Goal: Task Accomplishment & Management: Manage account settings

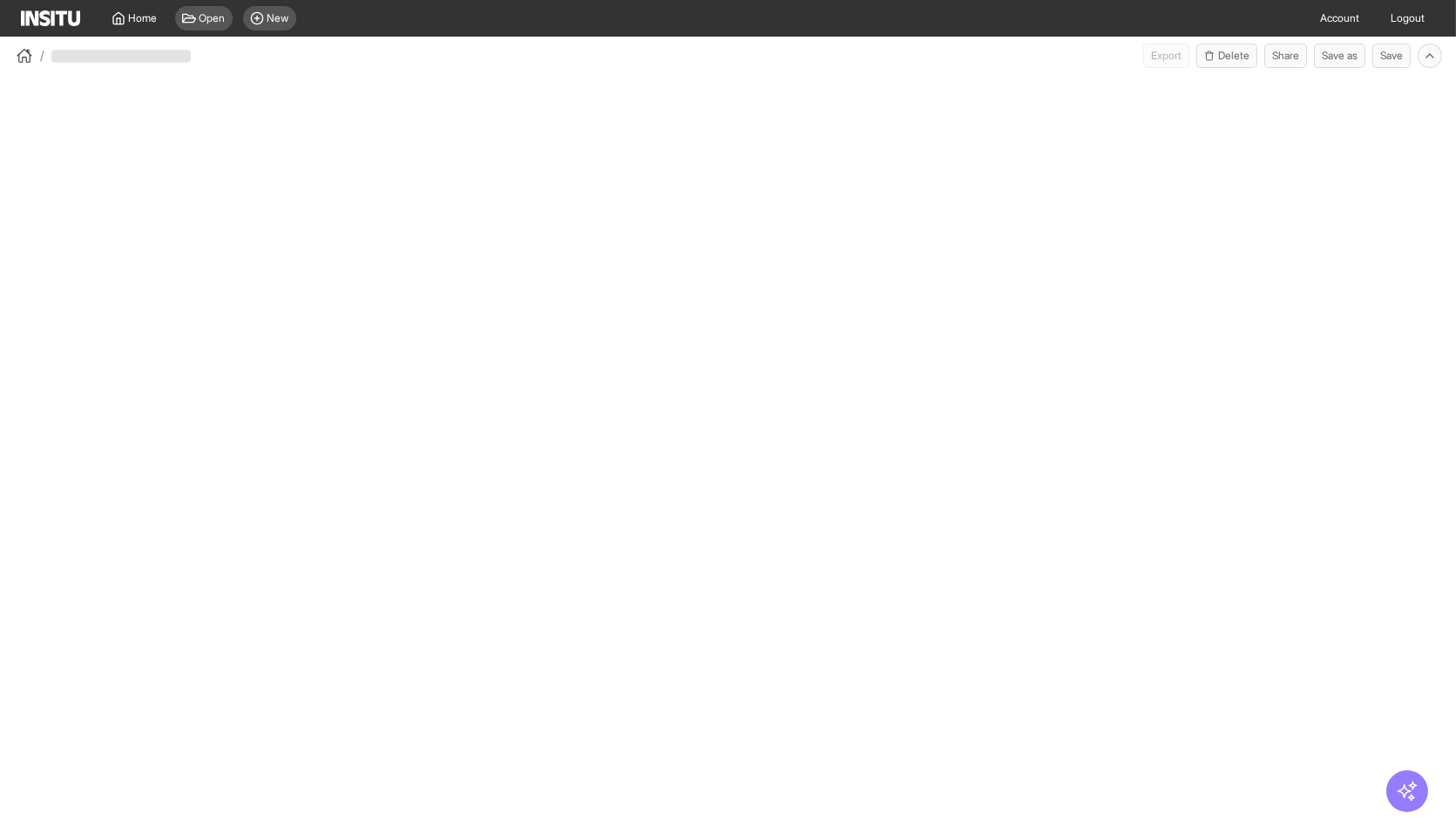
select select "**"
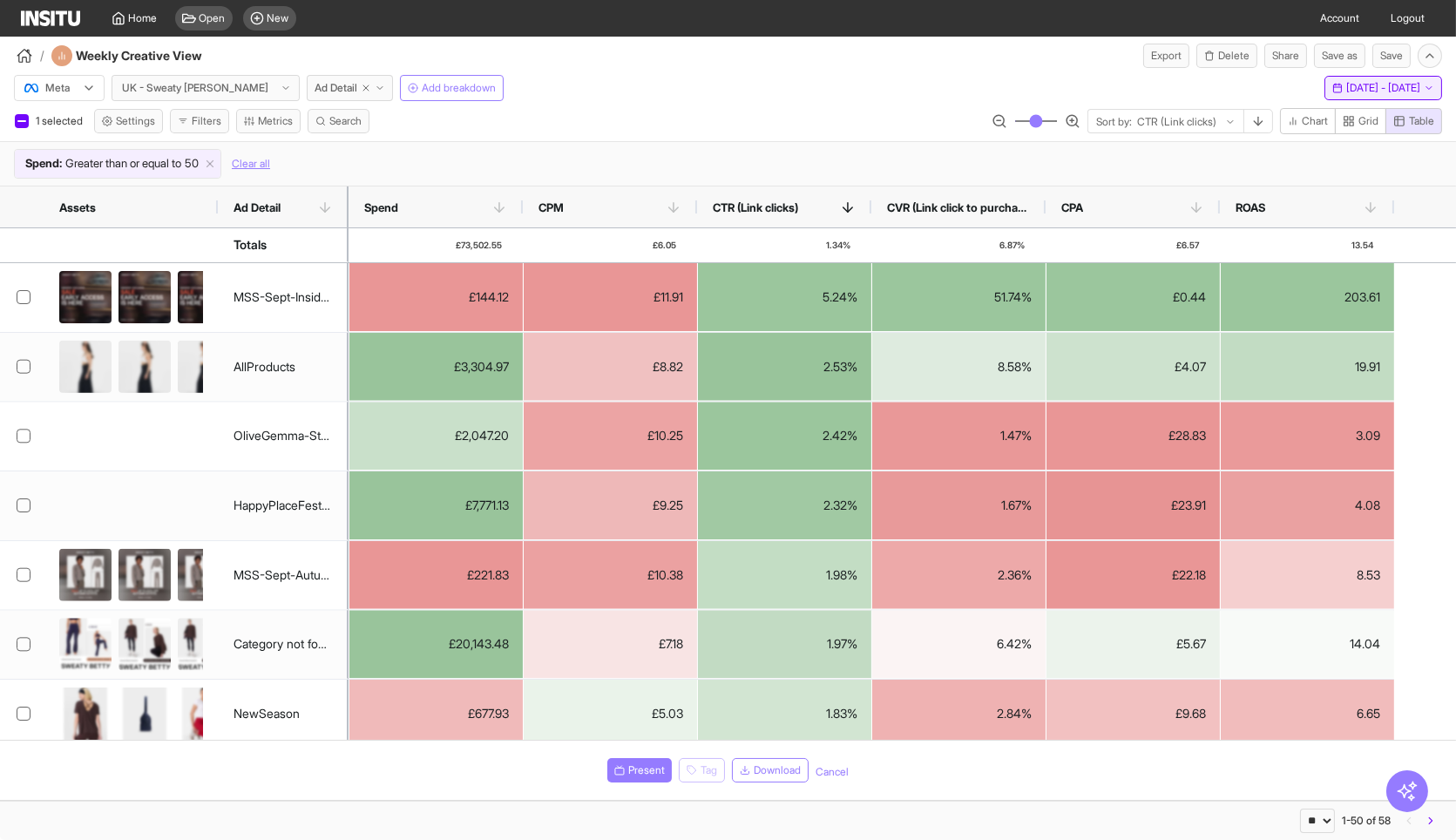
click at [1420, 88] on span "12 Sep 25 - 18 Sep 25" at bounding box center [1382, 88] width 74 height 14
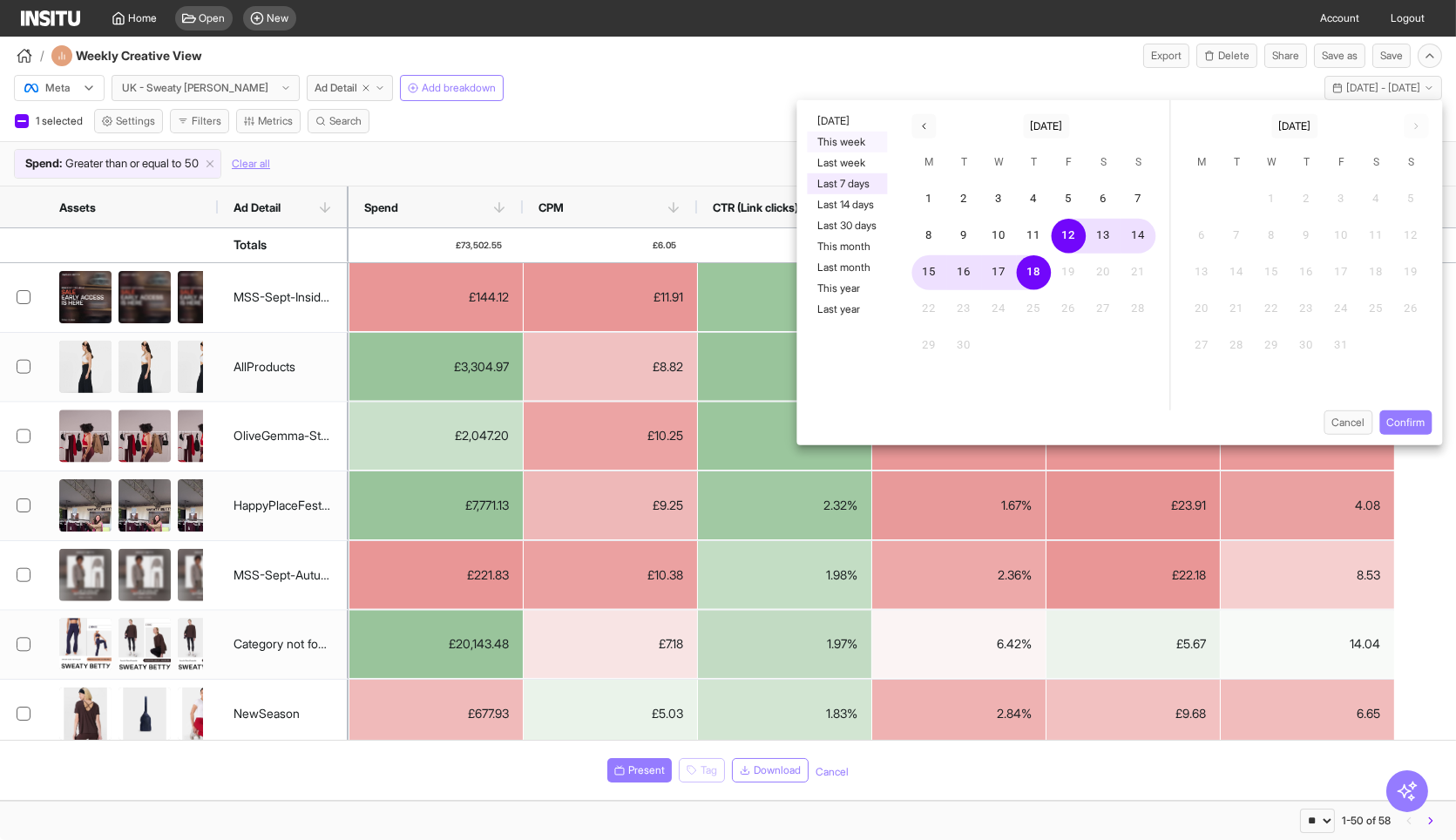
click at [847, 132] on button "This week" at bounding box center [847, 142] width 80 height 21
click at [1412, 420] on button "Confirm" at bounding box center [1405, 421] width 53 height 24
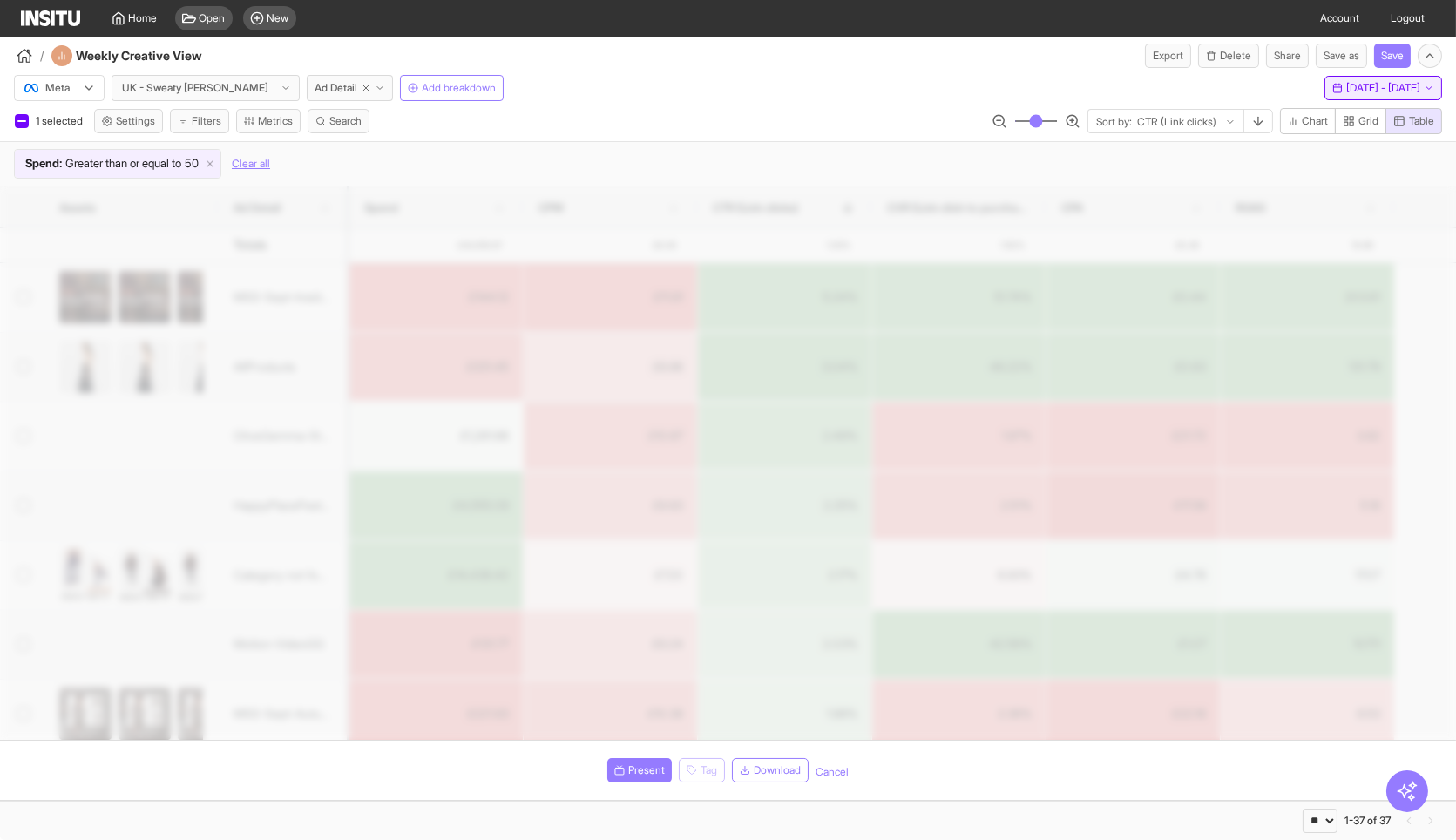
click at [1349, 96] on button "This week - Mon 15 - Thu 18 Sep, 2025 15 Sep 25 - 18 Sep 25" at bounding box center [1383, 87] width 118 height 24
click at [1349, 92] on span "[DATE] - [DATE]" at bounding box center [1382, 88] width 74 height 14
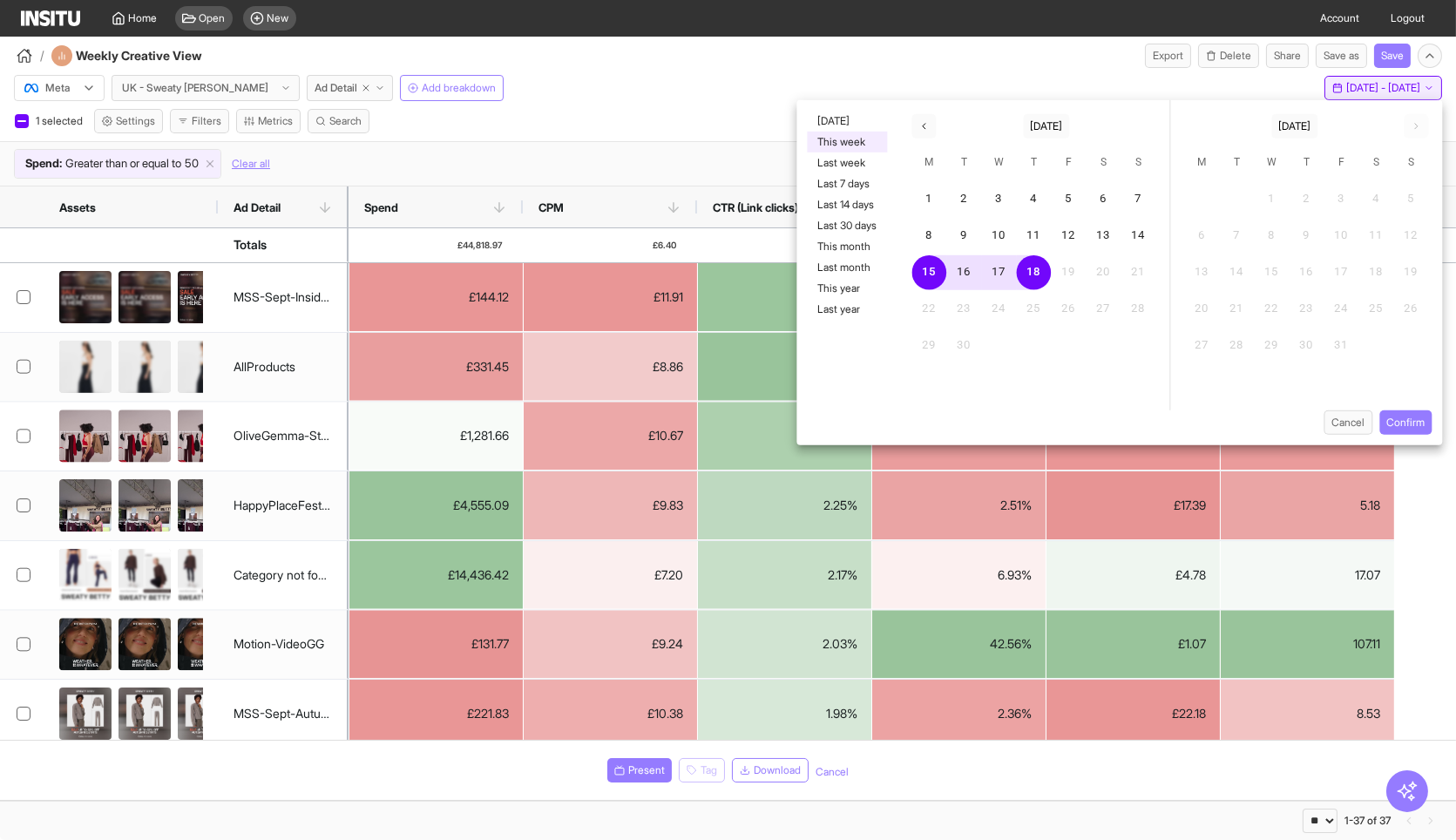
click at [1349, 92] on span "[DATE] - [DATE]" at bounding box center [1382, 88] width 74 height 14
click at [914, 56] on div "/ Weekly Creative View Export Delete Share Save as Save" at bounding box center [728, 52] width 1456 height 32
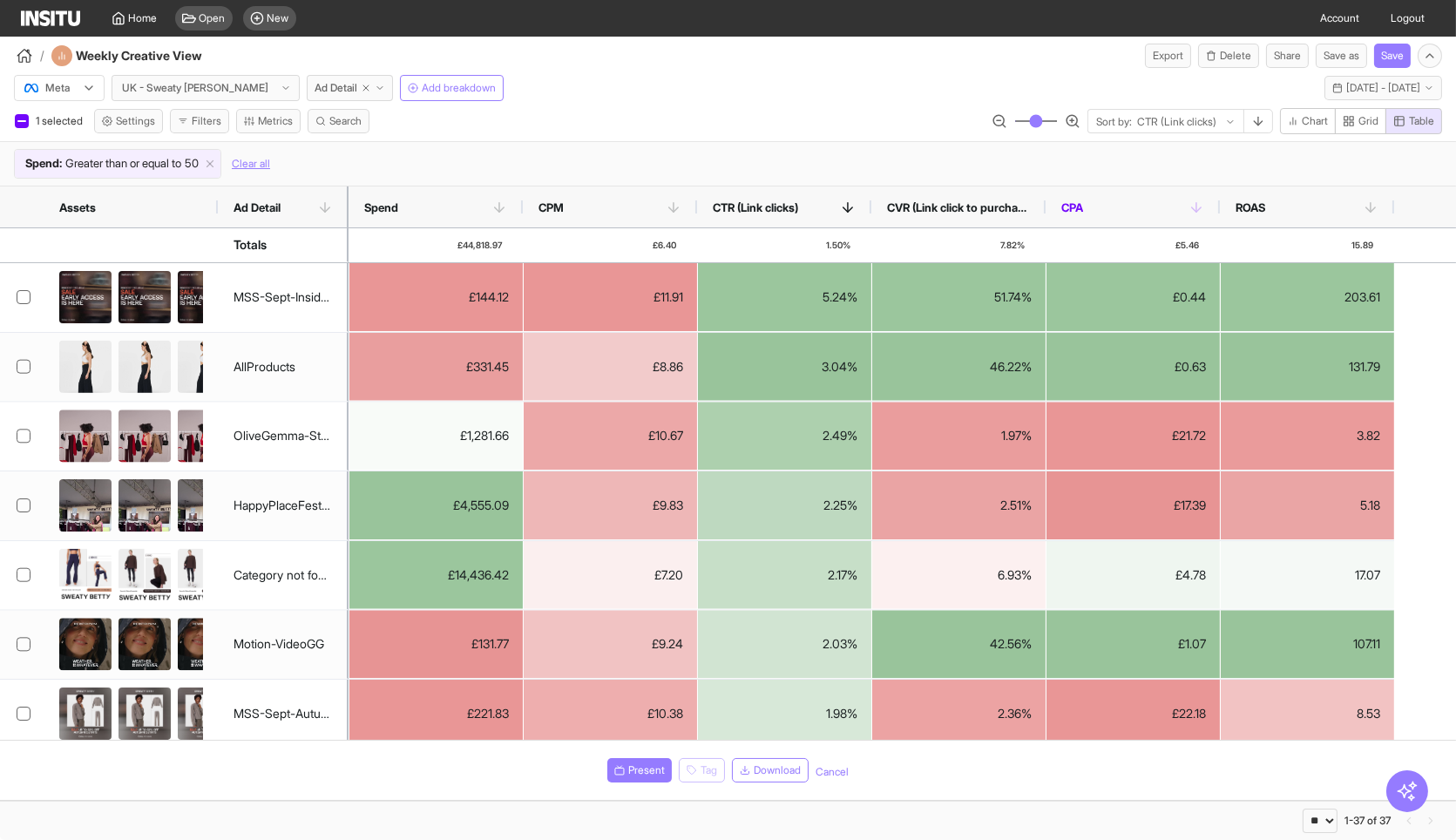
click at [1124, 206] on span "CPA" at bounding box center [1125, 207] width 127 height 14
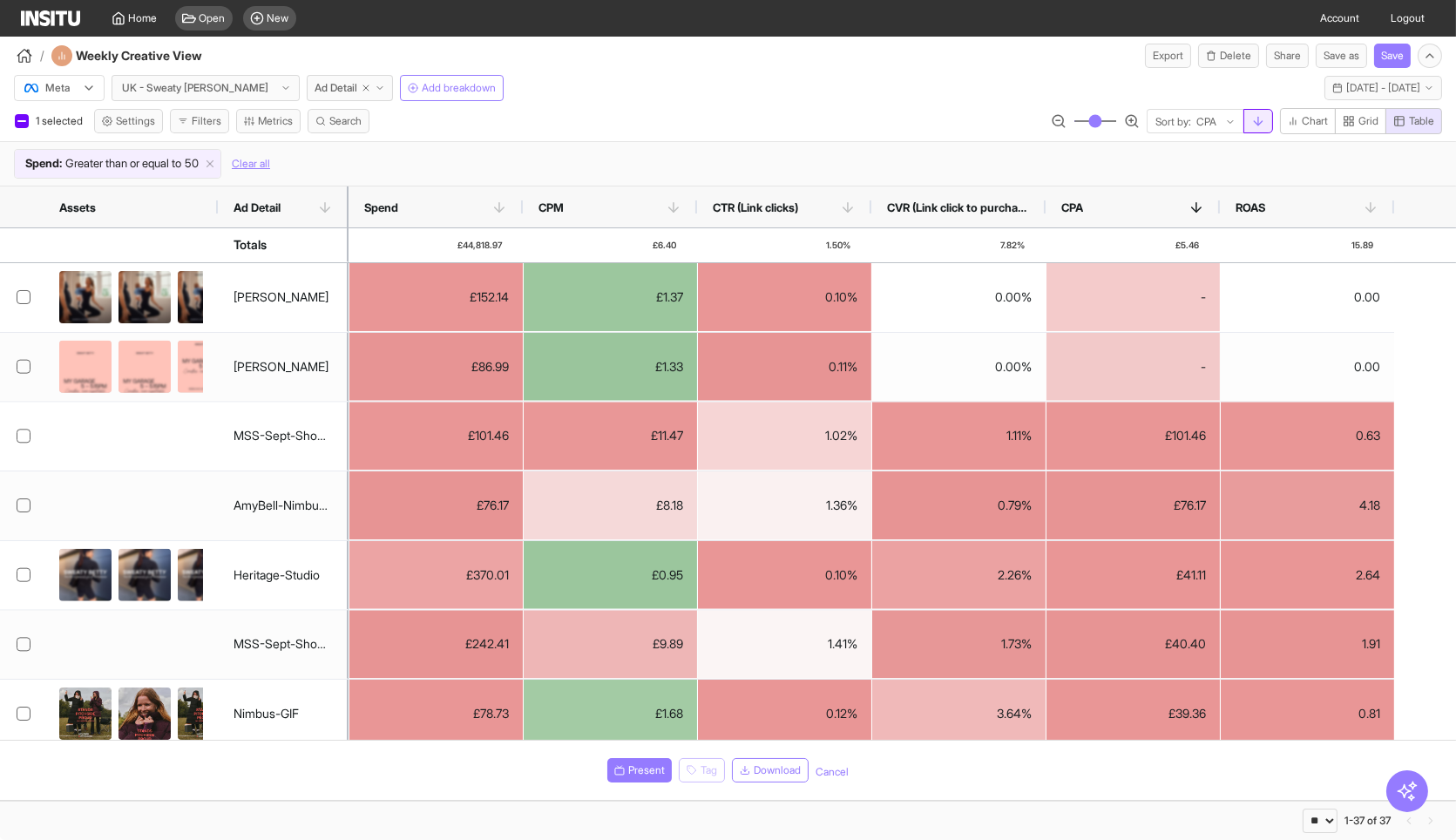
click at [1259, 129] on button "button" at bounding box center [1258, 121] width 30 height 24
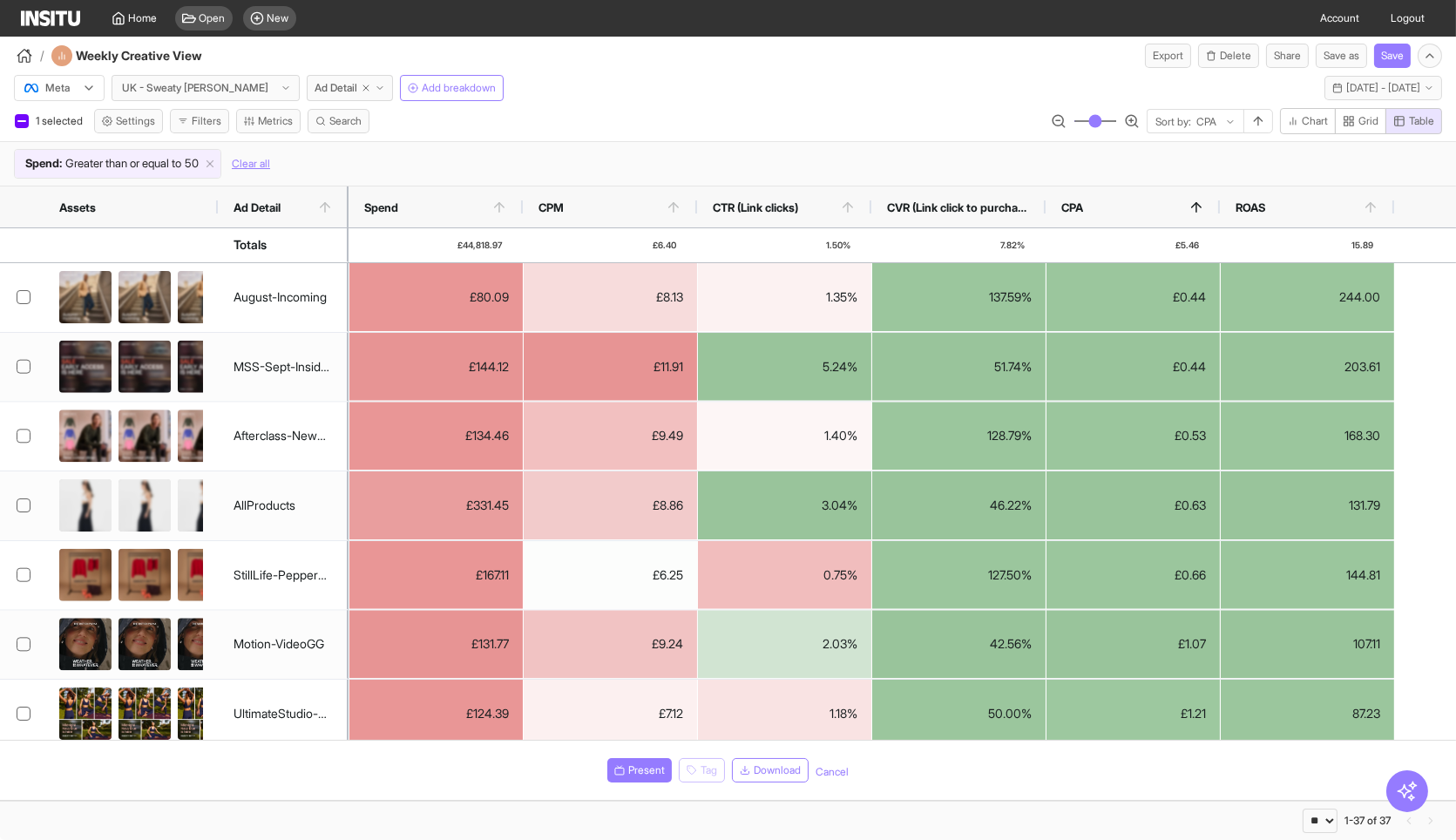
click at [198, 159] on span "50" at bounding box center [192, 164] width 14 height 17
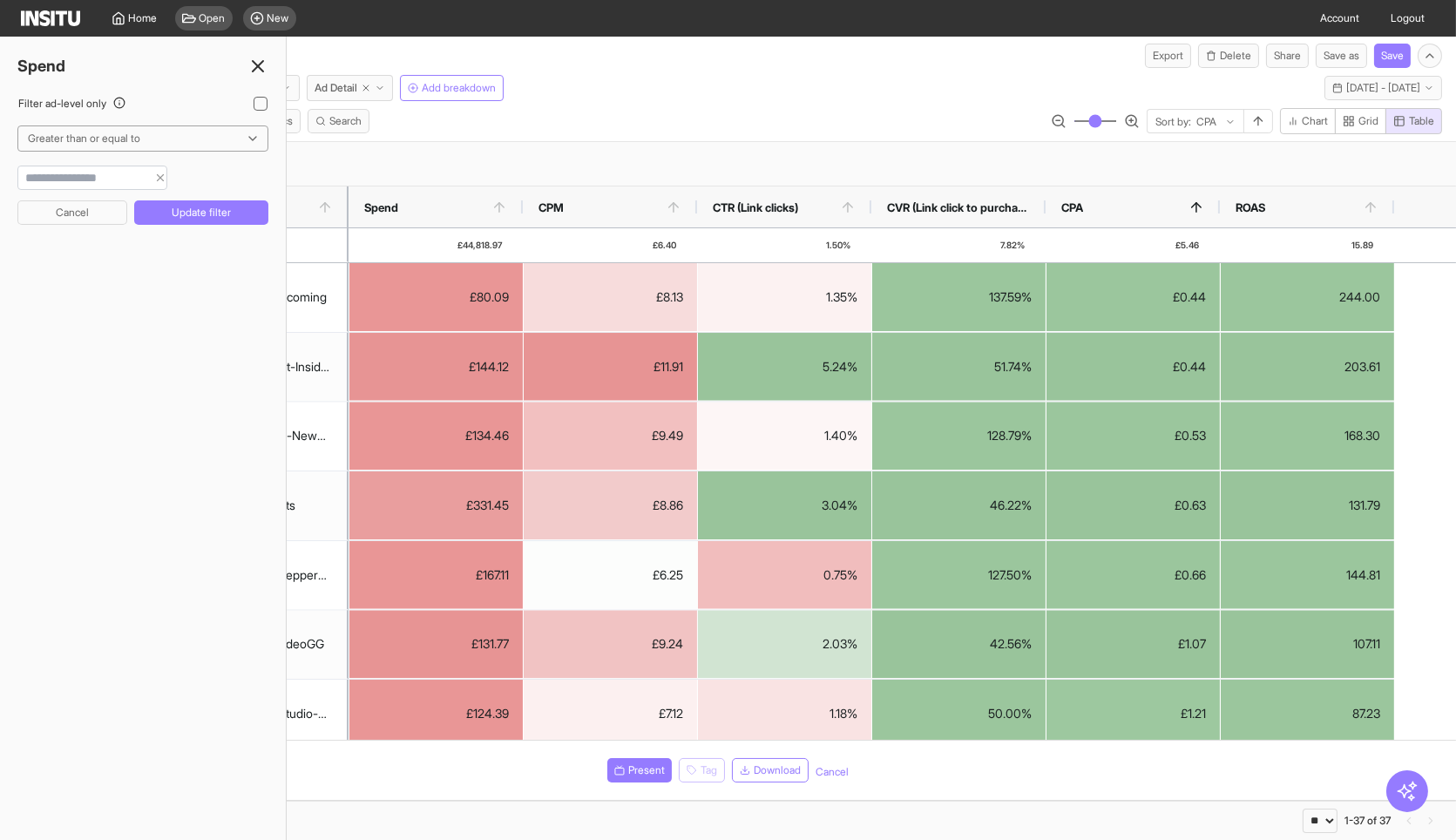
click at [124, 178] on input "**" at bounding box center [82, 177] width 129 height 17
type input "*"
type input "***"
click at [188, 207] on button "Update filter" at bounding box center [201, 212] width 134 height 24
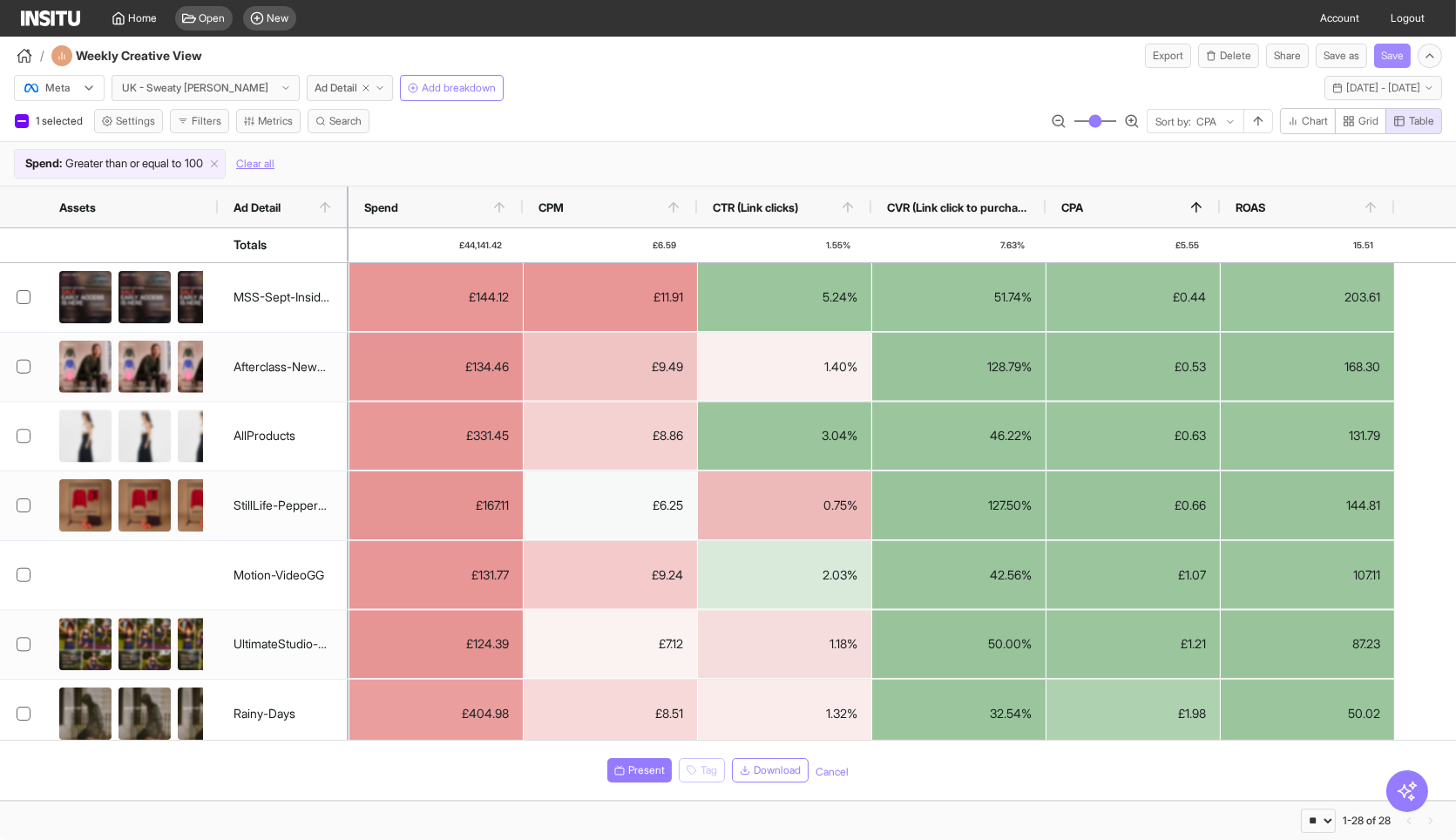
click at [1397, 53] on button "Save" at bounding box center [1393, 55] width 36 height 24
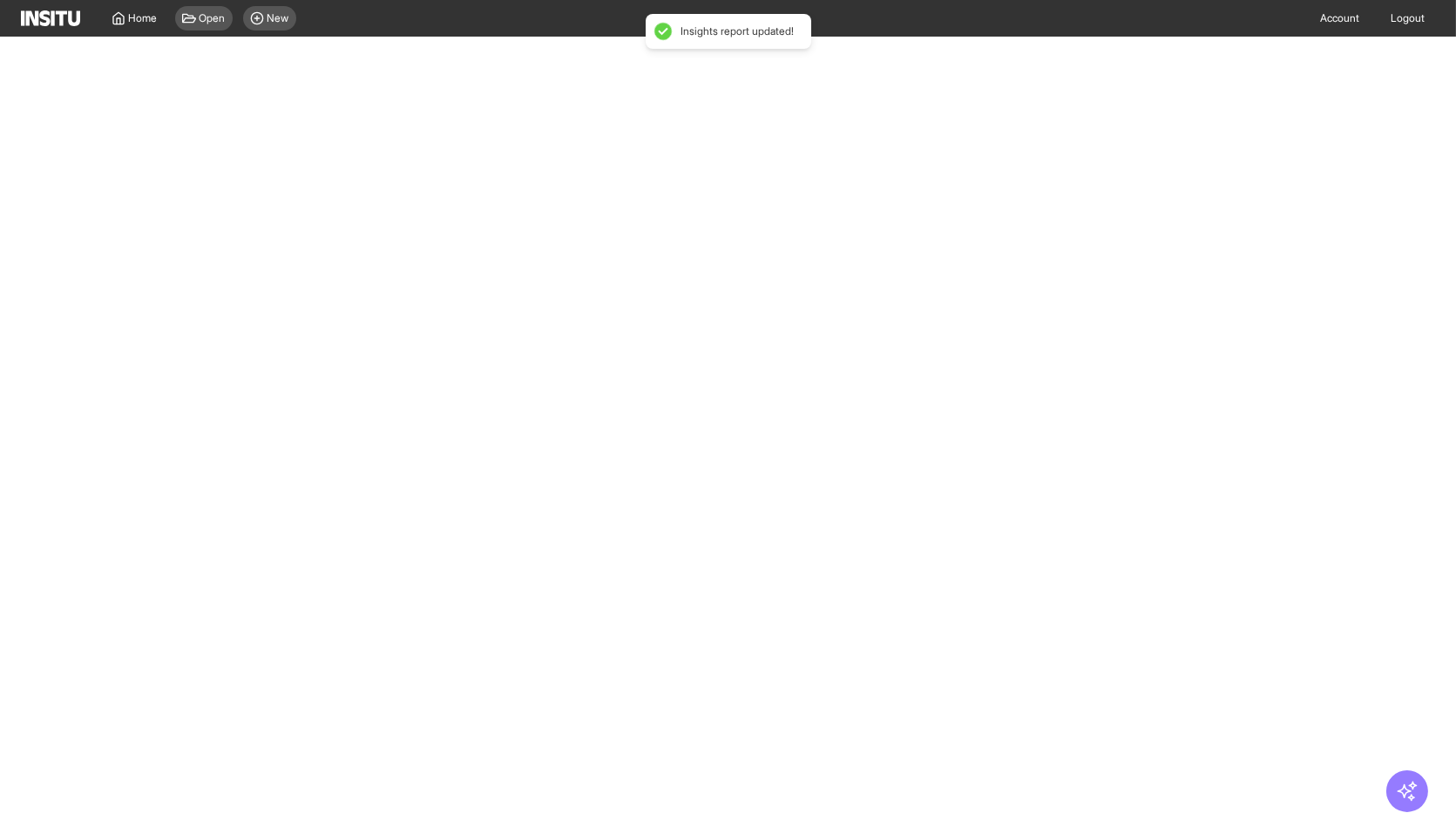
select select "**"
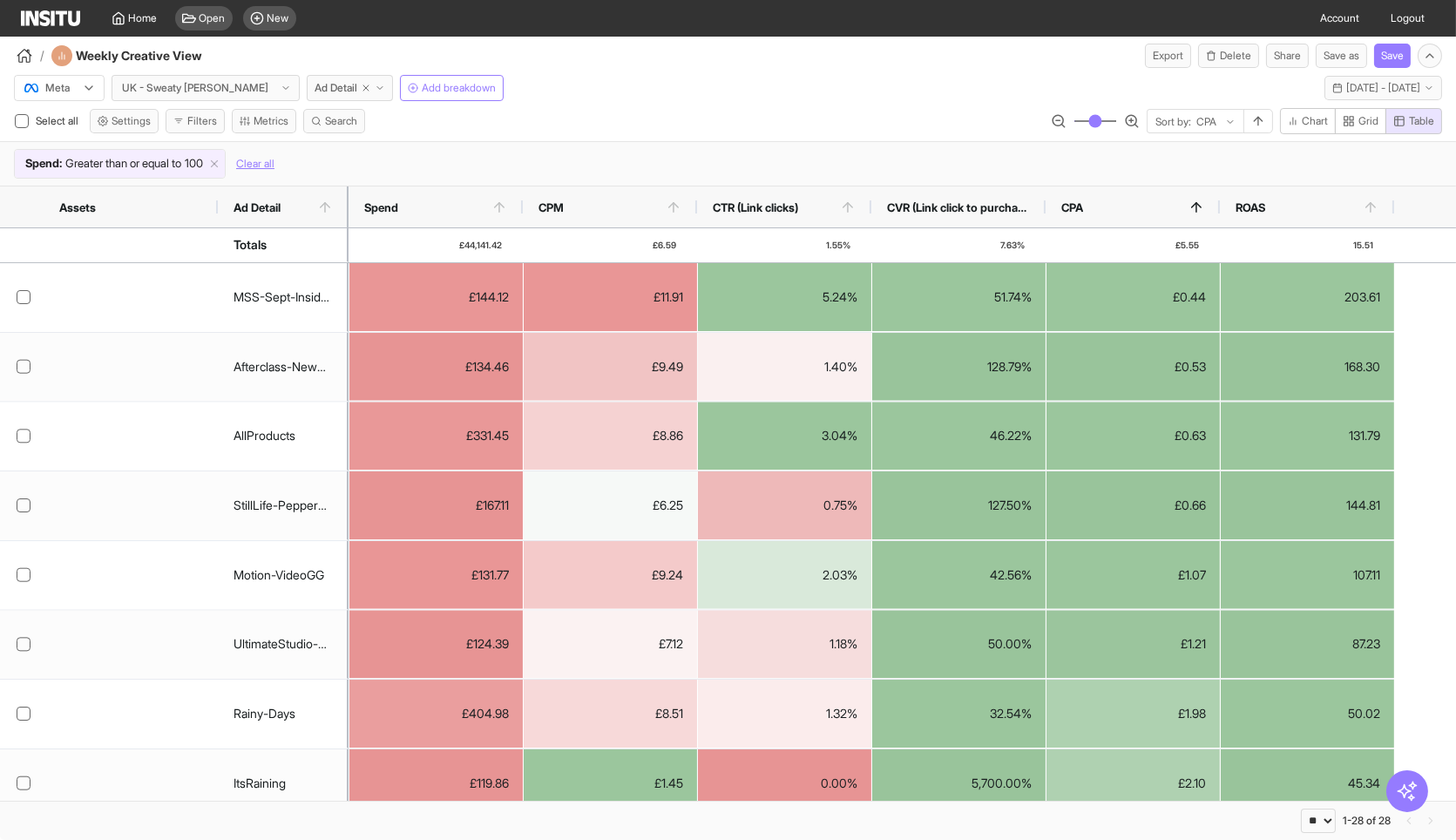
click at [855, 64] on div "/ Weekly Creative View Export Delete Share Save as Save" at bounding box center [728, 52] width 1456 height 32
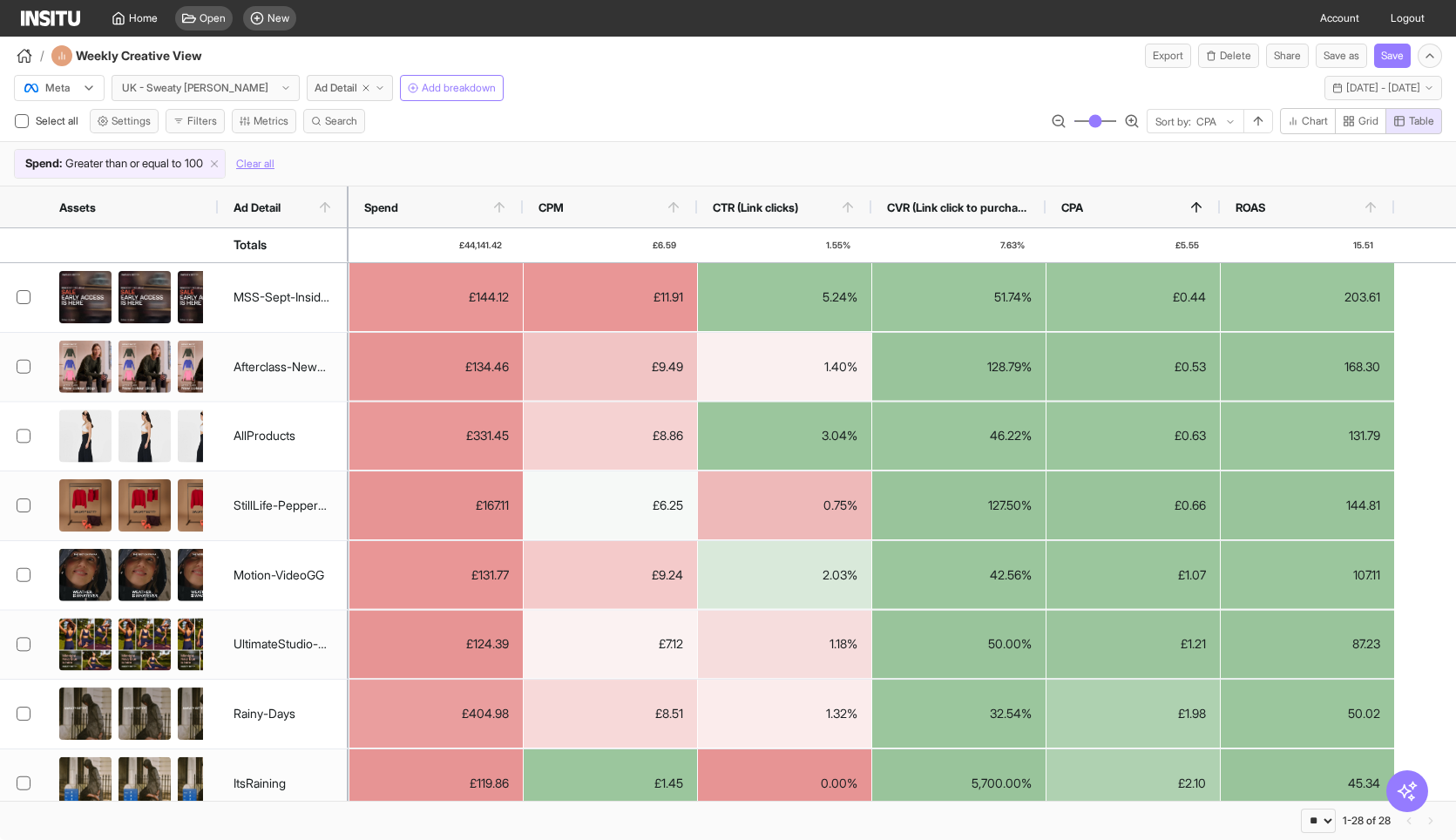
select select "**"
click at [170, 161] on span "Greater than or equal to" at bounding box center [123, 164] width 116 height 17
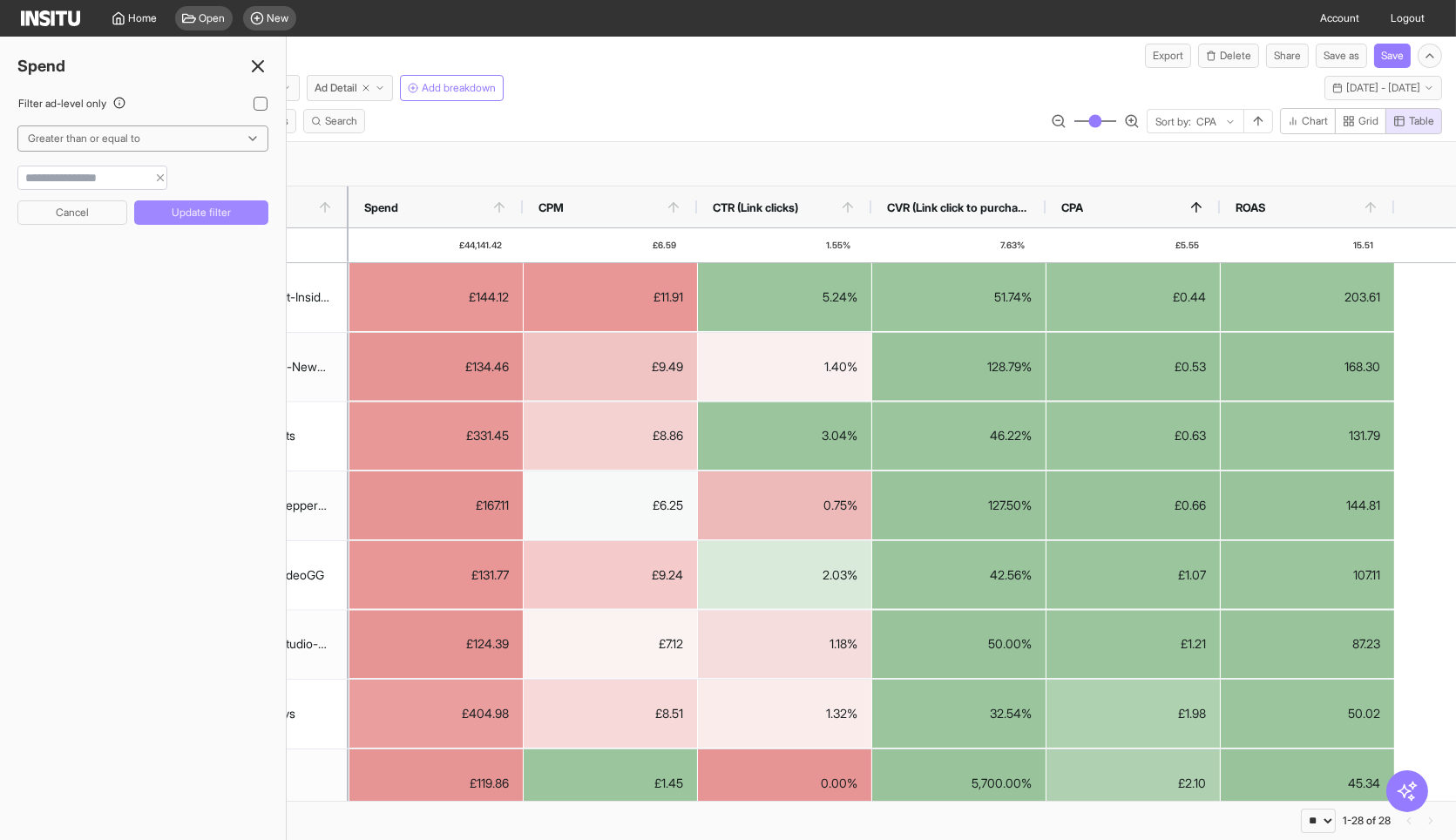
type input "***"
click at [216, 207] on button "Update filter" at bounding box center [201, 212] width 134 height 24
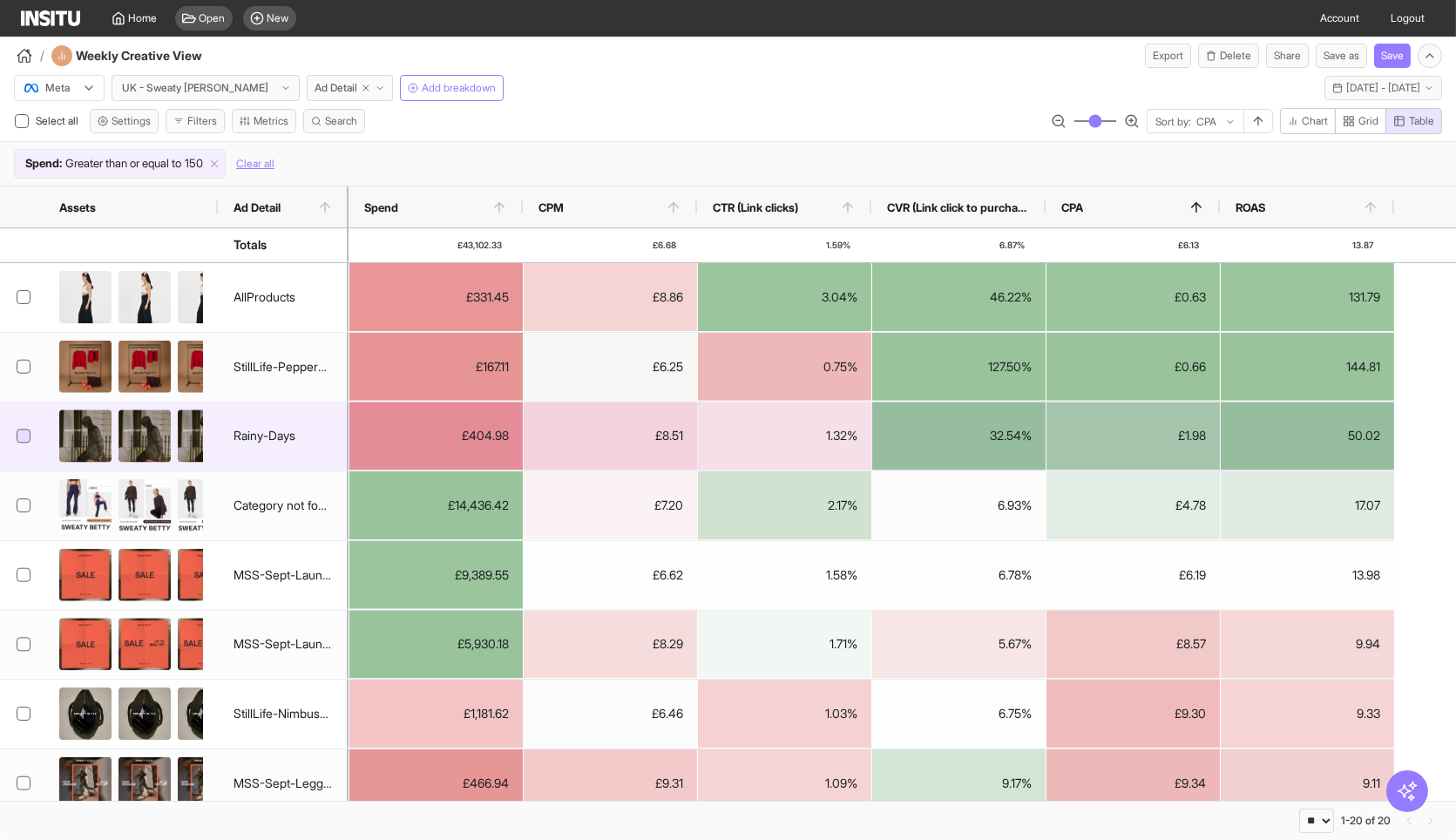
click at [24, 434] on icon at bounding box center [23, 435] width 9 height 6
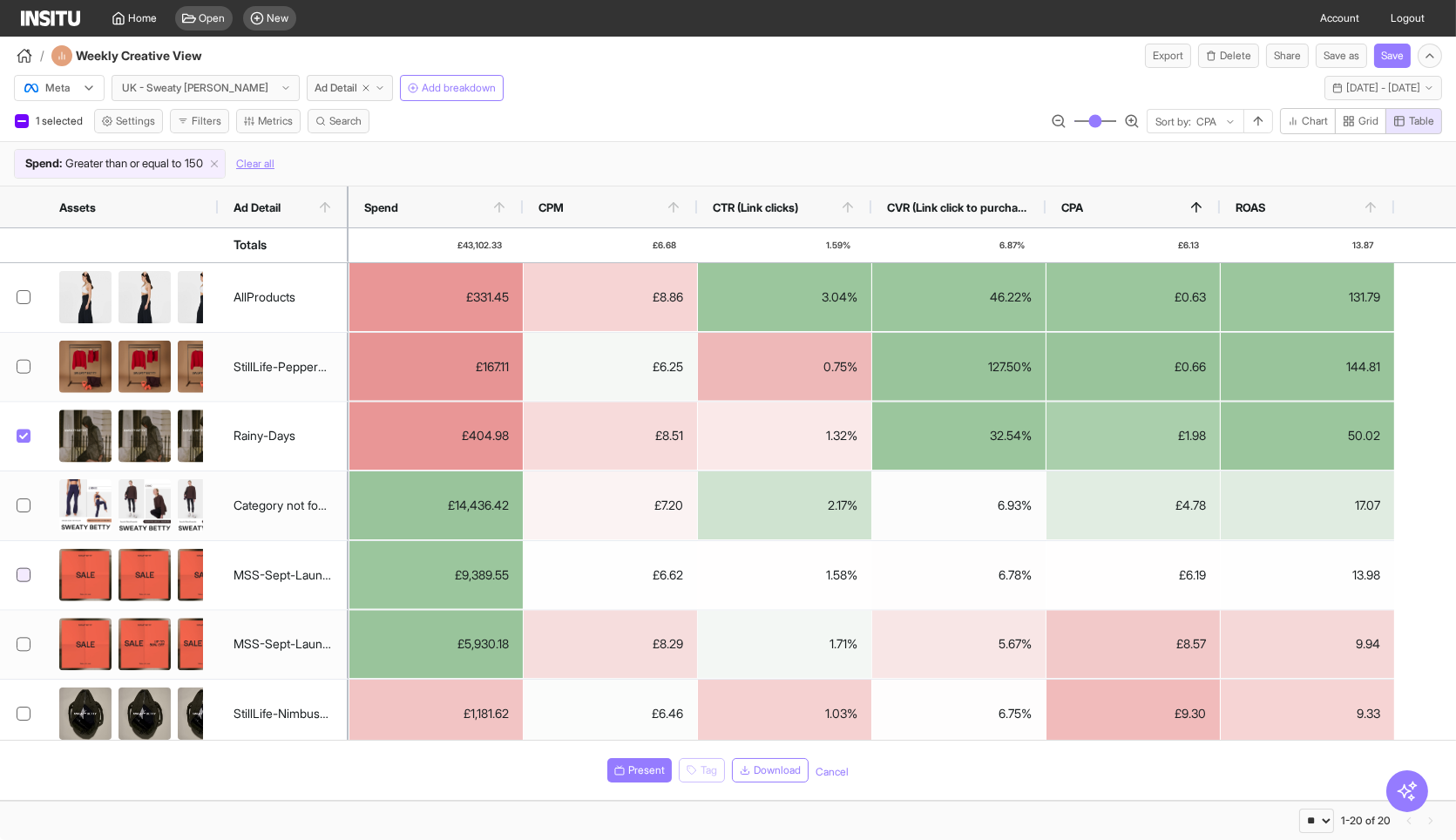
click at [353, 210] on div at bounding box center [348, 207] width 7 height 41
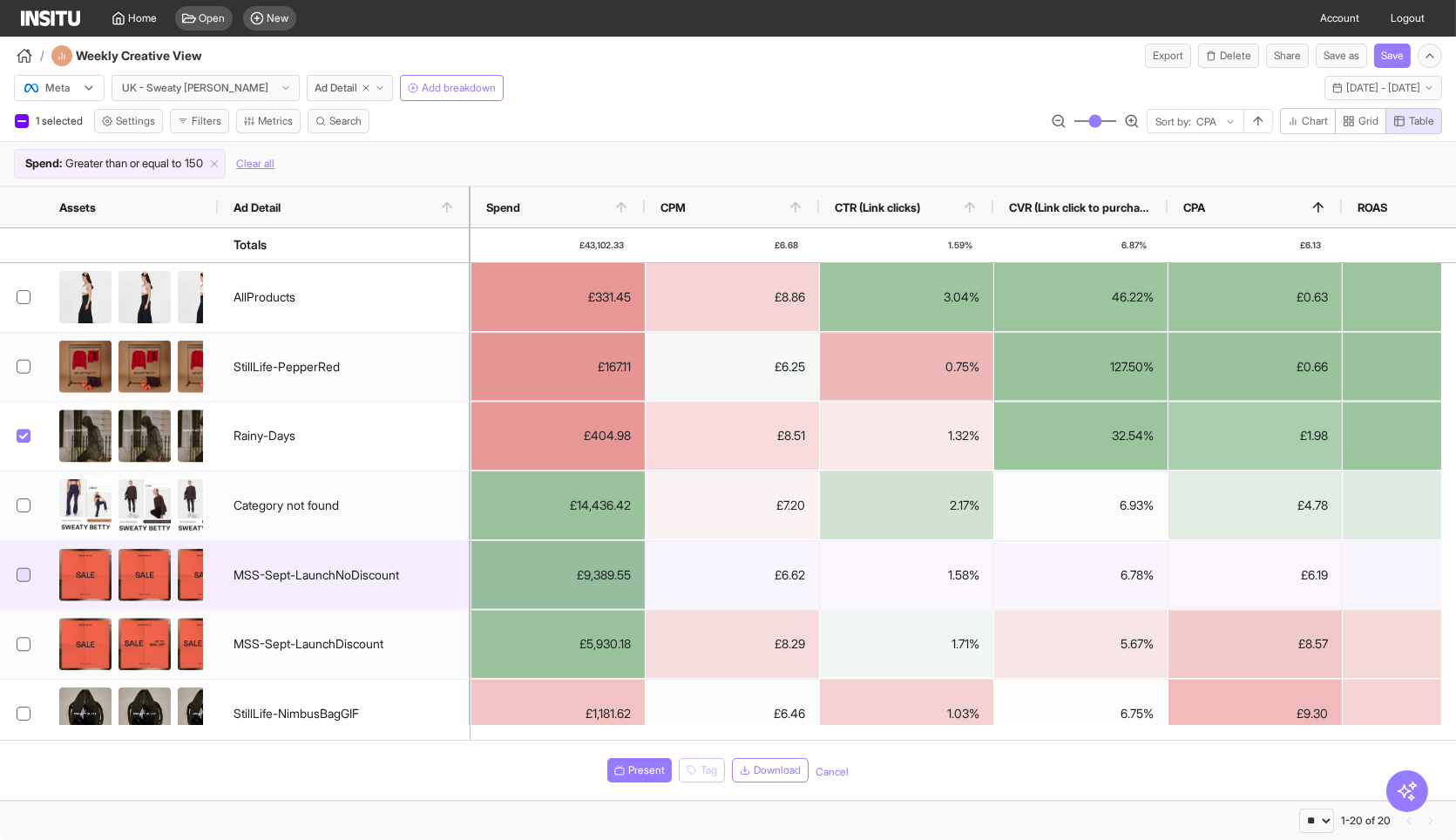
click at [20, 573] on icon at bounding box center [23, 575] width 9 height 9
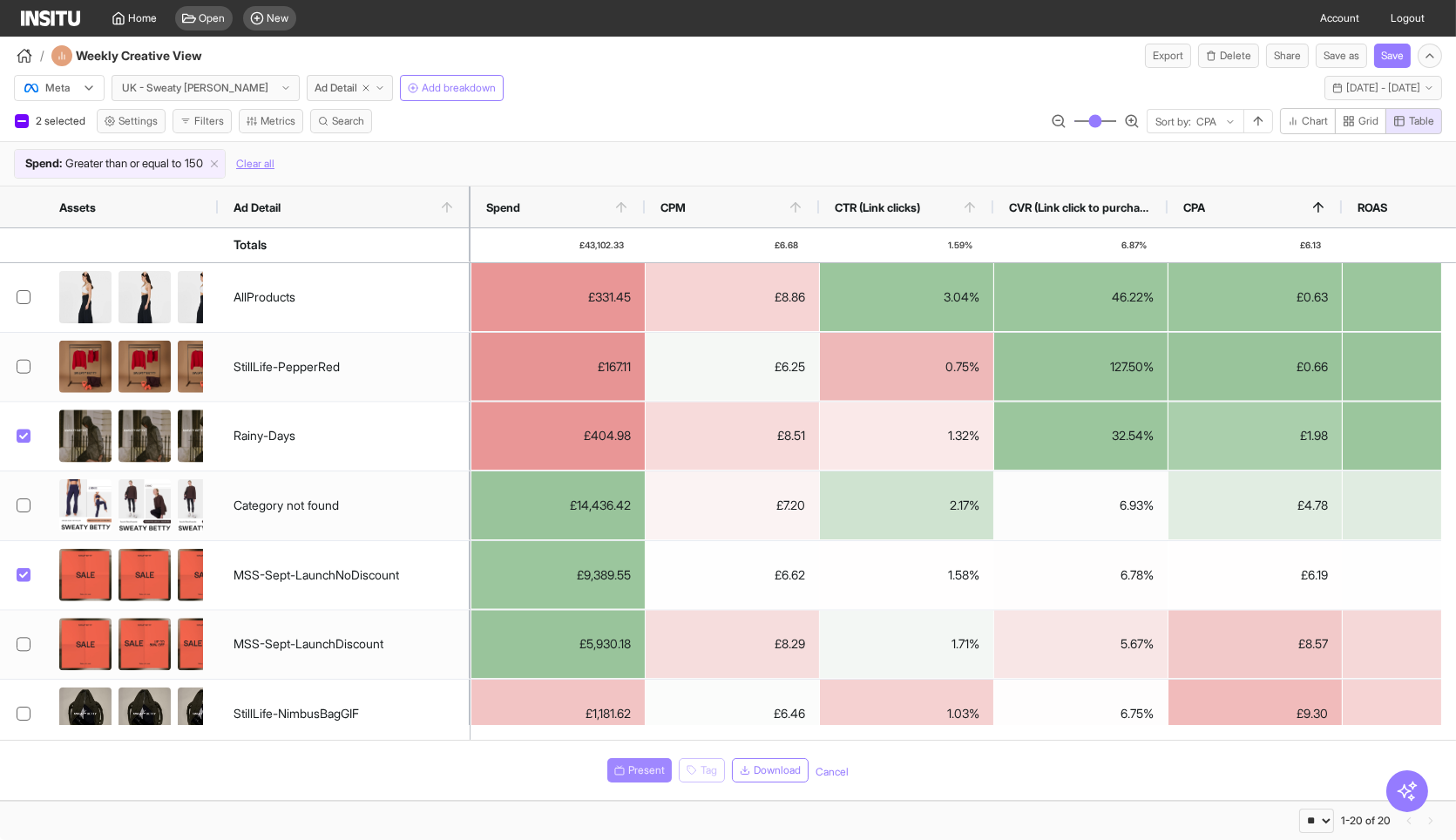
click at [650, 773] on span "Present" at bounding box center [647, 770] width 36 height 14
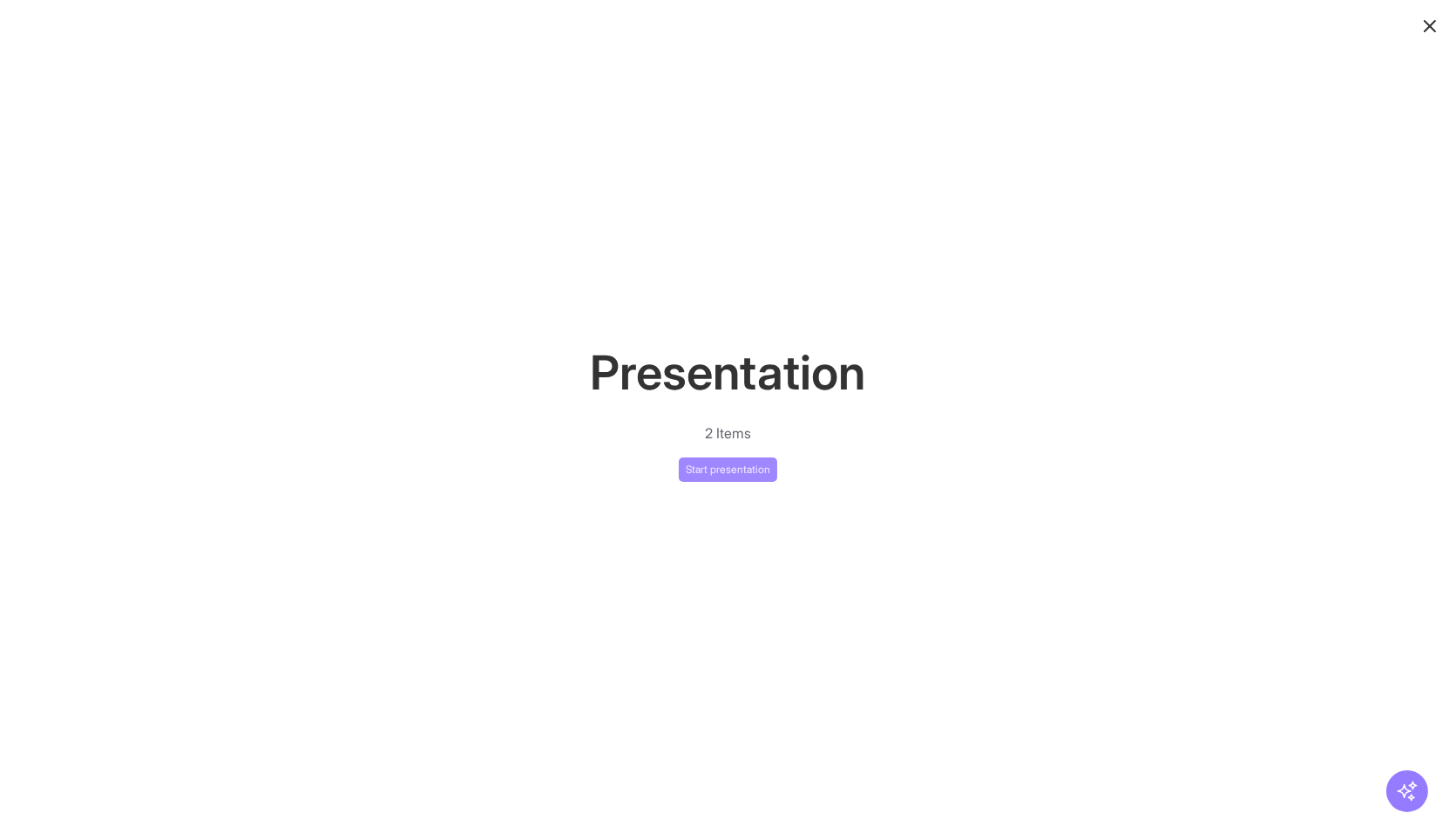
click at [729, 465] on button "Start presentation" at bounding box center [728, 469] width 99 height 24
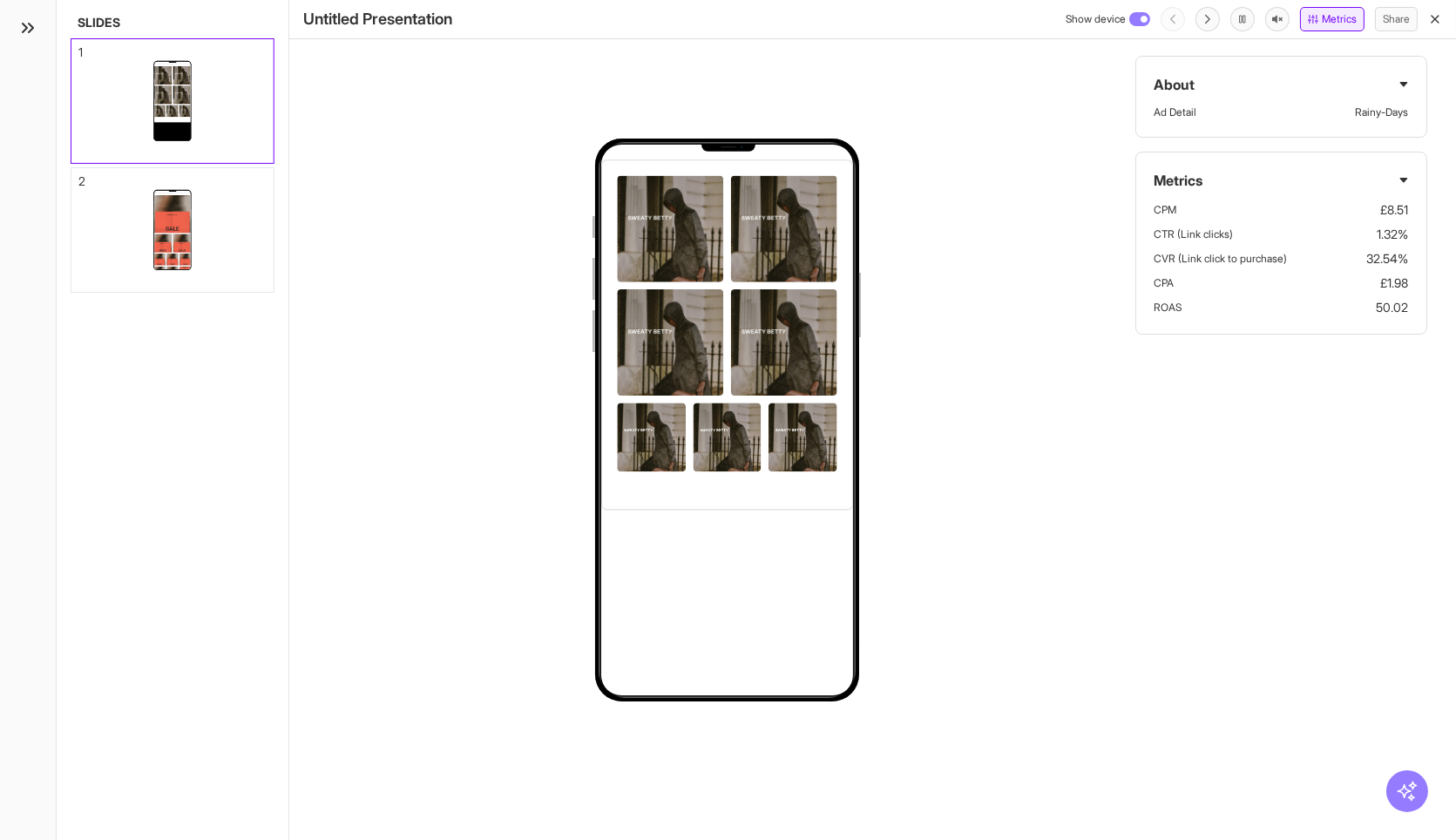
click at [1325, 20] on button "Metrics" at bounding box center [1331, 18] width 64 height 24
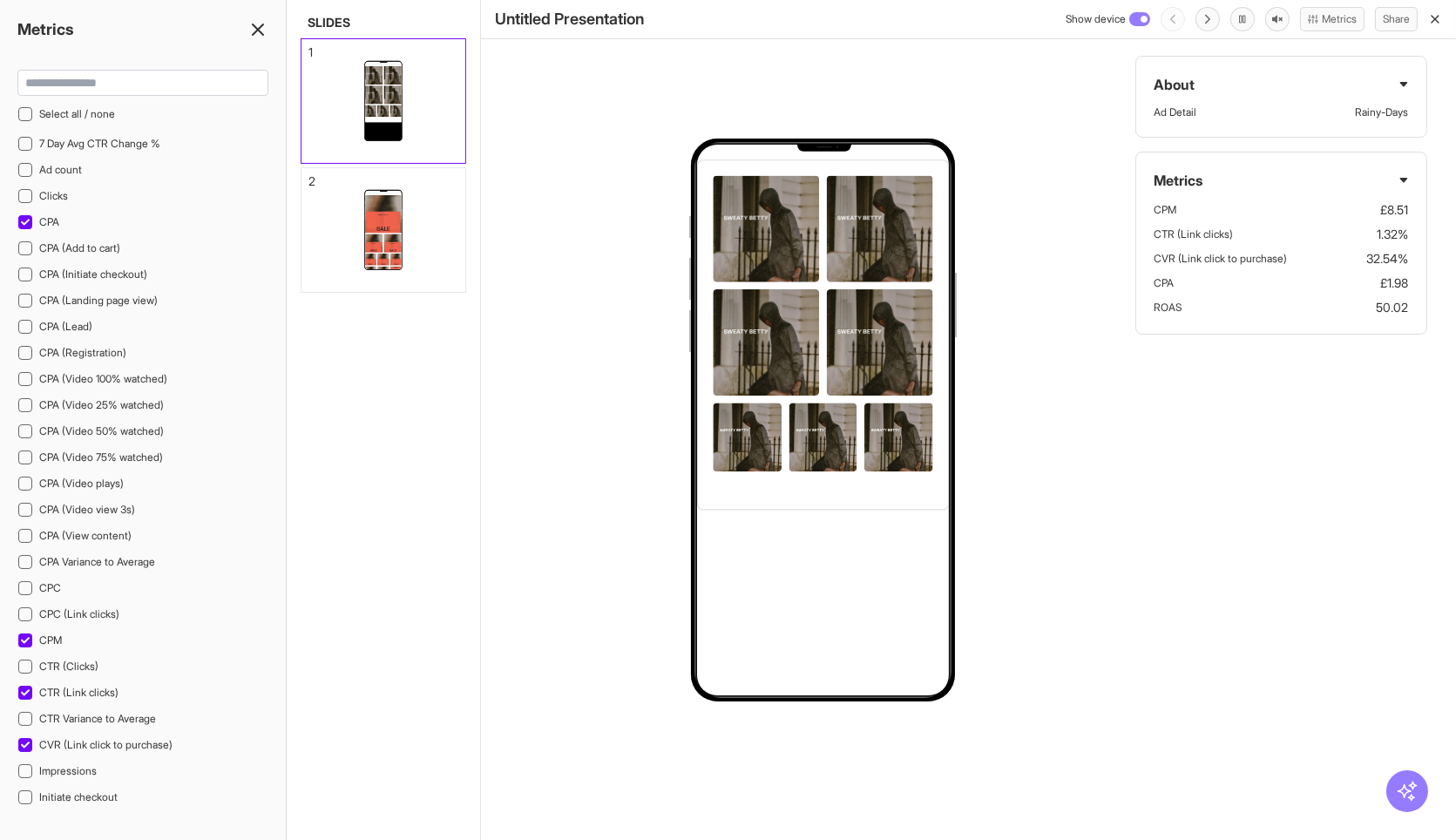
click at [1431, 16] on icon "button" at bounding box center [1435, 19] width 14 height 14
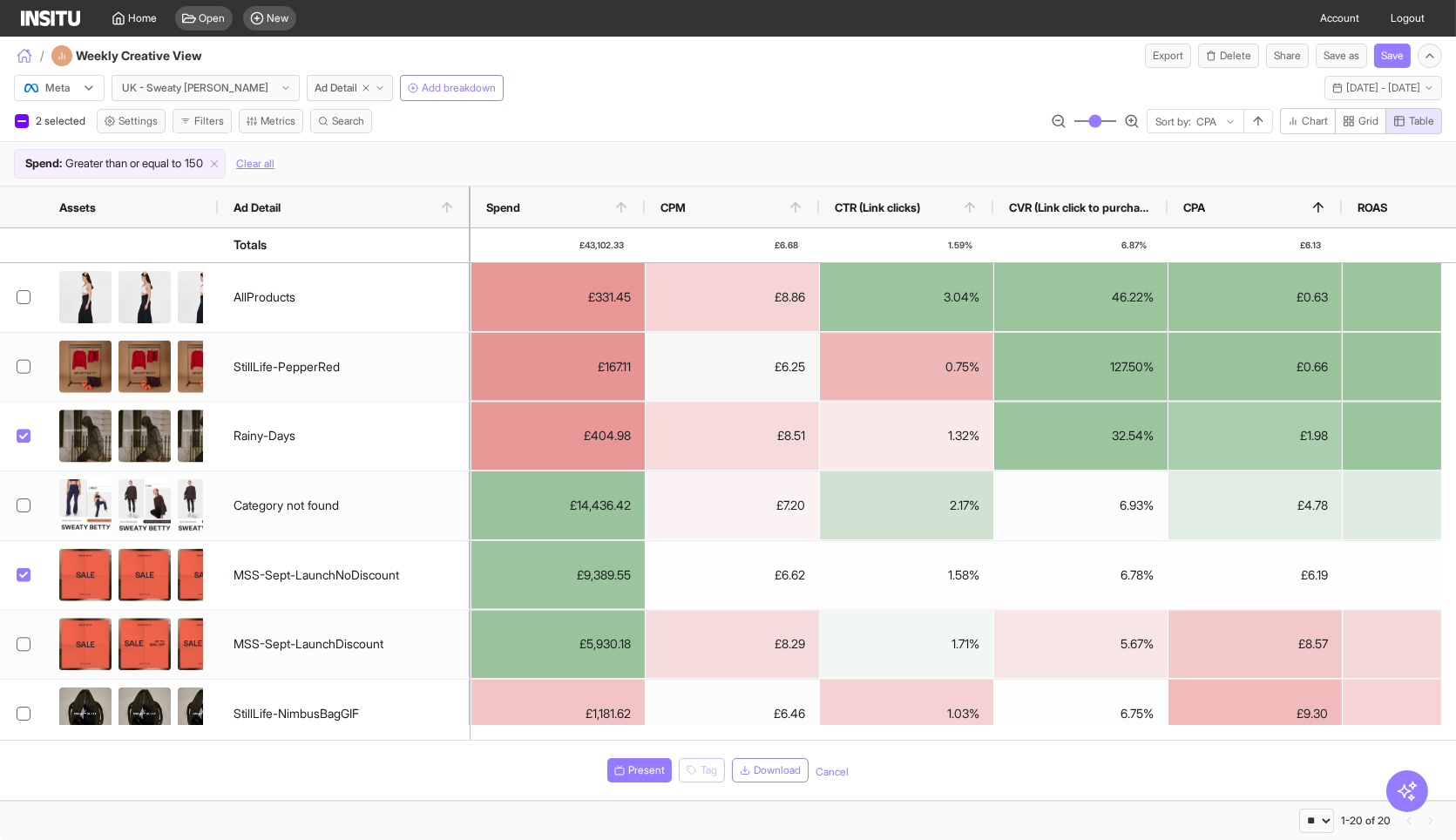
click at [30, 53] on icon "button" at bounding box center [24, 56] width 15 height 15
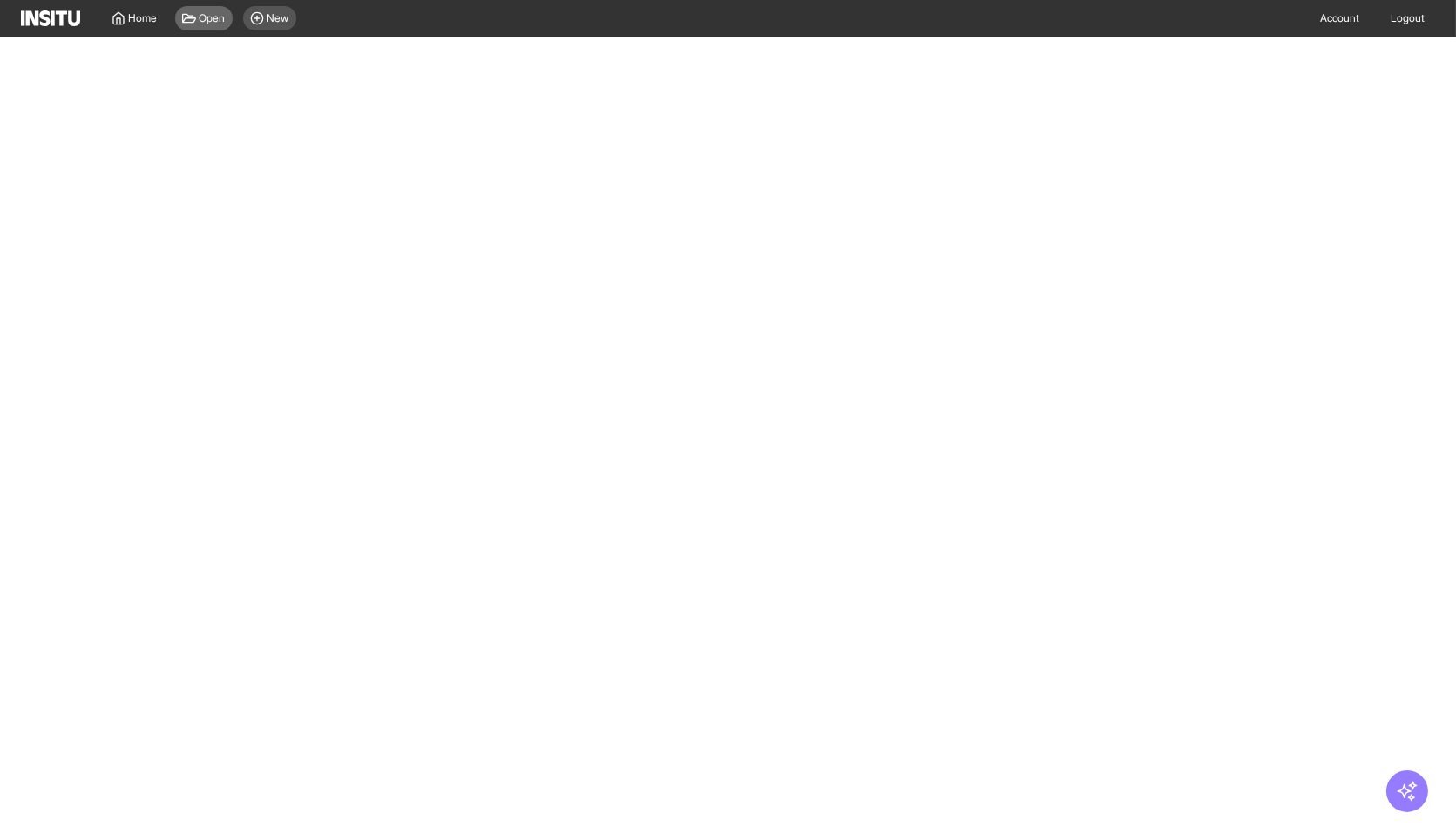
click at [197, 20] on div "Open" at bounding box center [204, 17] width 57 height 24
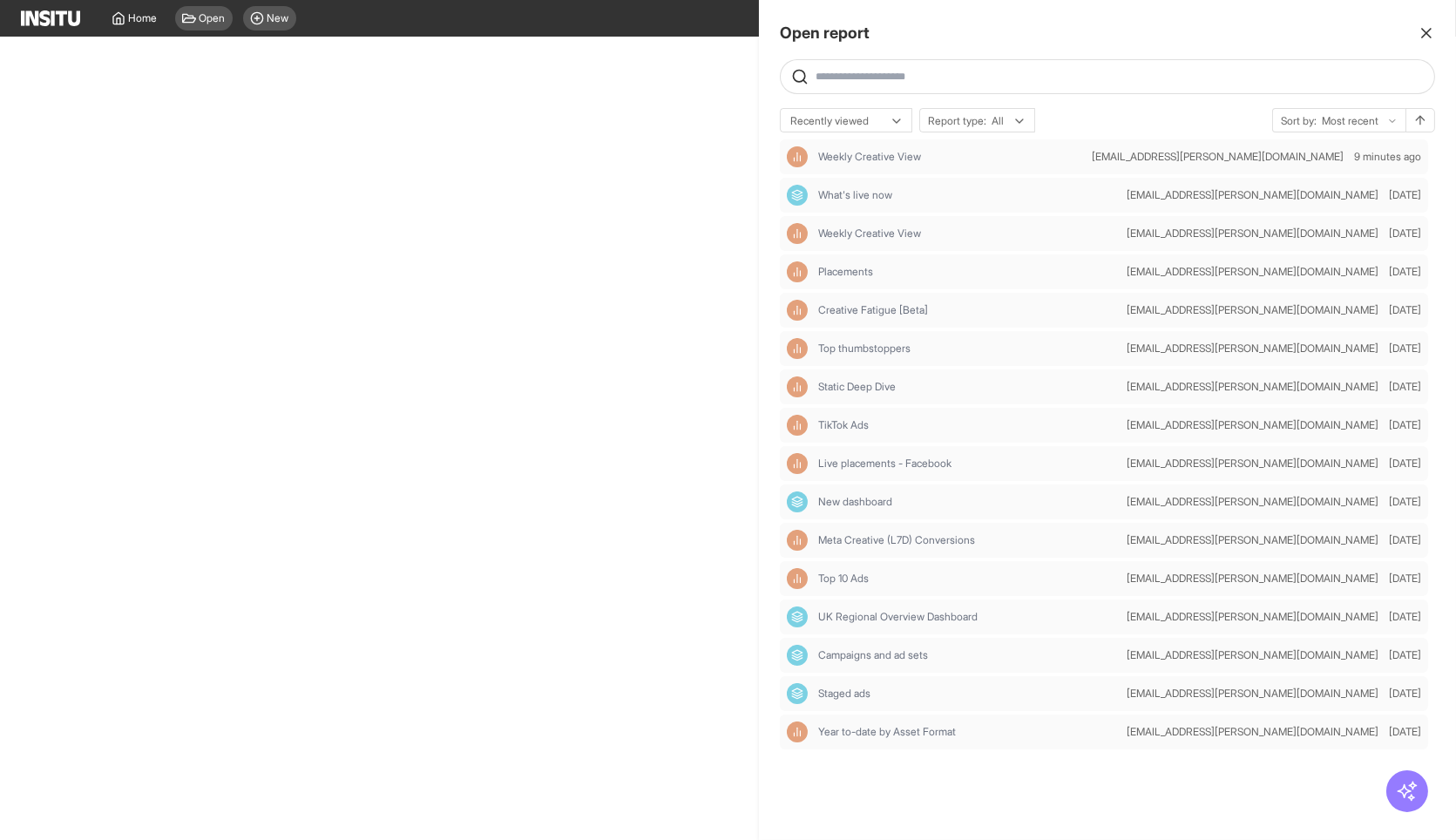
click at [1010, 79] on input "text" at bounding box center [1121, 77] width 612 height 14
click at [1019, 231] on div "Weekly Creative View" at bounding box center [968, 234] width 302 height 14
select select "**"
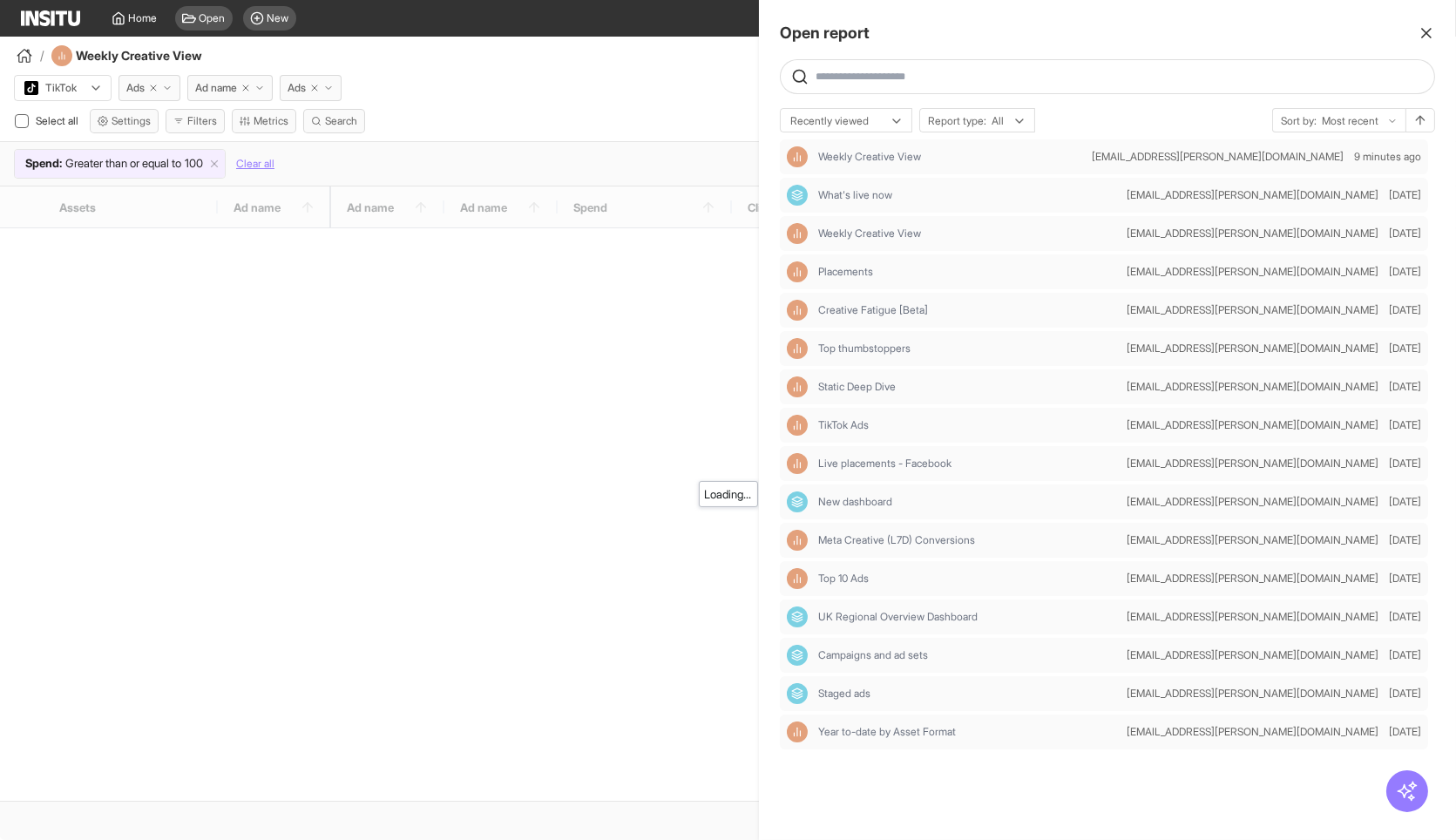
click at [637, 51] on div at bounding box center [728, 420] width 1456 height 840
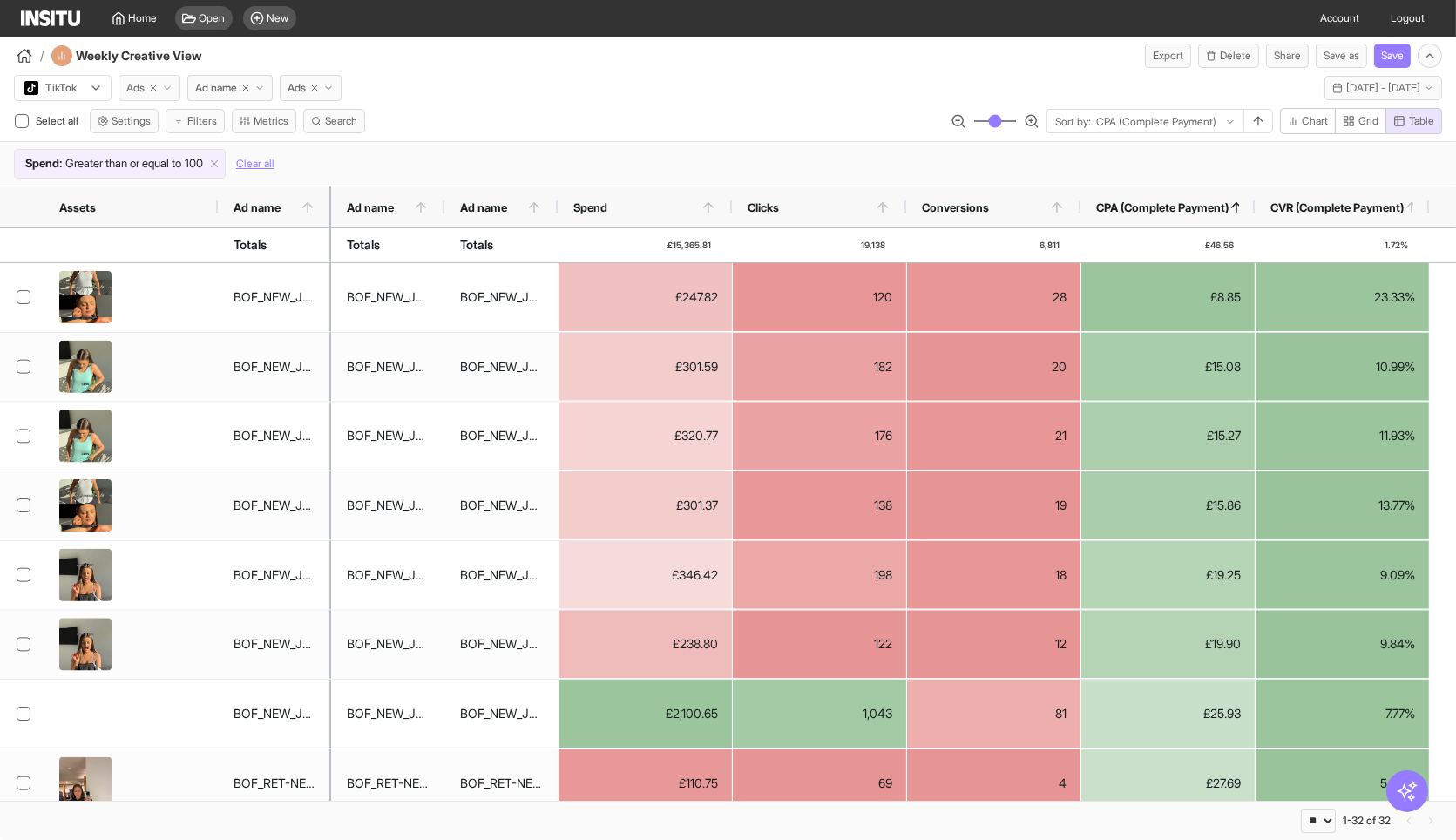
click at [156, 91] on line "button" at bounding box center [152, 87] width 5 height 5
select select "**"
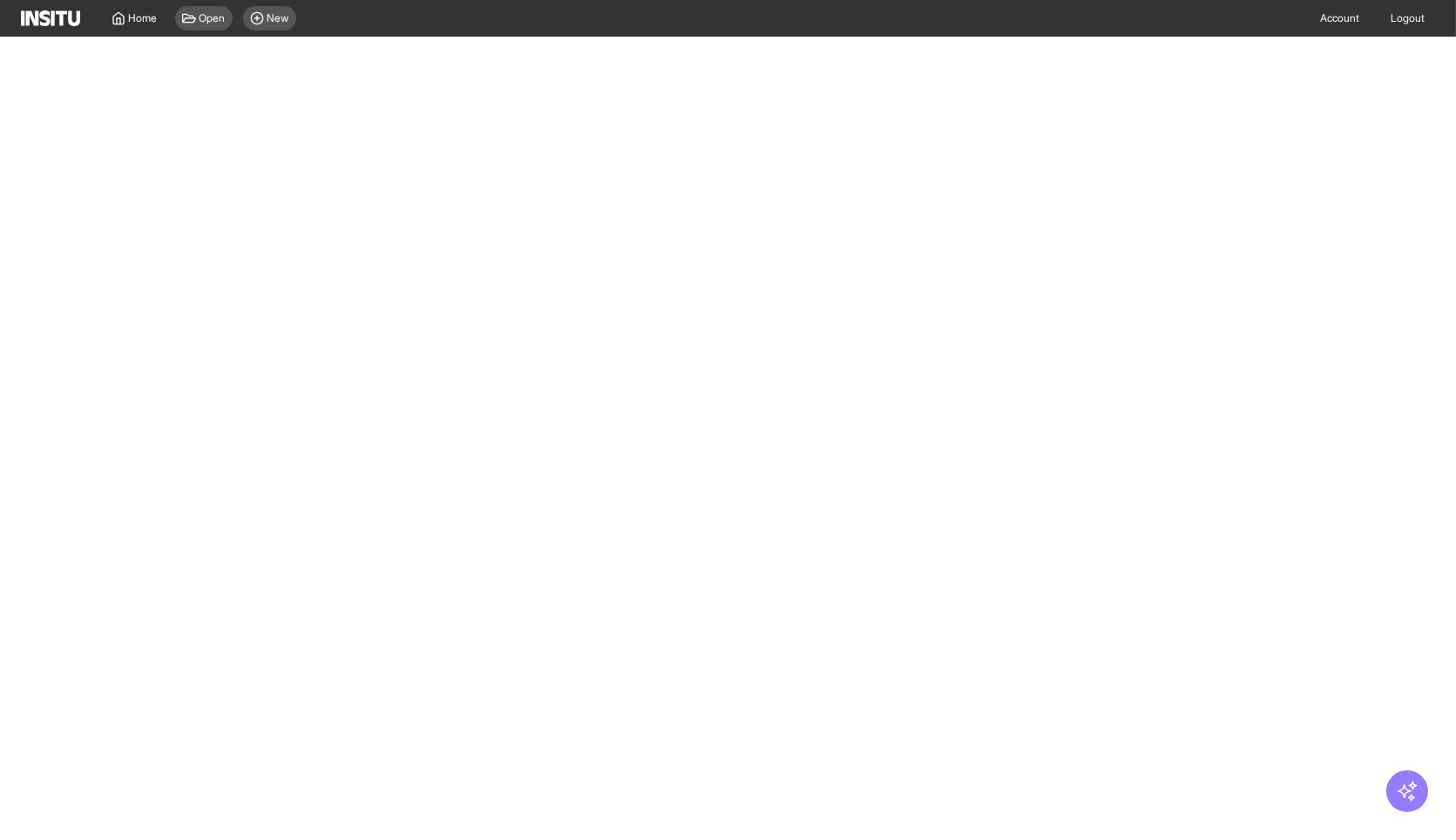
select select "**"
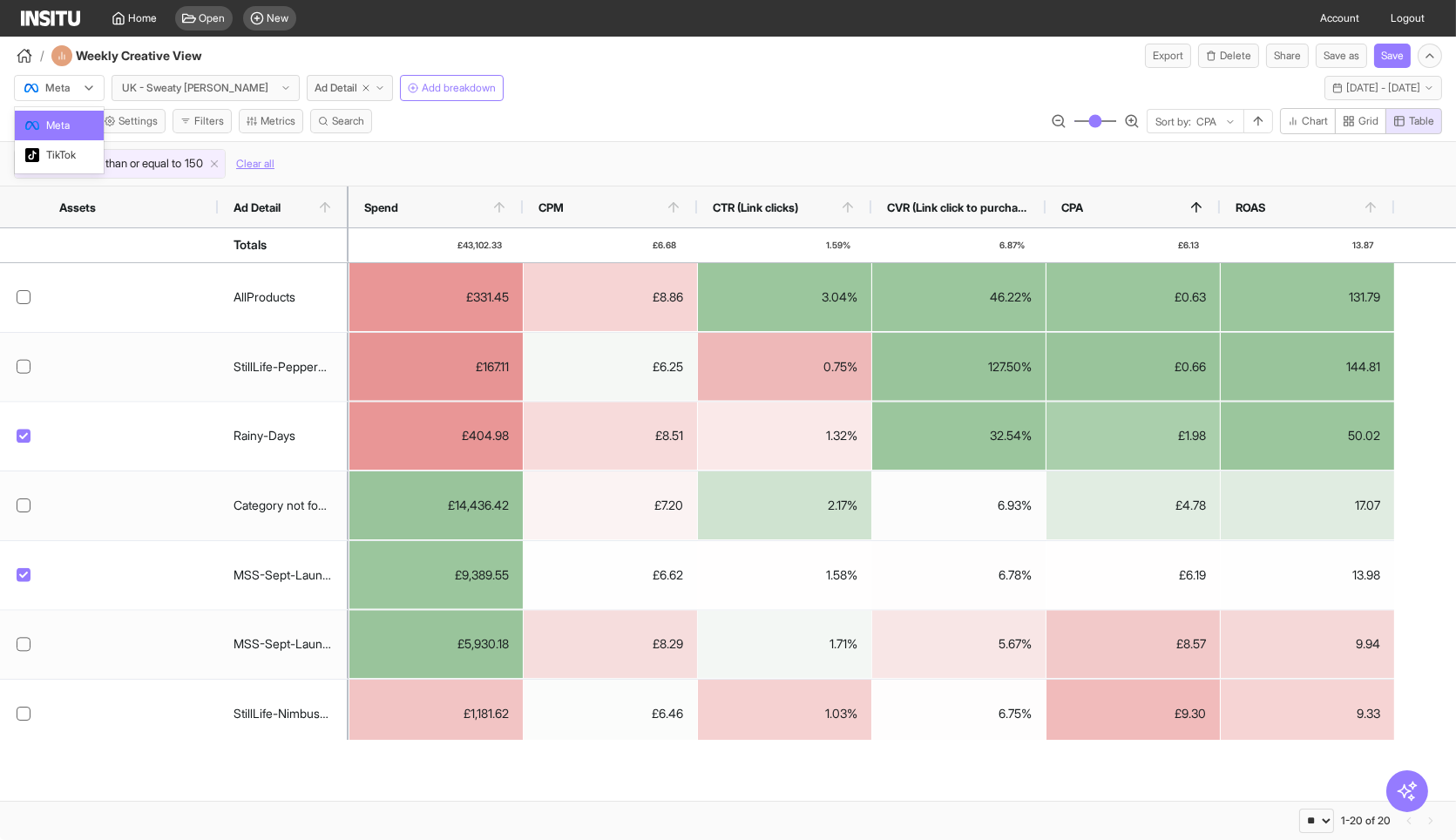
click at [80, 82] on div "Meta" at bounding box center [58, 87] width 89 height 24
click at [54, 163] on div "TikTok" at bounding box center [58, 154] width 89 height 30
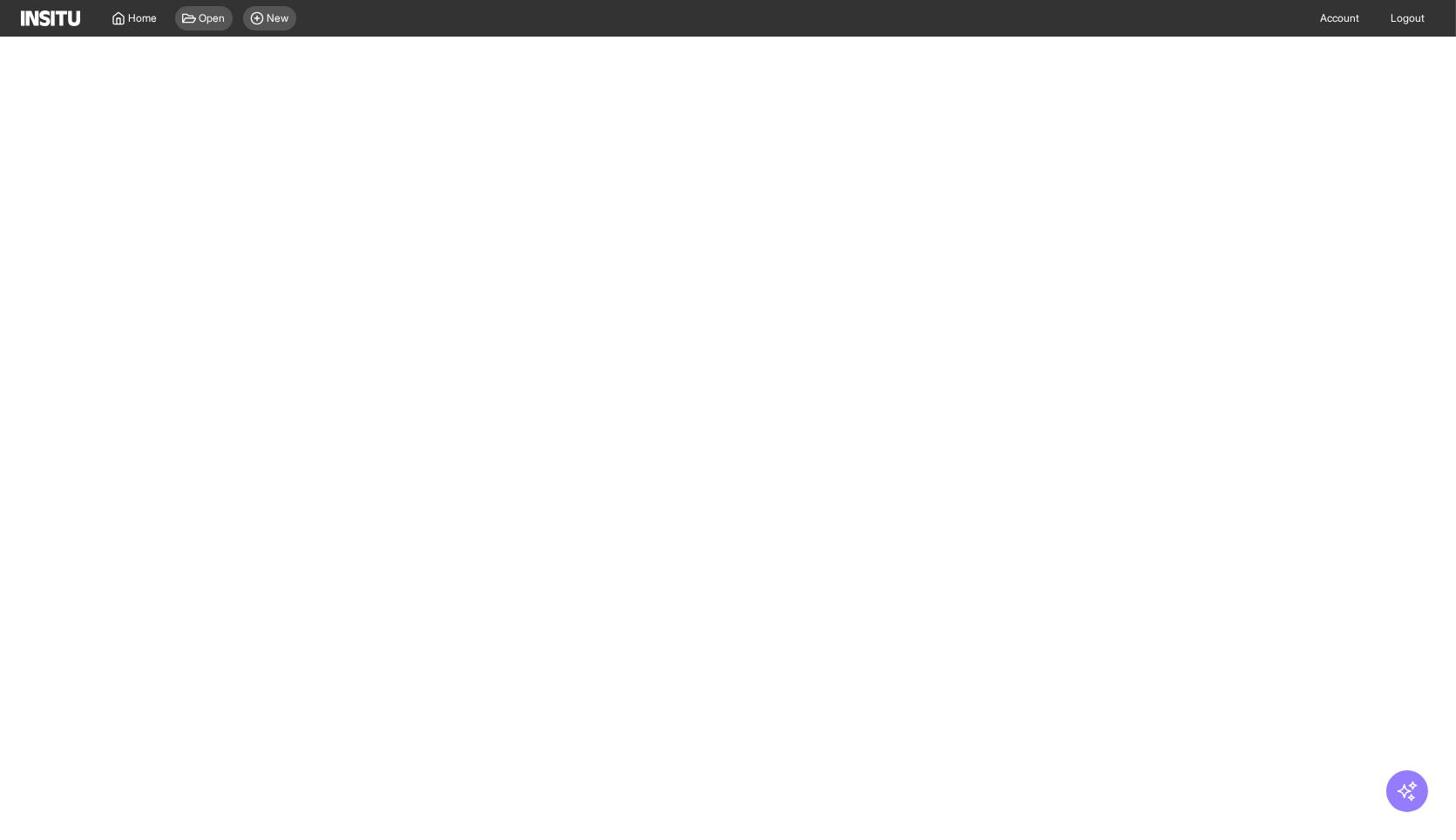
select select "**"
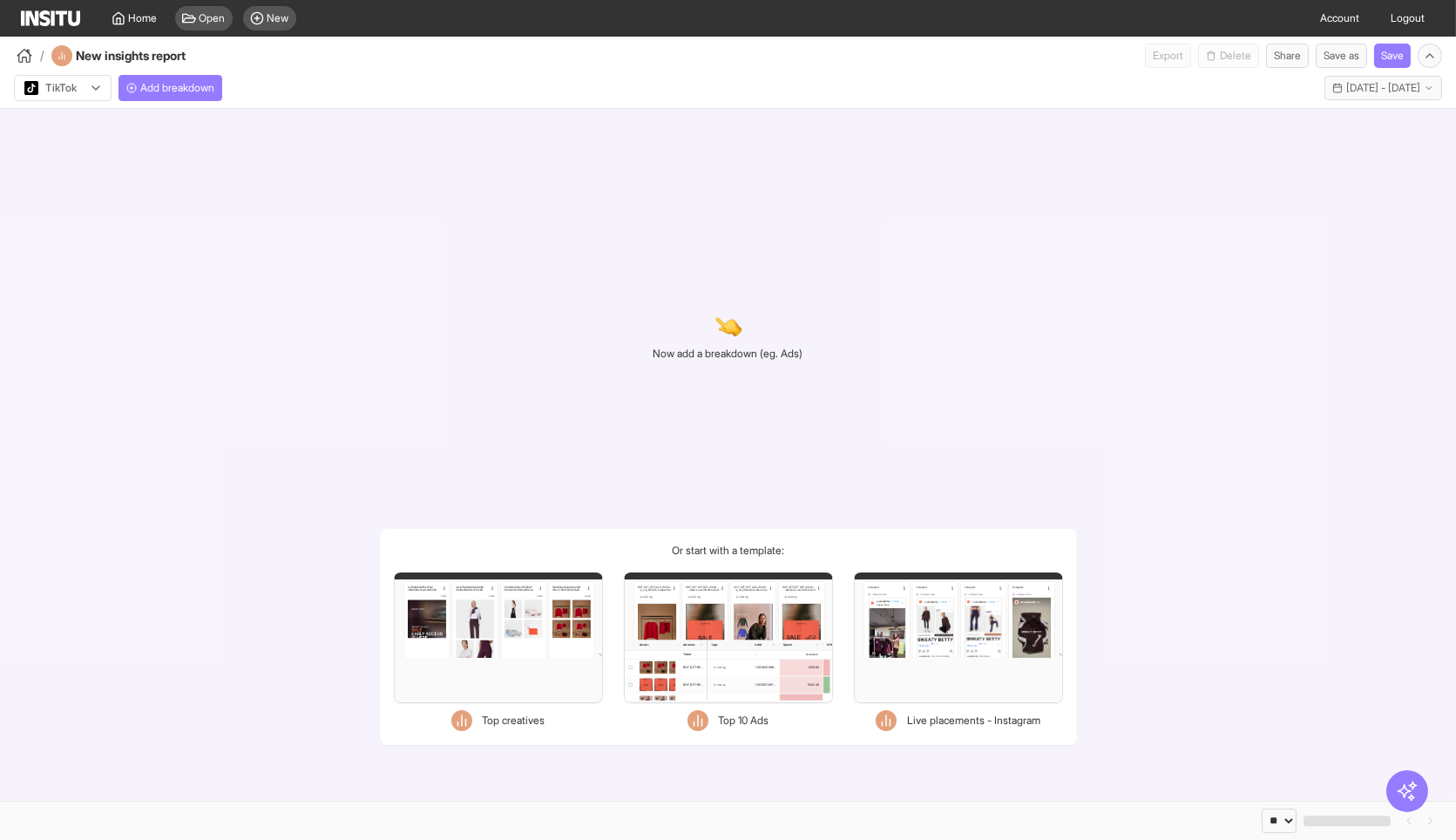
click at [706, 610] on div "Filters Format Static Video Static & Video Placement types Instagram Profile fe…" at bounding box center [728, 638] width 209 height 130
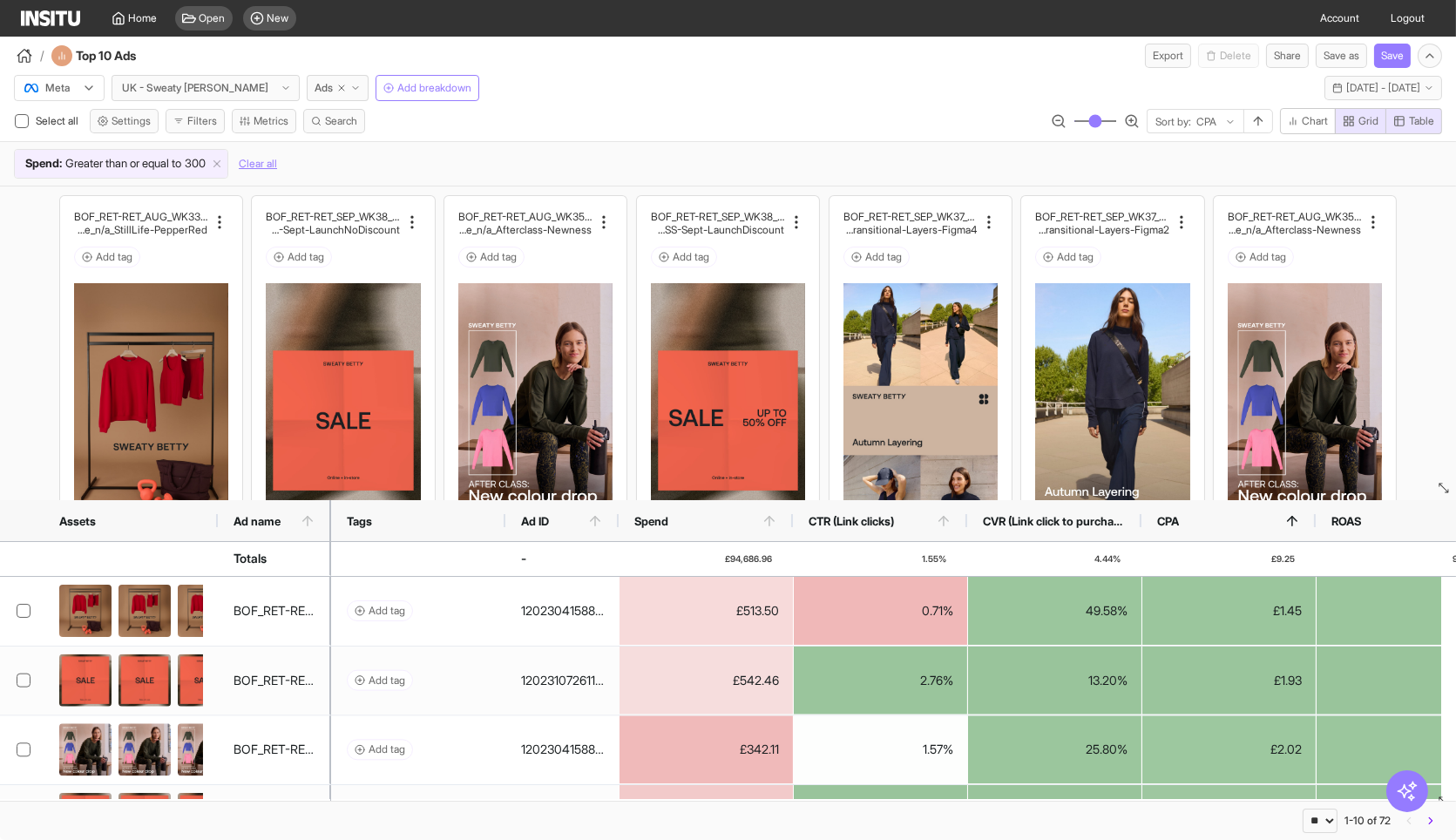
click at [64, 85] on div at bounding box center [47, 88] width 49 height 17
click at [57, 163] on div "TikTok" at bounding box center [58, 154] width 89 height 30
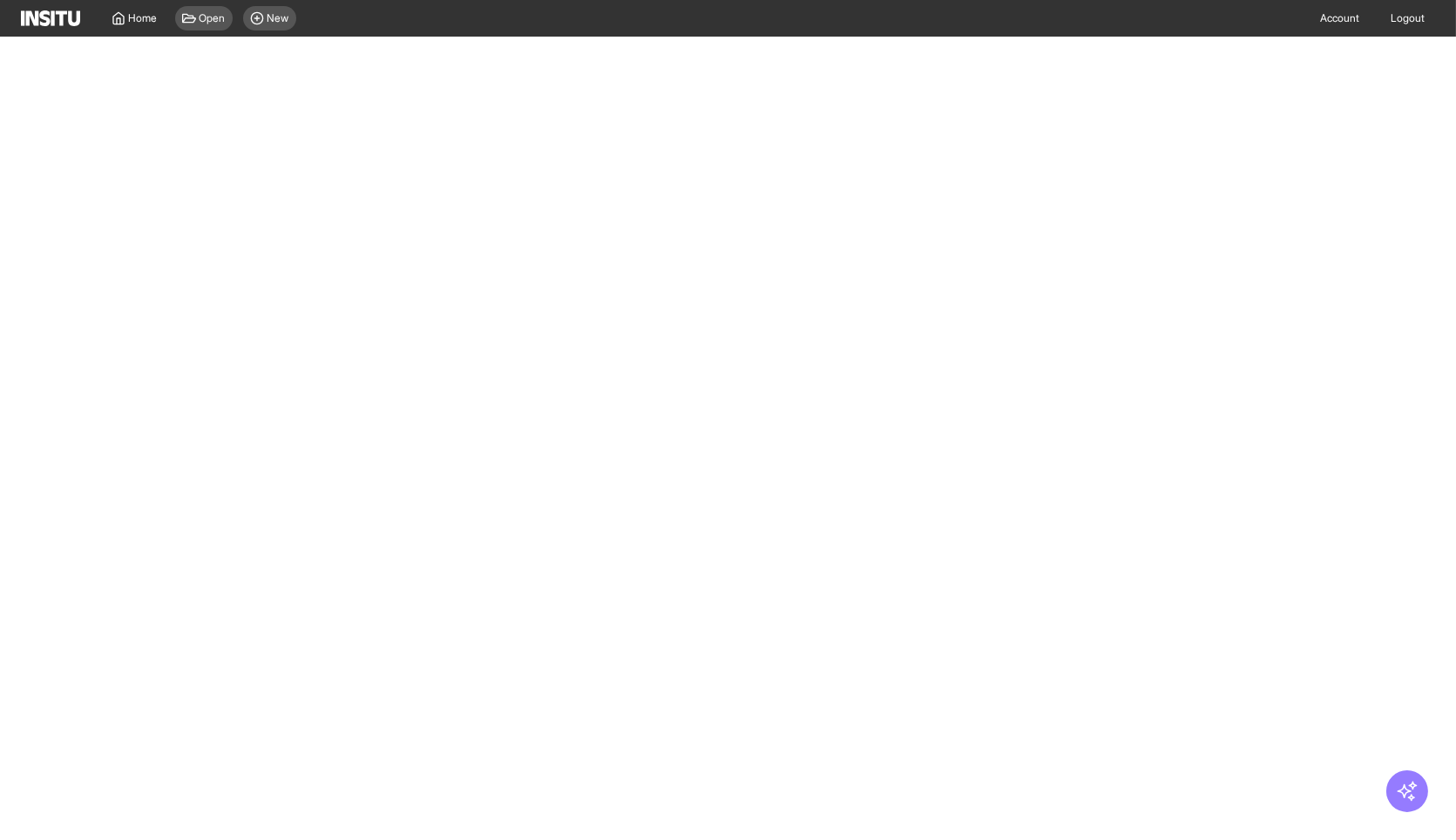
select select "**"
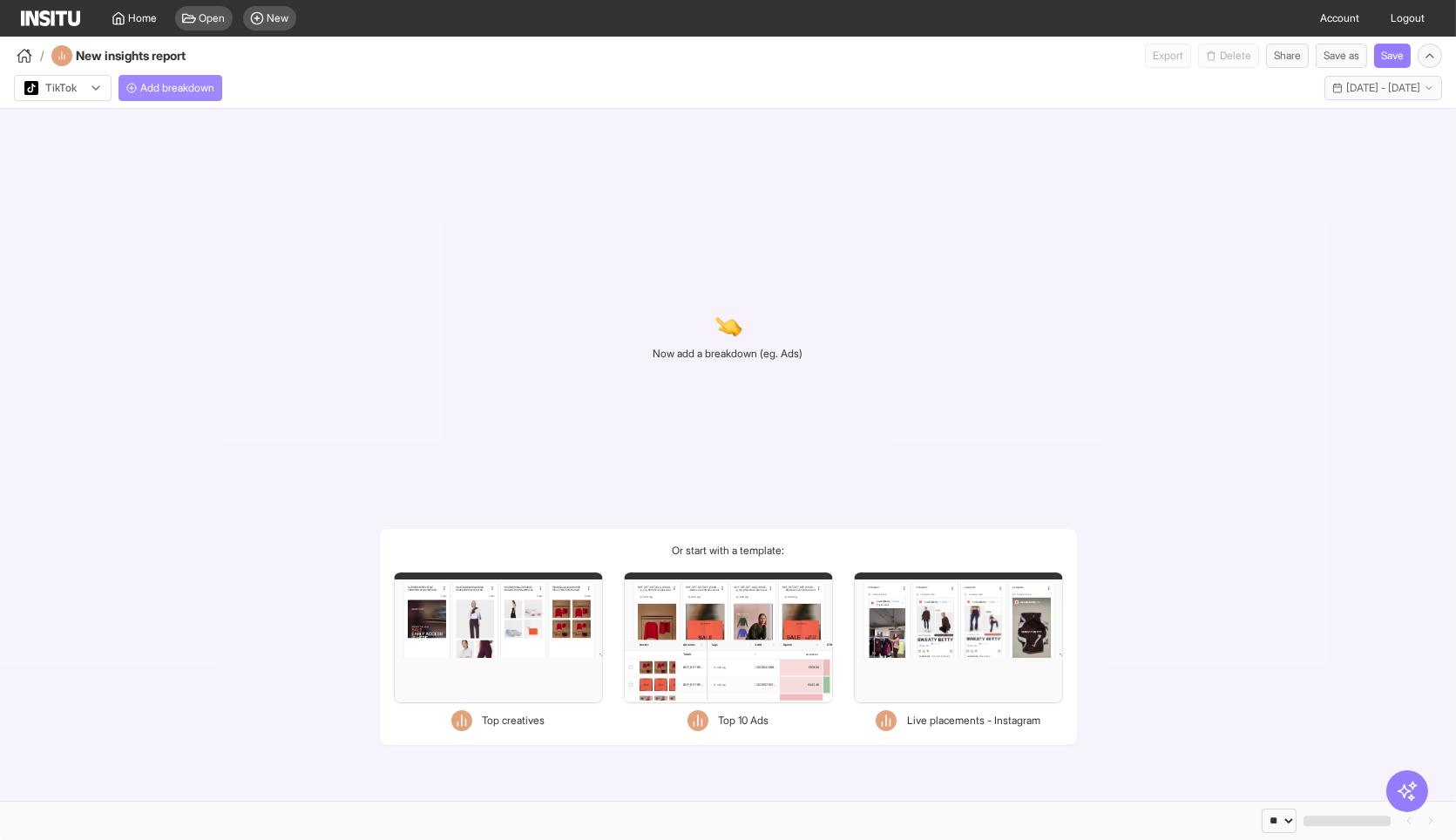
click at [184, 81] on span "Add breakdown" at bounding box center [176, 88] width 74 height 14
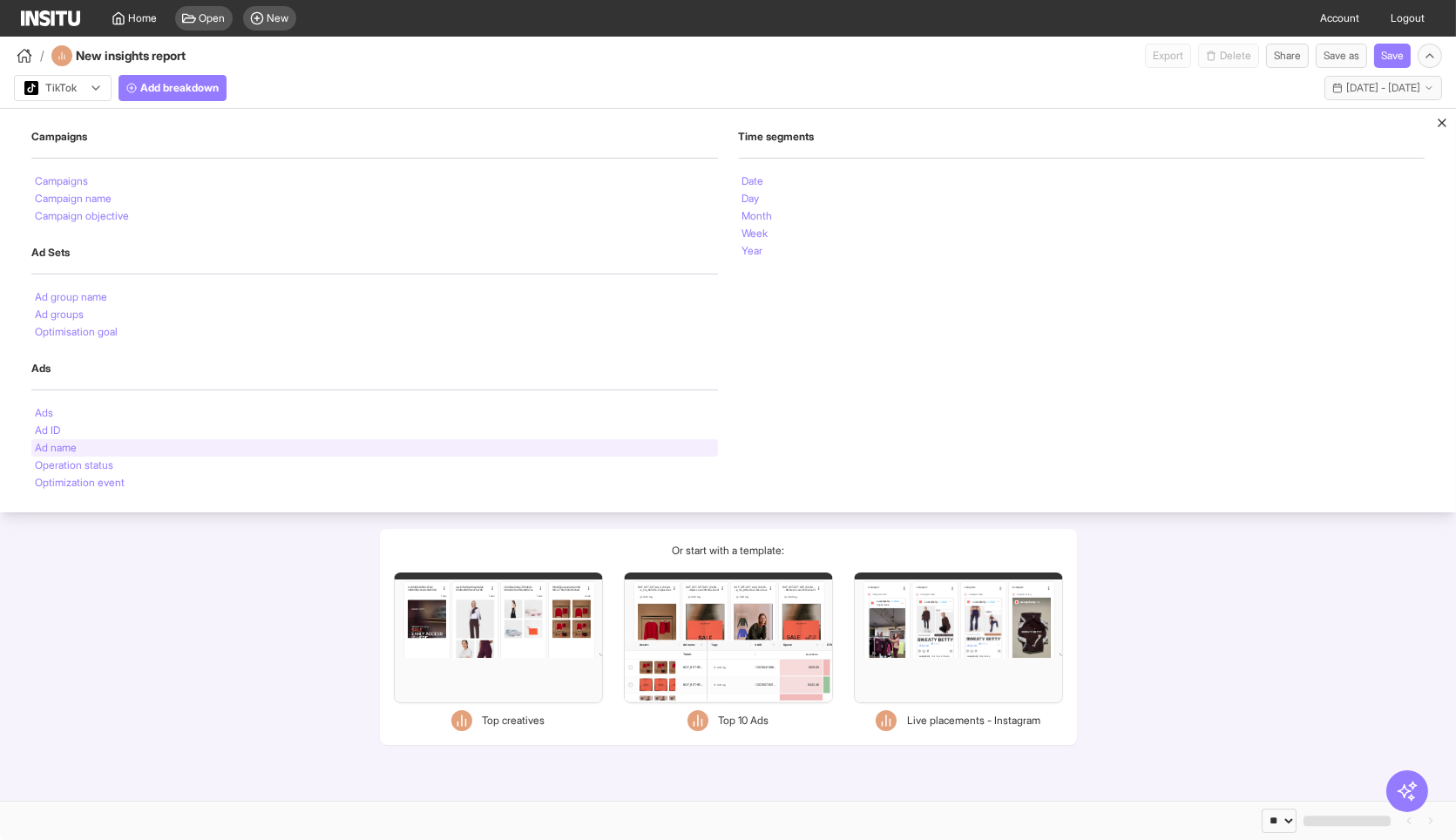
click at [63, 443] on li "Ad name" at bounding box center [56, 447] width 42 height 11
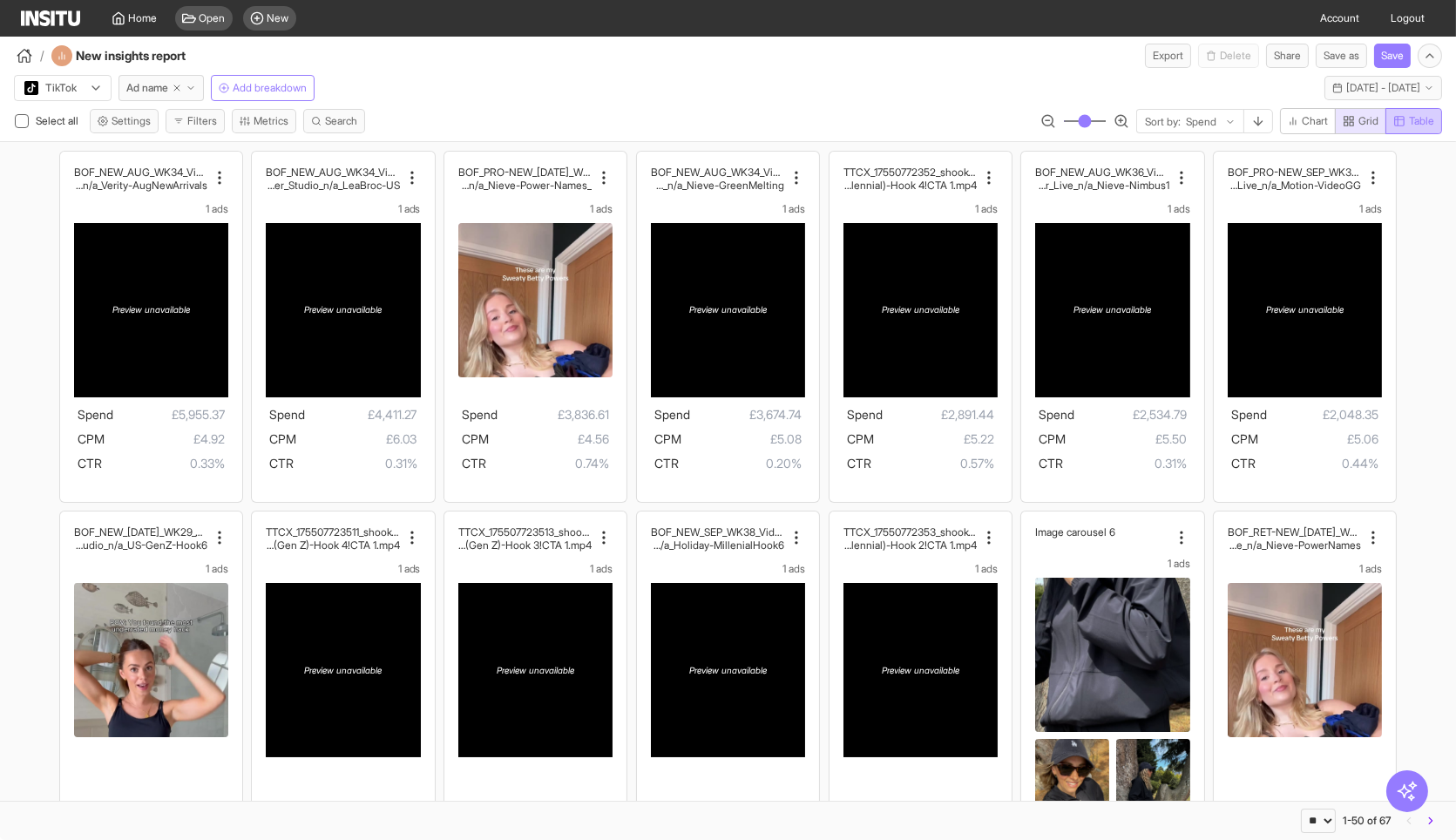
click at [1403, 121] on icon "button" at bounding box center [1399, 121] width 12 height 12
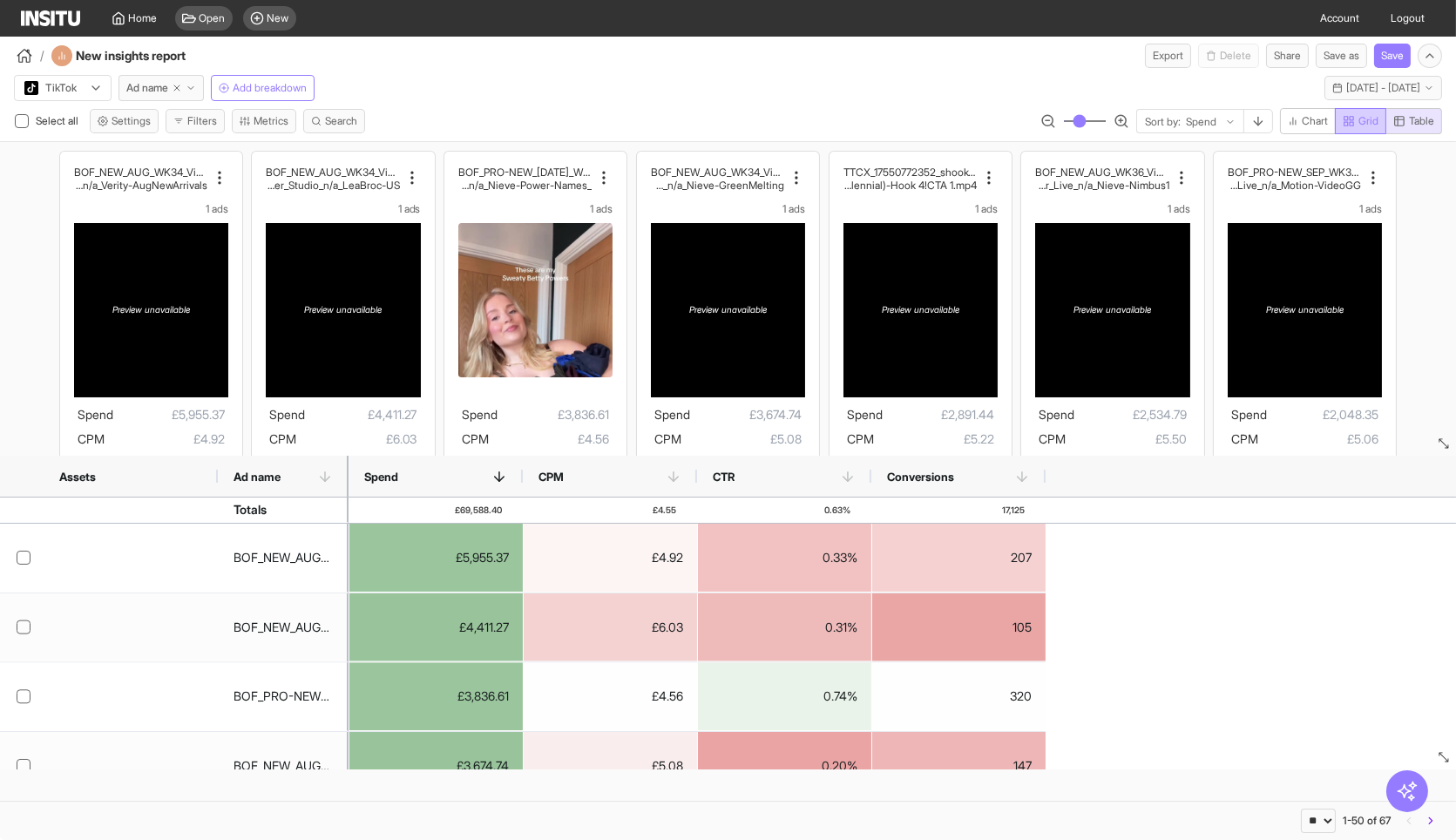
click at [1366, 117] on span "Grid" at bounding box center [1368, 121] width 20 height 14
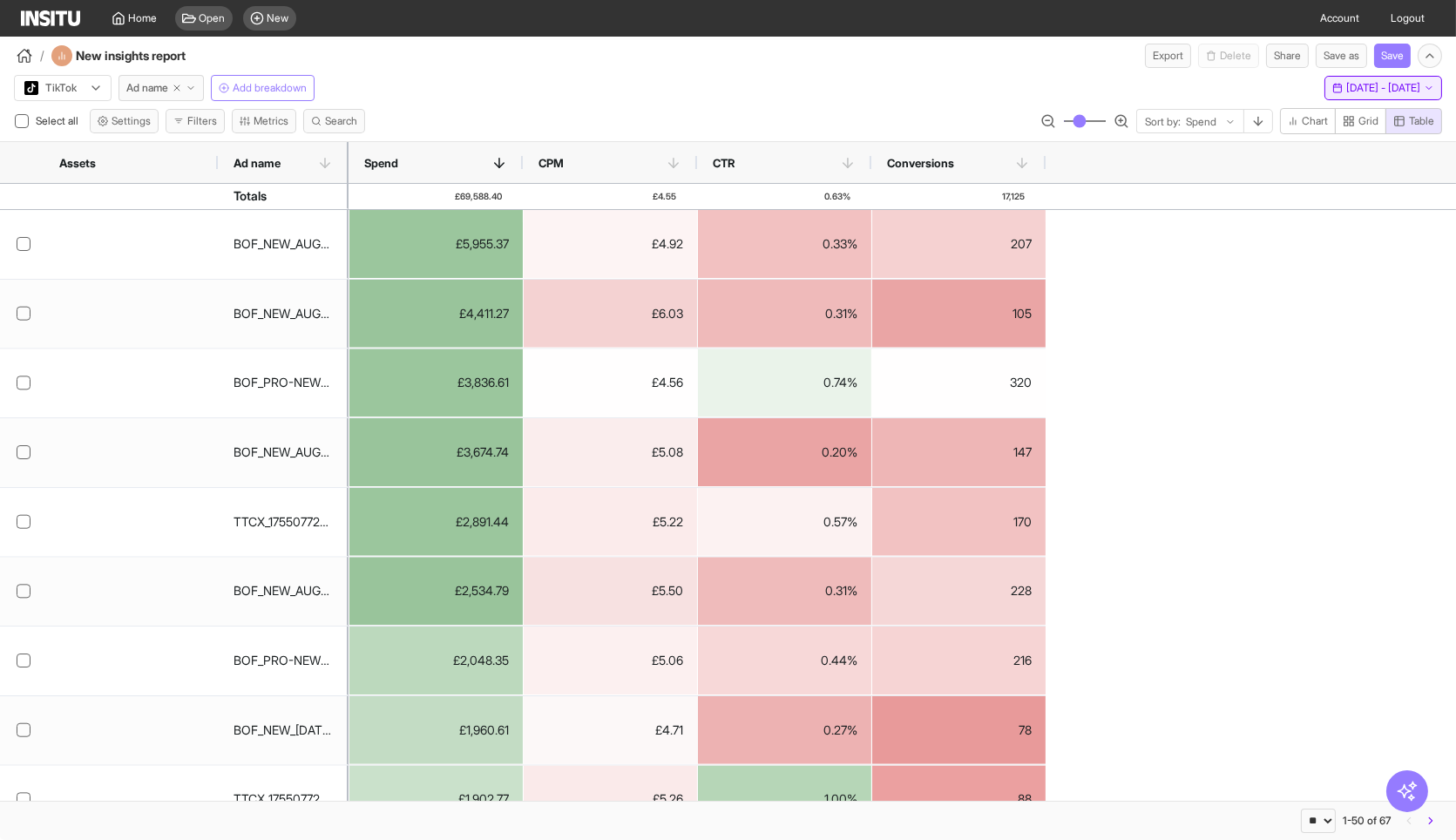
click at [1377, 82] on span "20 Aug 25 - 18 Sep 25" at bounding box center [1382, 88] width 74 height 14
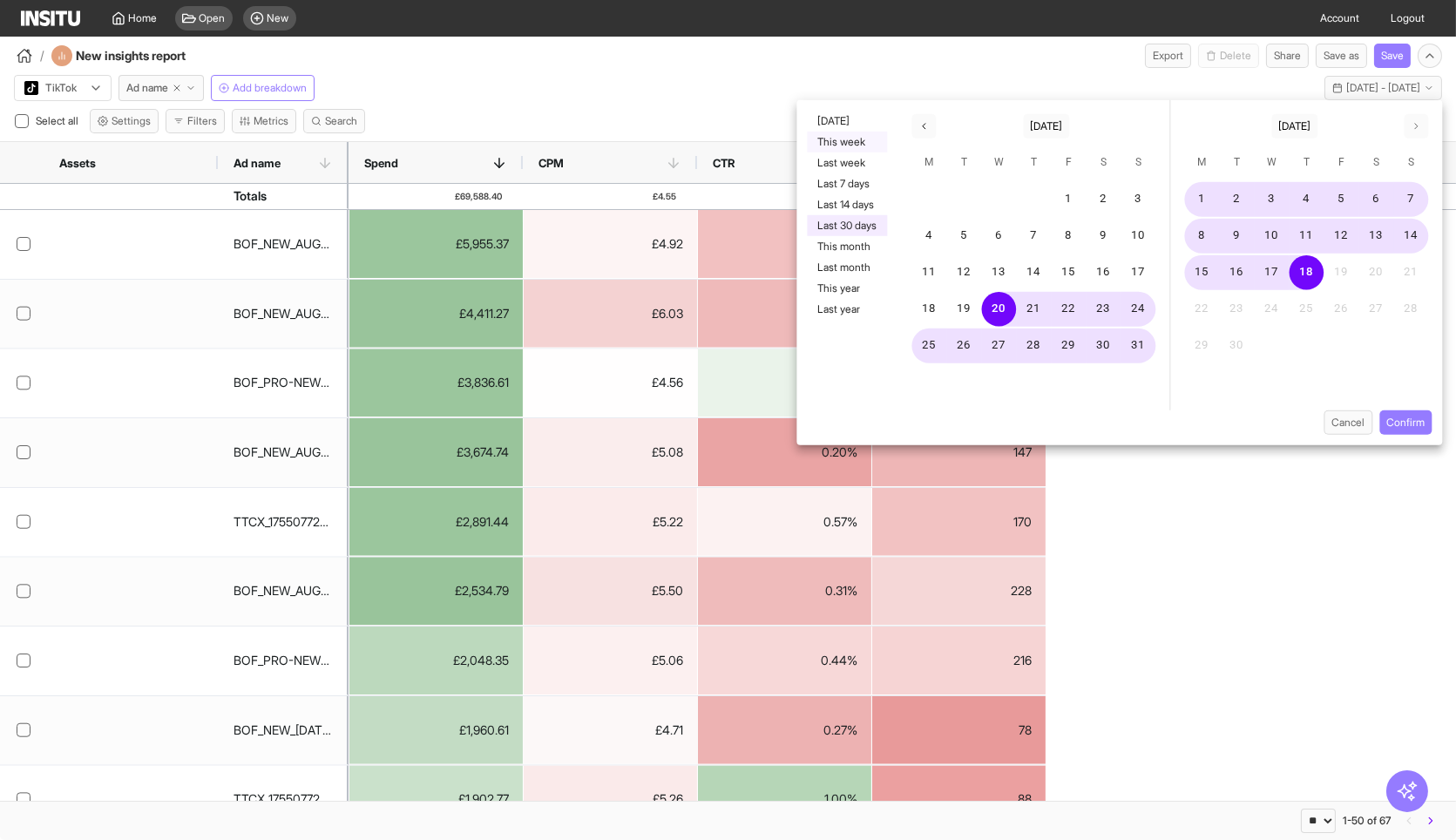
click at [858, 144] on button "This week" at bounding box center [847, 142] width 80 height 21
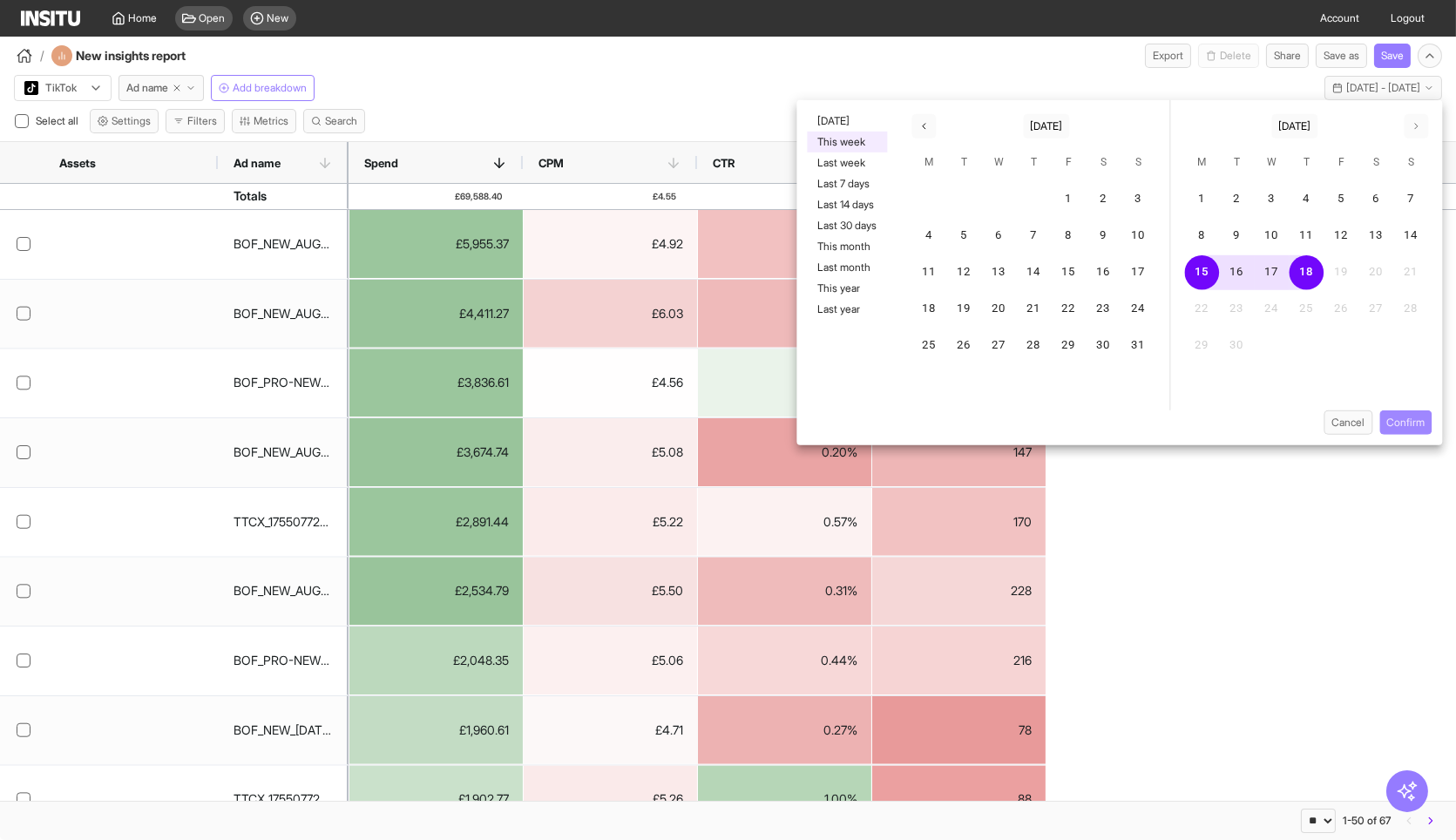
click at [1402, 417] on button "Confirm" at bounding box center [1405, 421] width 53 height 24
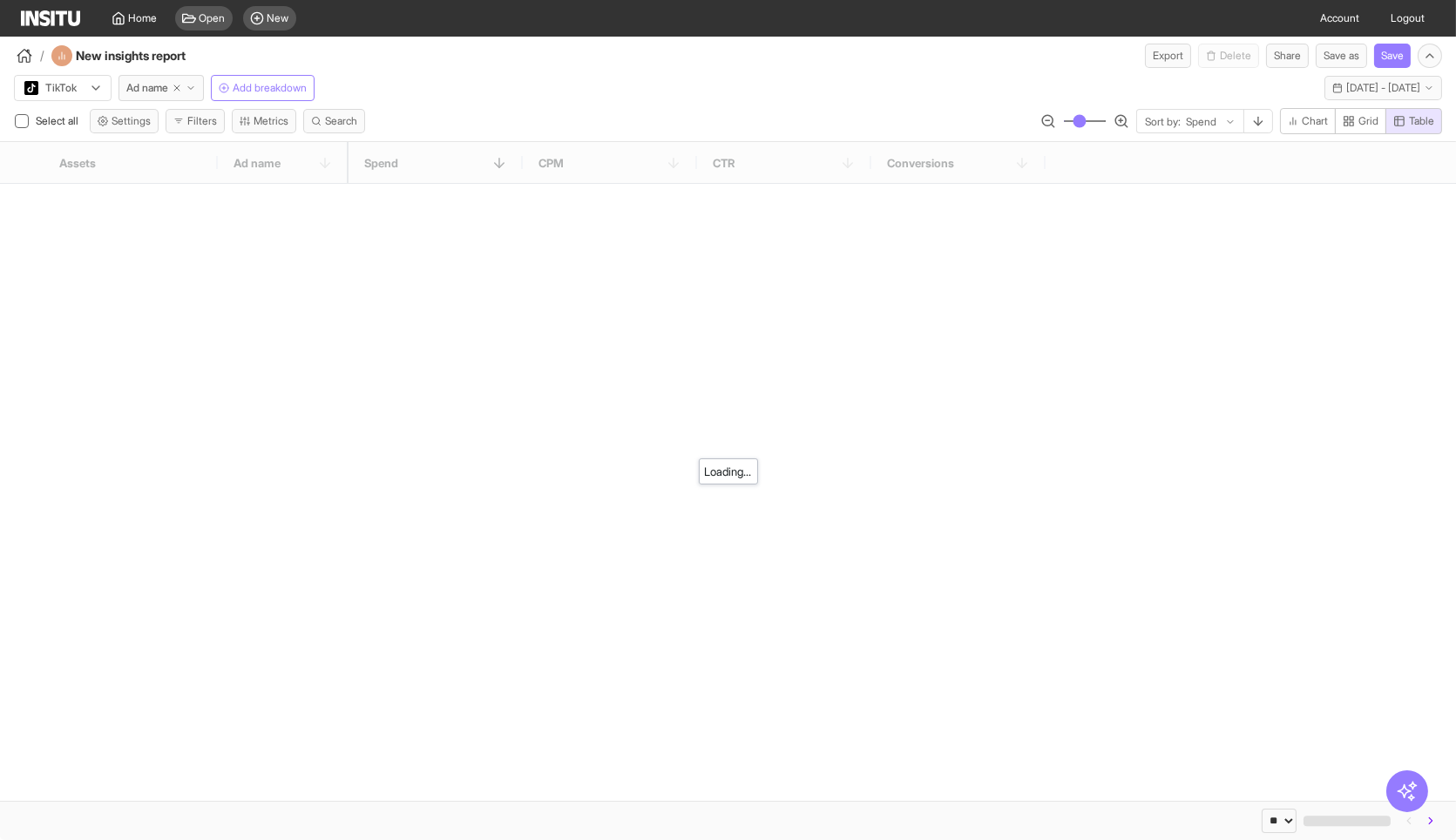
click at [770, 54] on div "/ New insights report Export Delete Share Save as Save" at bounding box center [728, 52] width 1456 height 32
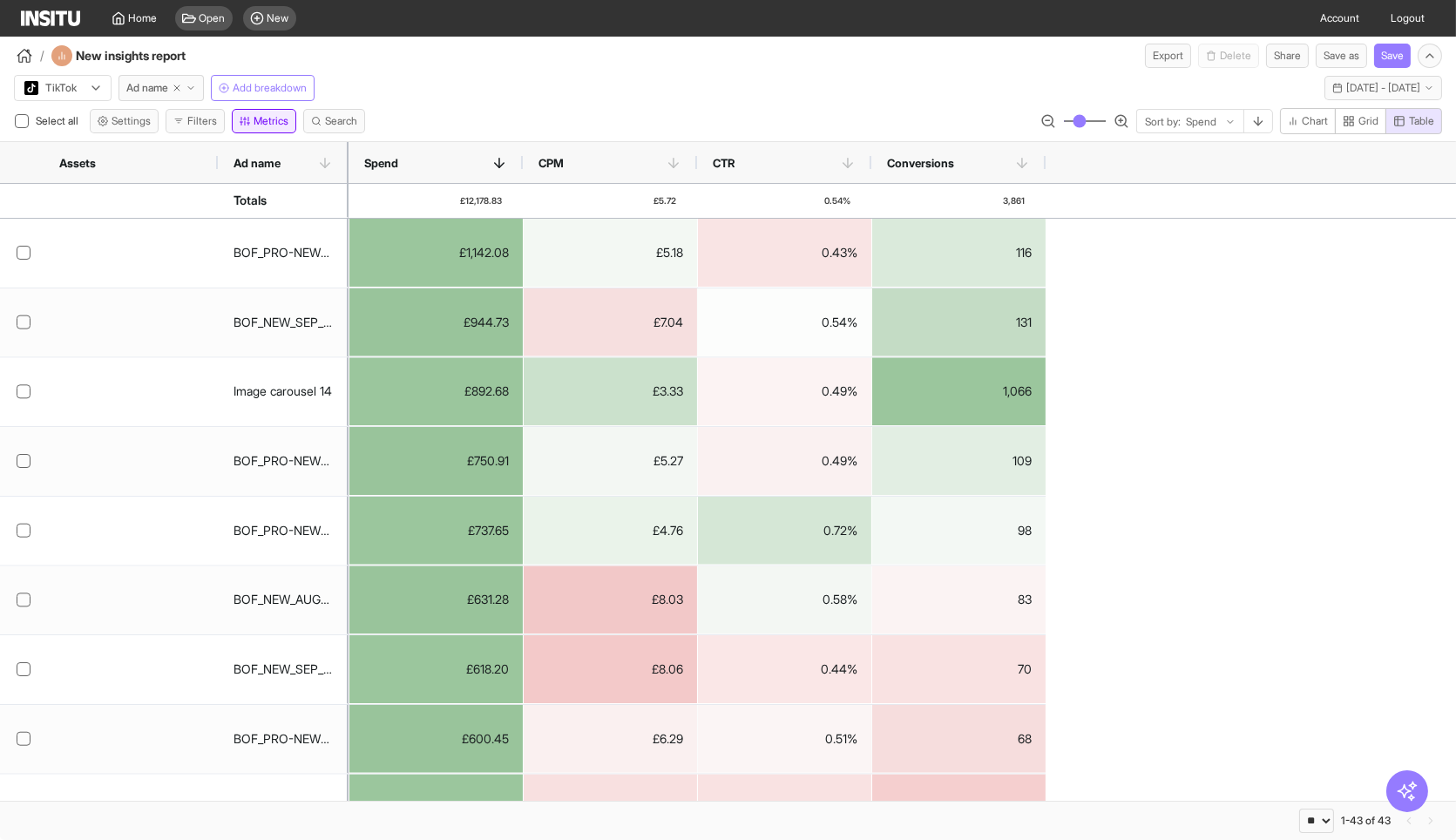
click at [259, 122] on button "Metrics" at bounding box center [263, 121] width 64 height 24
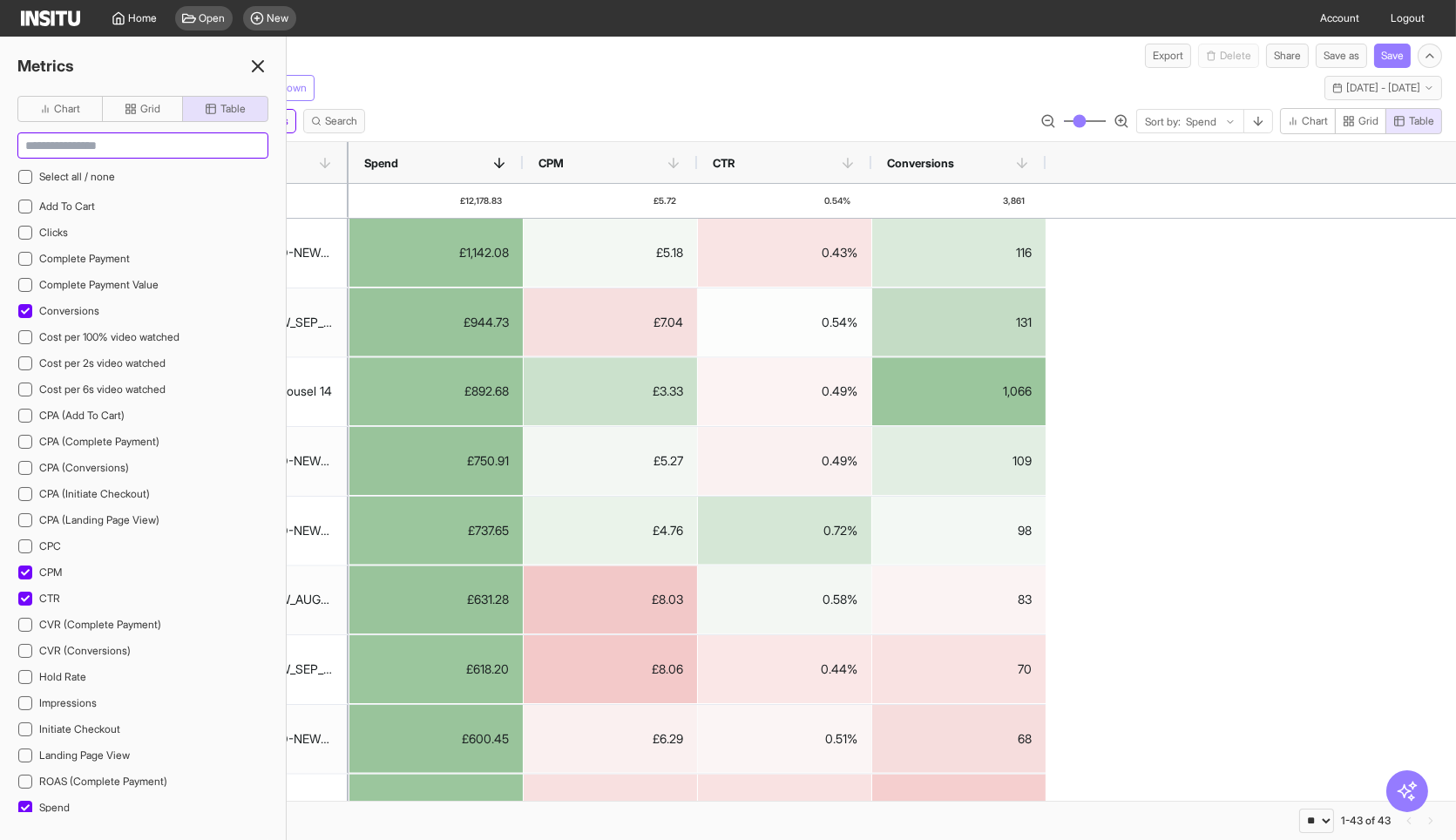
click at [129, 143] on input at bounding box center [143, 145] width 249 height 24
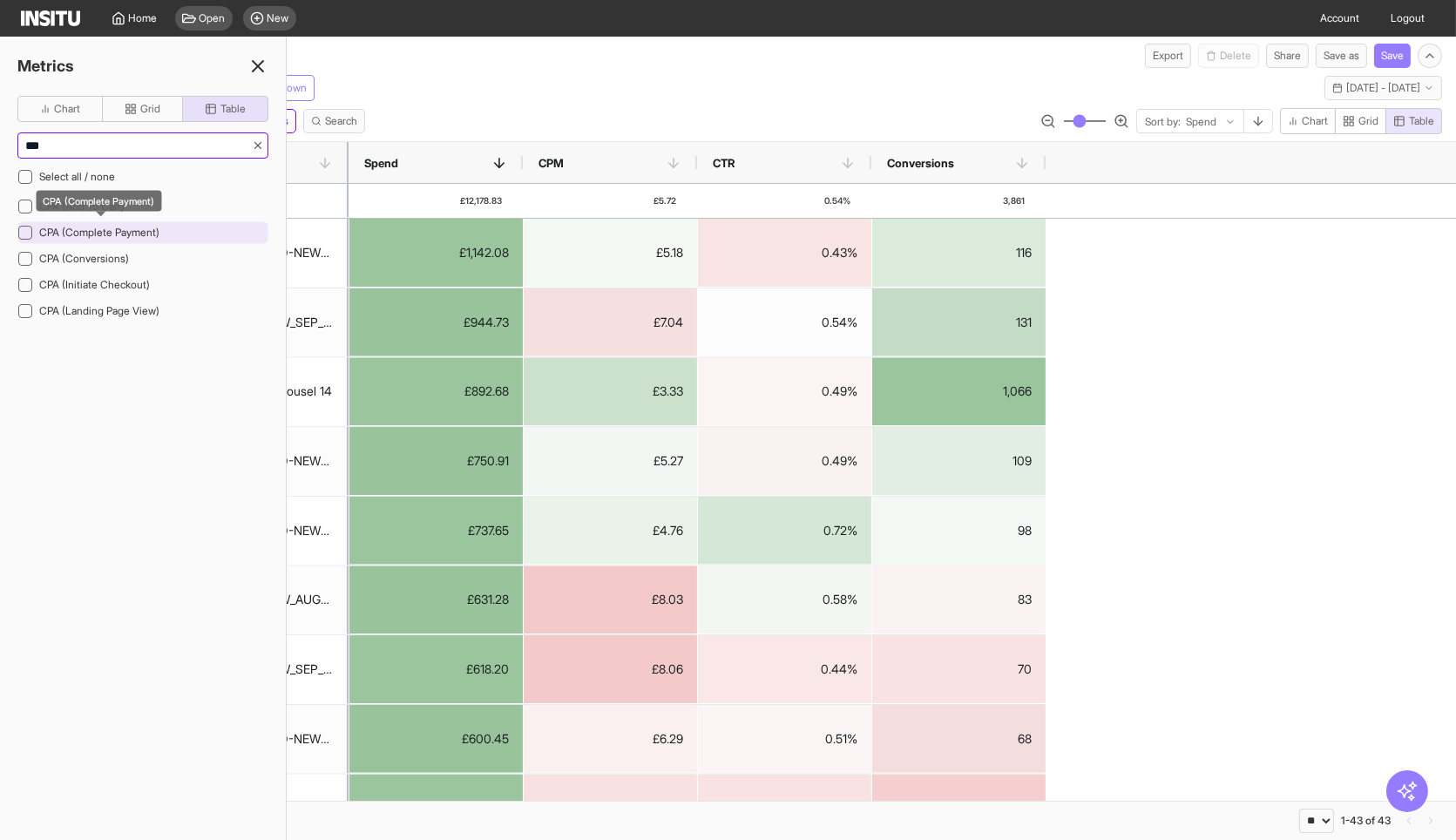
type input "***"
click at [94, 226] on span "CPA (Complete Payment)" at bounding box center [100, 233] width 121 height 13
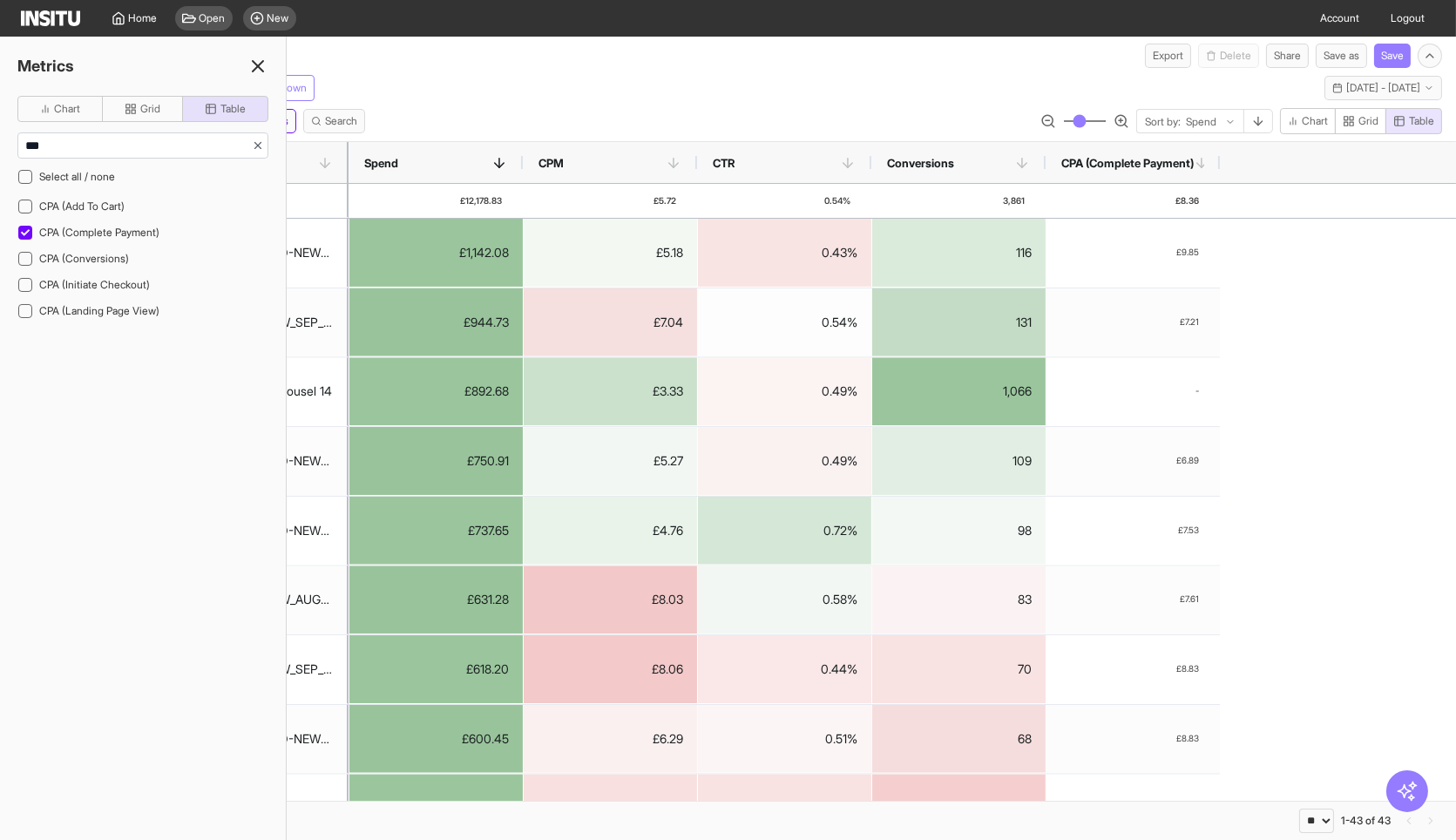
click at [502, 71] on div "TikTok Ad name Add breakdown This week - Mon 15 - Thu 18 Sep, 2025 15 Sep 25 - …" at bounding box center [728, 84] width 1456 height 34
click at [251, 63] on icon at bounding box center [258, 66] width 21 height 21
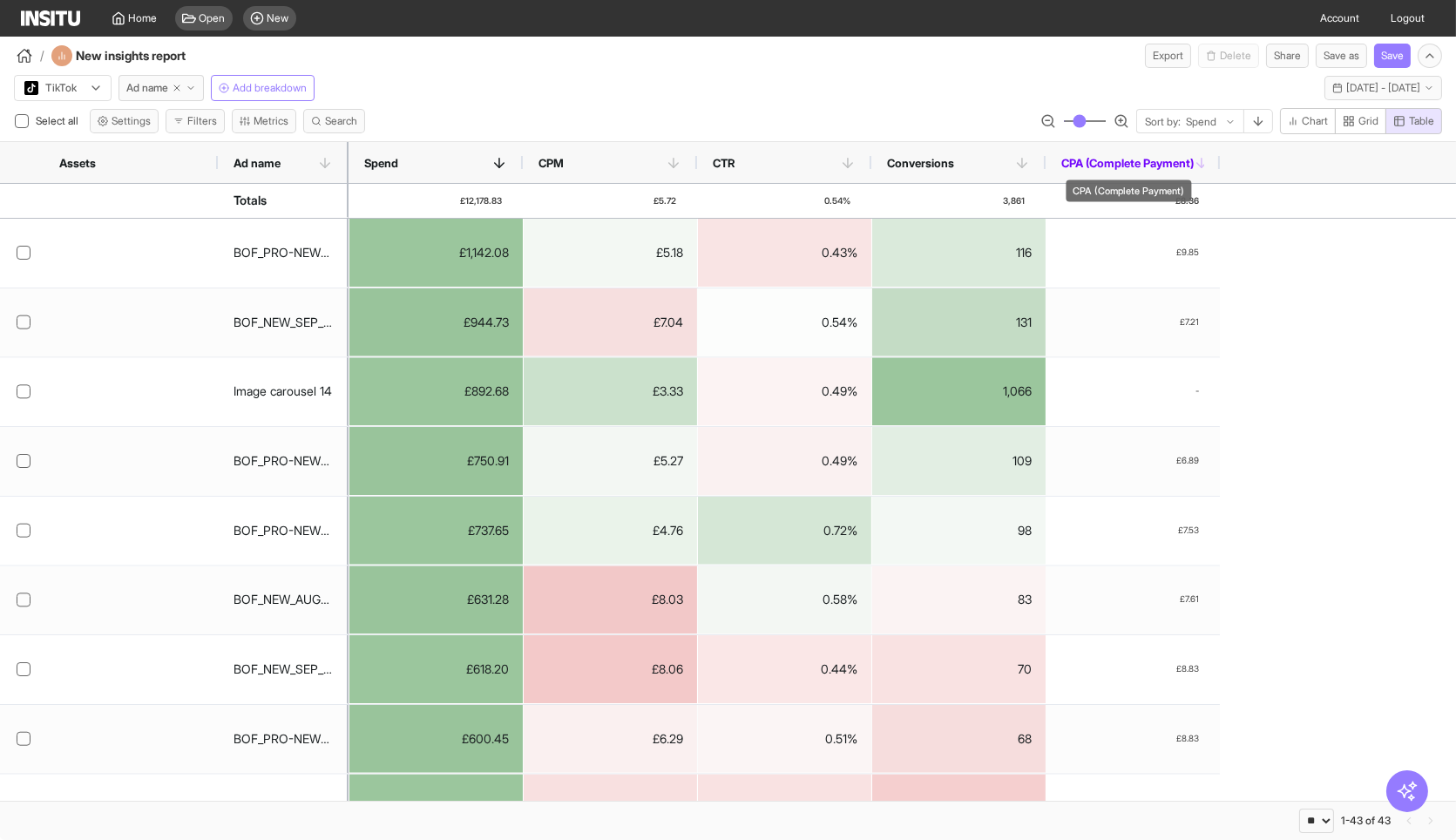
click at [1186, 160] on span "CPA (Complete Payment)" at bounding box center [1127, 163] width 132 height 14
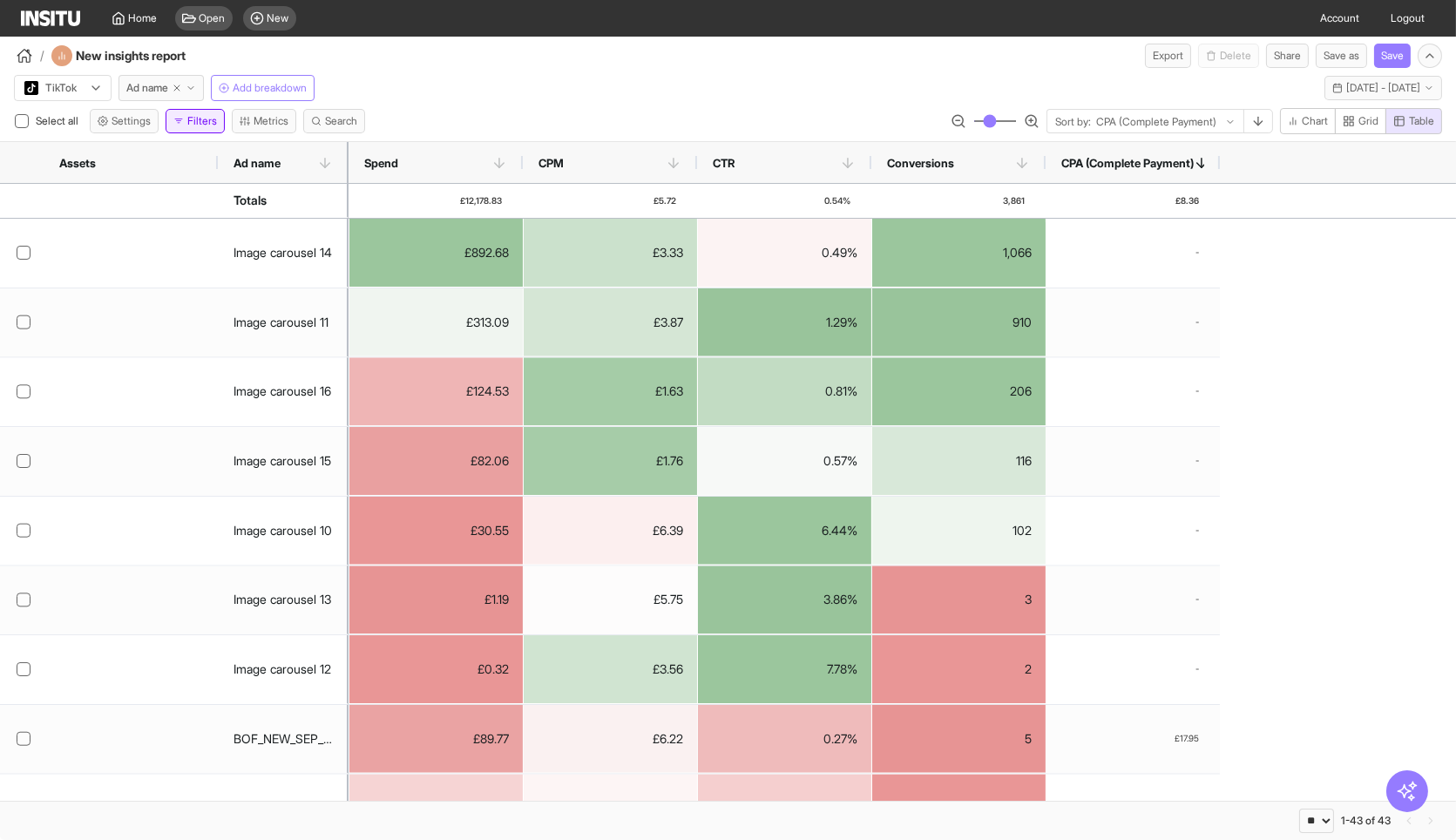
click at [217, 123] on button "Filters" at bounding box center [195, 121] width 59 height 24
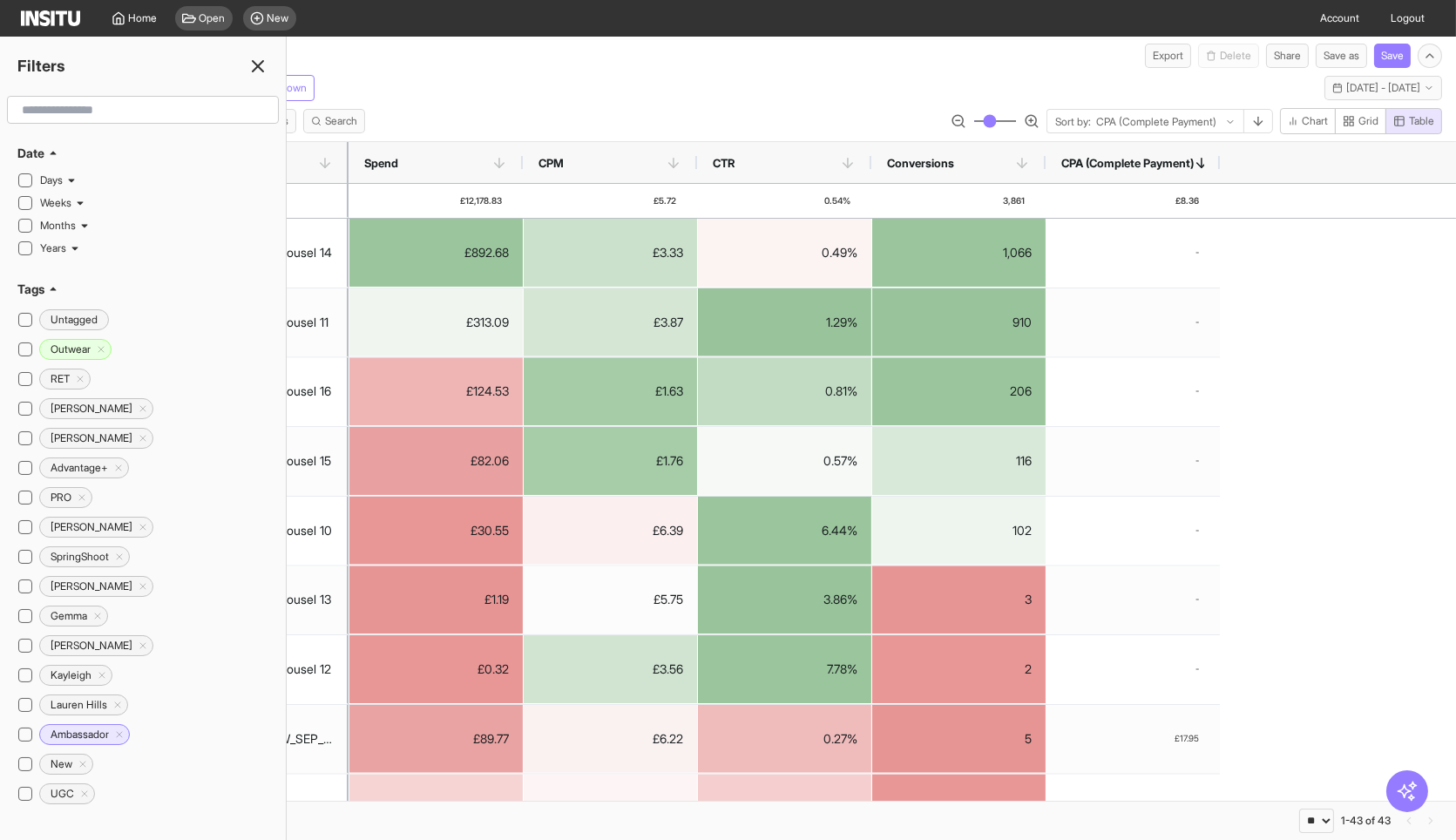
click at [169, 105] on input "text" at bounding box center [142, 109] width 256 height 32
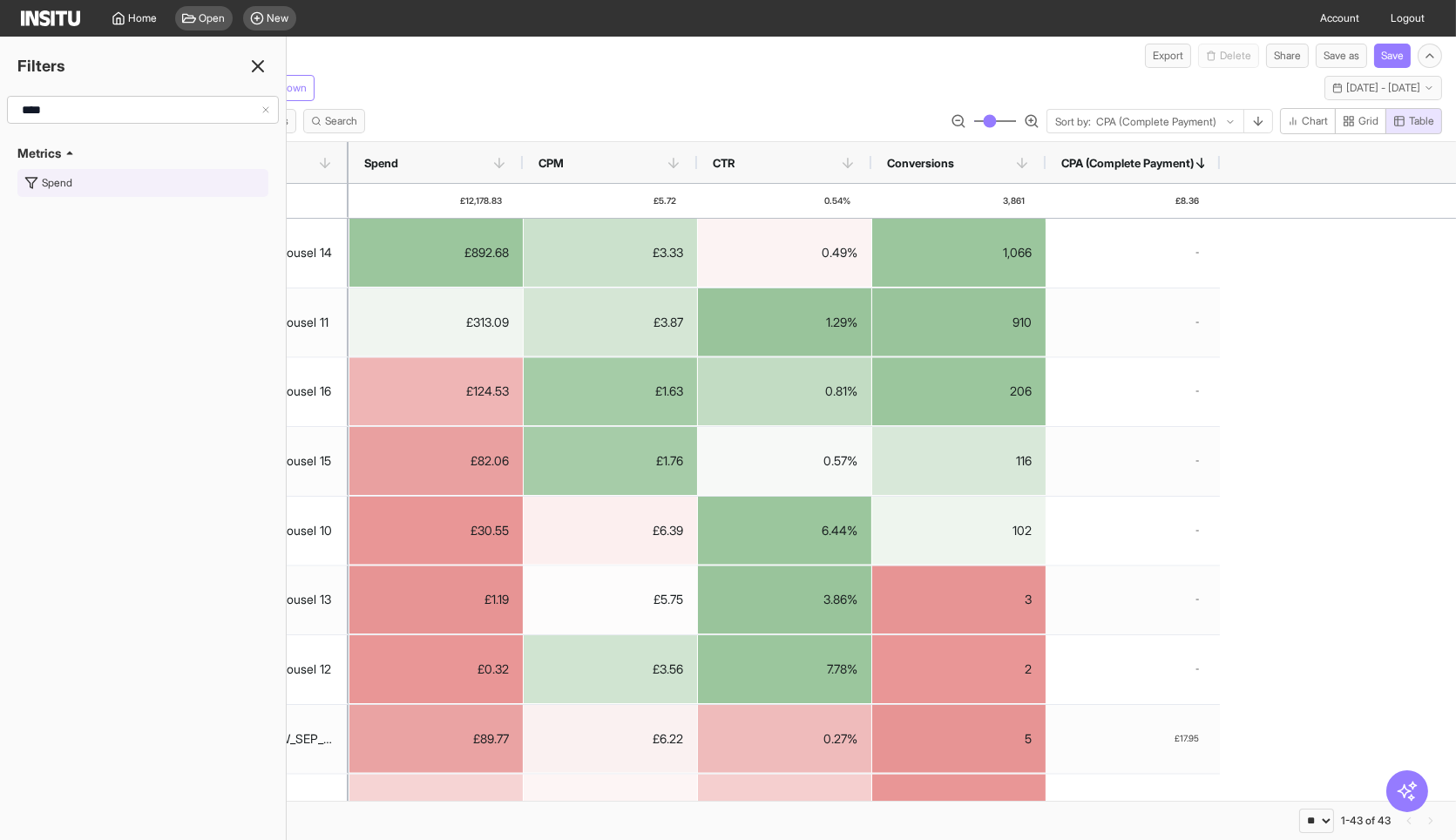
type input "****"
click at [119, 183] on button "Spend" at bounding box center [143, 182] width 251 height 28
type input "***"
click at [182, 205] on button "Add filter" at bounding box center [205, 212] width 126 height 24
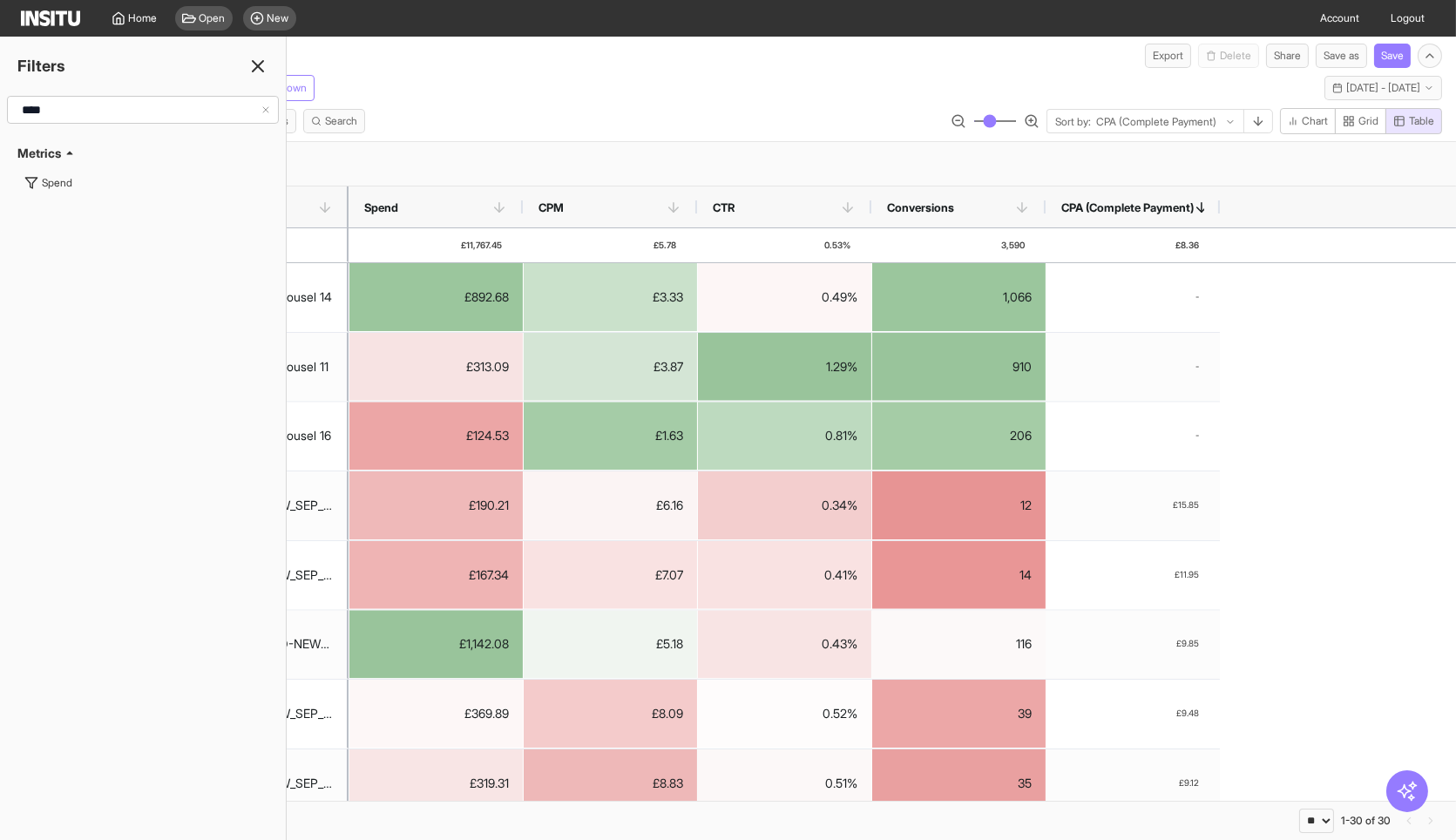
click at [449, 64] on div "/ New insights report Export Delete Share Save as Save" at bounding box center [728, 52] width 1456 height 32
click at [268, 60] on div "Filters" at bounding box center [143, 65] width 285 height 24
click at [262, 65] on icon at bounding box center [258, 66] width 21 height 21
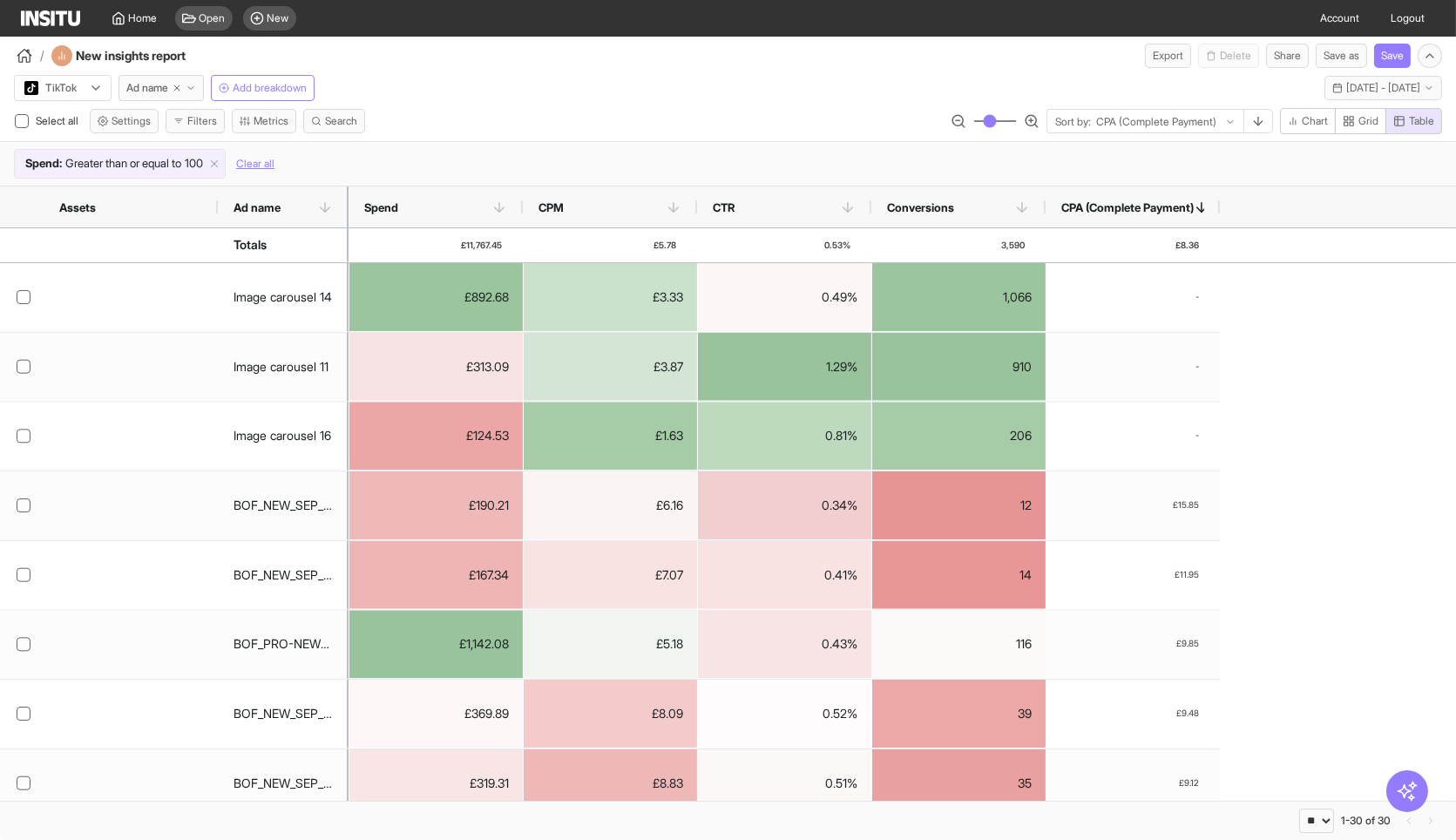
click at [458, 83] on div "TikTok Ad name Add breakdown This week - Mon 15 - Thu 18 Sep, 2025 15 Sep 25 - …" at bounding box center [728, 84] width 1456 height 34
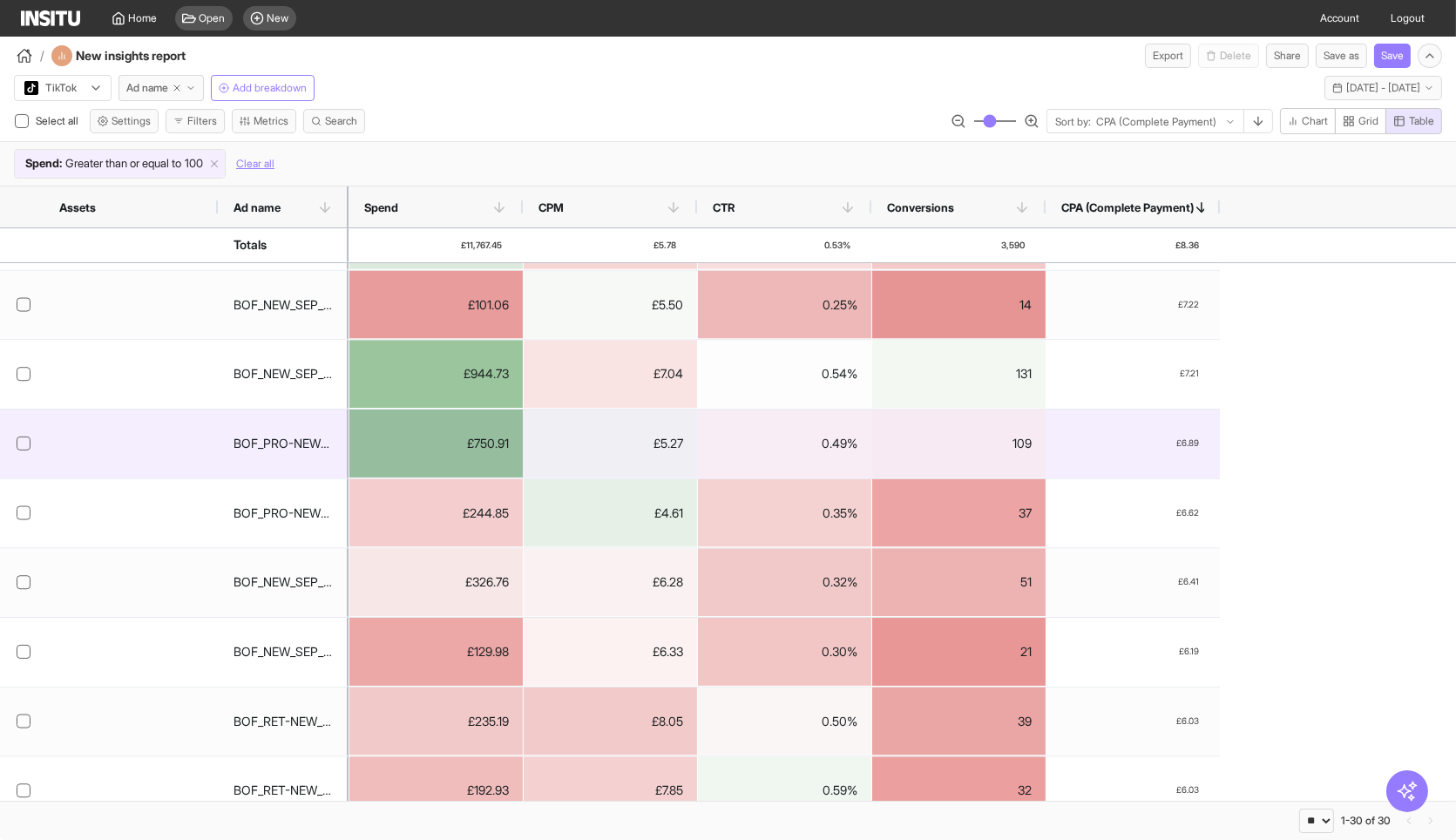
scroll to position [1017, 0]
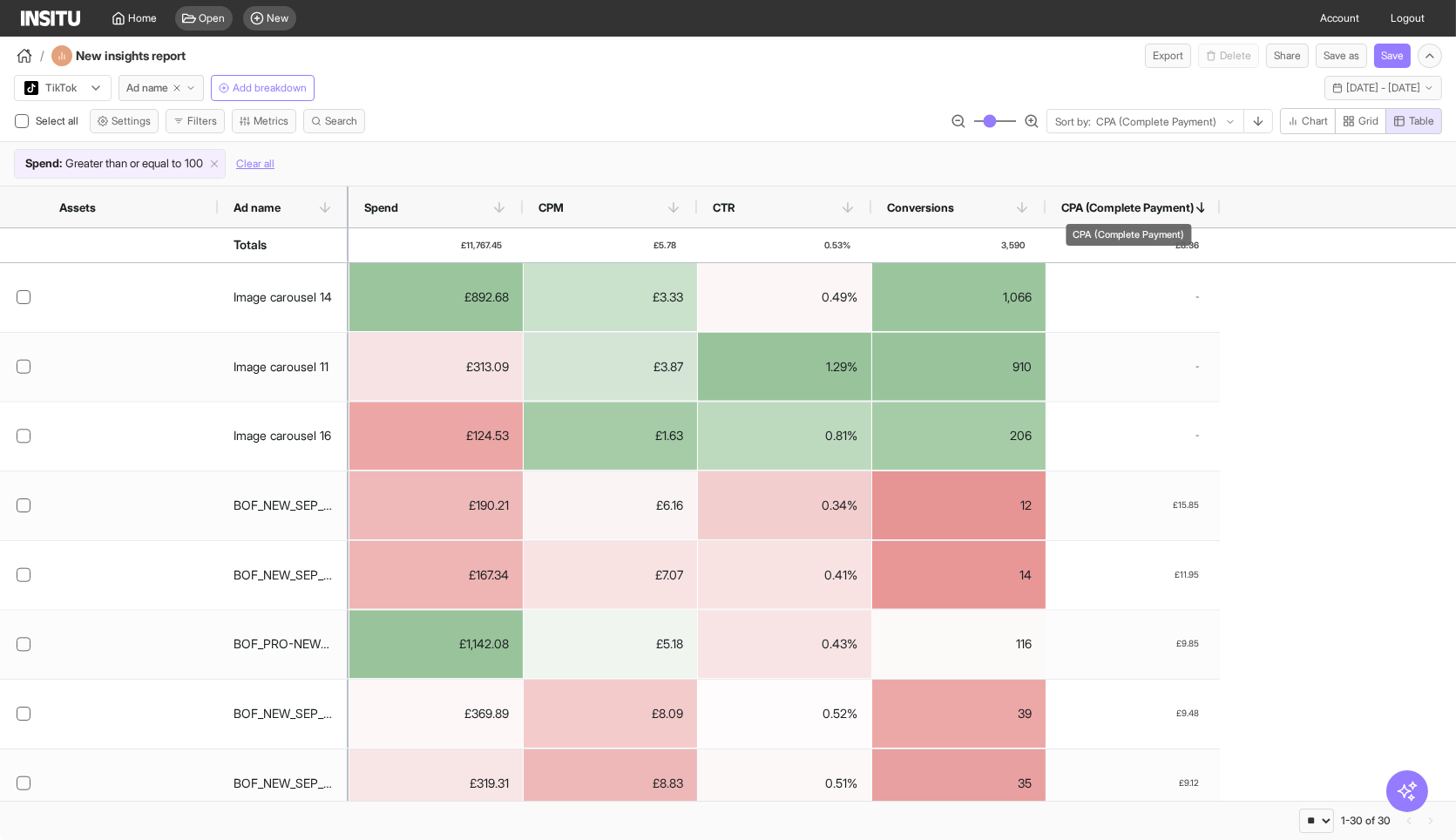
drag, startPoint x: 1159, startPoint y: 207, endPoint x: 785, endPoint y: 91, distance: 391.6
click at [785, 91] on div "TikTok Ad name Add breakdown This week - Mon 15 - Thu 18 Sep, 2025 15 Sep 25 - …" at bounding box center [728, 84] width 1456 height 34
click at [263, 124] on button "Metrics" at bounding box center [263, 121] width 64 height 24
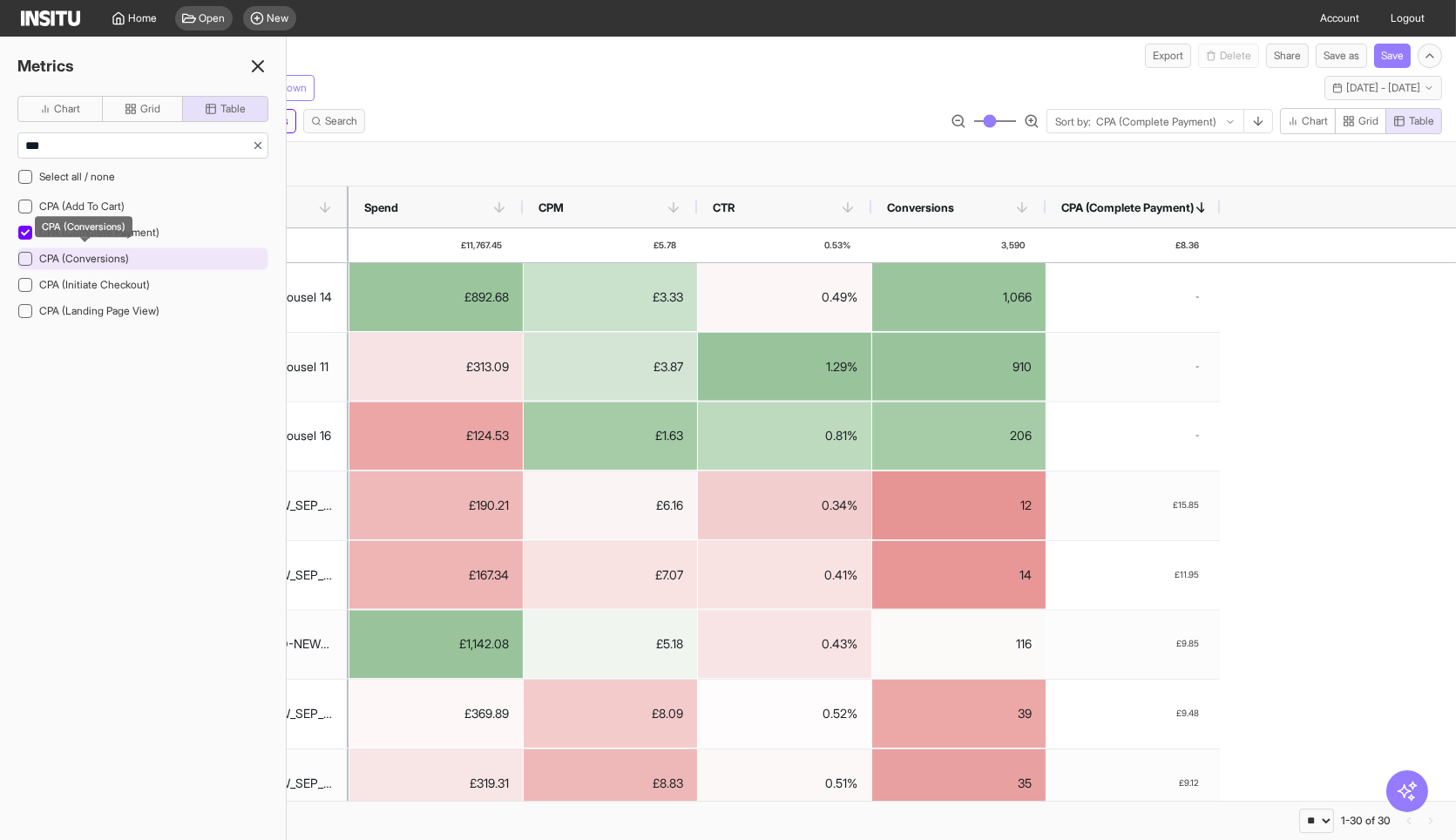
click at [100, 255] on span "CPA (Conversions)" at bounding box center [84, 259] width 90 height 13
click at [588, 53] on div "/ New insights report Export Delete Share Save as Save" at bounding box center [728, 52] width 1456 height 32
click at [256, 75] on icon at bounding box center [258, 66] width 21 height 21
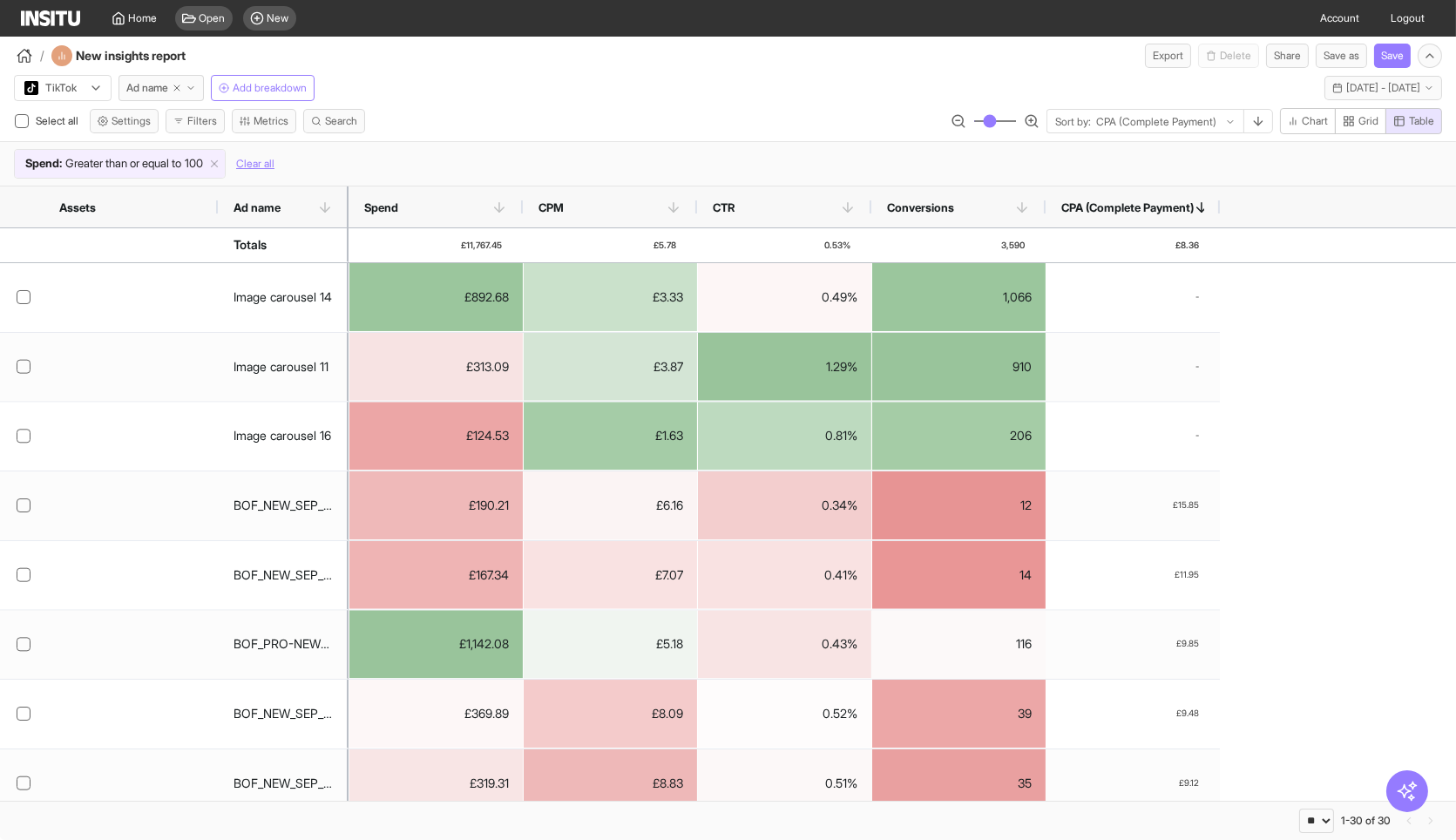
click at [567, 90] on div "TikTok Ad name Add breakdown This week - Mon 15 - Thu 18 Sep, 2025 15 Sep 25 - …" at bounding box center [728, 84] width 1456 height 34
click at [1367, 127] on button "Grid" at bounding box center [1361, 121] width 52 height 26
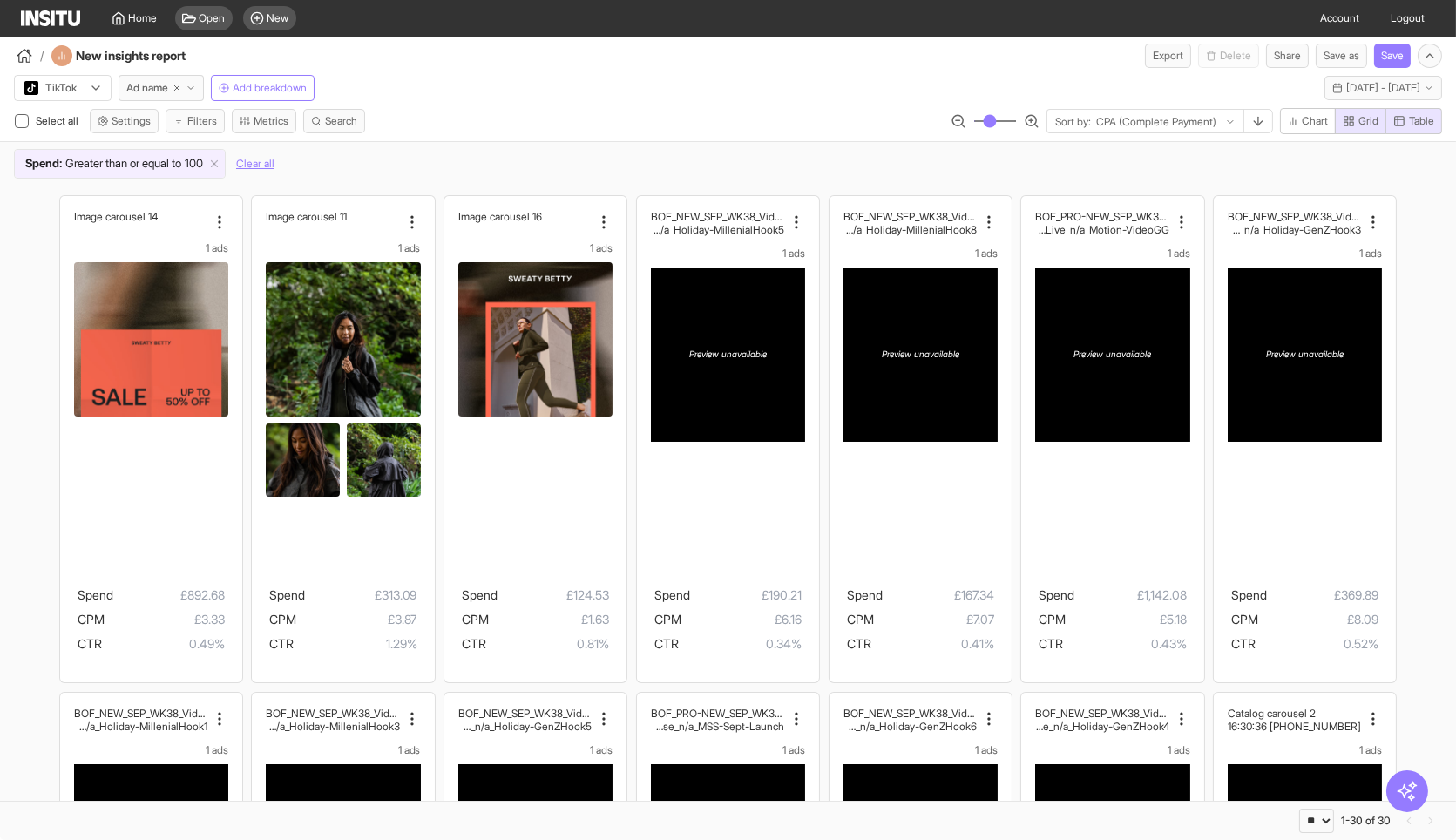
drag, startPoint x: 1427, startPoint y: 488, endPoint x: 1394, endPoint y: 823, distance: 336.6
click at [1368, 118] on span "Grid" at bounding box center [1368, 121] width 20 height 14
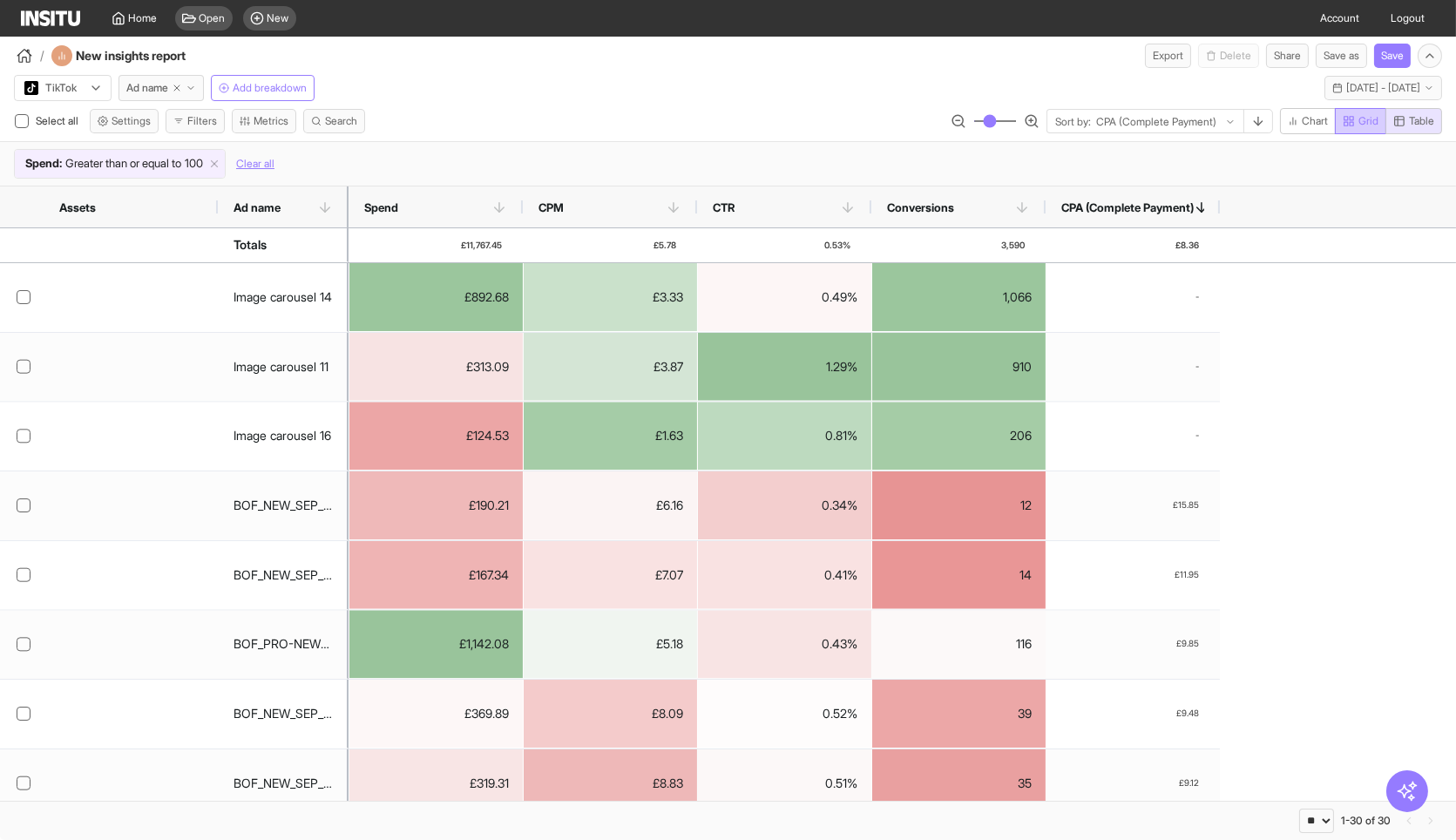
click at [1368, 118] on span "Grid" at bounding box center [1368, 121] width 20 height 14
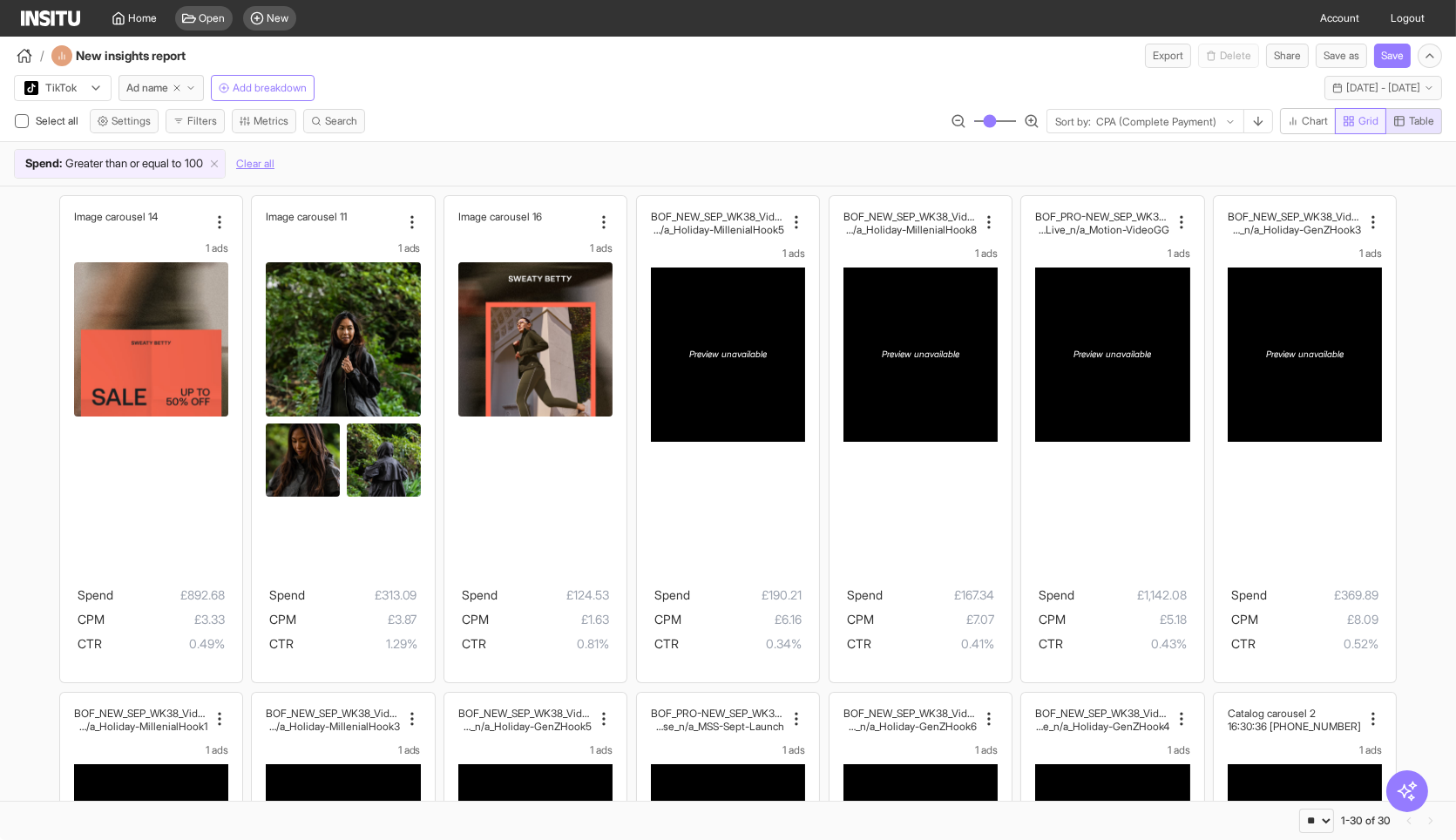
click at [1368, 115] on span "Grid" at bounding box center [1368, 121] width 20 height 14
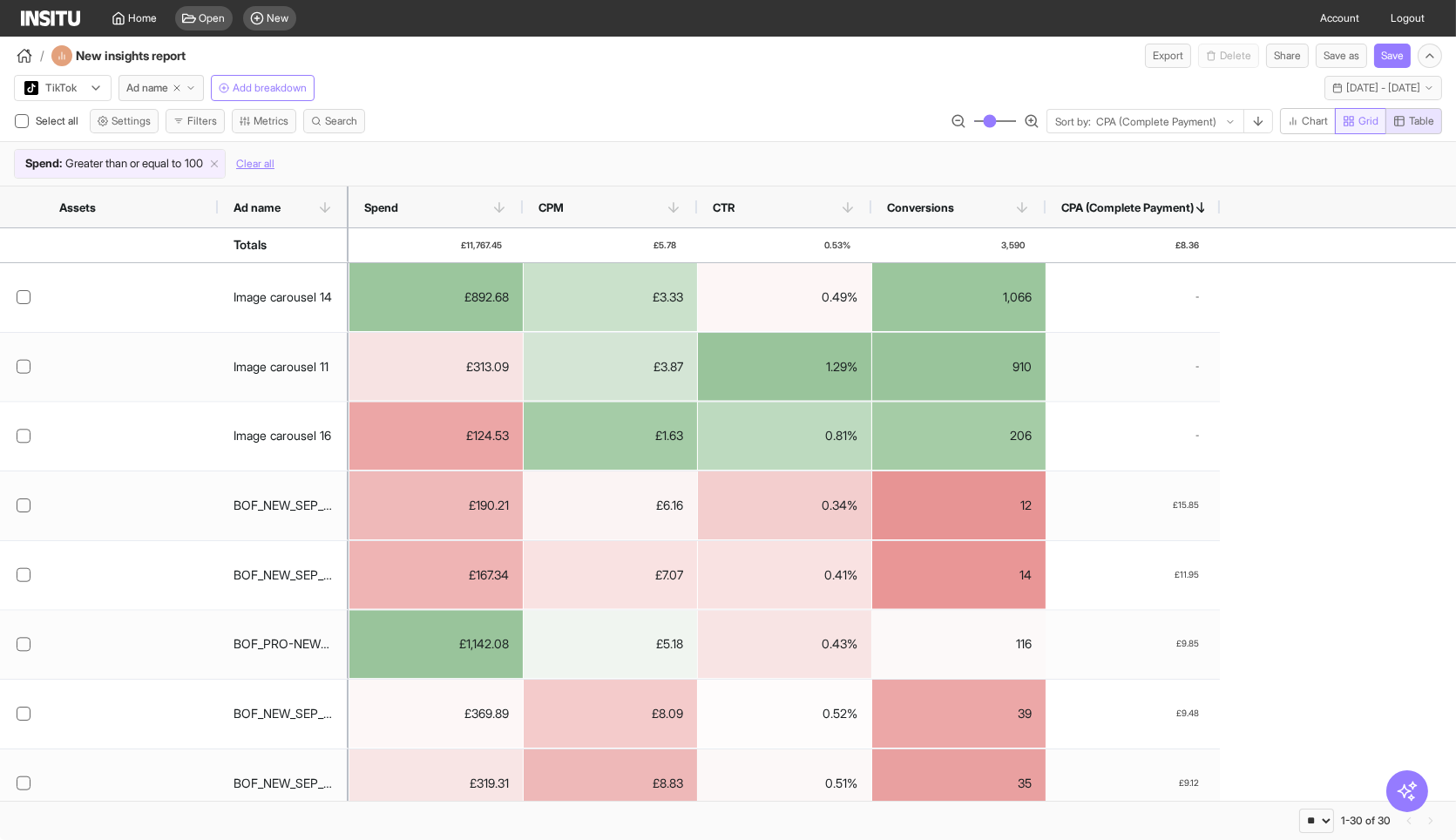
click at [1344, 124] on icon "button" at bounding box center [1349, 121] width 12 height 12
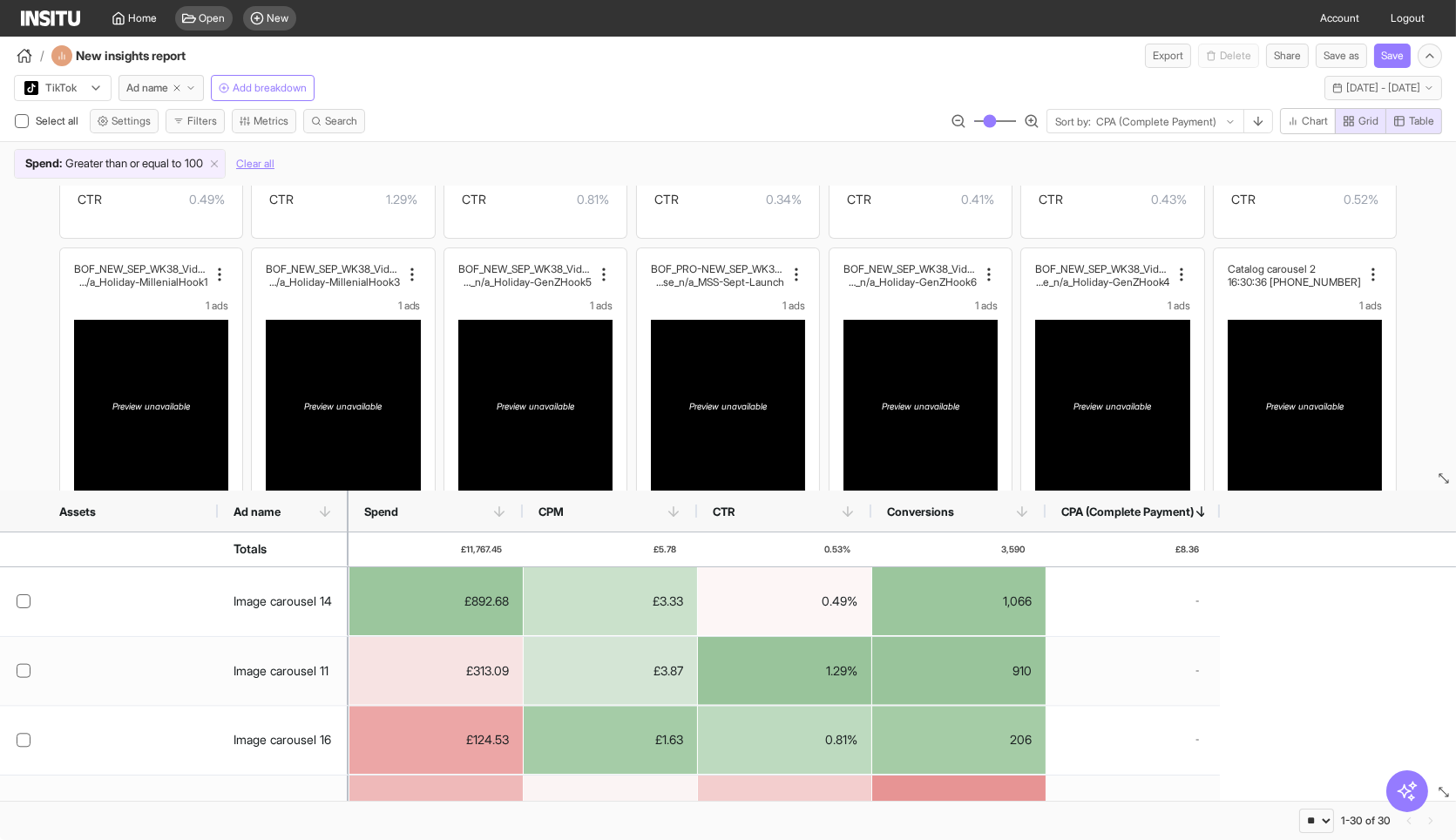
drag, startPoint x: 1431, startPoint y: 481, endPoint x: 1394, endPoint y: 227, distance: 256.7
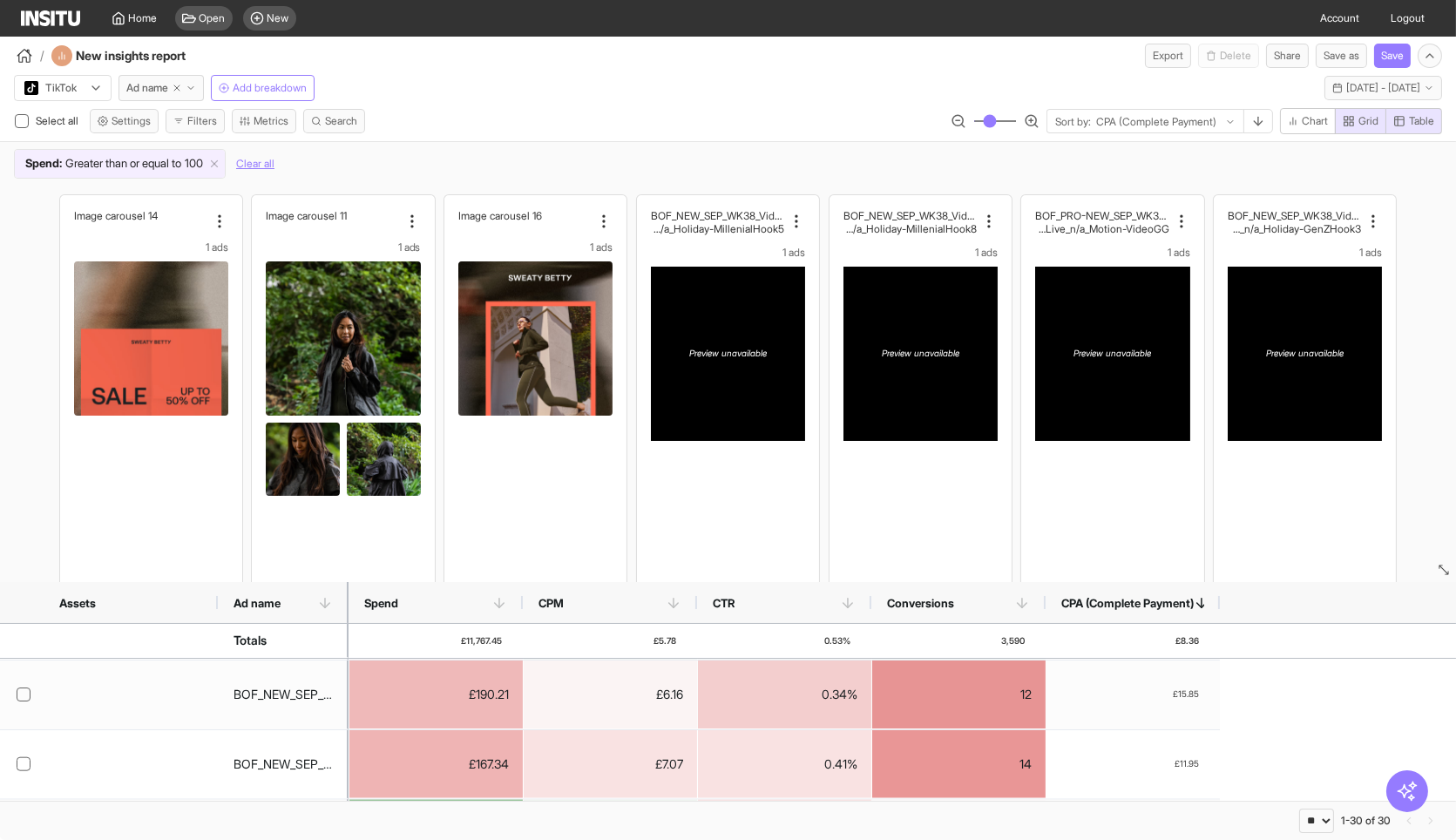
click at [708, 50] on div "/ New insights report Export Delete Share Save as Save" at bounding box center [728, 52] width 1456 height 32
click at [419, 60] on div "/ New insights report Export Delete Share Save as Save" at bounding box center [728, 52] width 1456 height 32
click at [273, 81] on span "Add breakdown" at bounding box center [269, 88] width 74 height 14
click at [14, 602] on div at bounding box center [21, 602] width 43 height 41
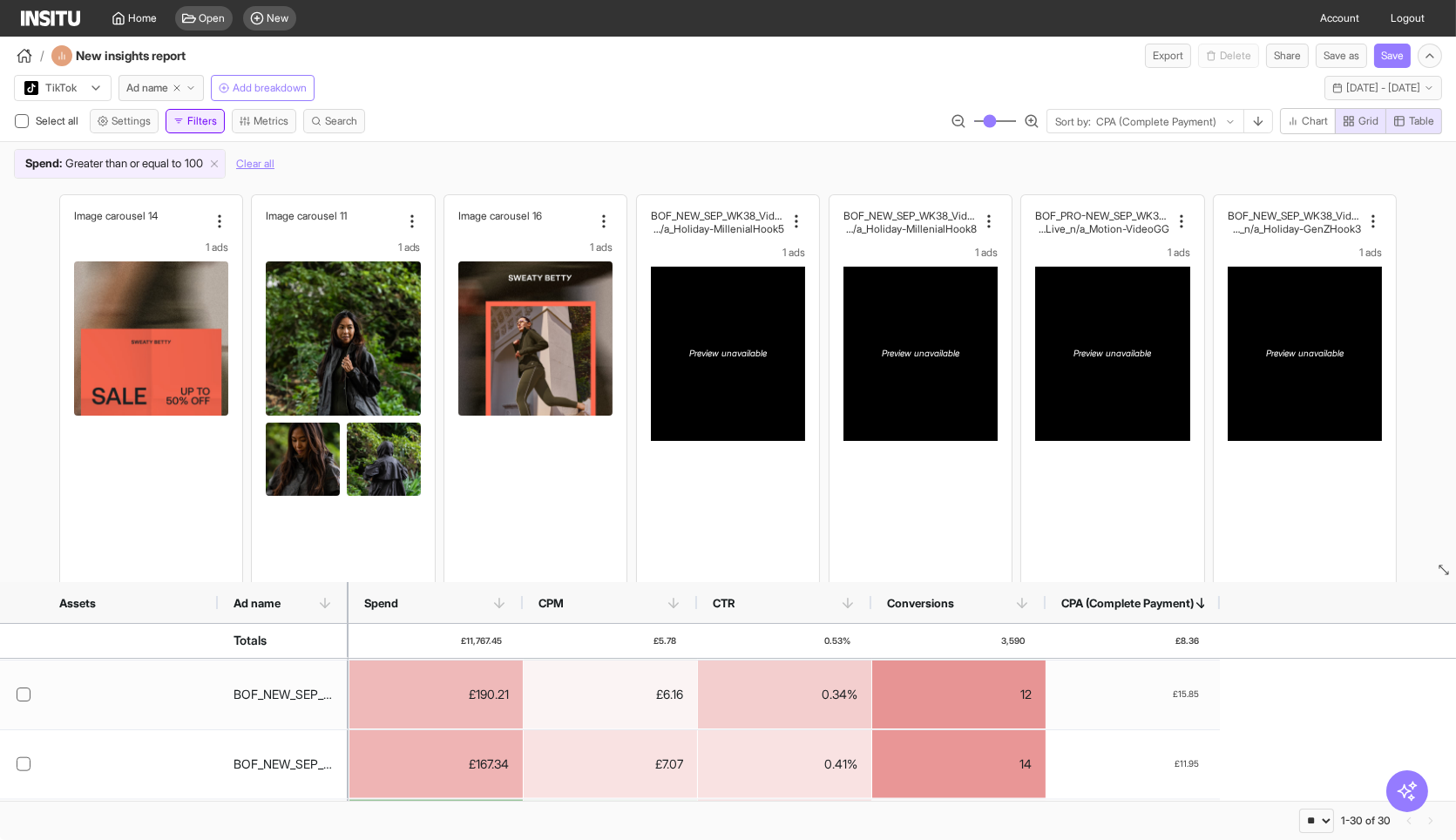
click at [216, 124] on button "Filters" at bounding box center [195, 121] width 59 height 24
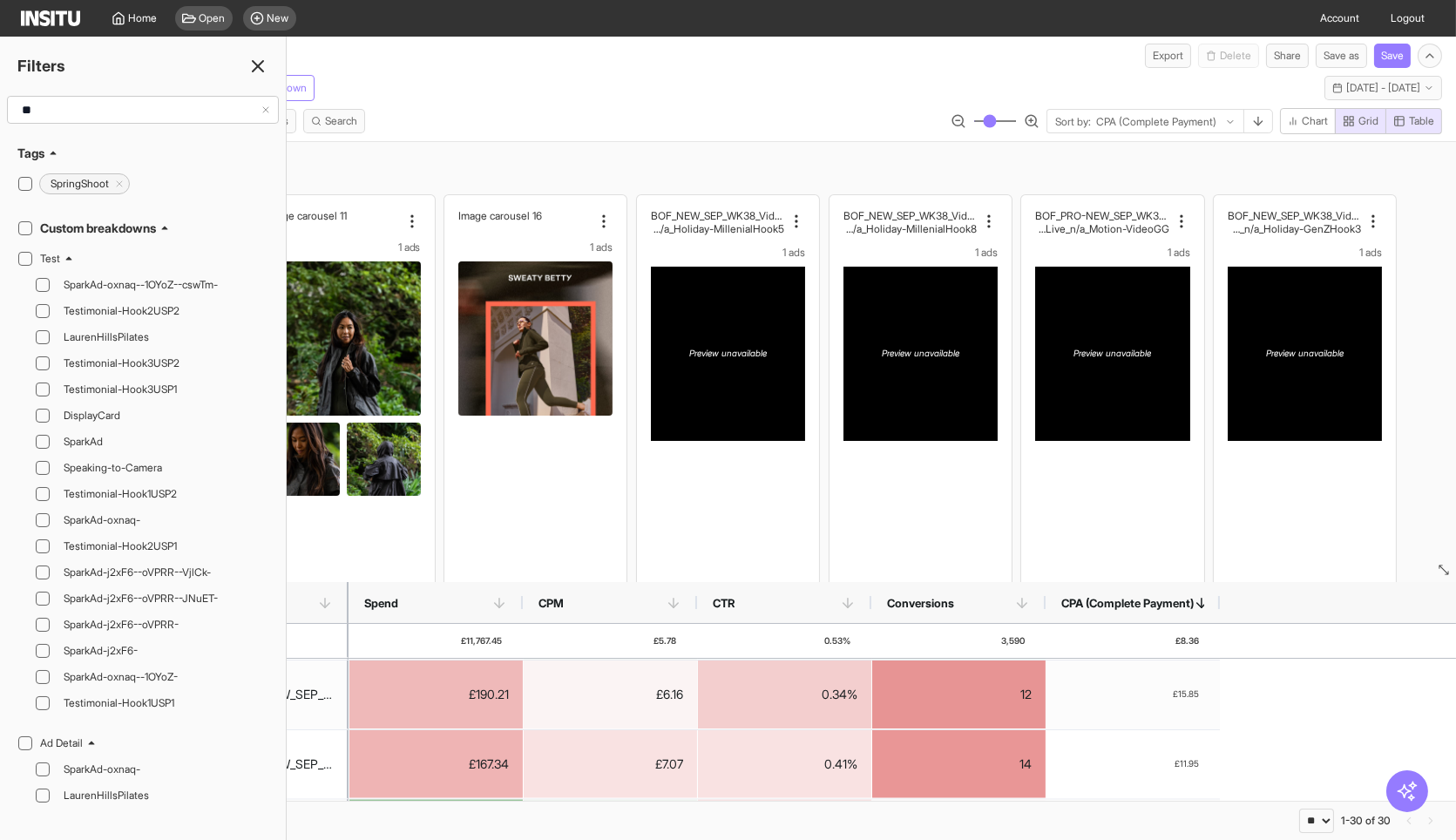
type input "*"
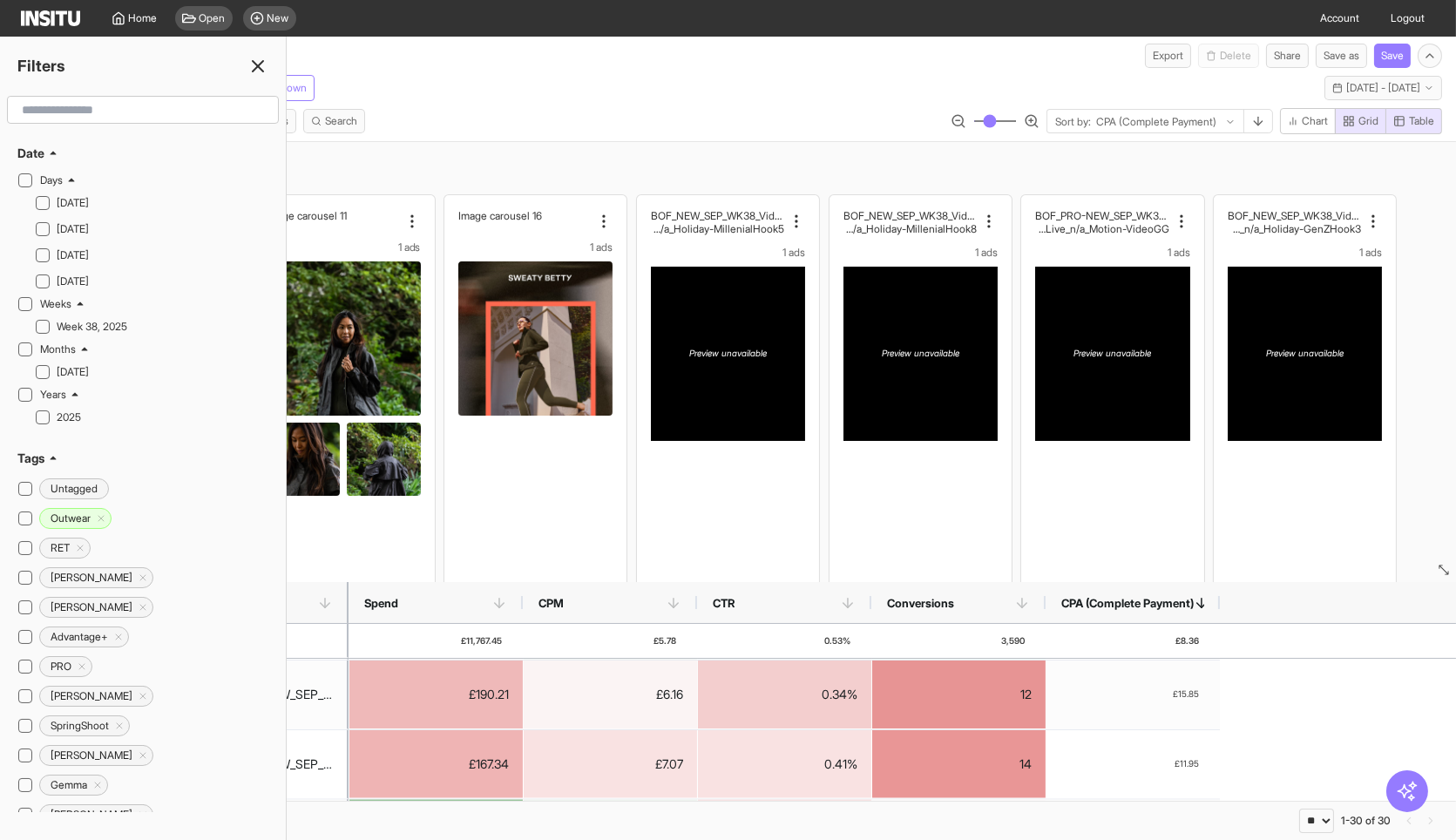
click at [479, 43] on div "/ New insights report Export Delete Share Save as Save" at bounding box center [728, 52] width 1456 height 32
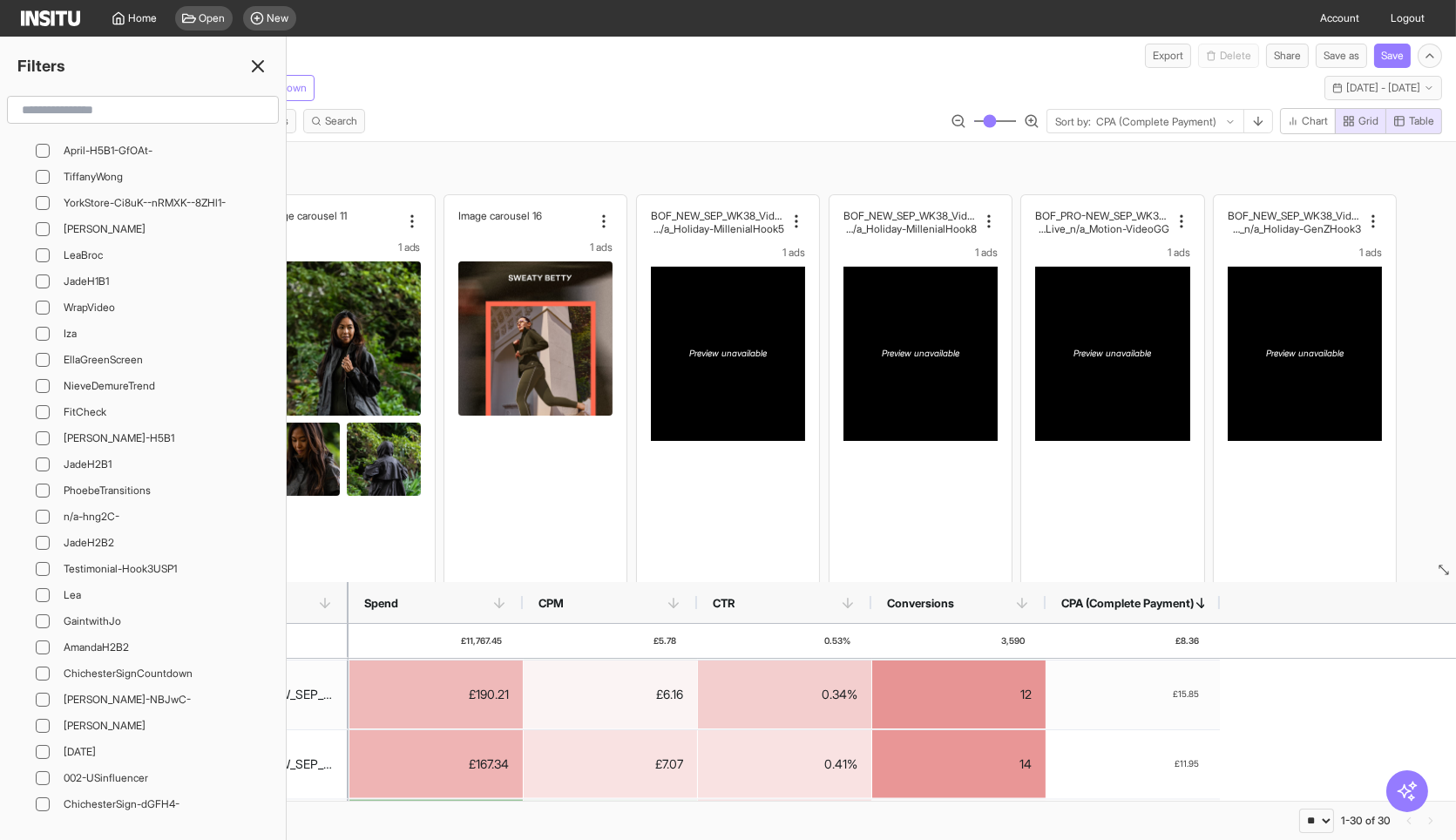
scroll to position [4496, 0]
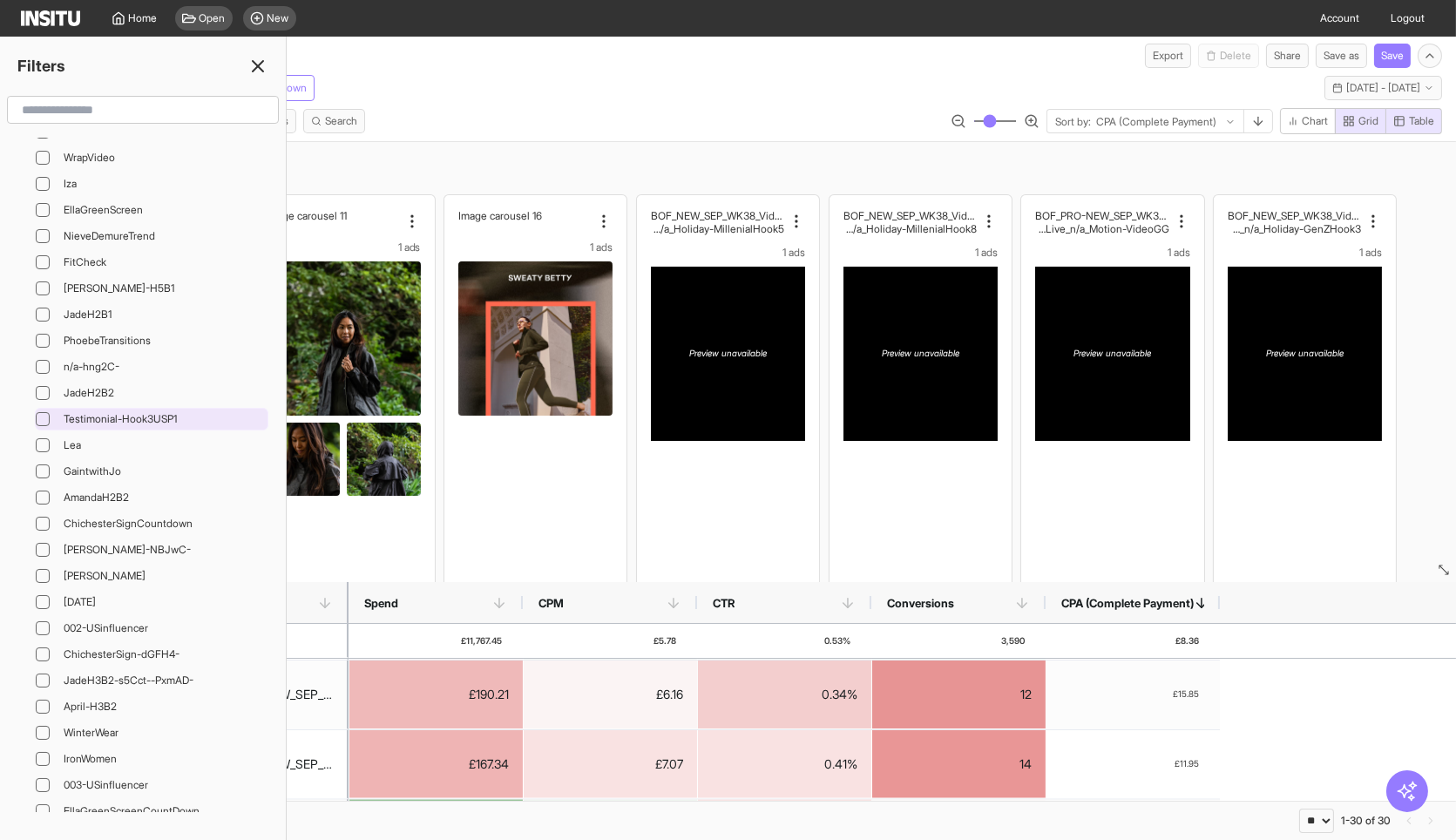
click at [116, 412] on span "Testimonial-Hook3USP1" at bounding box center [163, 419] width 200 height 14
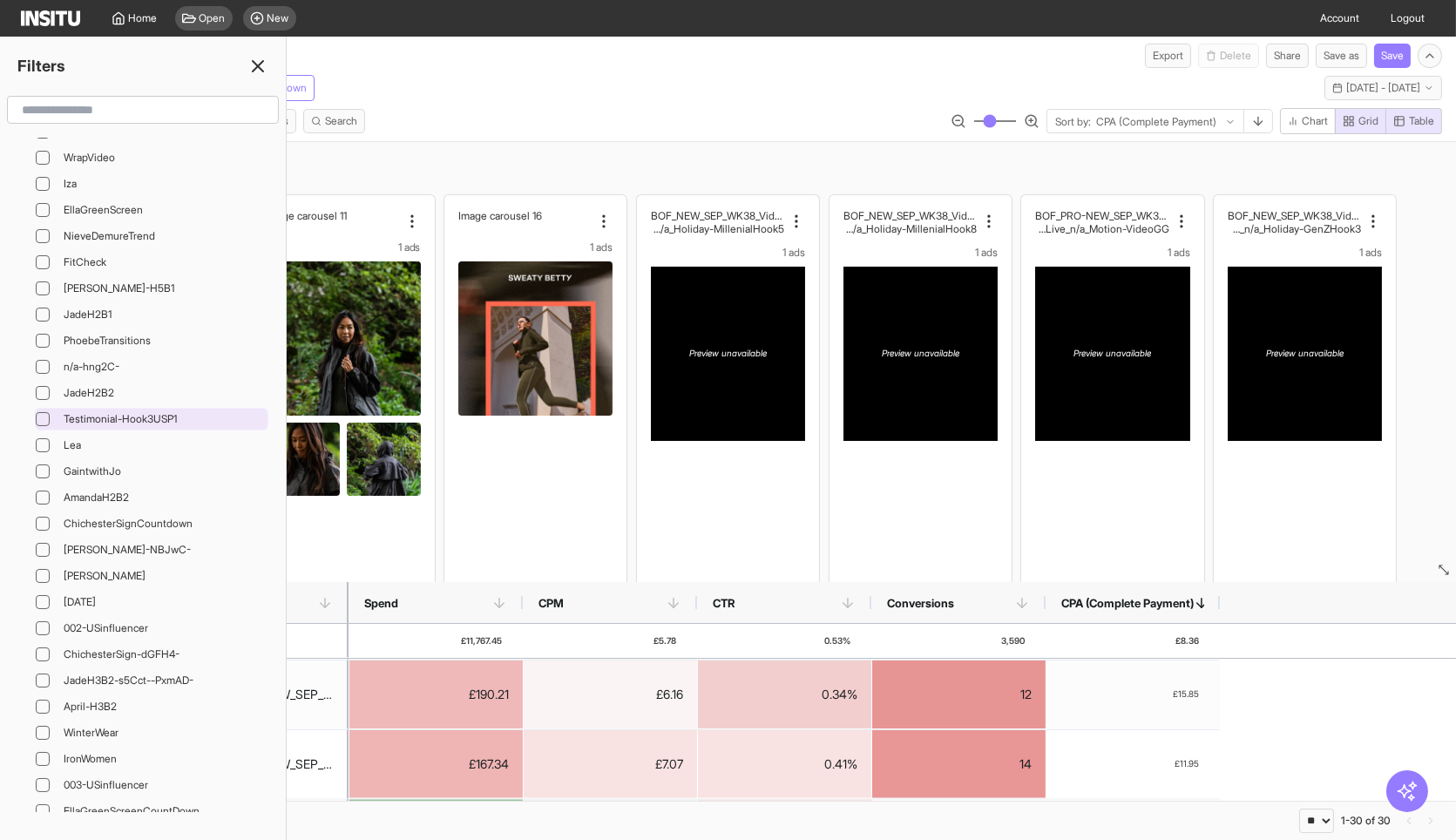
click at [116, 412] on span "Testimonial-Hook3USP1" at bounding box center [163, 419] width 200 height 14
select select "**"
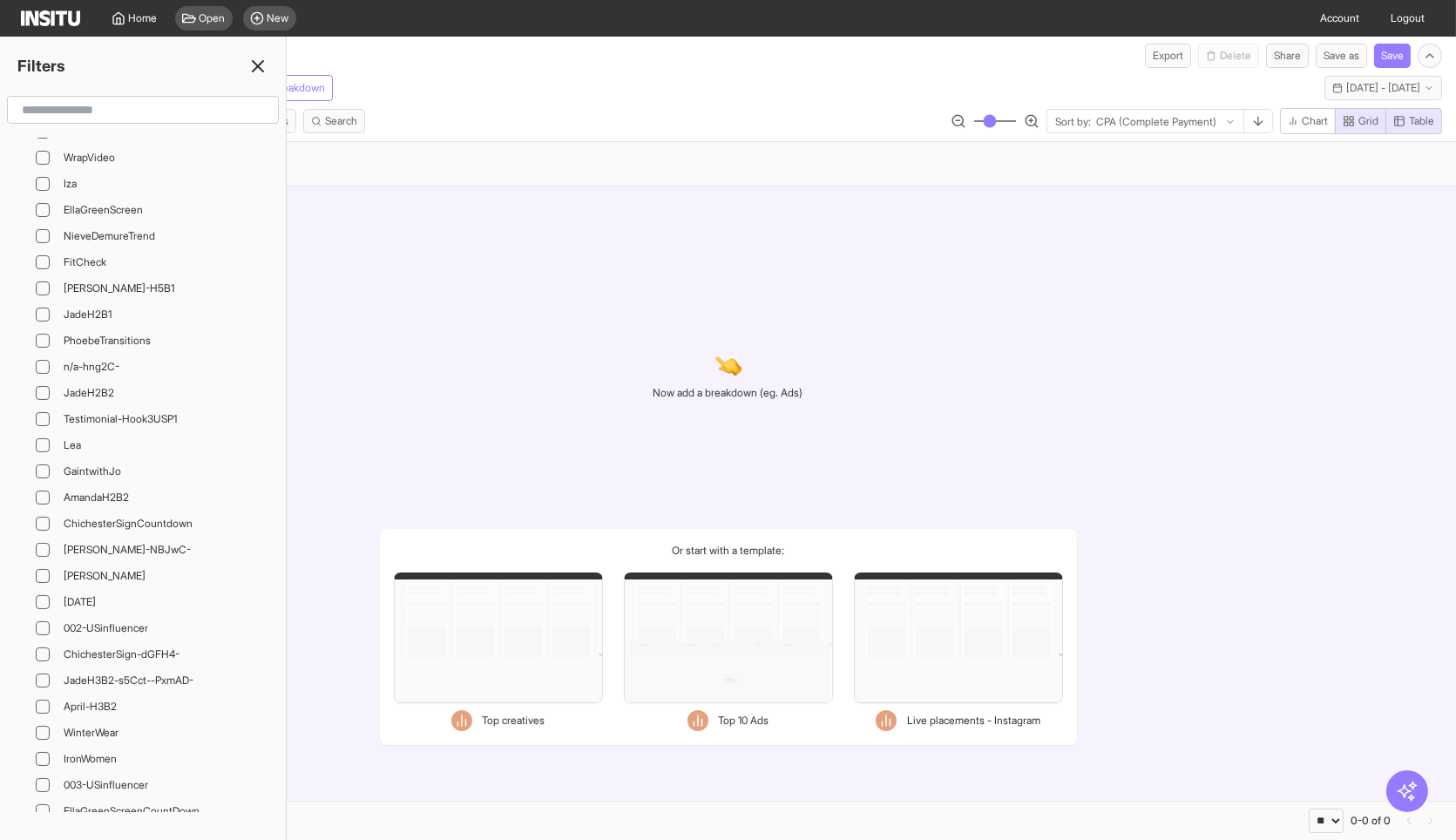
click at [547, 53] on div "/ New insights report Export Delete Share Save as Save" at bounding box center [728, 52] width 1456 height 32
click at [265, 62] on icon at bounding box center [258, 66] width 21 height 21
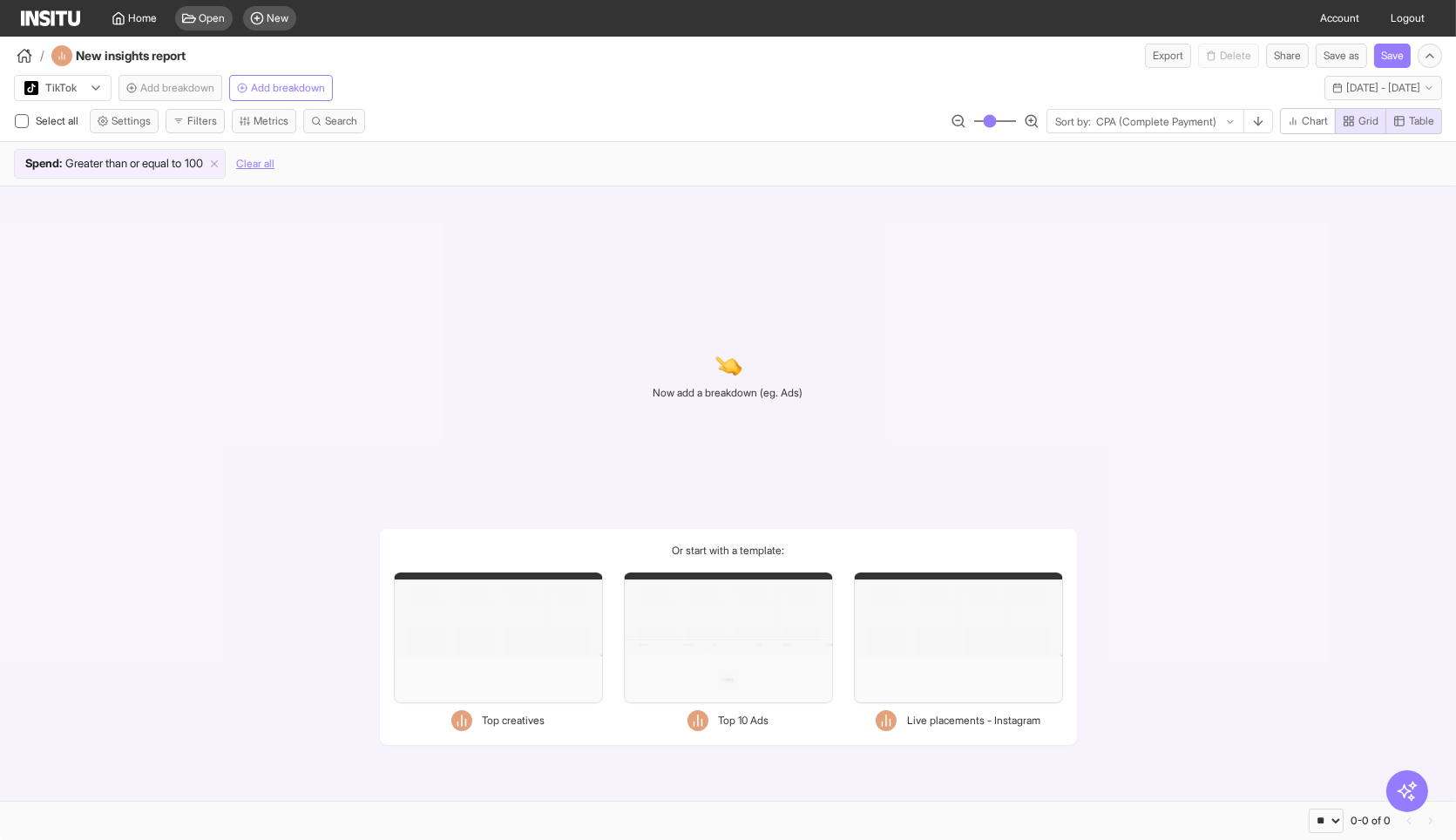
click at [520, 85] on div "TikTok Add breakdown Add breakdown This week - Mon 15 - Thu 18 Sep, 2025 15 Sep…" at bounding box center [728, 84] width 1456 height 34
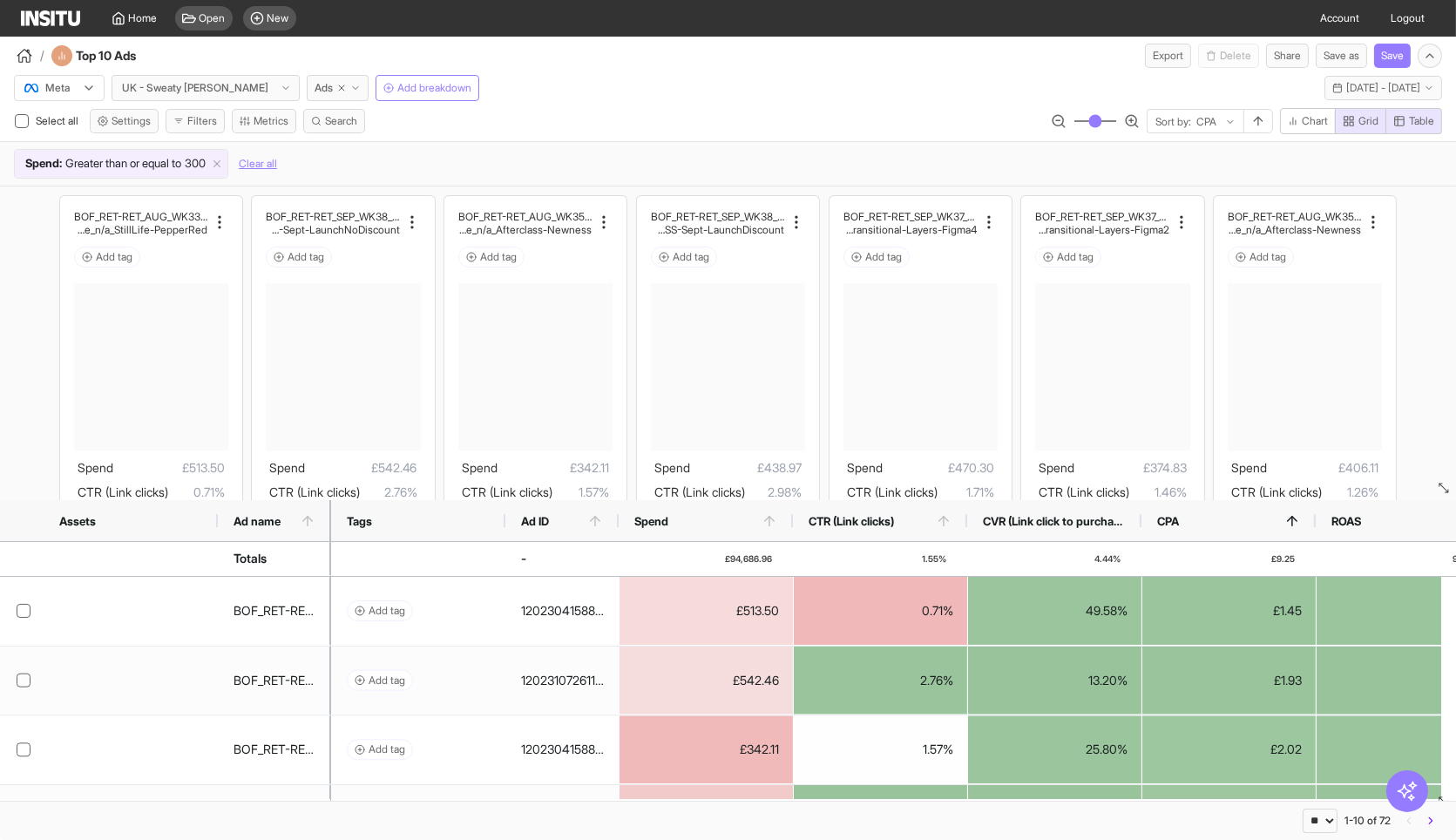
click at [495, 80] on div "Meta UK - Sweaty Betty Ads Add breakdown Last 14 days - Fri 5 - Thu 18 Sep, 202…" at bounding box center [728, 84] width 1456 height 34
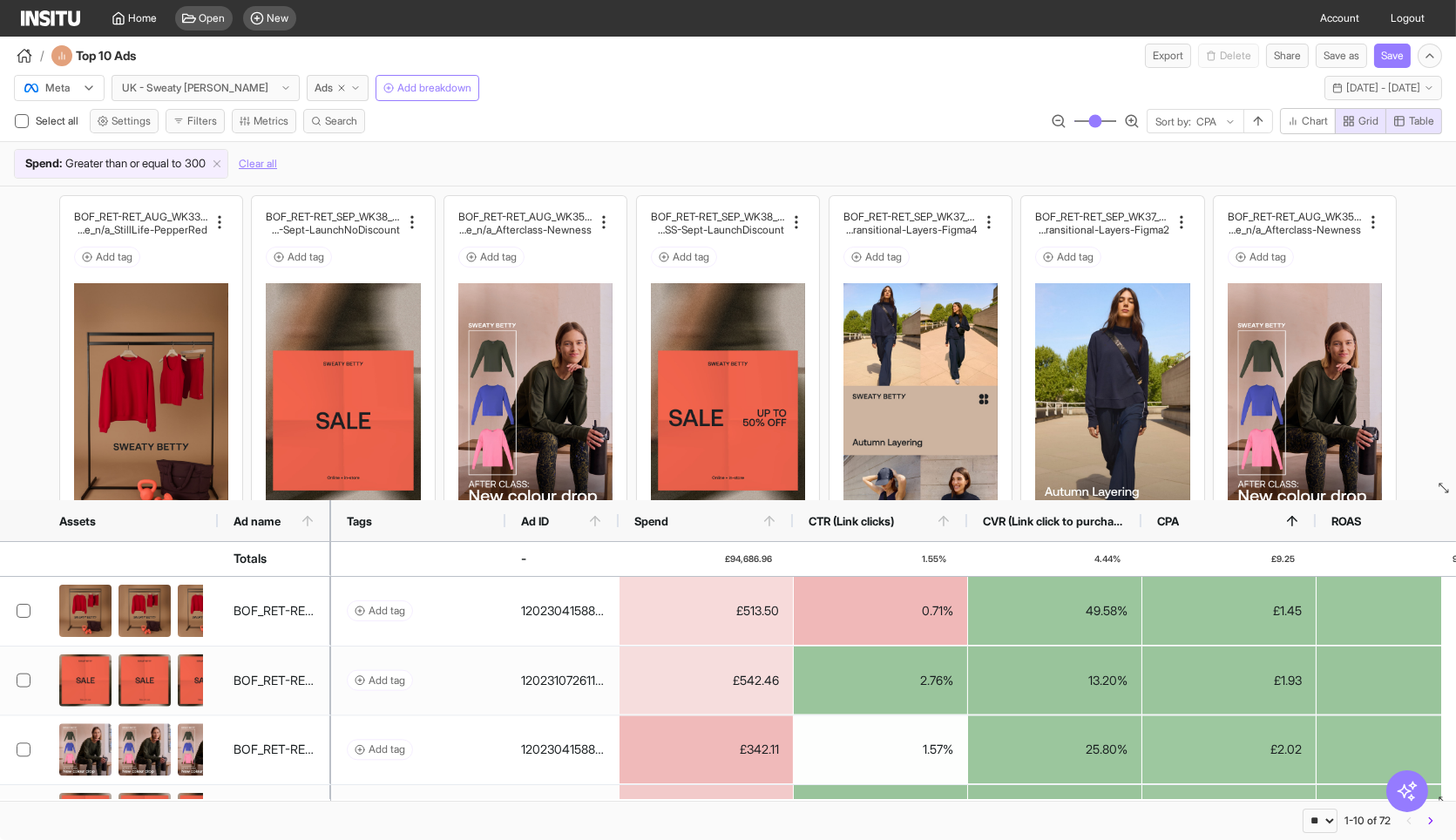
click at [495, 80] on div "Meta UK - Sweaty Betty Ads Add breakdown Last 14 days - Fri 5 - Thu 18 Sep, 202…" at bounding box center [728, 84] width 1456 height 34
click at [141, 21] on span "Home" at bounding box center [144, 18] width 29 height 14
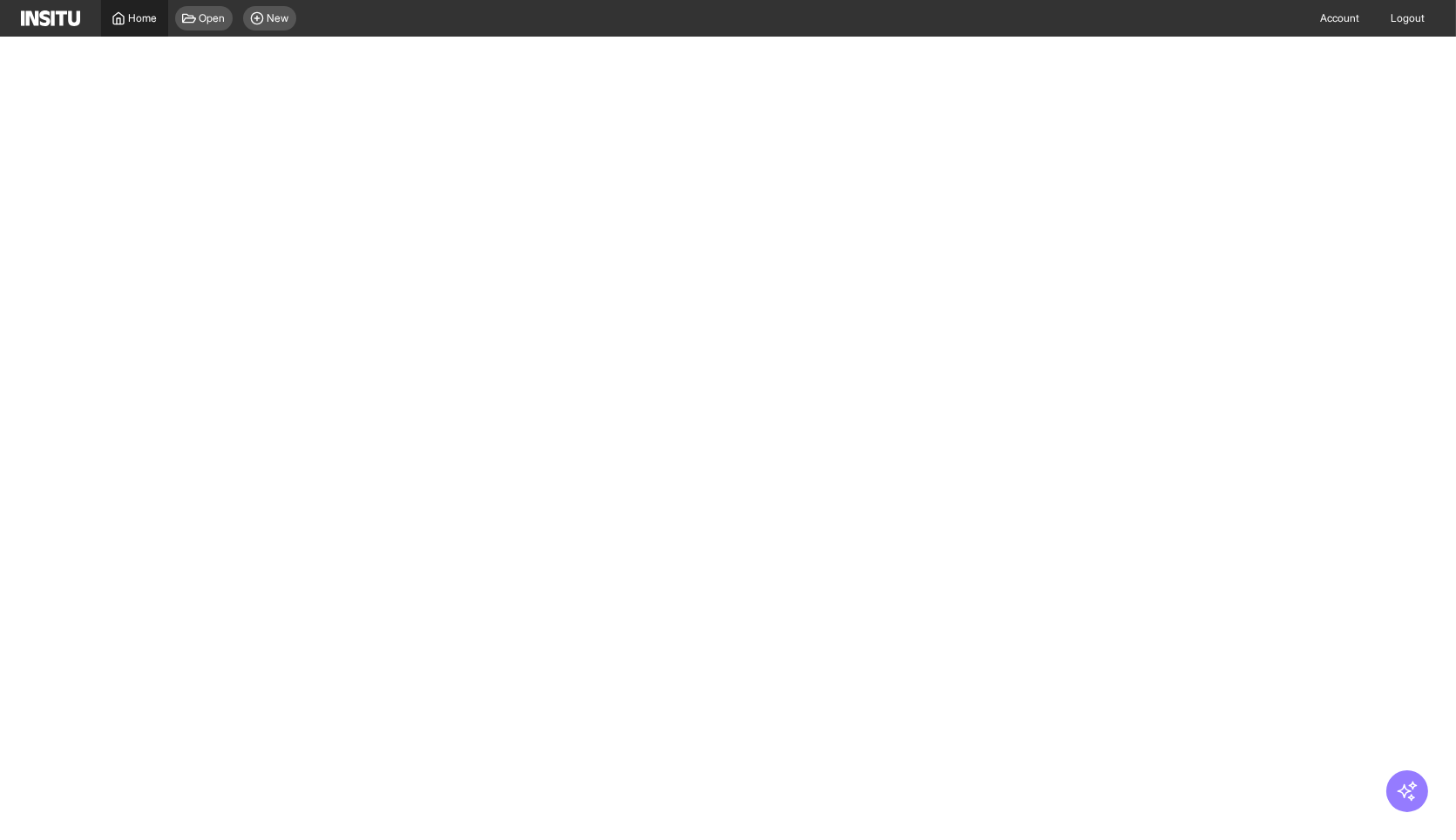
click at [138, 15] on span "Home" at bounding box center [144, 18] width 29 height 14
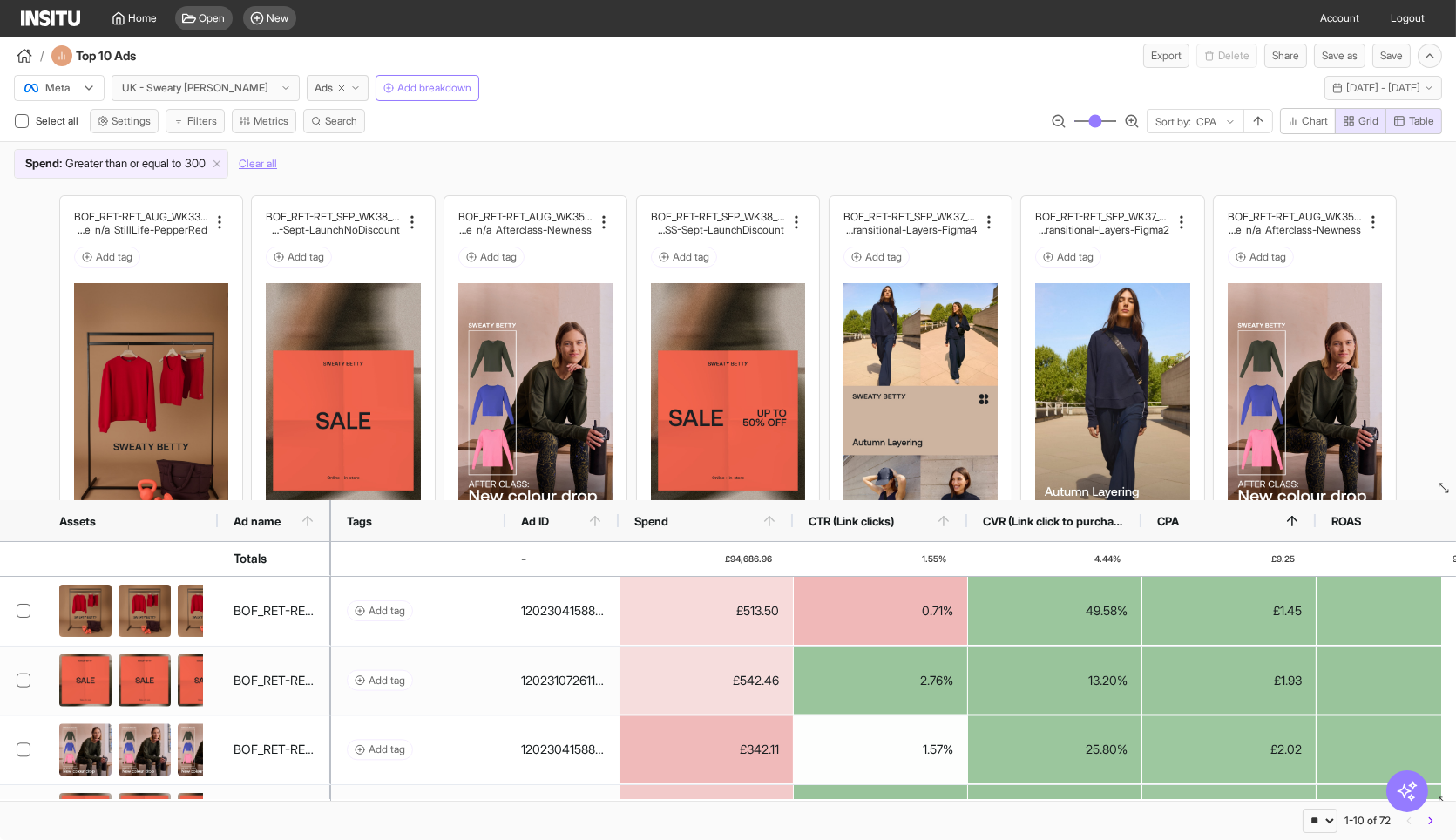
click at [83, 85] on icon at bounding box center [89, 88] width 14 height 14
click at [69, 142] on div "TikTok" at bounding box center [58, 154] width 89 height 30
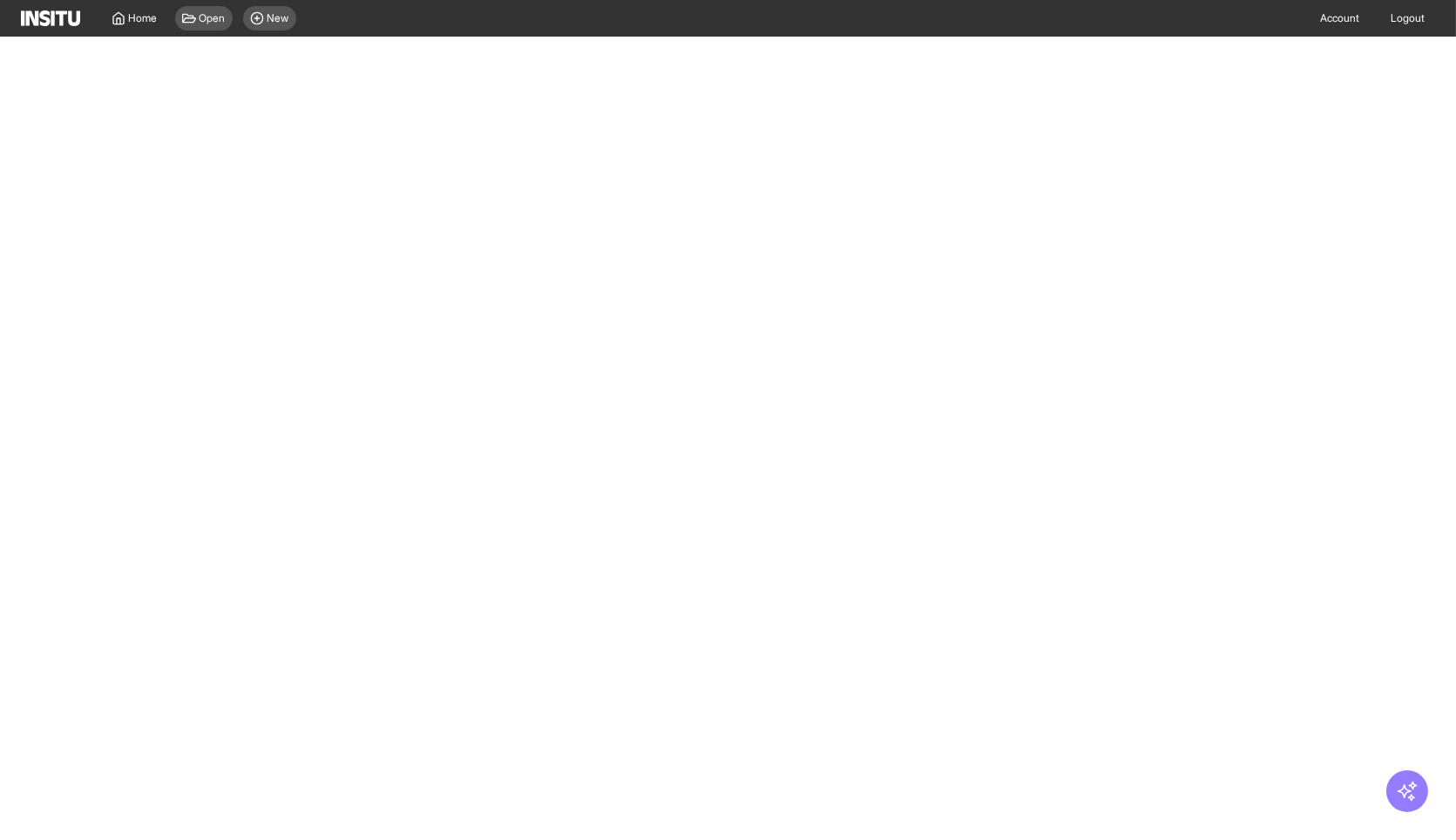
select select "**"
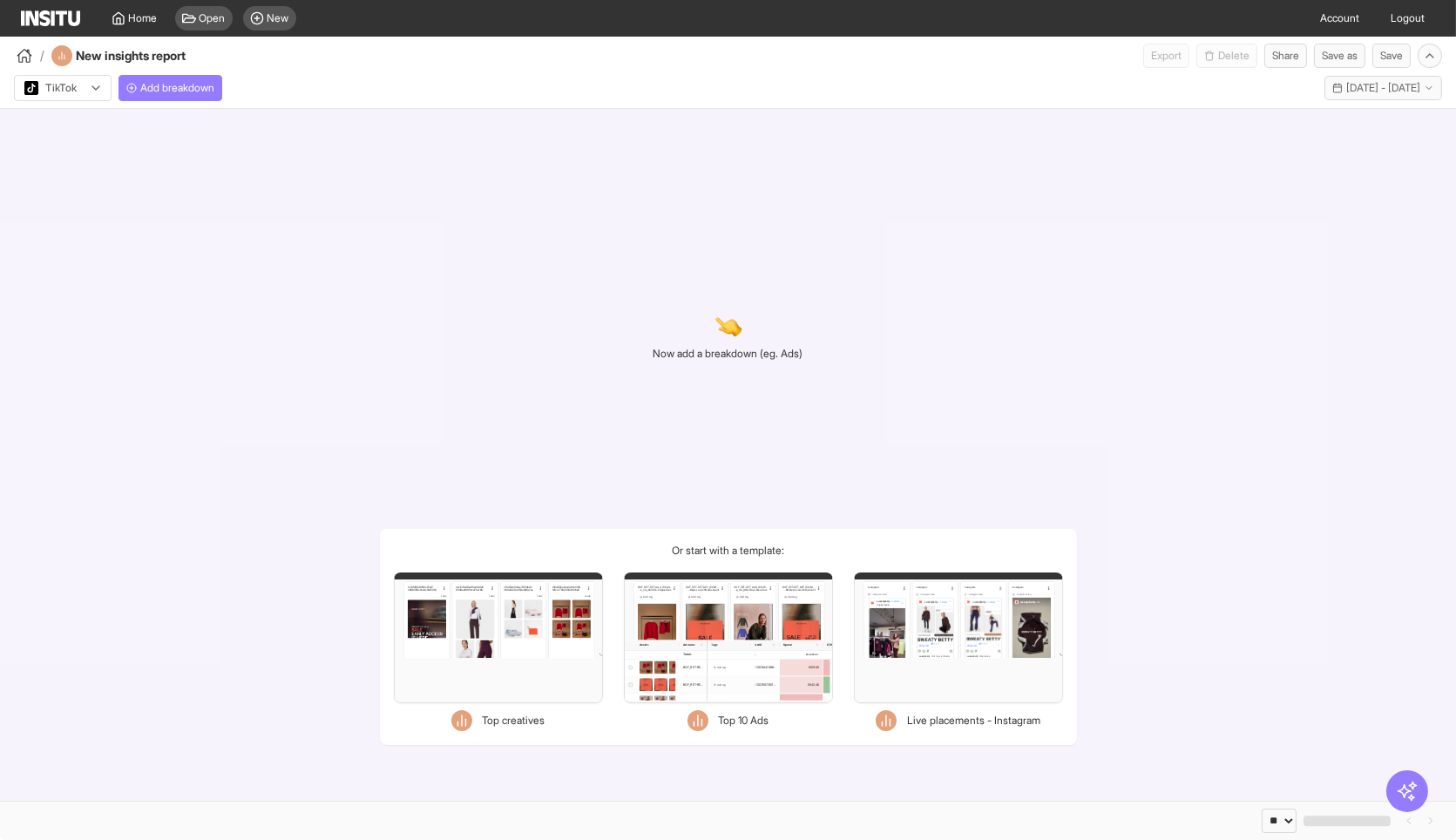
click at [503, 651] on div "Filters Format Static Video Static & Video Placement types Instagram Profile fe…" at bounding box center [498, 638] width 209 height 130
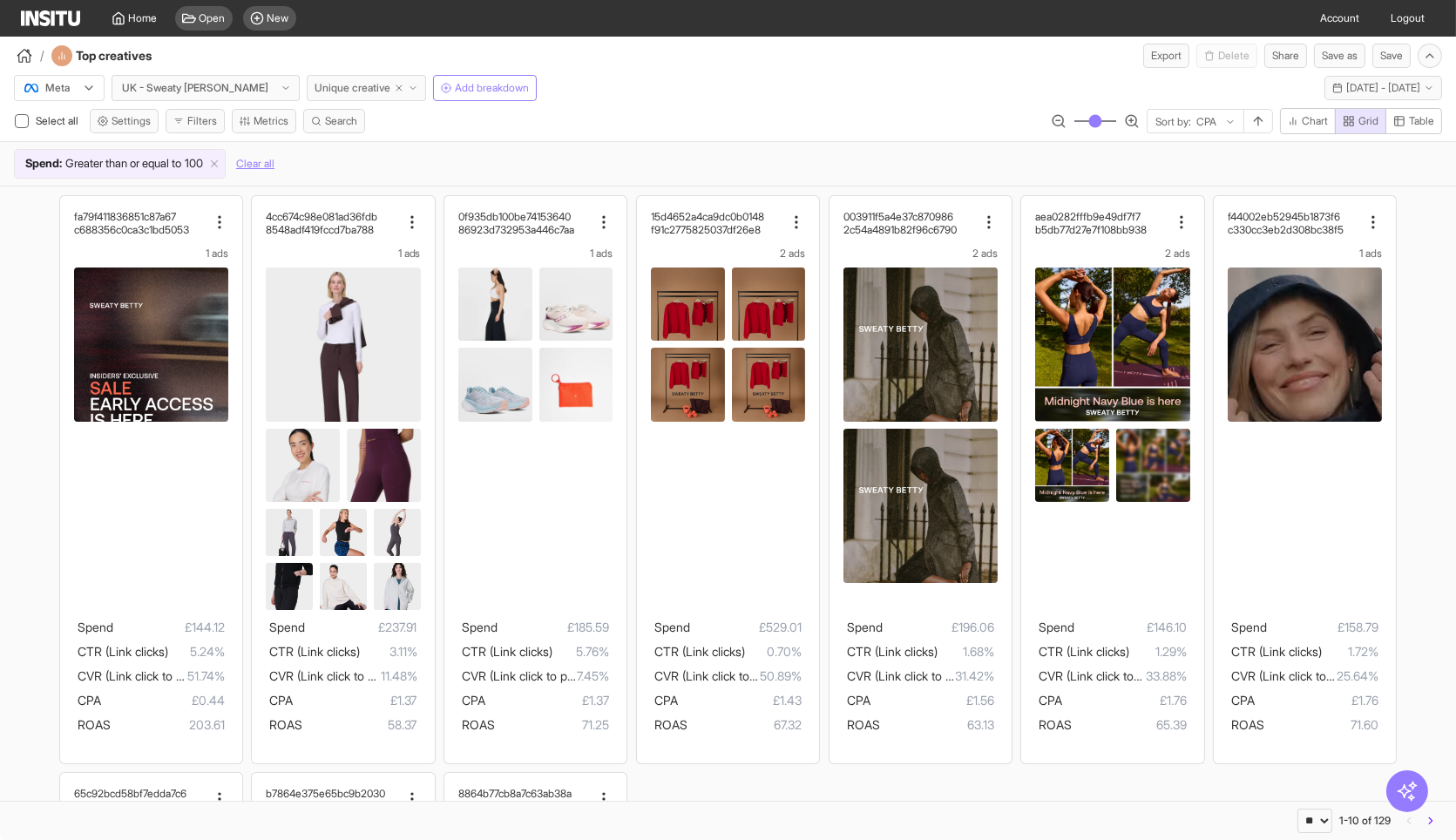
click at [317, 87] on span "Unique creative" at bounding box center [352, 88] width 76 height 14
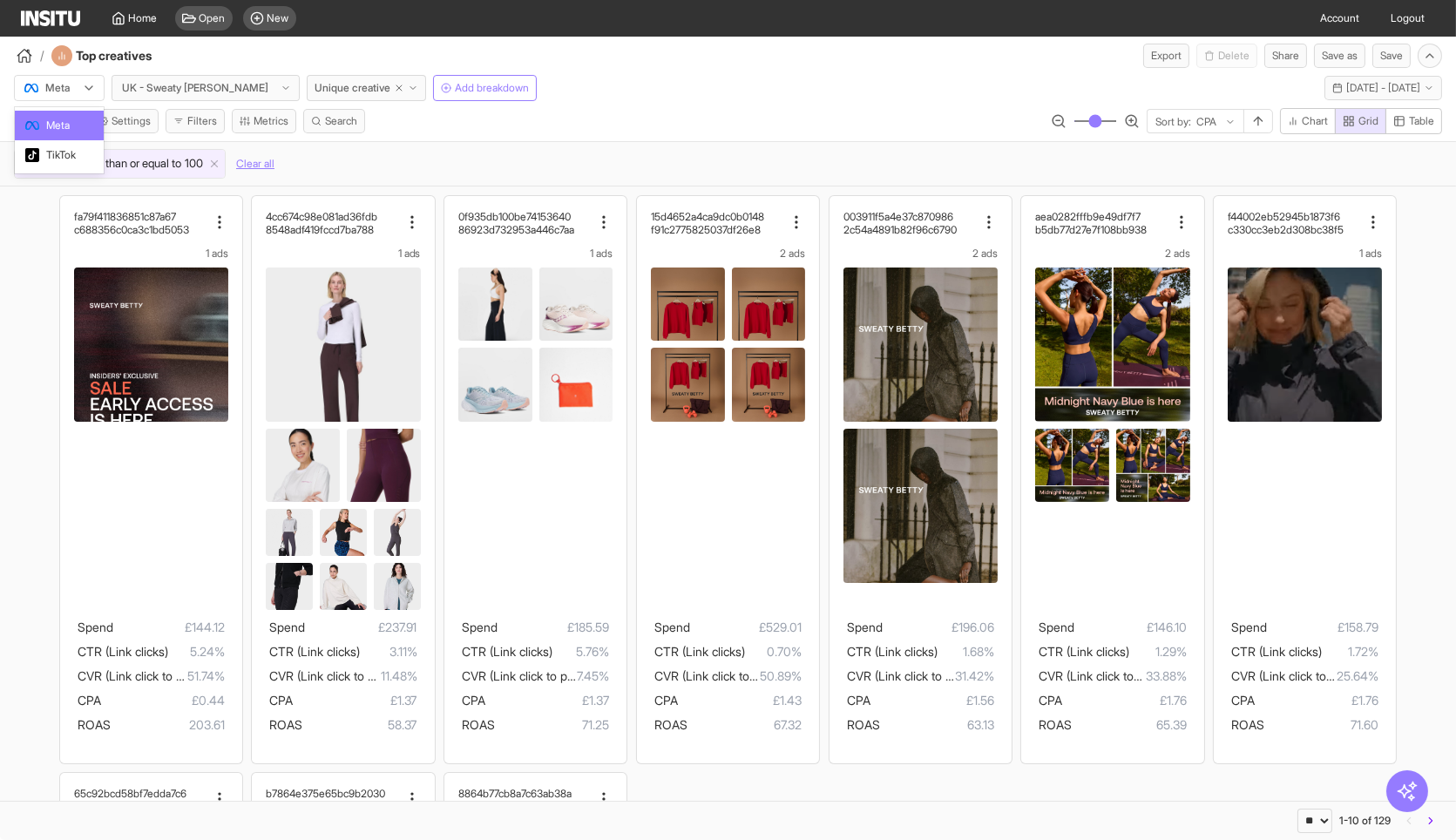
click at [76, 87] on div "Meta" at bounding box center [51, 88] width 56 height 17
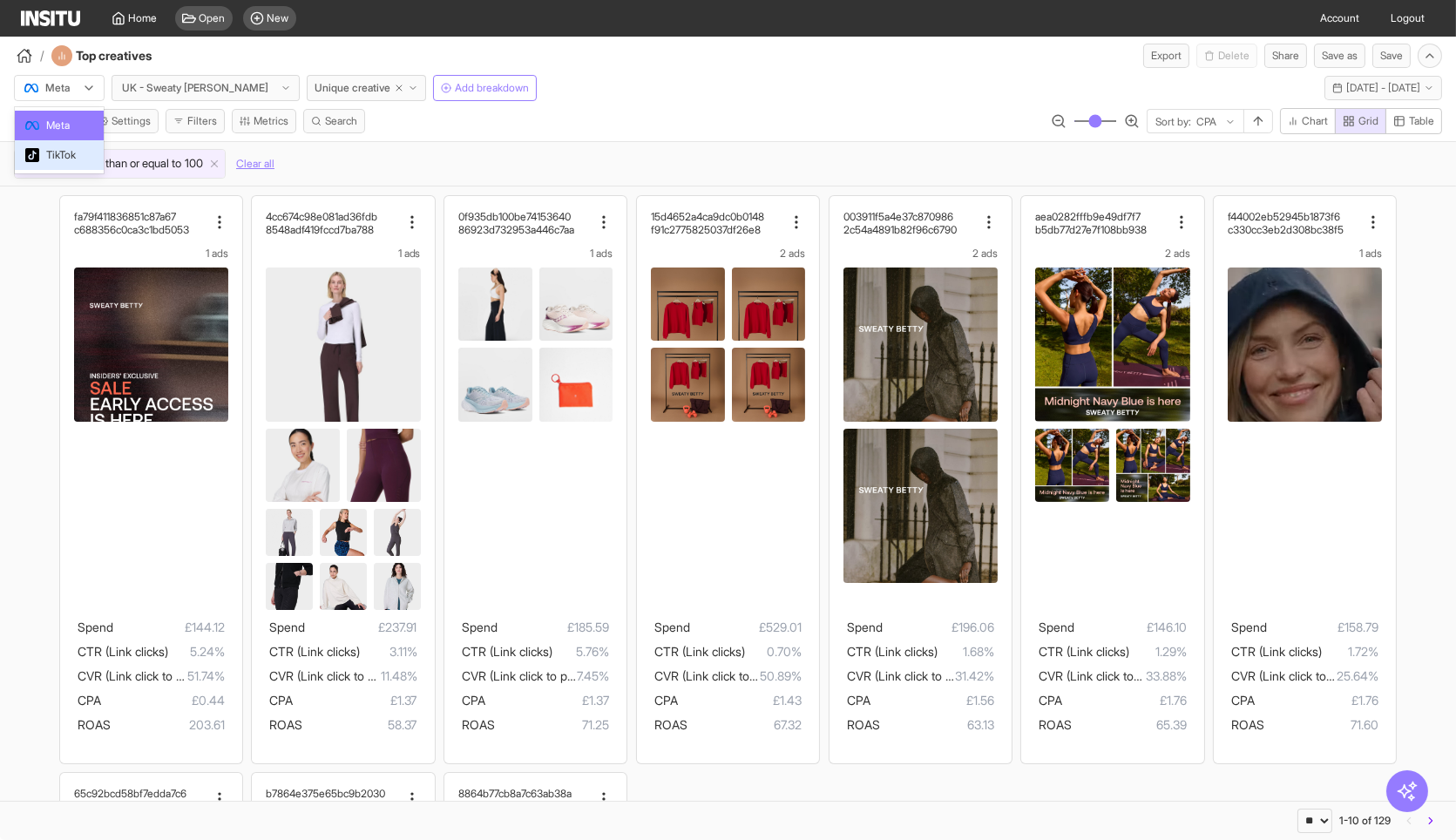
click at [72, 157] on span "TikTok" at bounding box center [60, 155] width 30 height 15
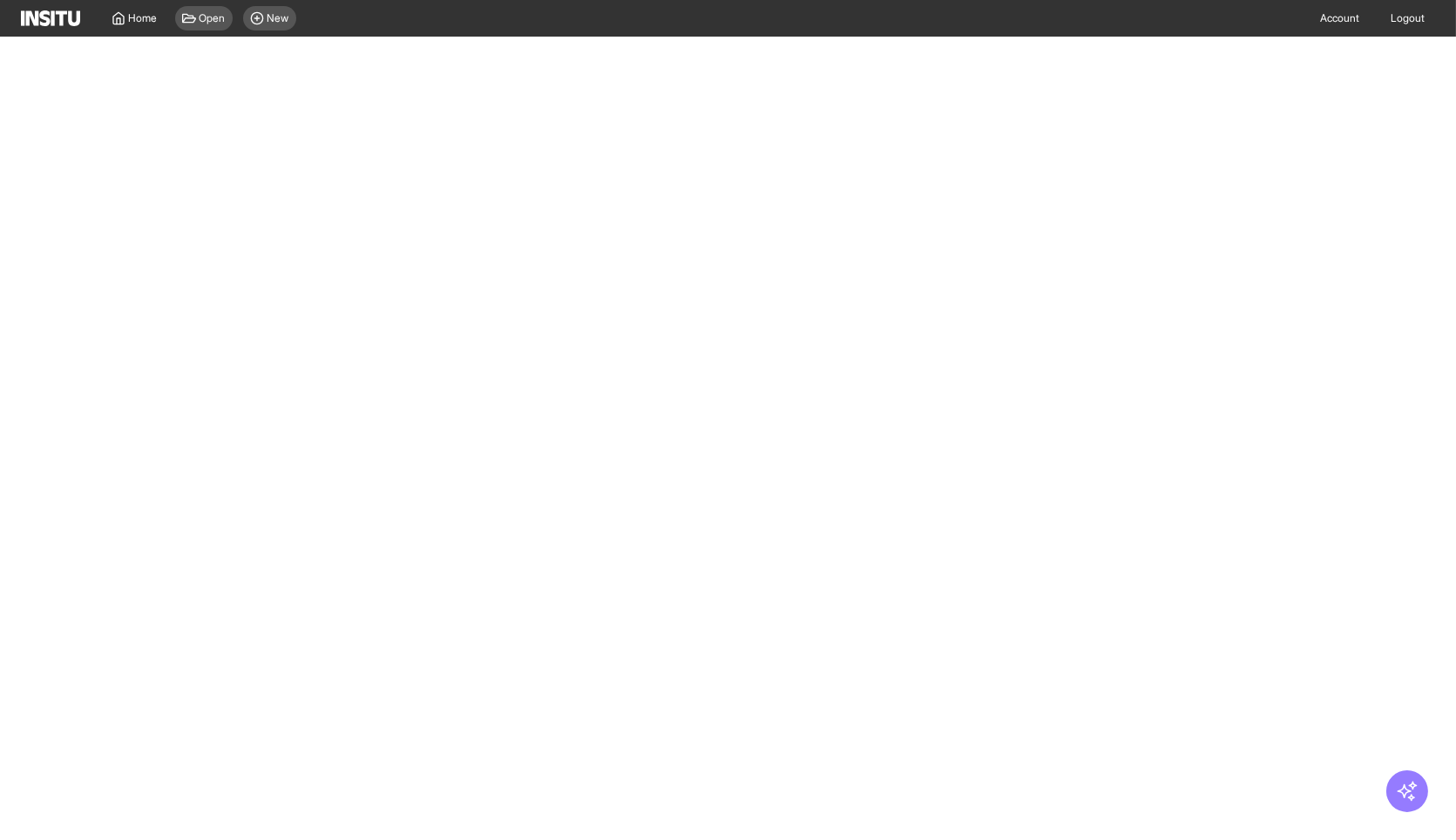
select select "**"
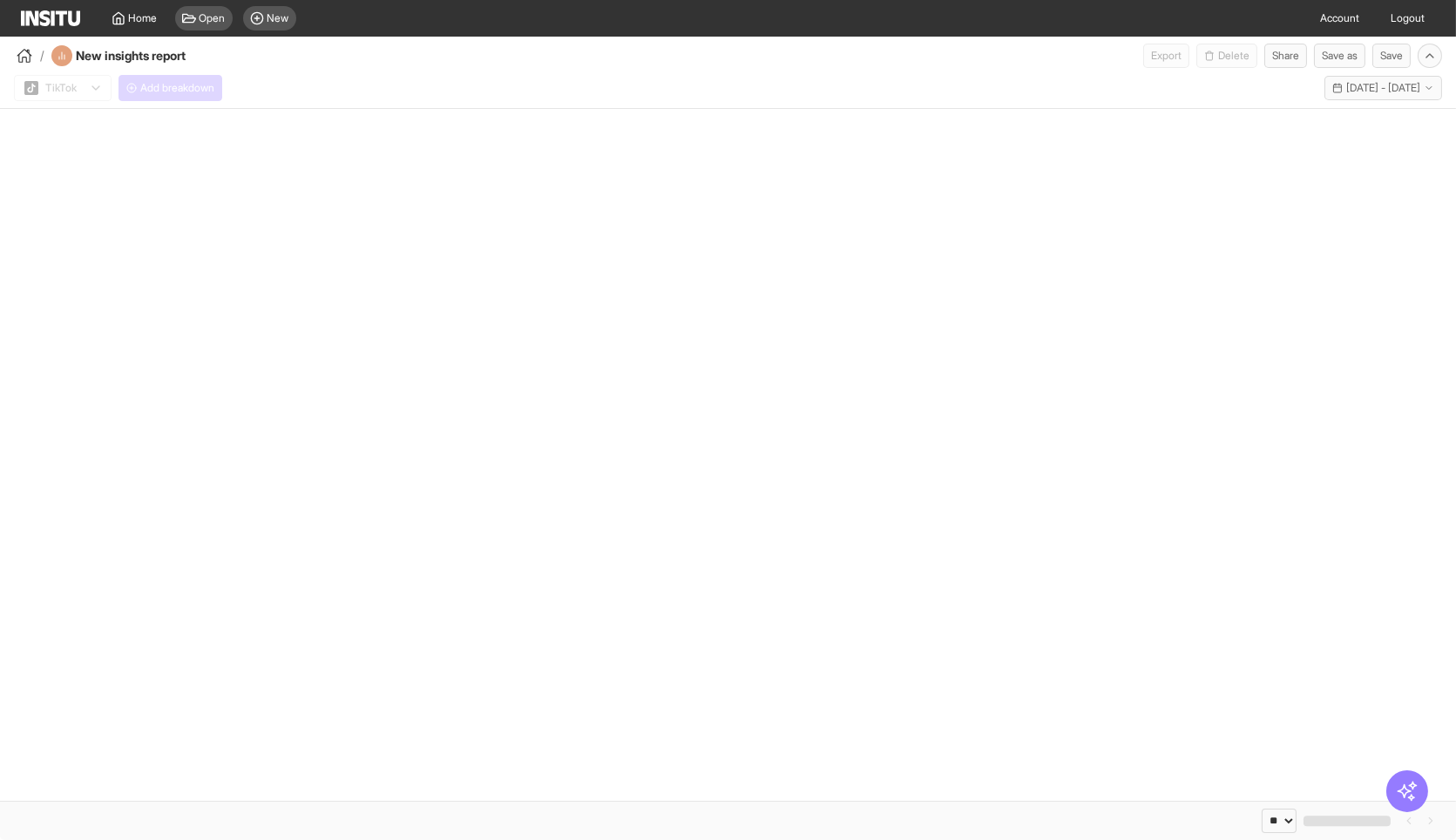
click at [737, 344] on div "Now add a breakdown (eg. Ads)" at bounding box center [728, 336] width 149 height 343
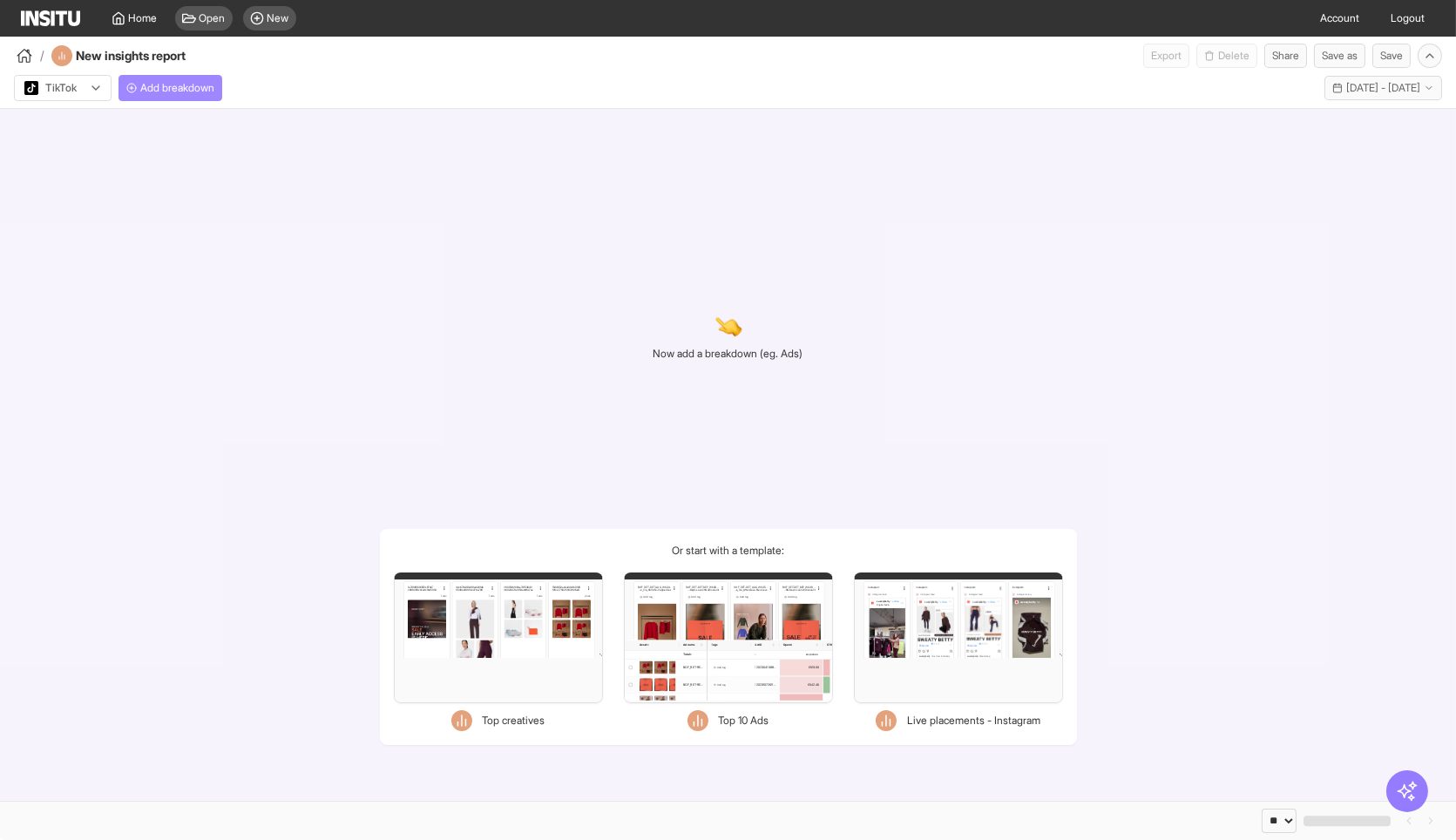
click at [151, 79] on button "Add breakdown" at bounding box center [171, 87] width 103 height 26
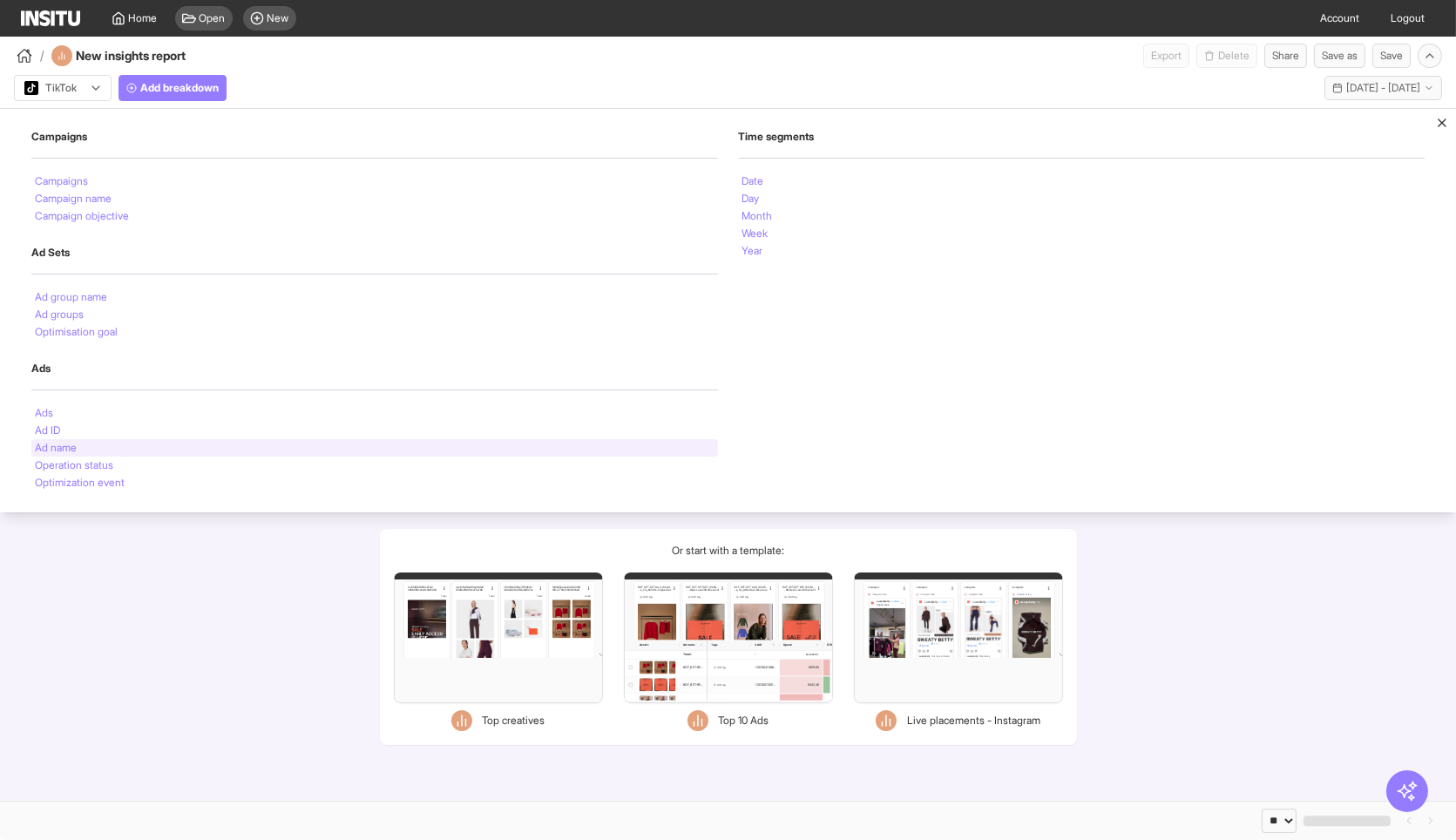
click at [57, 443] on li "Ad name" at bounding box center [56, 447] width 42 height 11
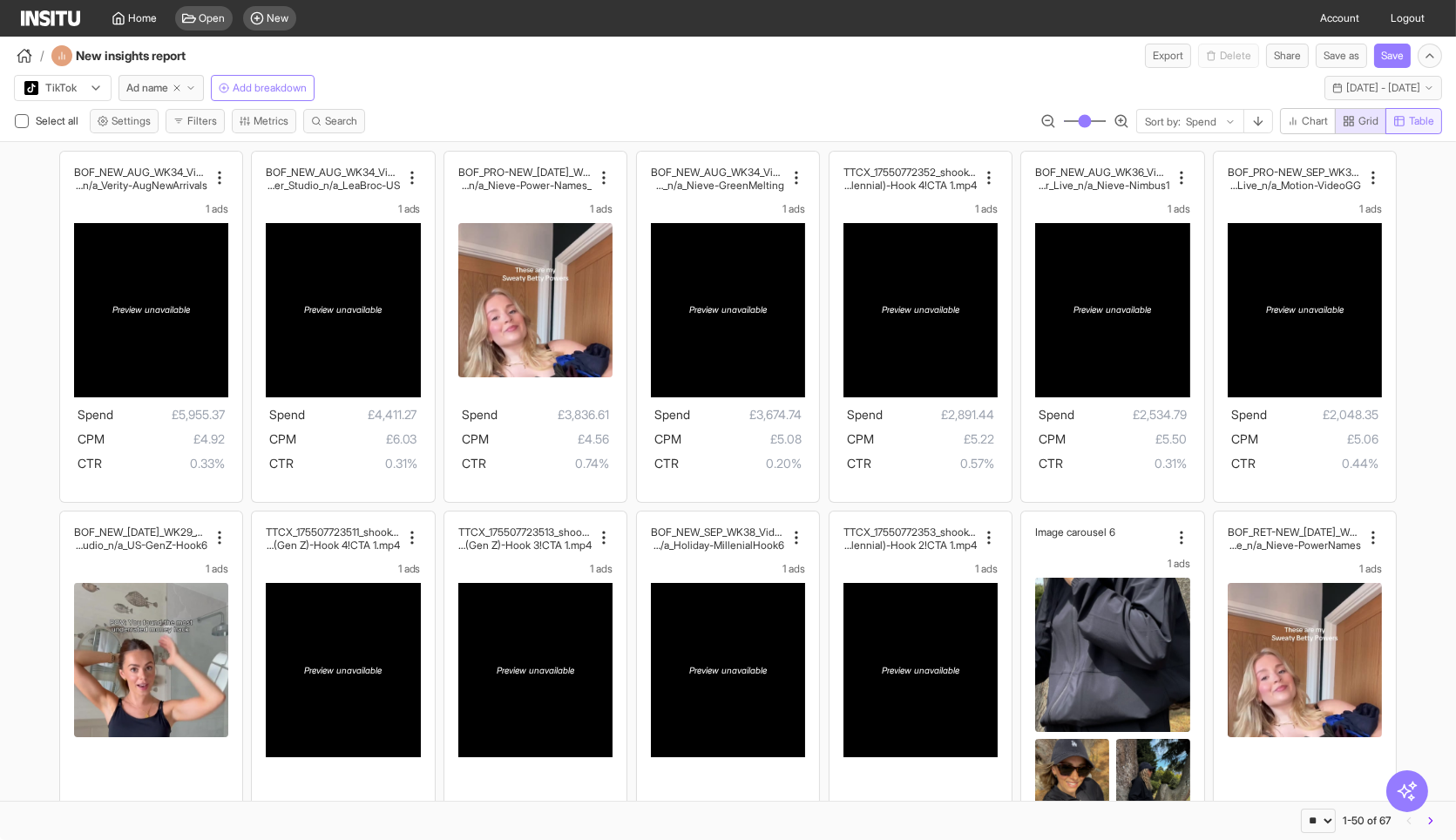
click at [1406, 116] on span "Table" at bounding box center [1414, 121] width 41 height 14
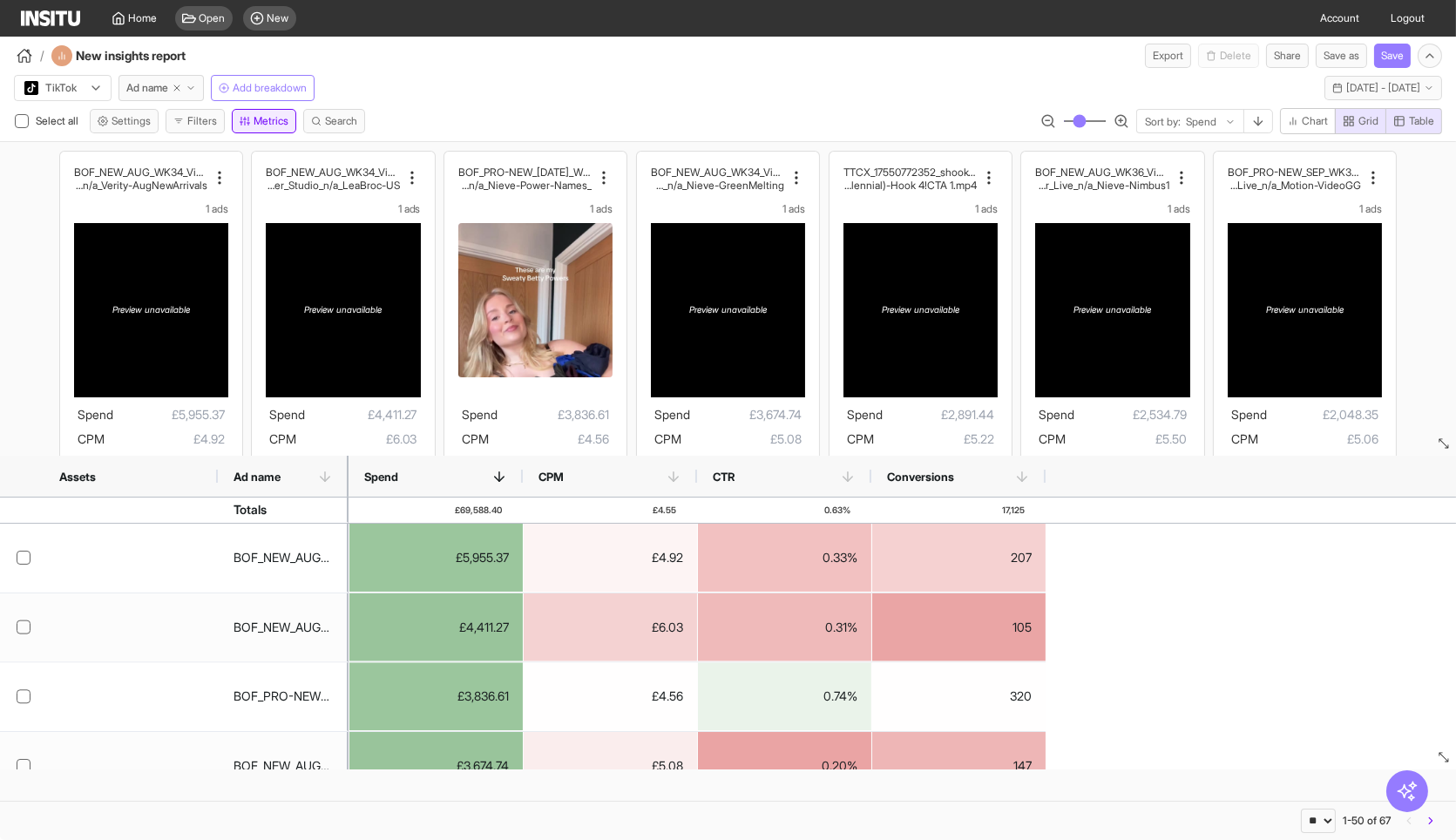
click at [263, 123] on button "Metrics" at bounding box center [263, 121] width 64 height 24
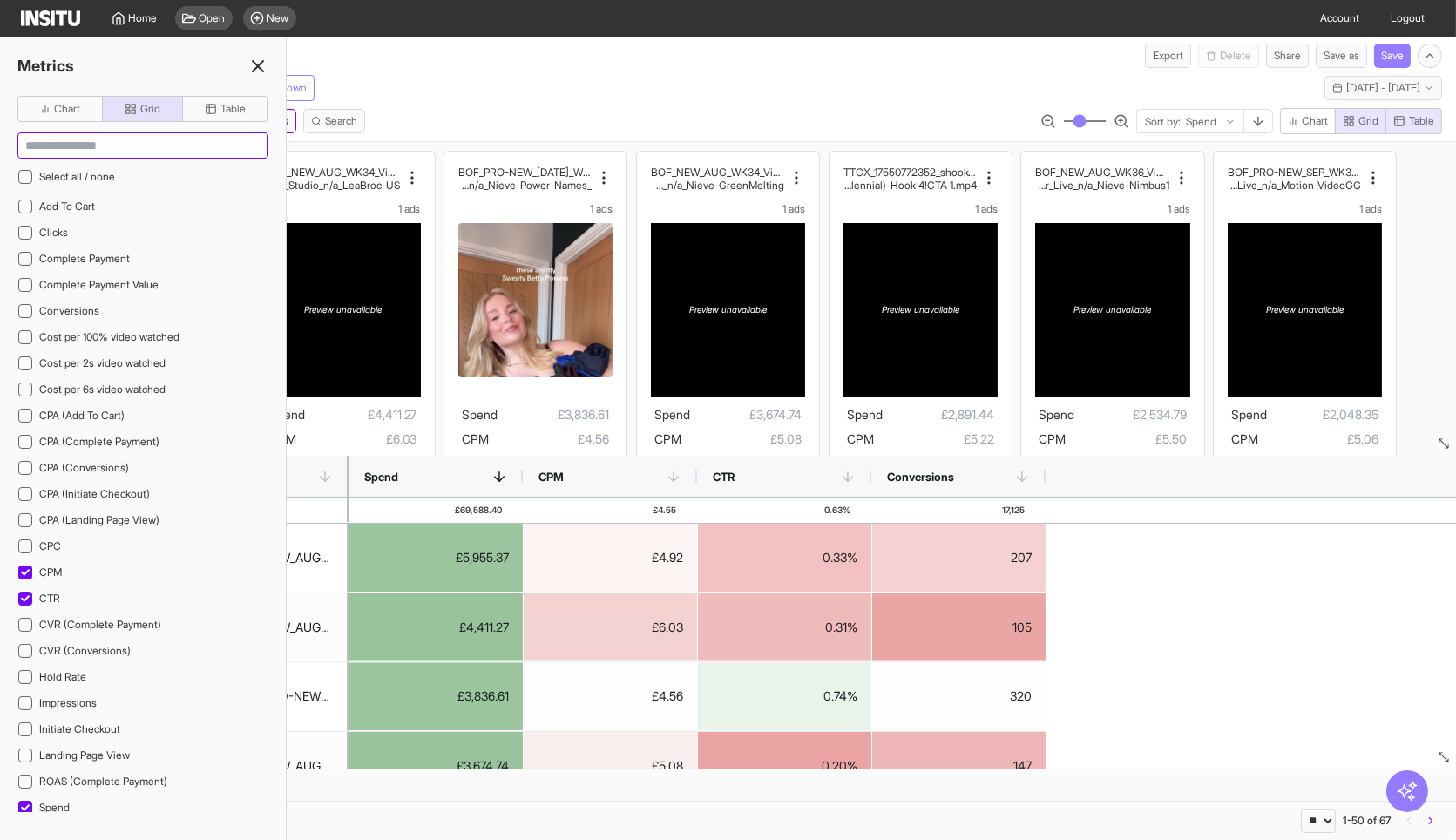
click at [161, 146] on input at bounding box center [143, 145] width 249 height 24
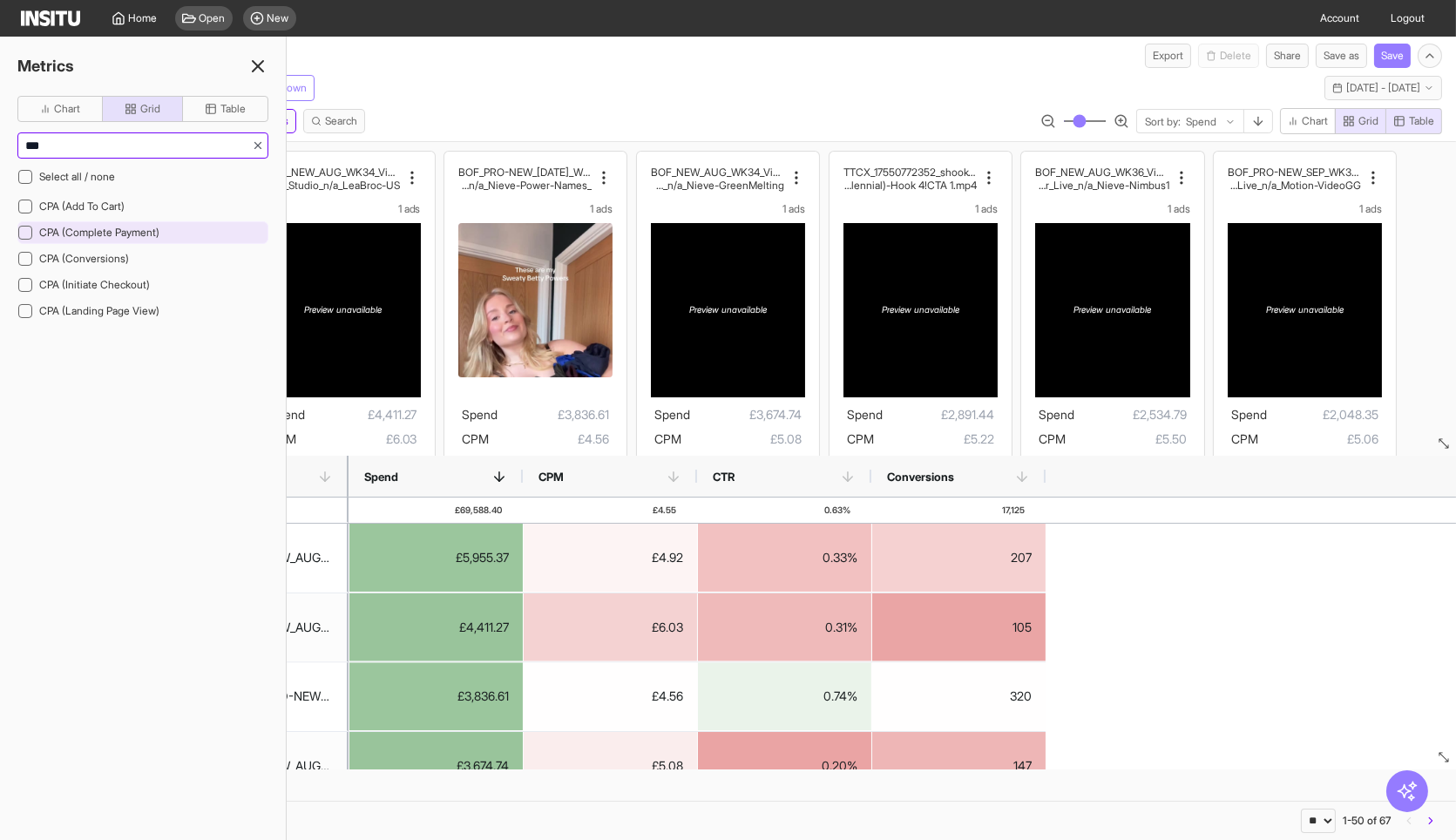
type input "***"
click at [130, 228] on span "CPA (Complete Payment)" at bounding box center [100, 233] width 121 height 13
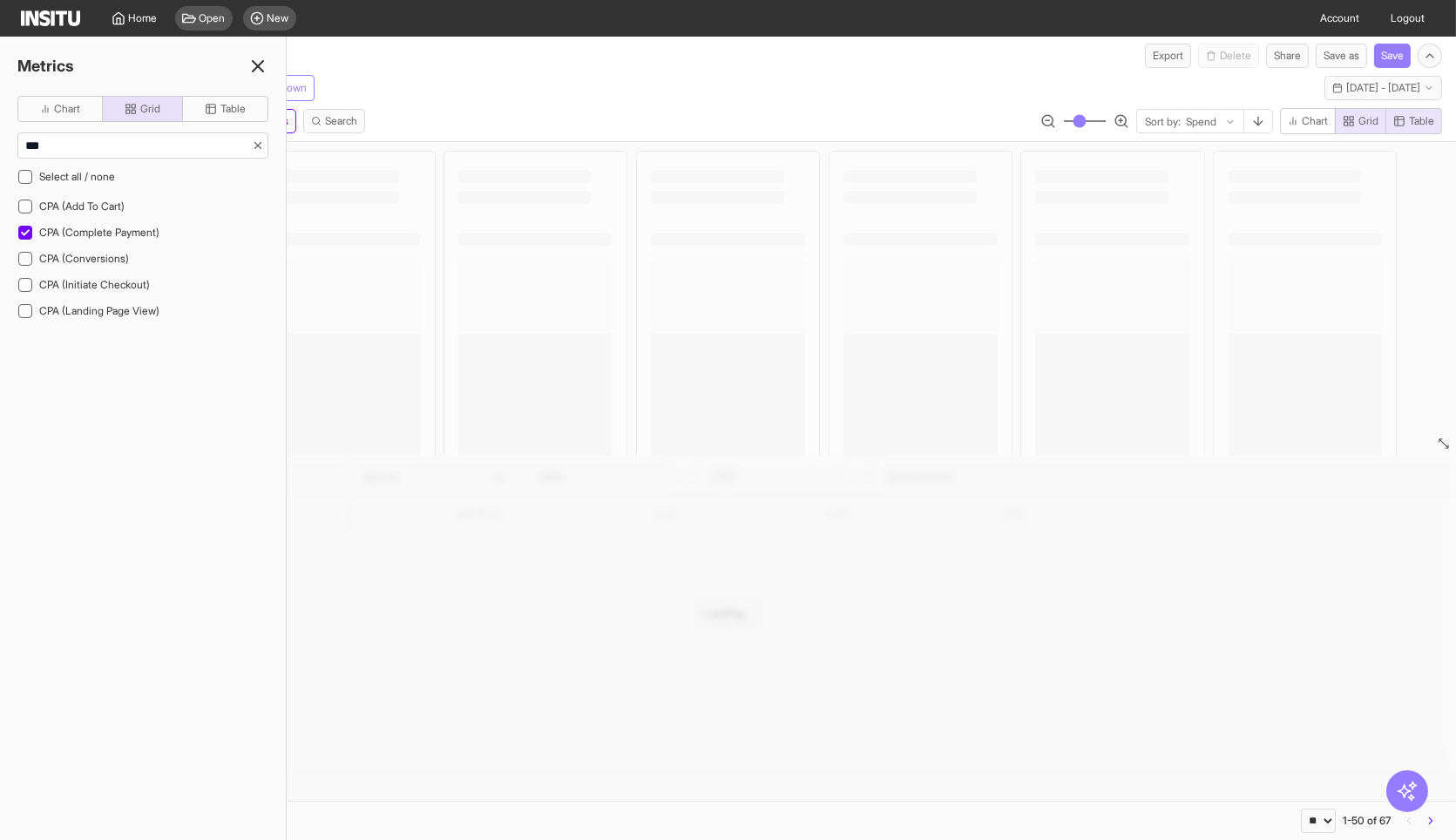
click at [493, 38] on div "/ New insights report Export Delete Share Save as Save" at bounding box center [728, 52] width 1456 height 32
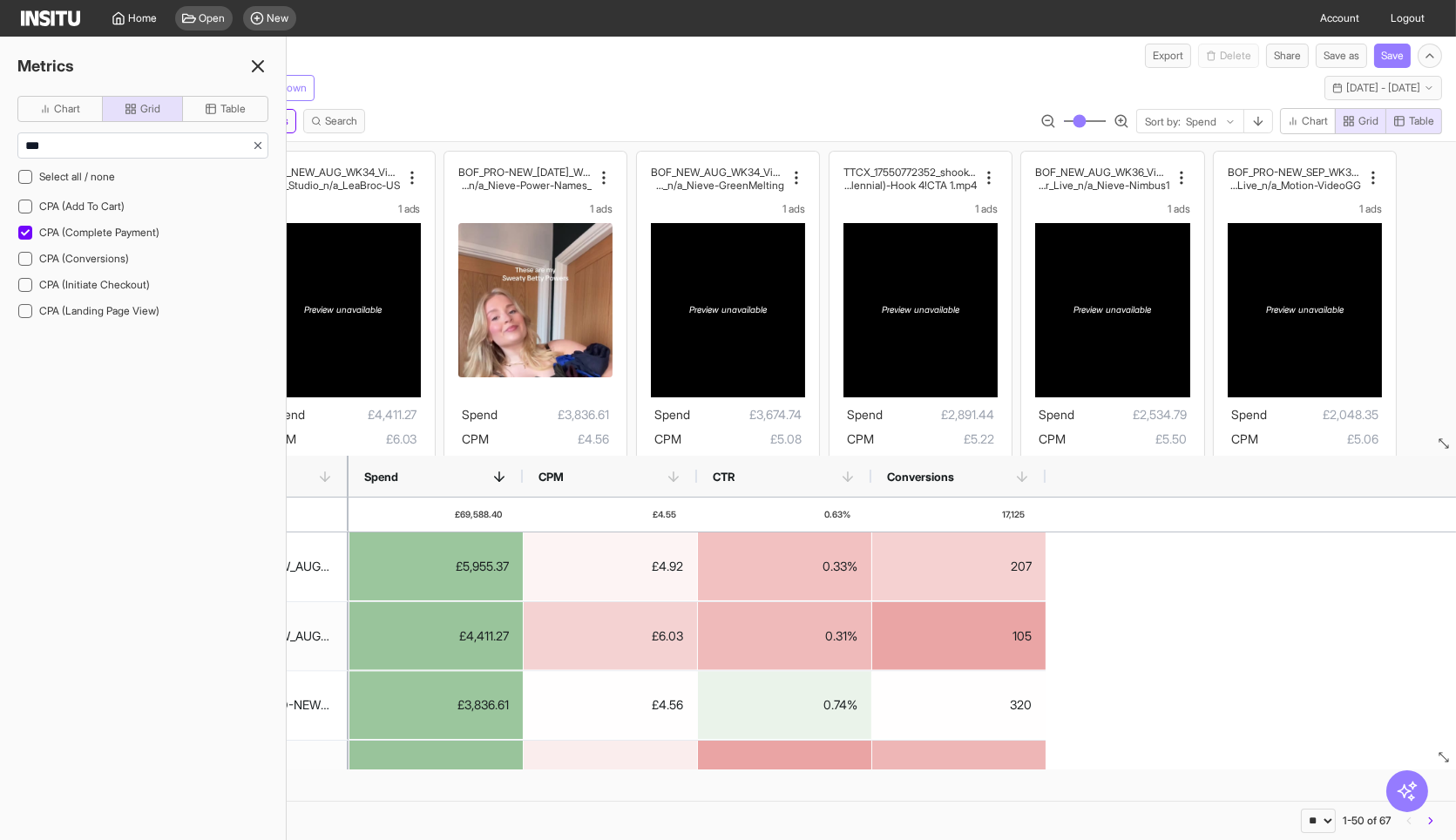
click at [261, 61] on icon at bounding box center [258, 66] width 21 height 21
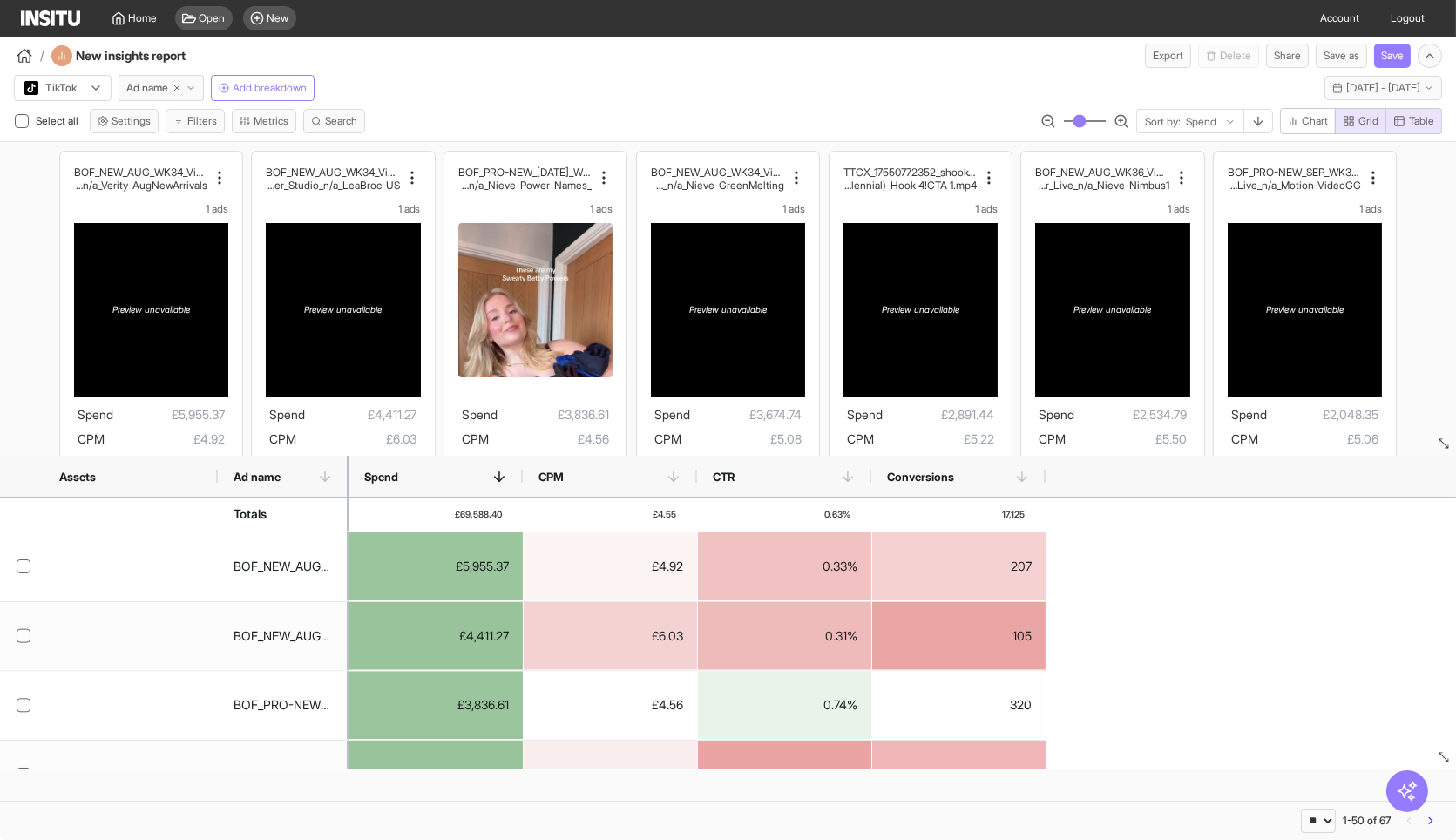
click at [466, 57] on div "/ New insights report Export Delete Share Save as Save" at bounding box center [728, 52] width 1456 height 32
click at [283, 118] on button "Metrics" at bounding box center [263, 121] width 64 height 24
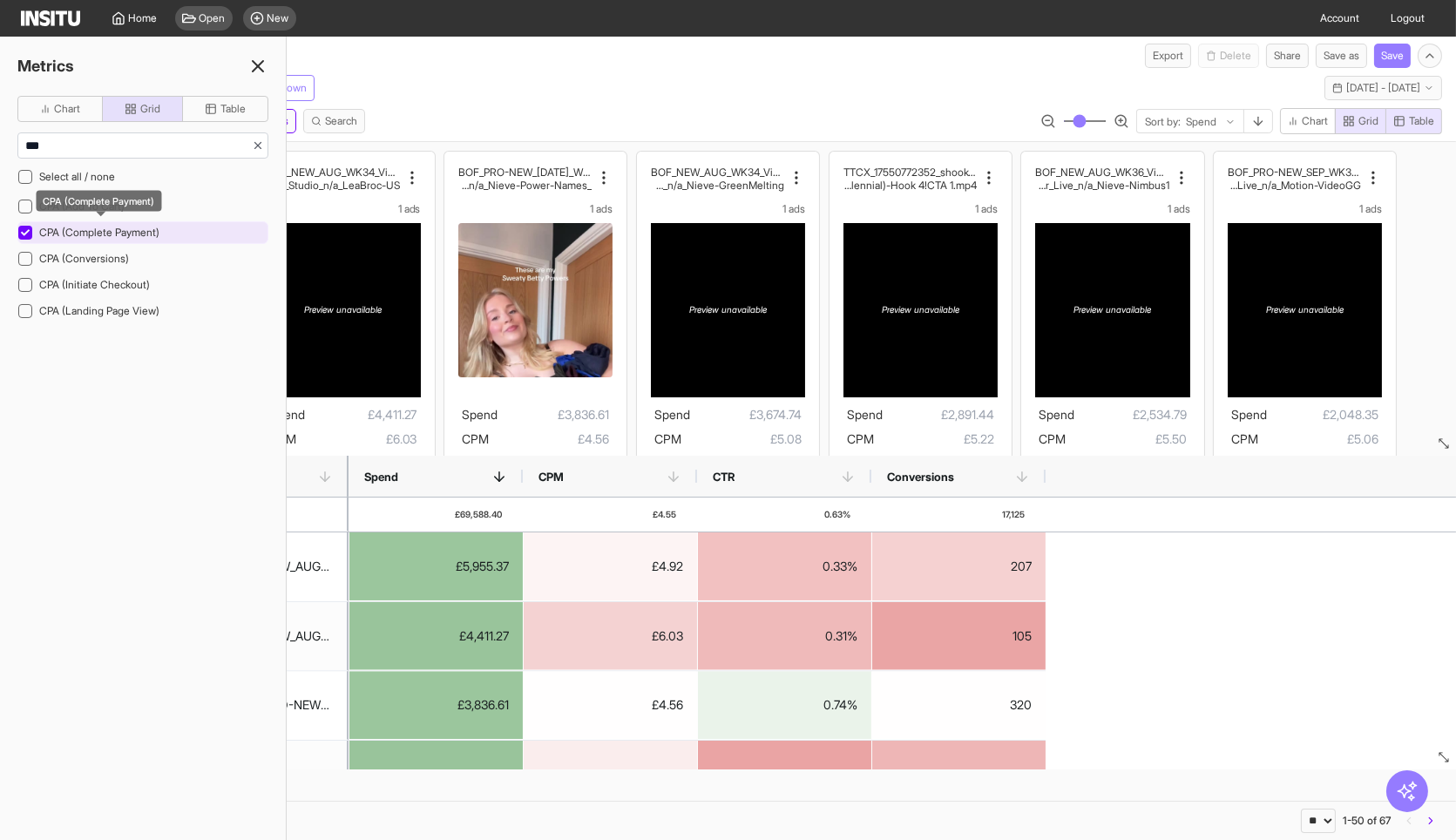
click at [150, 235] on span "CPA (Complete Payment)" at bounding box center [100, 233] width 121 height 13
click at [217, 110] on span "Table" at bounding box center [225, 108] width 41 height 14
click at [126, 231] on span "CPA (Complete Payment)" at bounding box center [100, 233] width 121 height 13
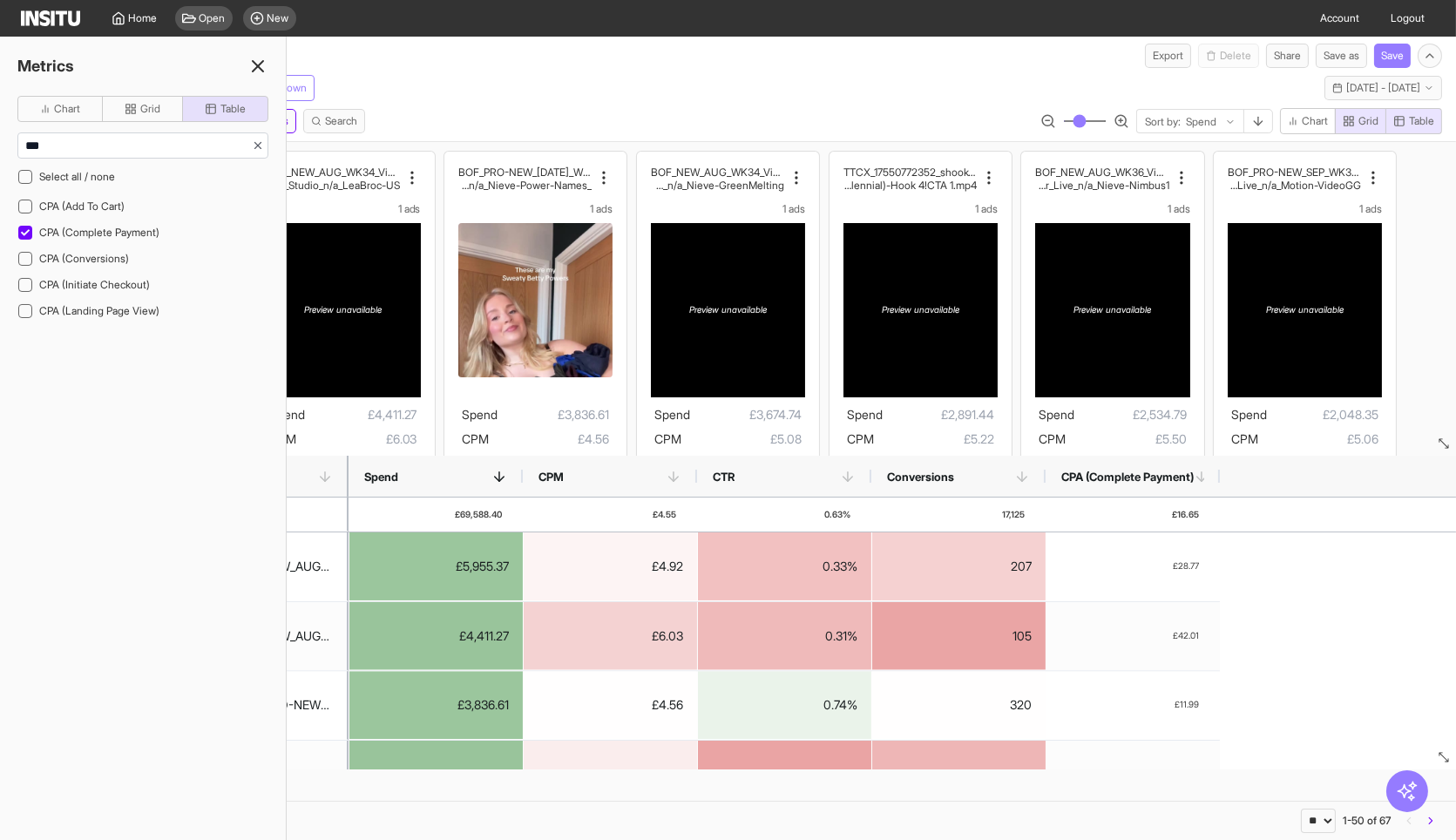
click at [564, 71] on div "TikTok Ad name Add breakdown Last 30 days - Wed 20 Aug - Thu 18 Sep, 2025 20 Au…" at bounding box center [728, 84] width 1456 height 34
click at [256, 65] on line at bounding box center [258, 66] width 11 height 11
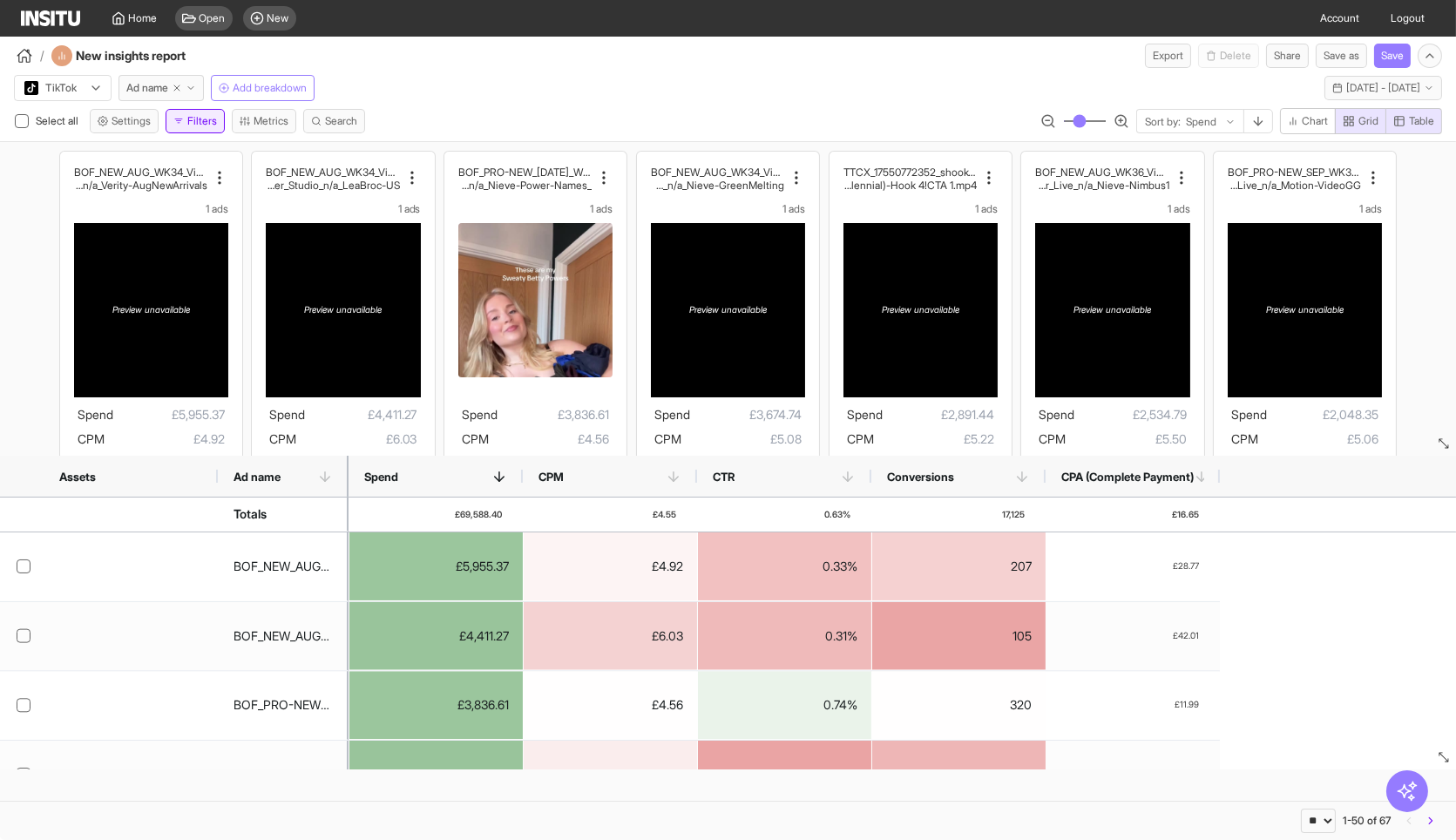
click at [204, 124] on button "Filters" at bounding box center [195, 121] width 59 height 24
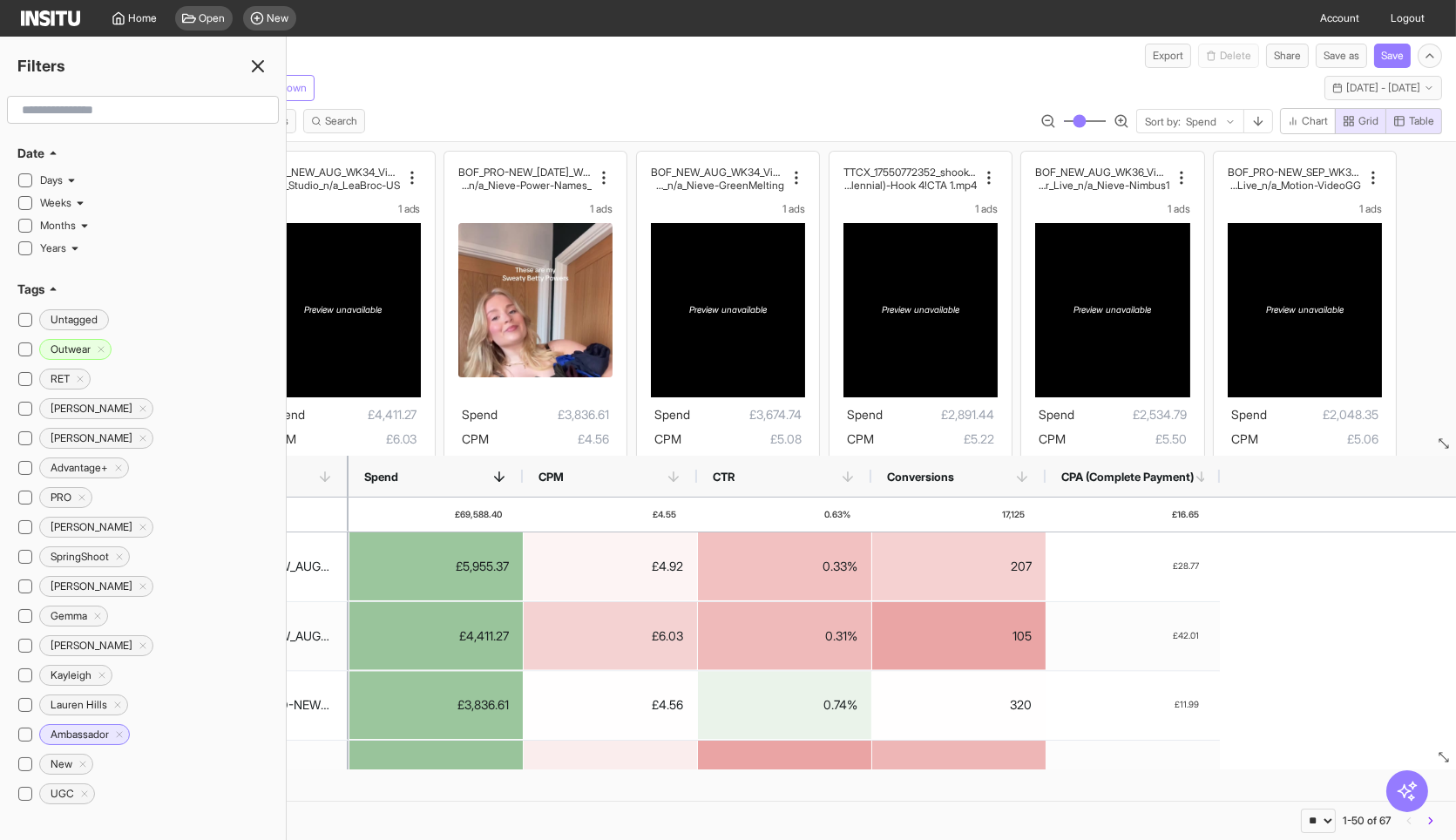
click at [102, 113] on input "text" at bounding box center [142, 109] width 256 height 32
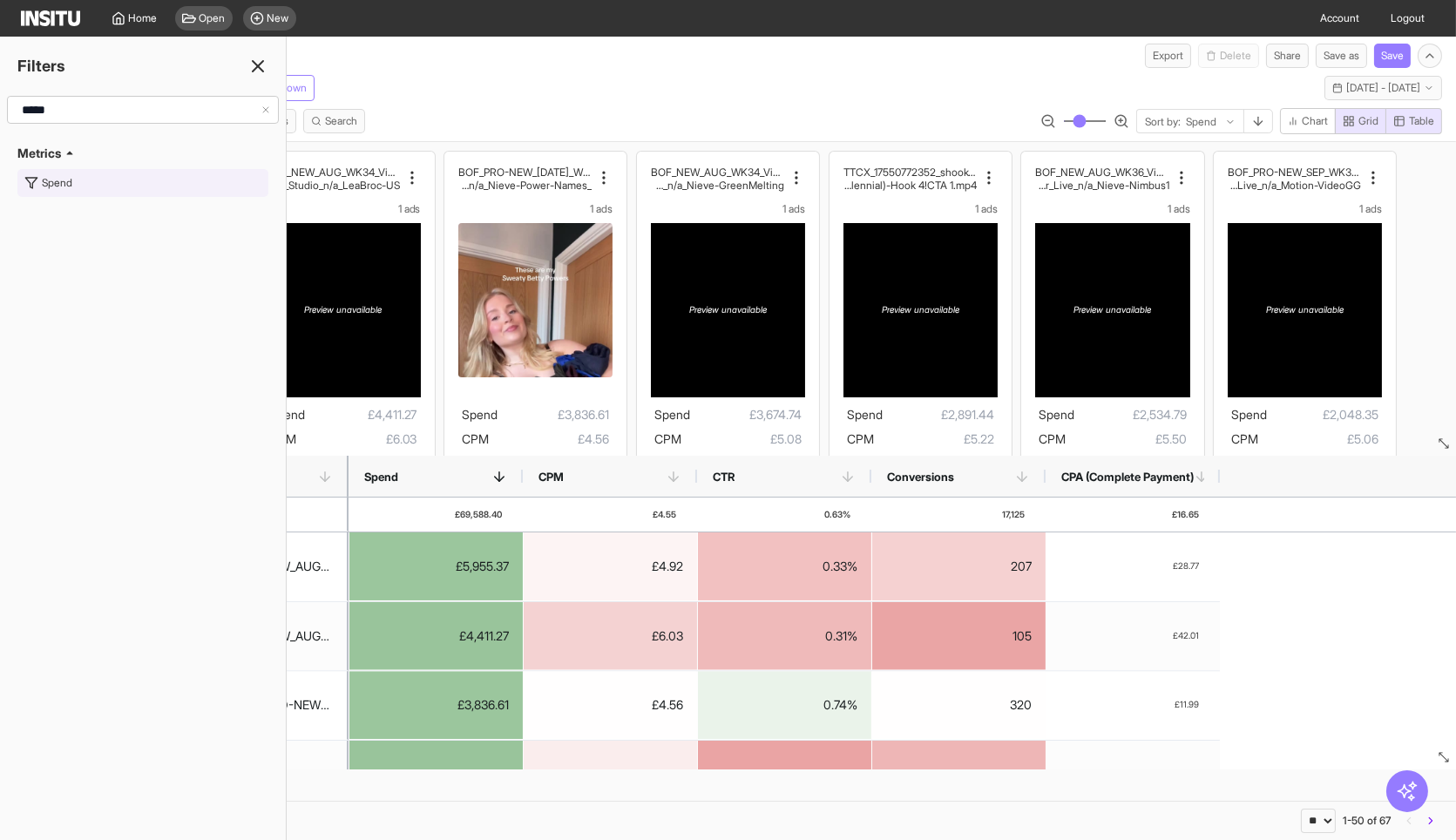
type input "*****"
click at [96, 176] on button "Spend" at bounding box center [143, 182] width 251 height 28
type input "***"
click at [211, 213] on button "Add filter" at bounding box center [205, 212] width 126 height 24
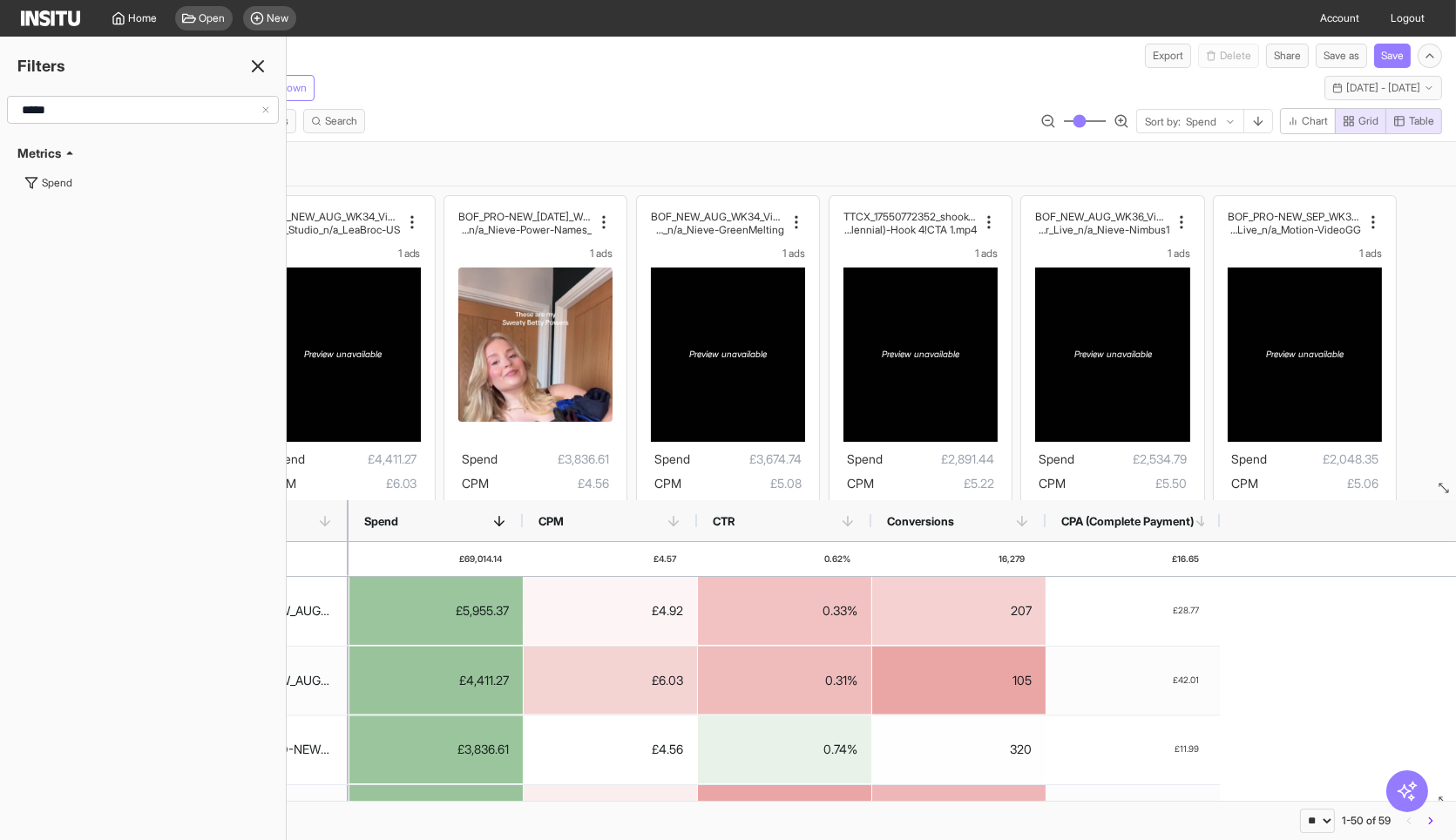
click at [259, 73] on icon at bounding box center [258, 66] width 21 height 21
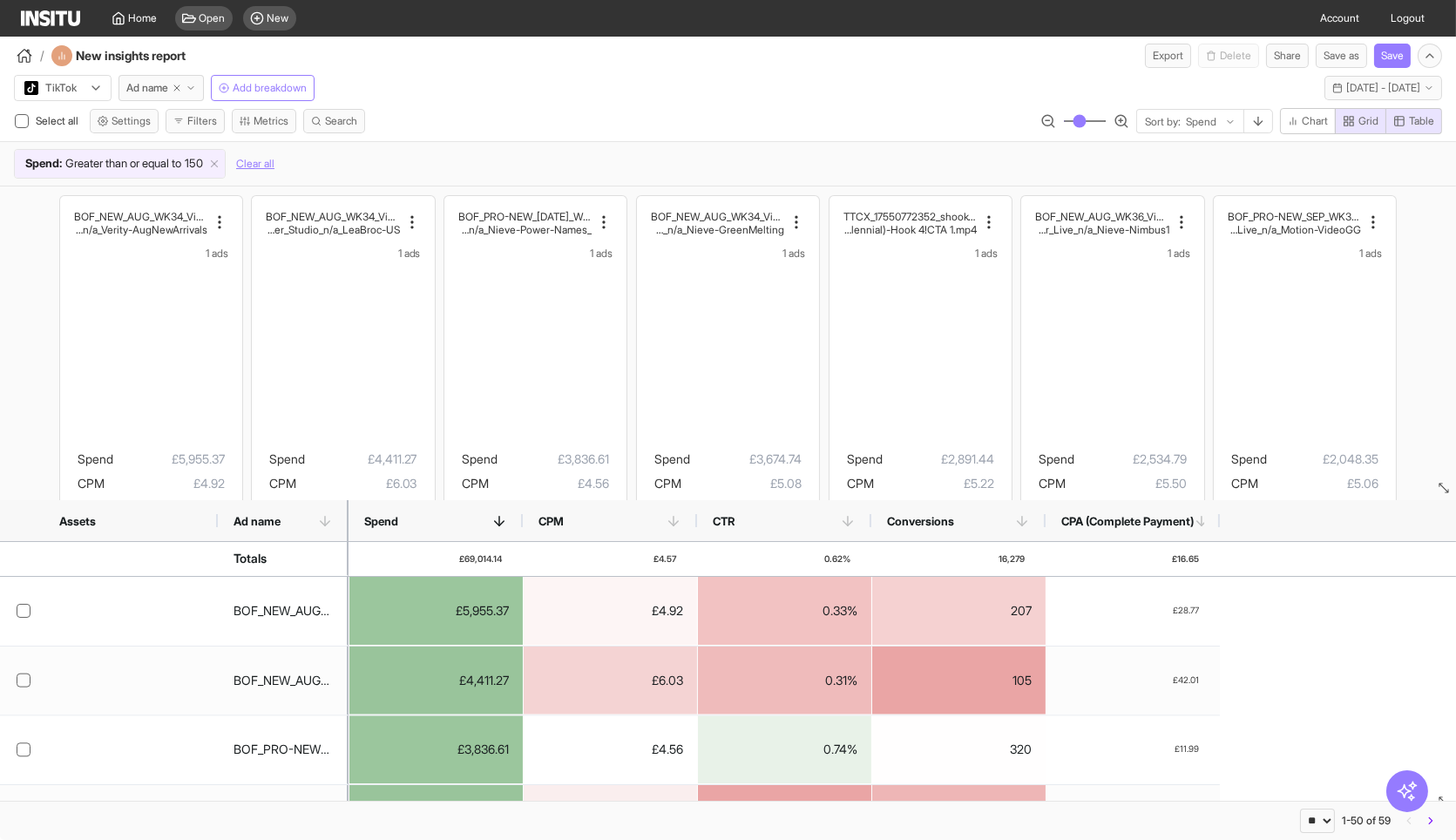
click at [537, 65] on div "/ New insights report Export Delete Share Save as Save" at bounding box center [728, 52] width 1456 height 32
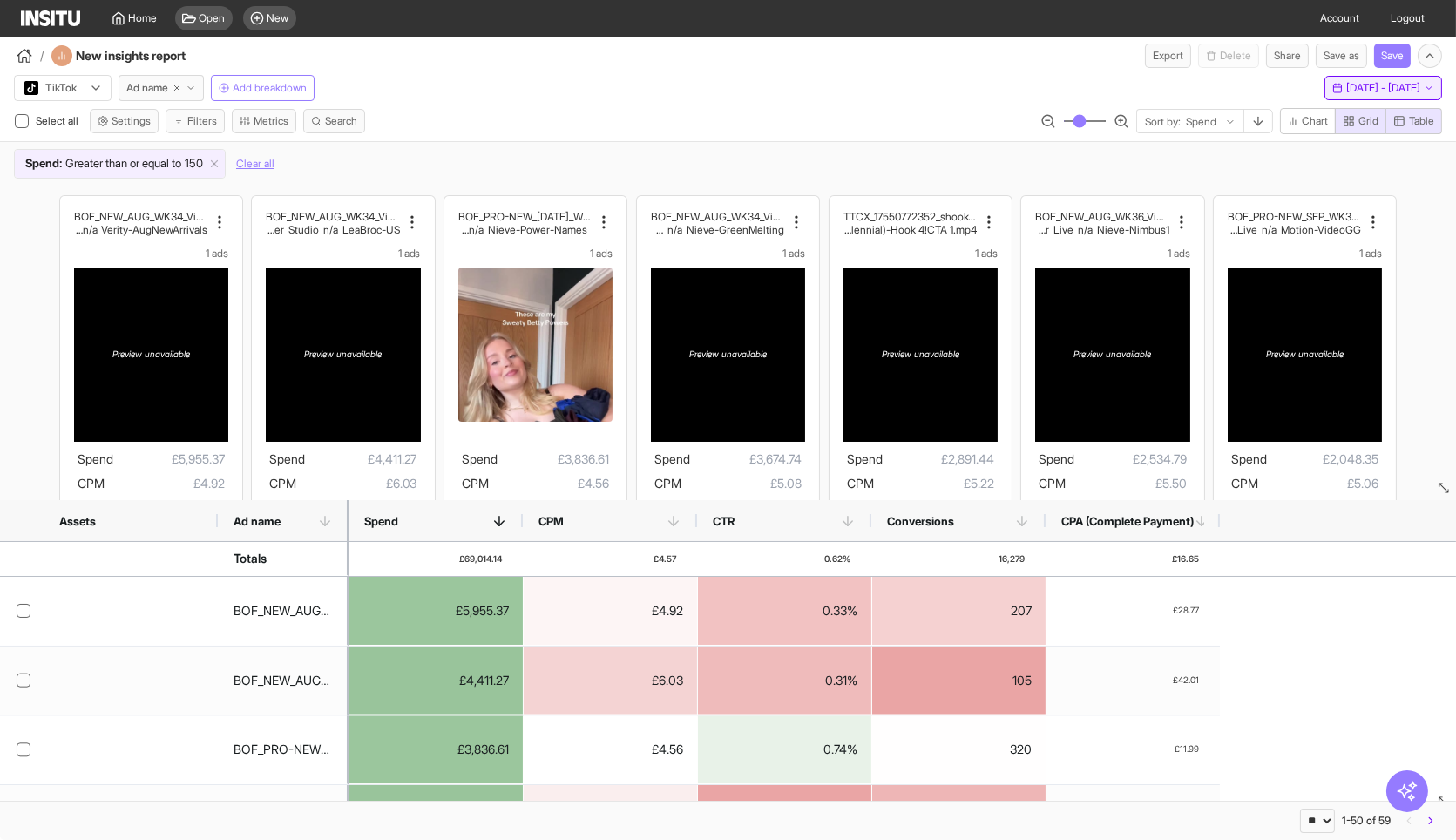
click at [1346, 85] on span "20 Aug 25 - 18 Sep 25" at bounding box center [1382, 88] width 74 height 14
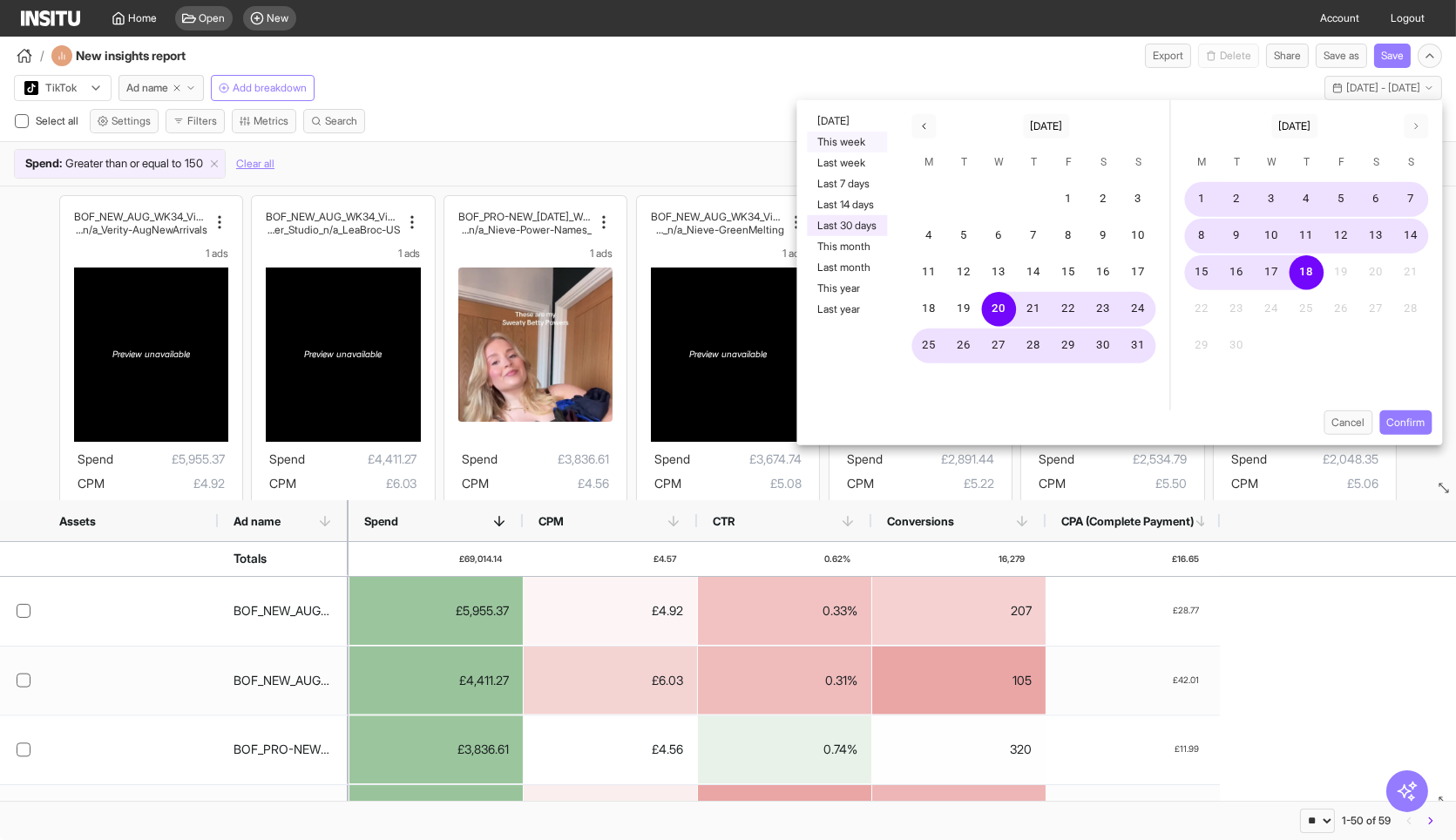
click at [850, 143] on button "This week" at bounding box center [847, 142] width 80 height 21
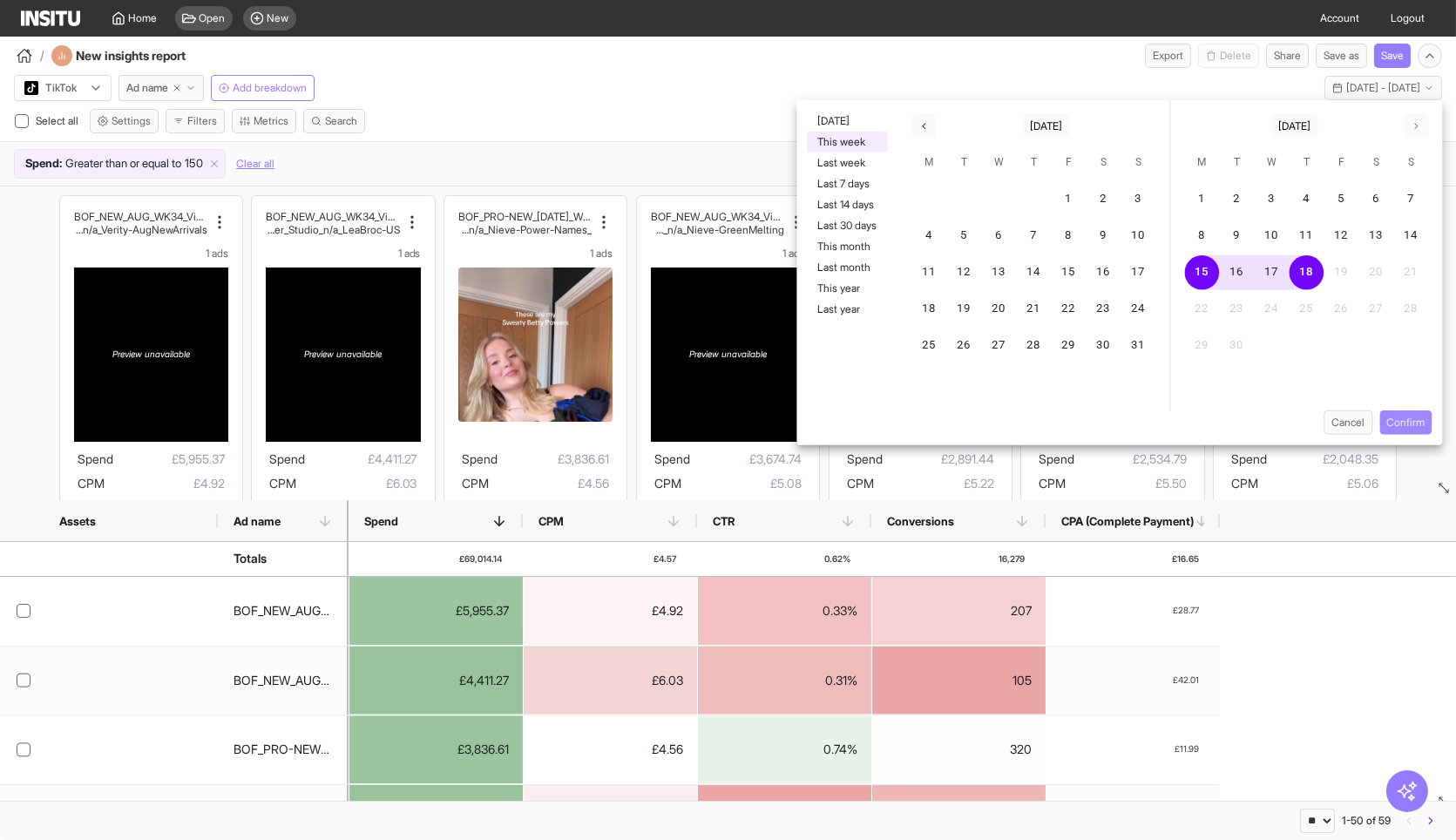
click at [1418, 420] on button "Confirm" at bounding box center [1405, 421] width 53 height 24
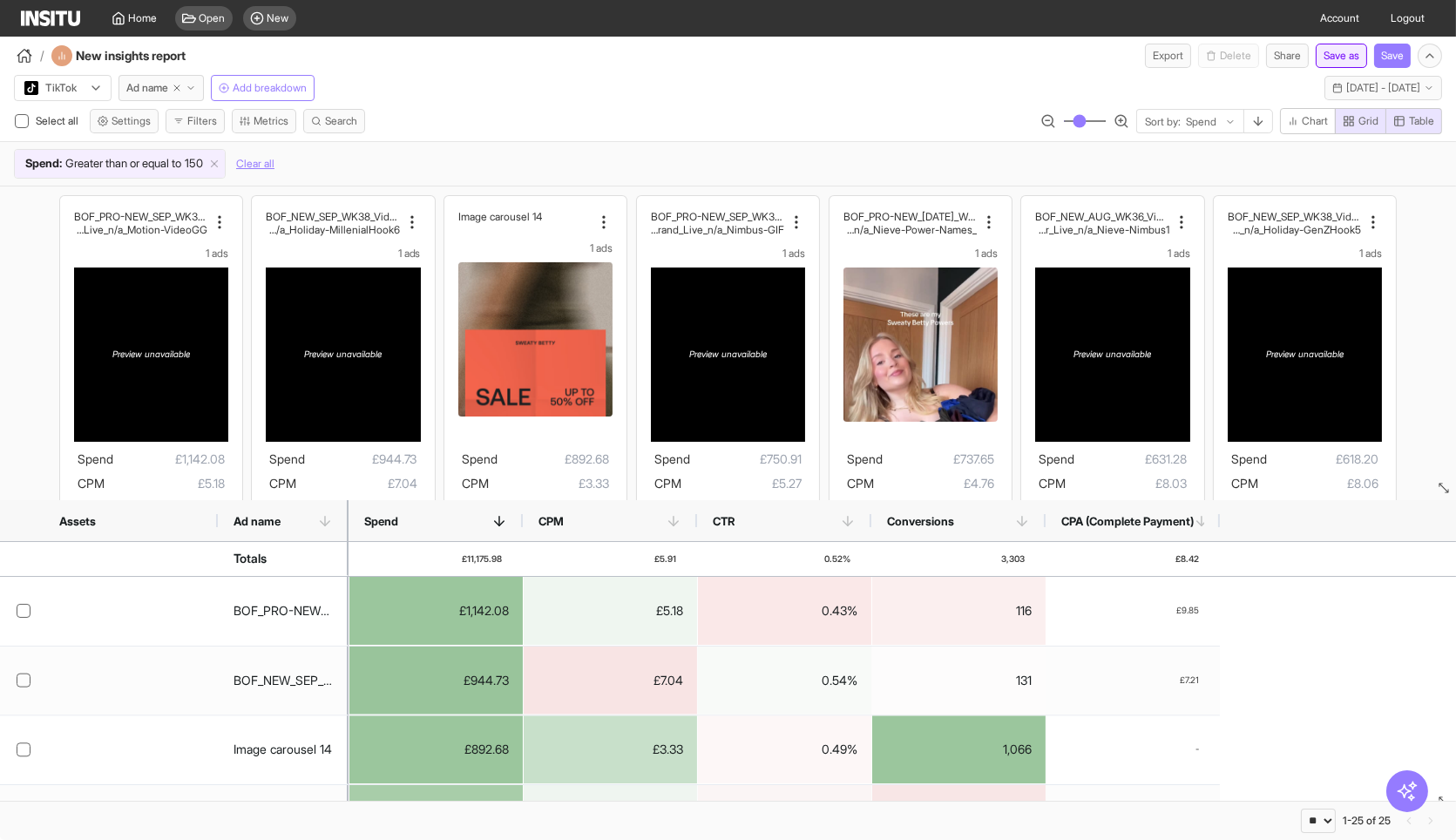
click at [1347, 43] on button "Save as" at bounding box center [1342, 55] width 52 height 24
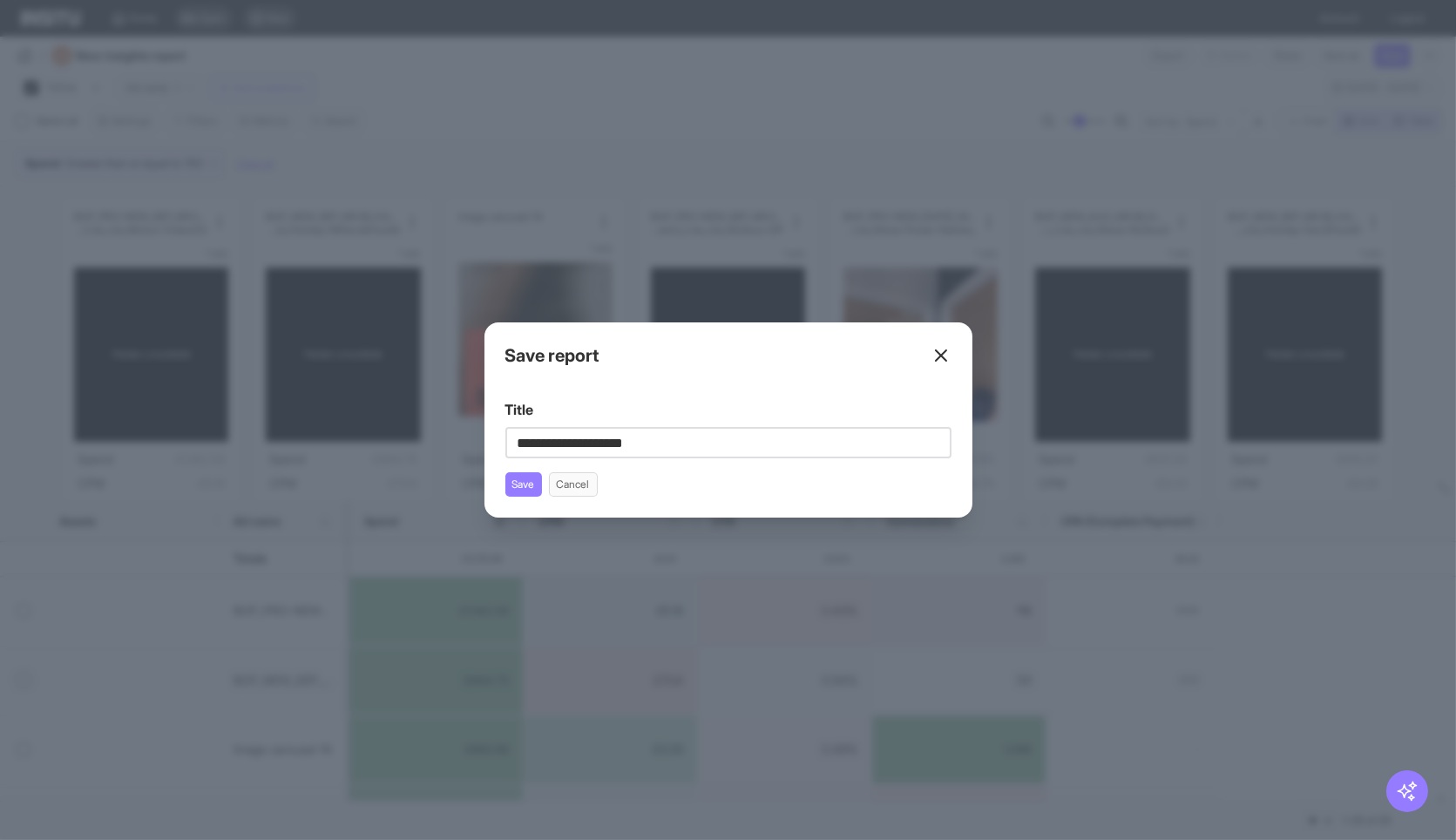
click at [594, 443] on input "**********" at bounding box center [729, 443] width 446 height 32
type input "**********"
click at [522, 474] on button "Save" at bounding box center [524, 484] width 36 height 24
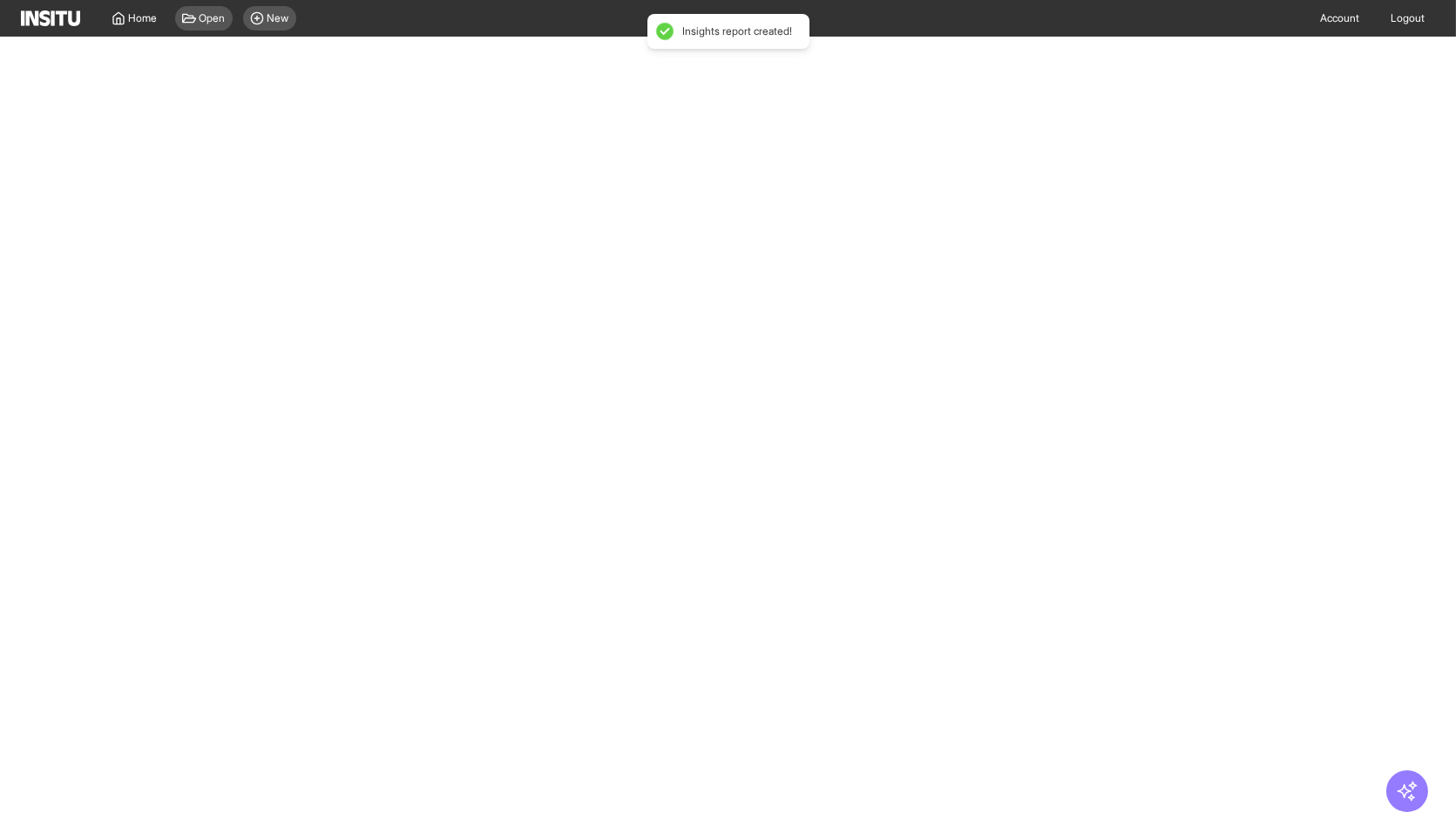
select select "**"
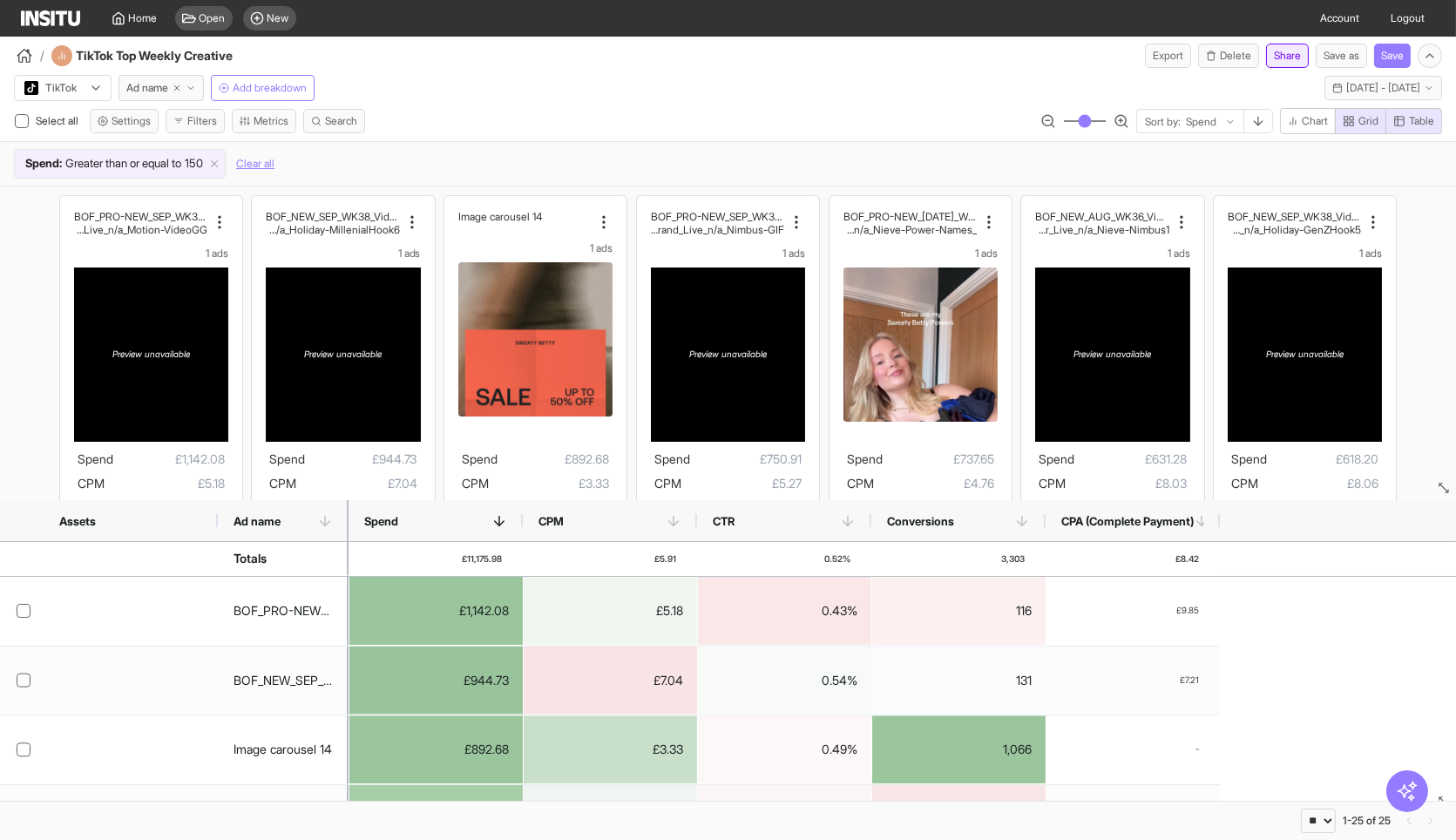
click at [1278, 51] on button "Share" at bounding box center [1287, 55] width 43 height 24
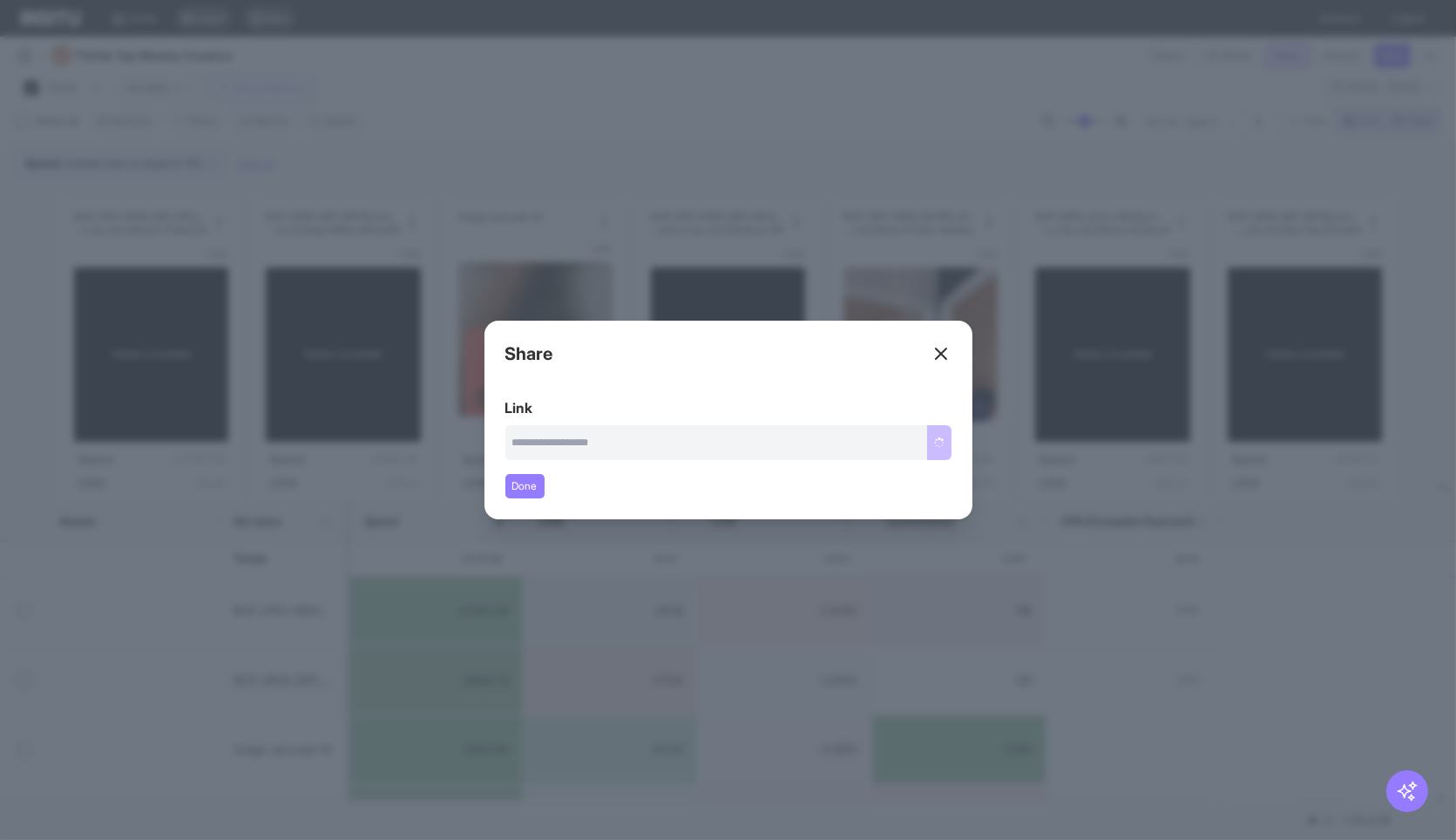
type input "**********"
click at [930, 442] on button "Copy link" at bounding box center [921, 443] width 58 height 34
click at [936, 349] on line at bounding box center [941, 353] width 11 height 11
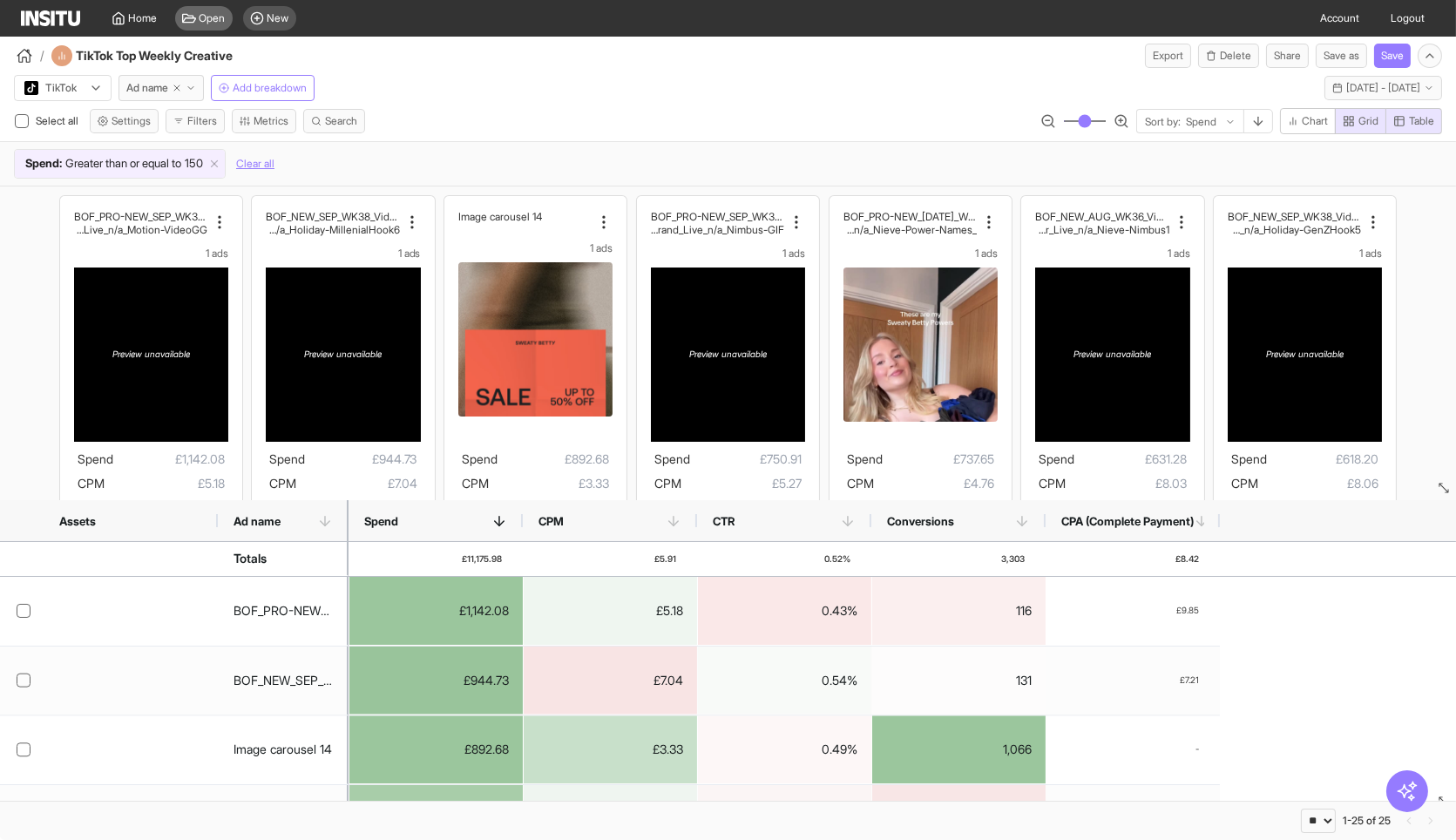
click at [211, 15] on span "Open" at bounding box center [212, 18] width 26 height 14
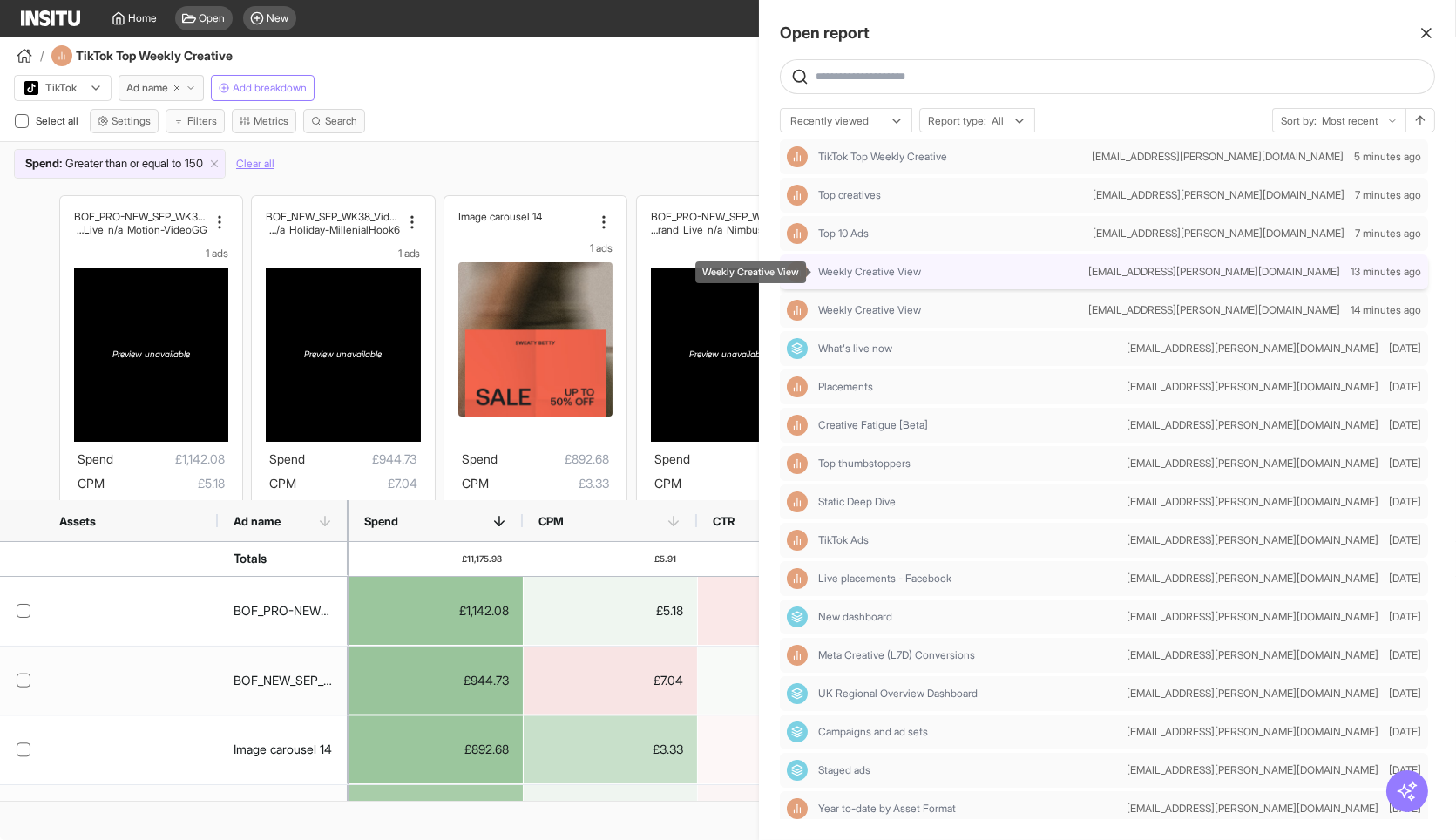
click at [888, 268] on span "Weekly Creative View" at bounding box center [869, 272] width 102 height 14
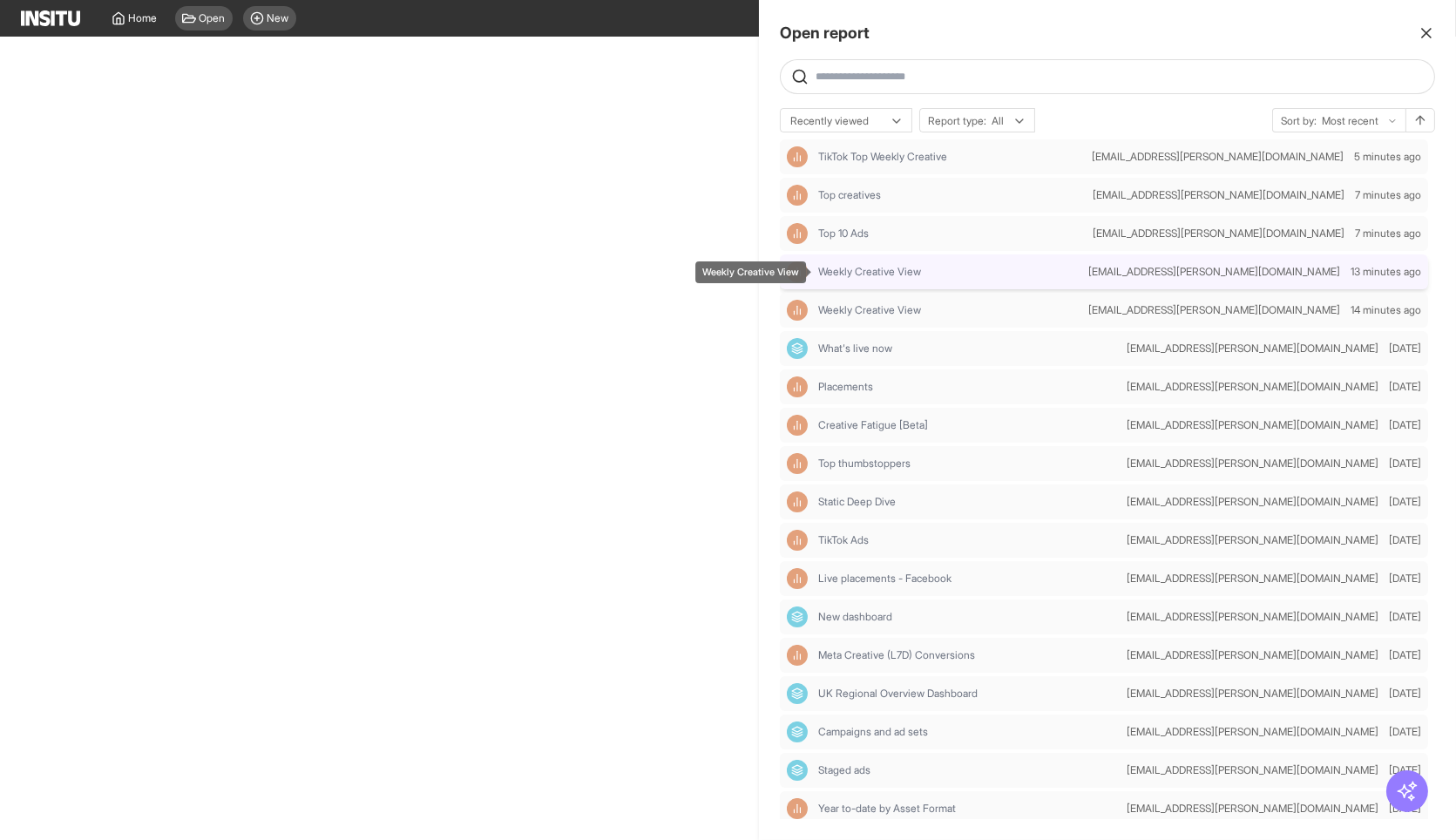
select select "**"
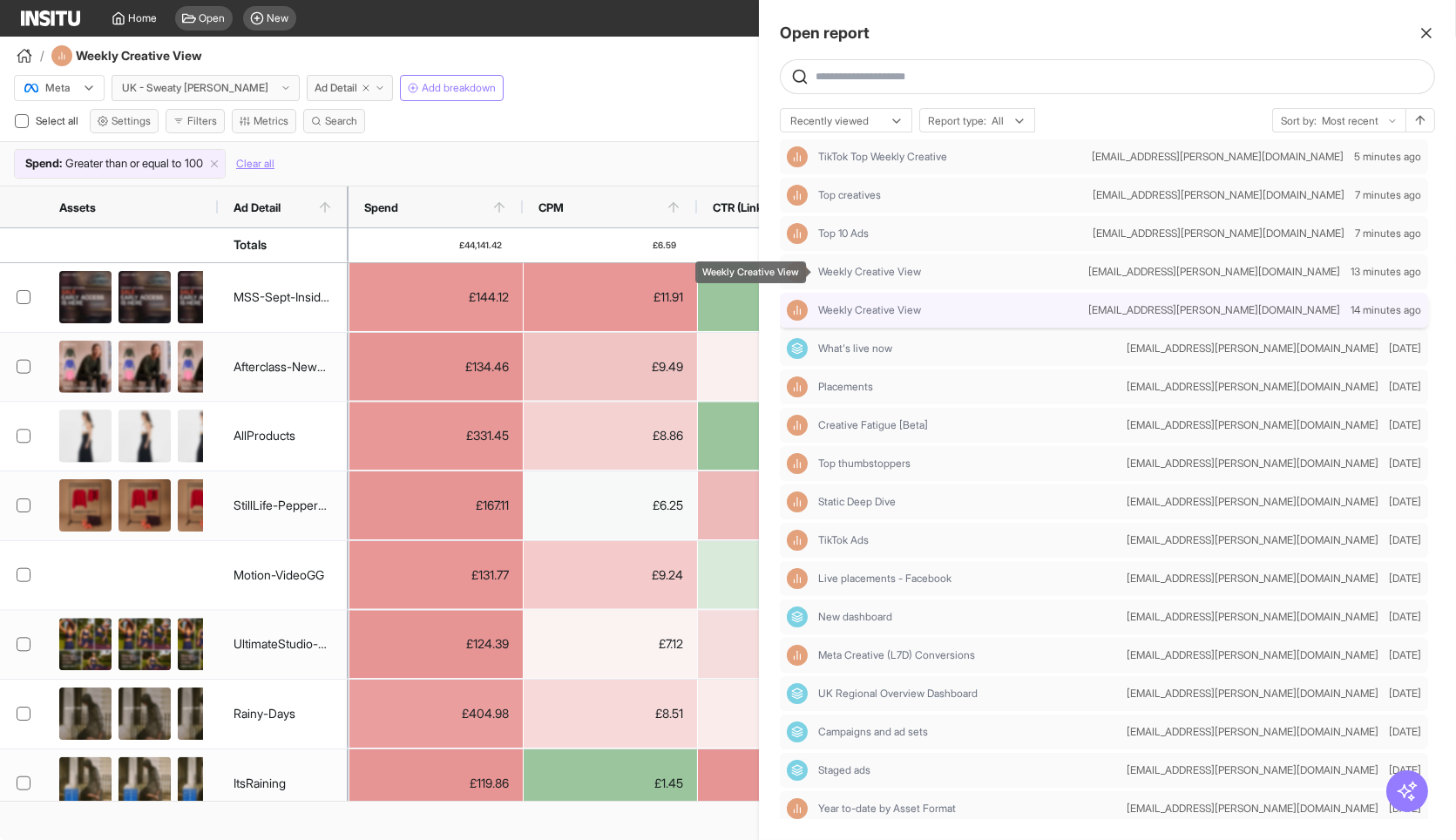
click at [906, 313] on span "Weekly Creative View" at bounding box center [869, 310] width 102 height 14
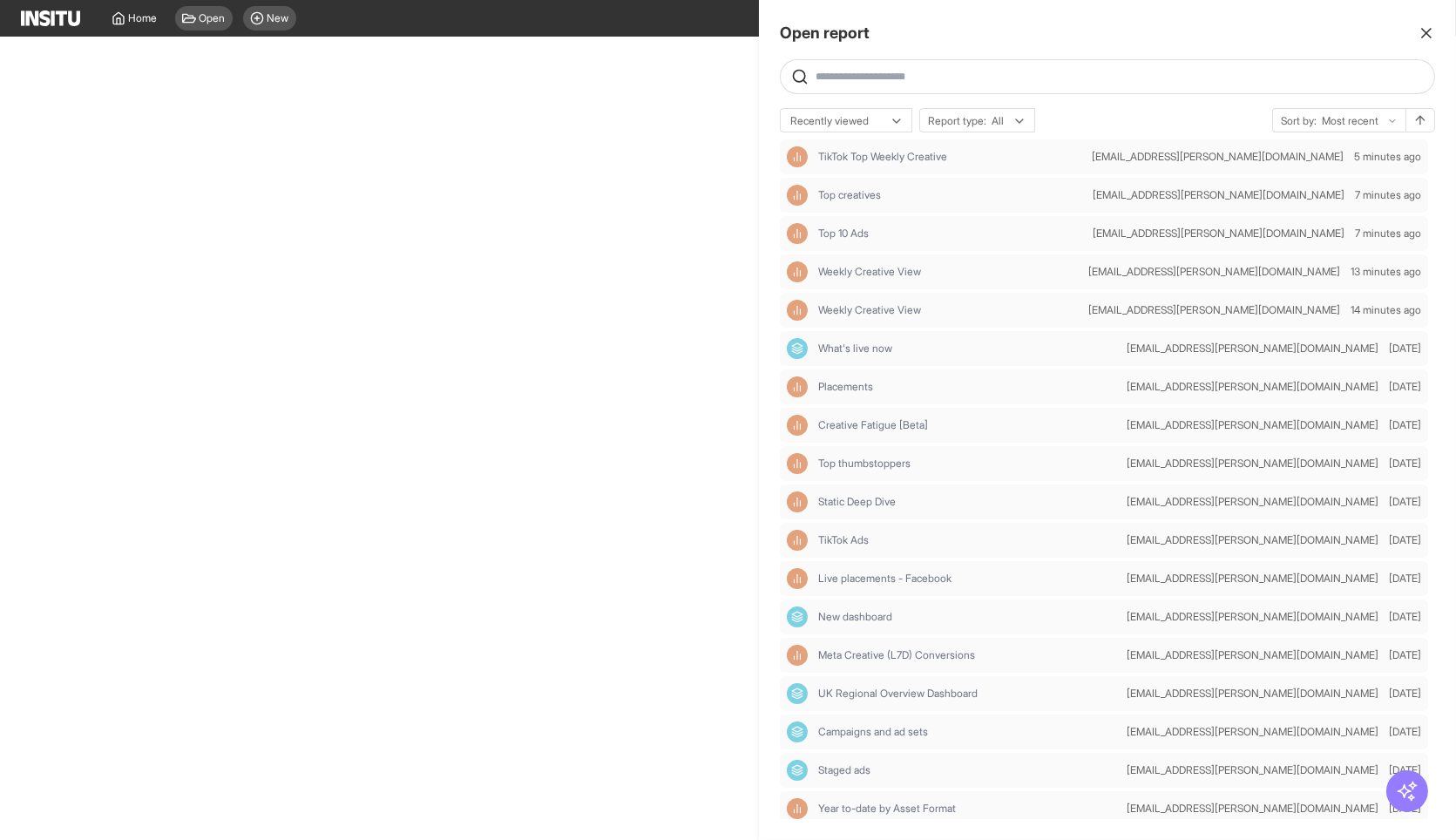
select select "**"
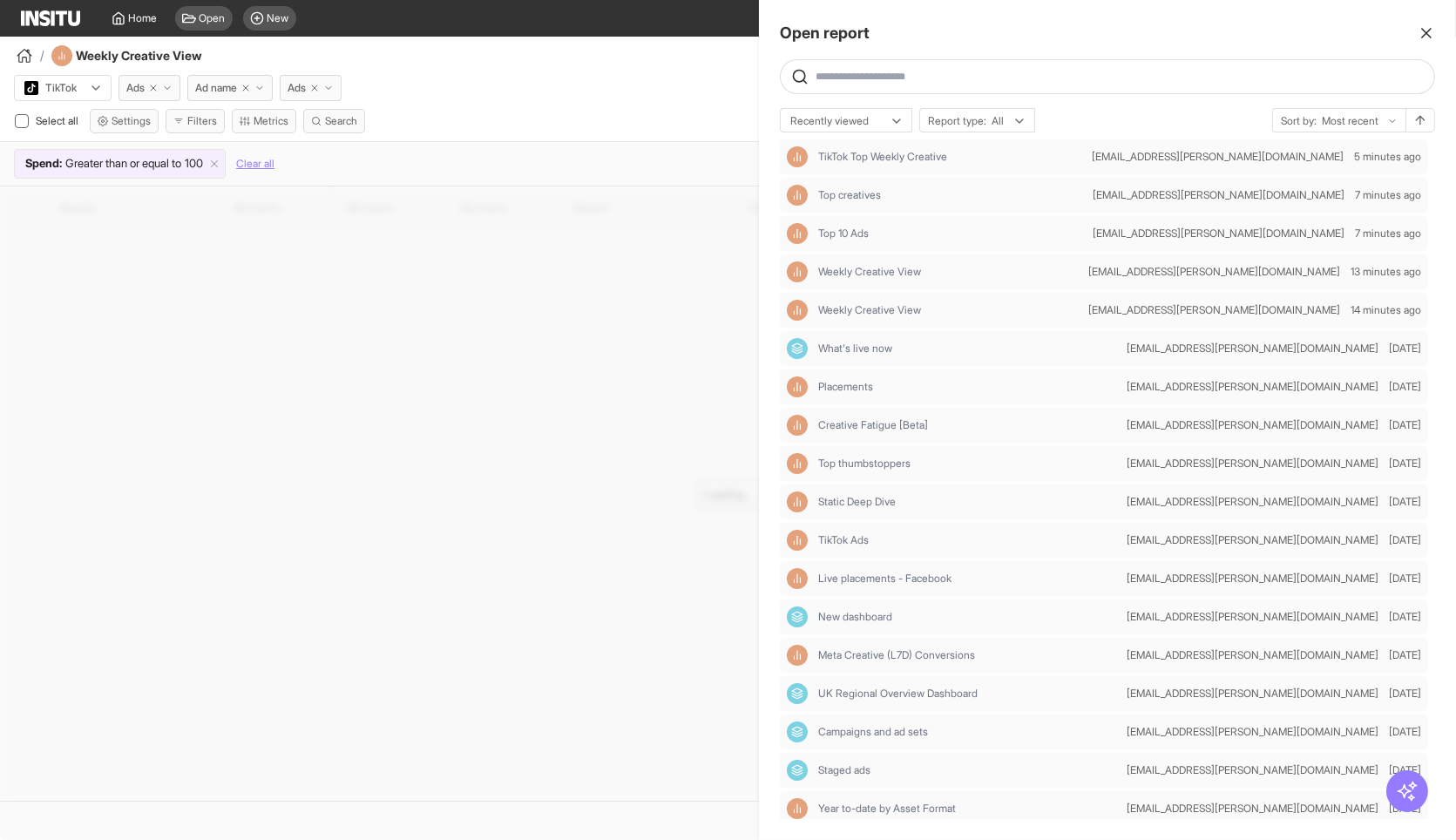
click at [620, 83] on div at bounding box center [728, 420] width 1456 height 840
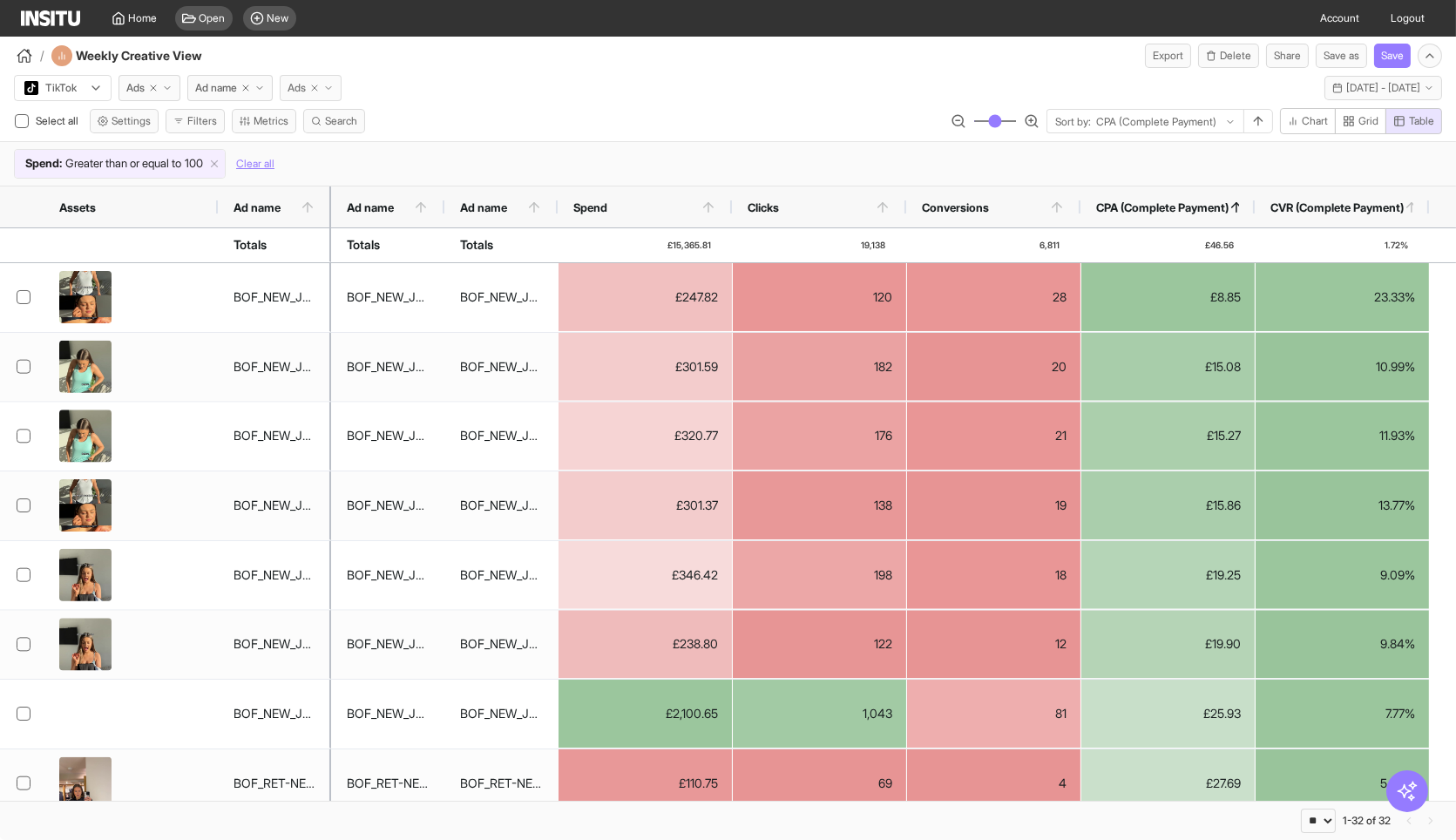
click at [320, 87] on icon "button" at bounding box center [314, 87] width 11 height 11
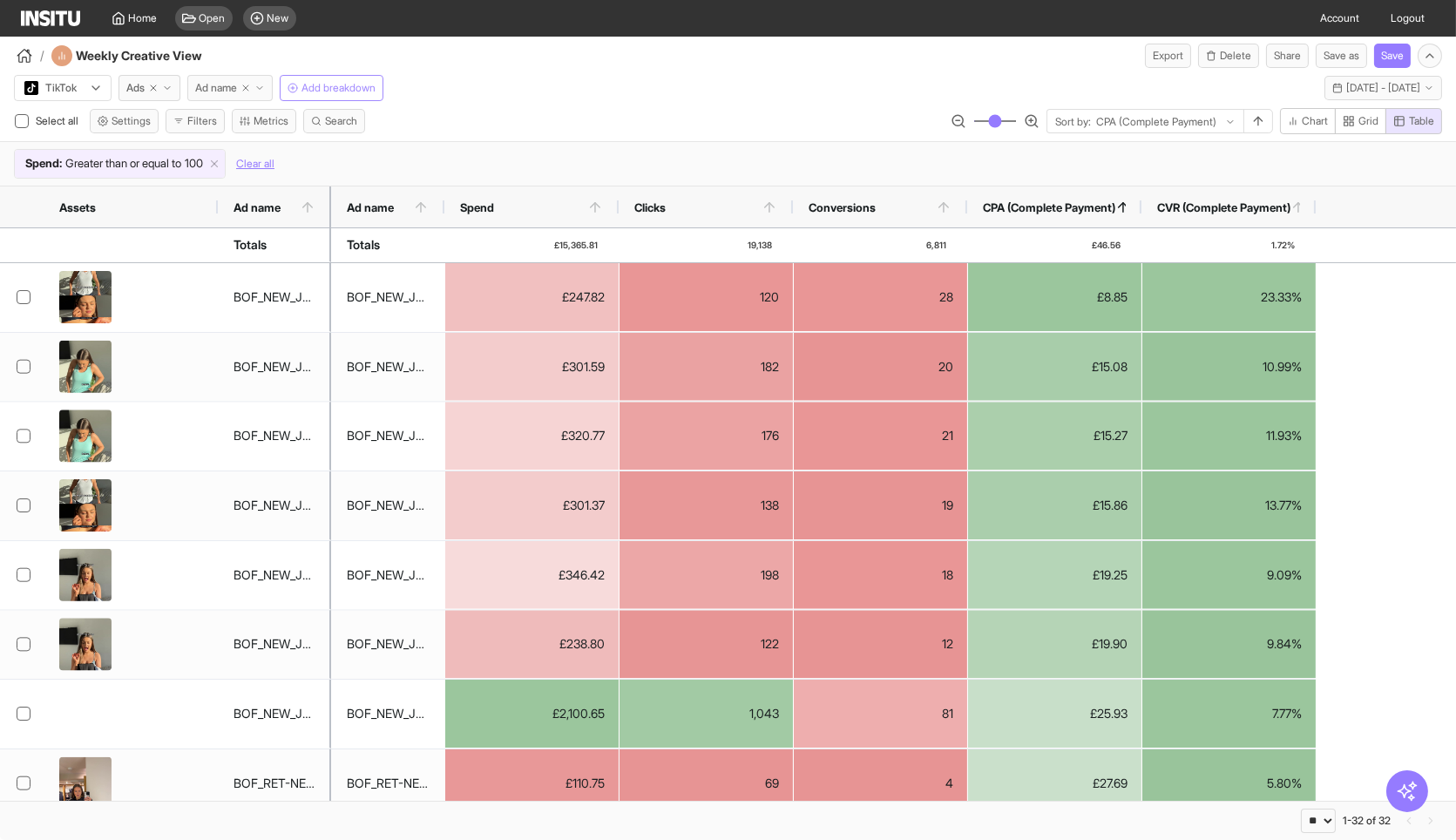
click at [248, 87] on line "button" at bounding box center [245, 87] width 5 height 5
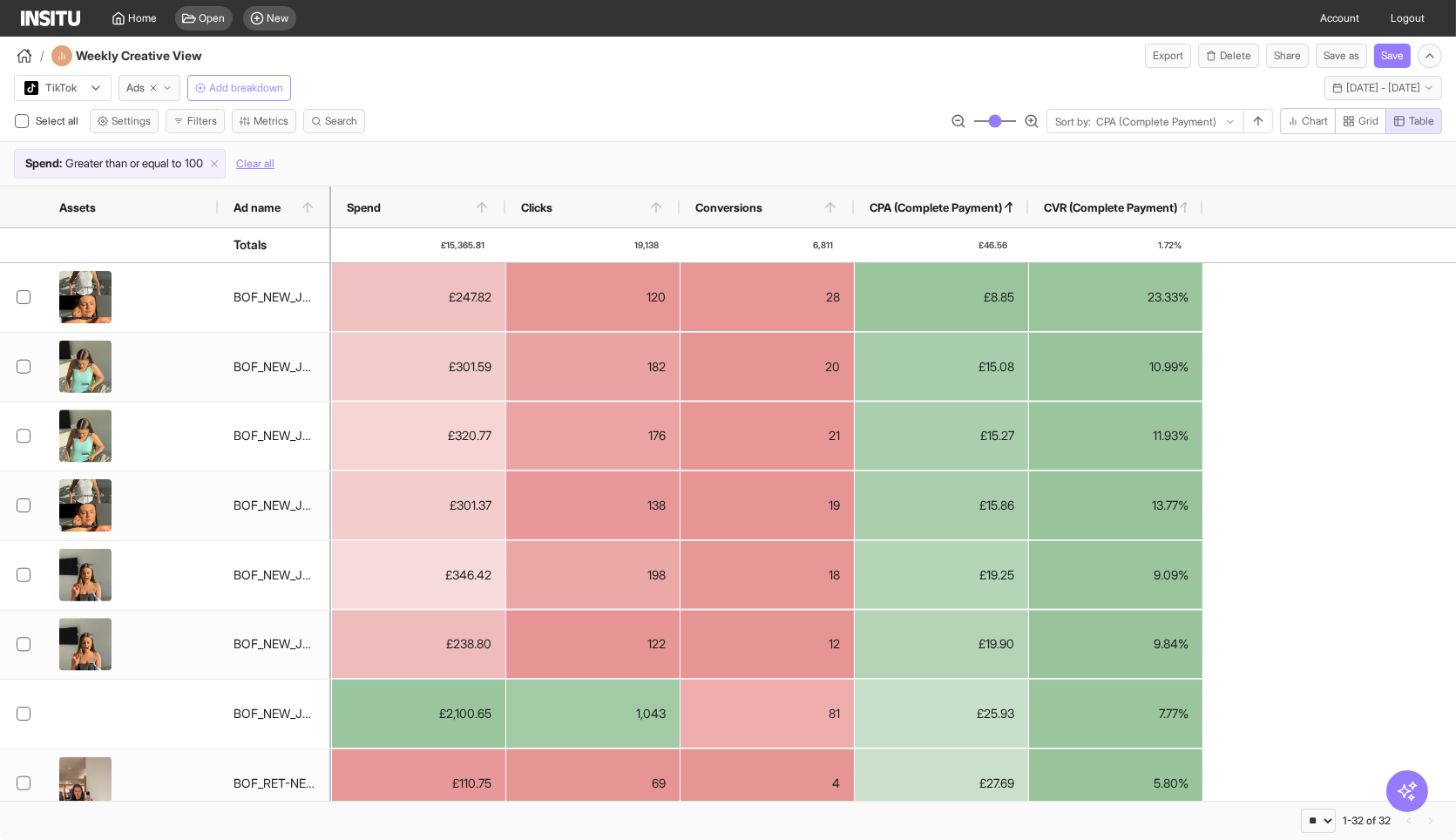
click at [520, 98] on div "TikTok Ads Add breakdown Mon 3 - Thu 6 Feb, 2025 3 Feb 25 - 6 Feb 25" at bounding box center [728, 84] width 1456 height 34
click at [1408, 95] on button "Mon 3 - Thu 6 Feb, 2025 3 Feb 25 - 6 Feb 25" at bounding box center [1383, 87] width 118 height 24
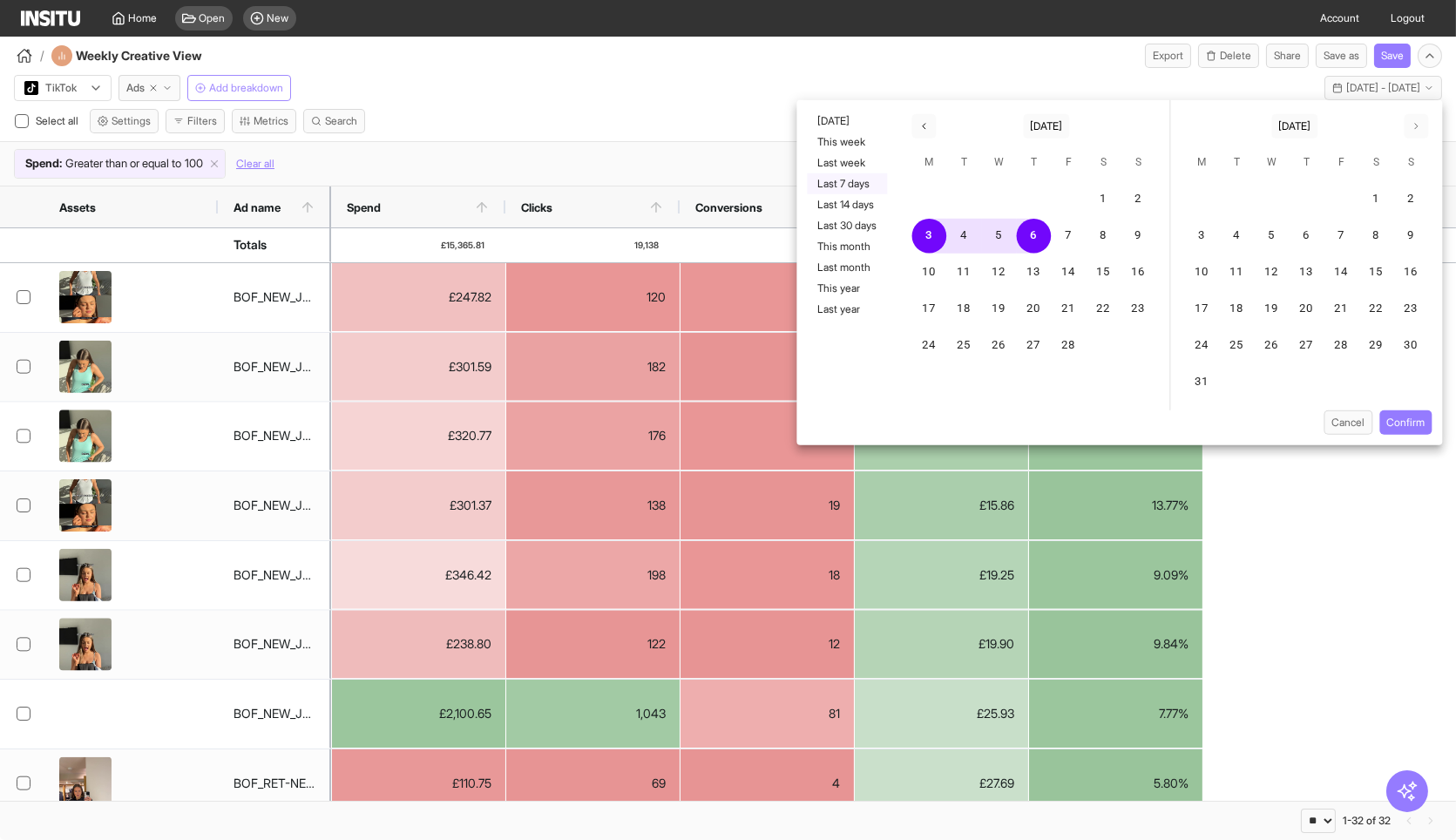
click at [857, 175] on button "Last 7 days" at bounding box center [847, 184] width 80 height 21
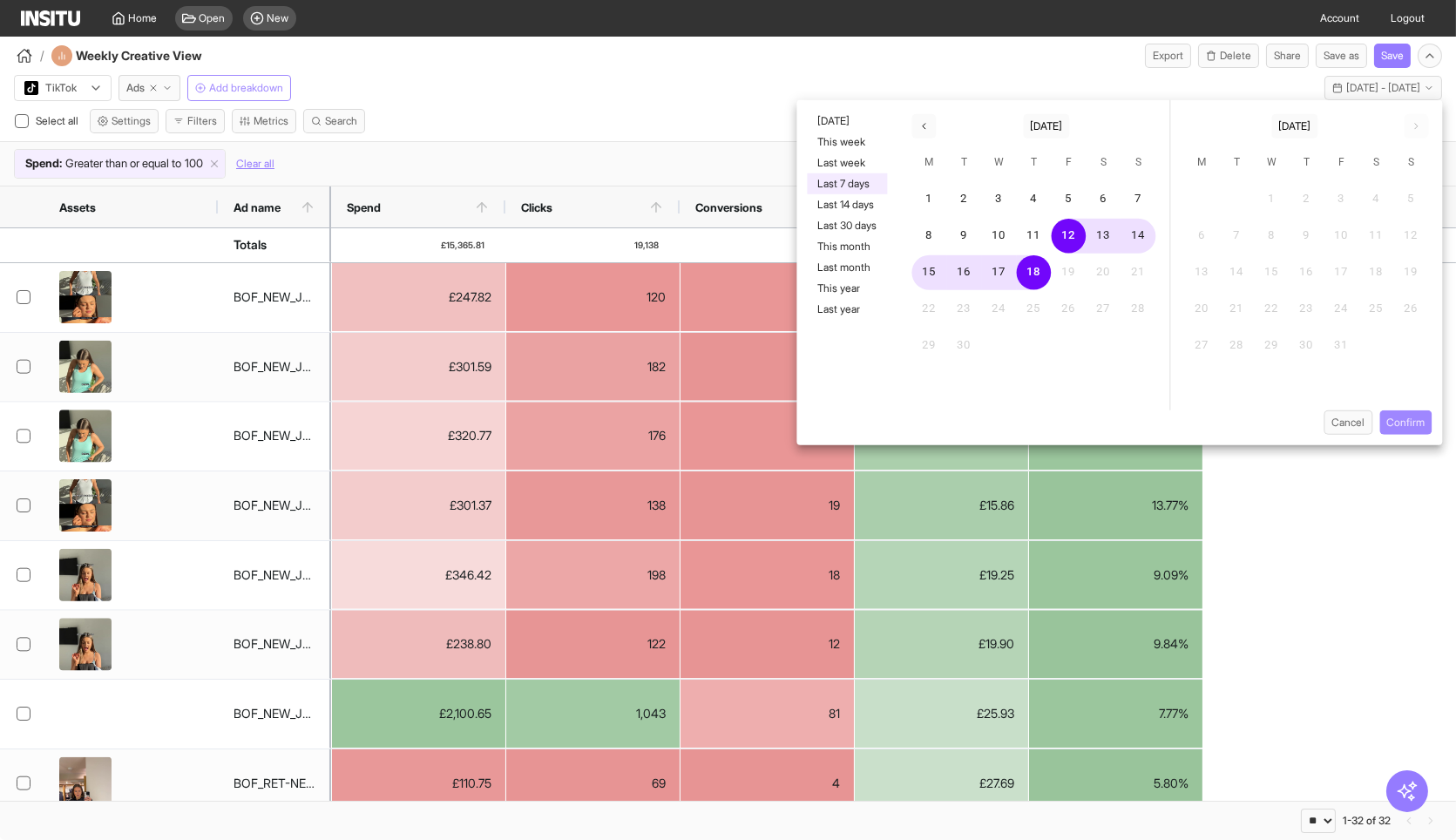
click at [1411, 422] on button "Confirm" at bounding box center [1405, 421] width 53 height 24
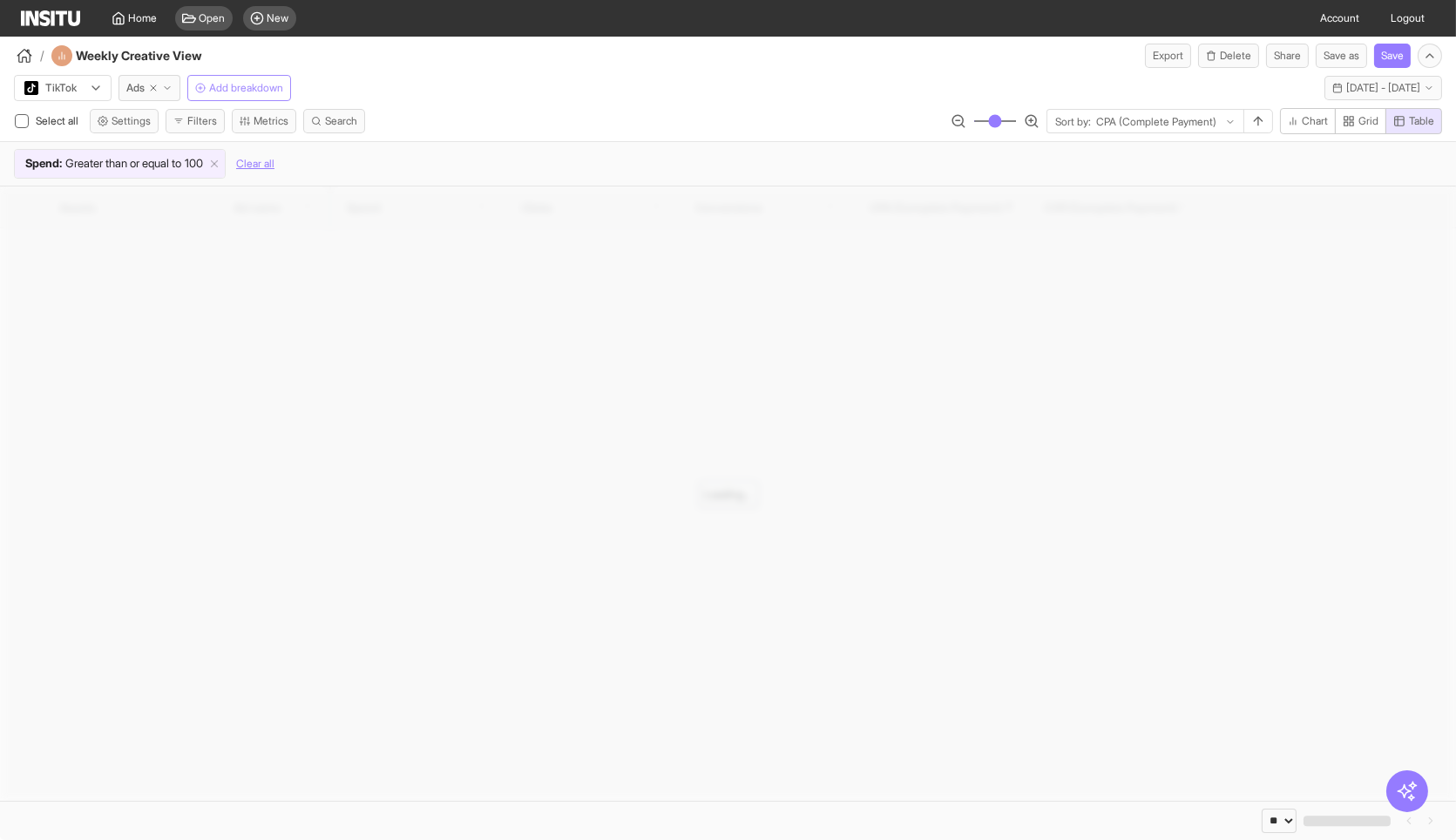
click at [791, 79] on div "TikTok Ads Add breakdown Last 7 days - Fri 12 - Thu 18 Sep, 2025 12 Sep 25 - 18…" at bounding box center [728, 84] width 1456 height 34
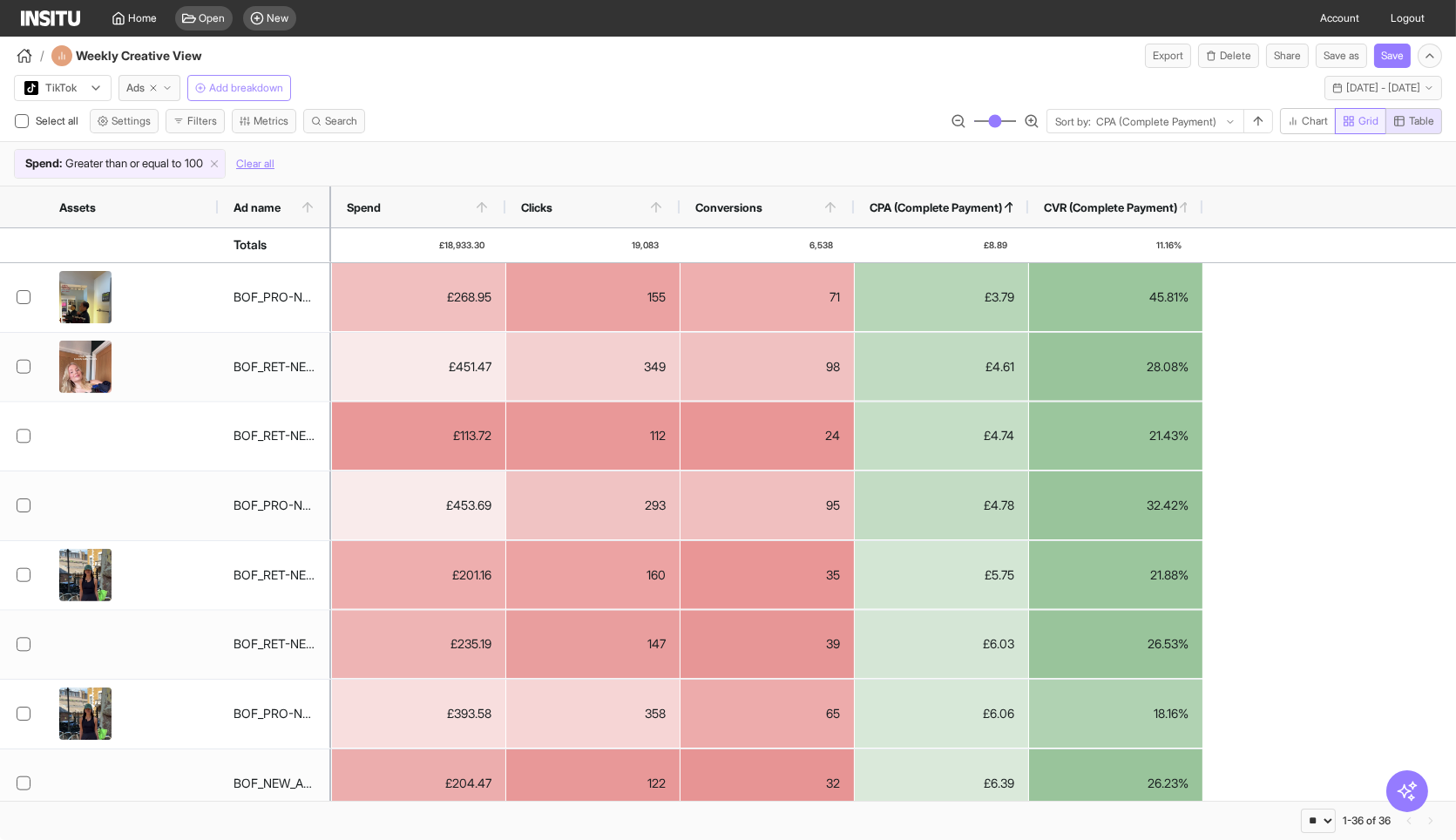
click at [1375, 130] on button "Grid" at bounding box center [1361, 121] width 52 height 26
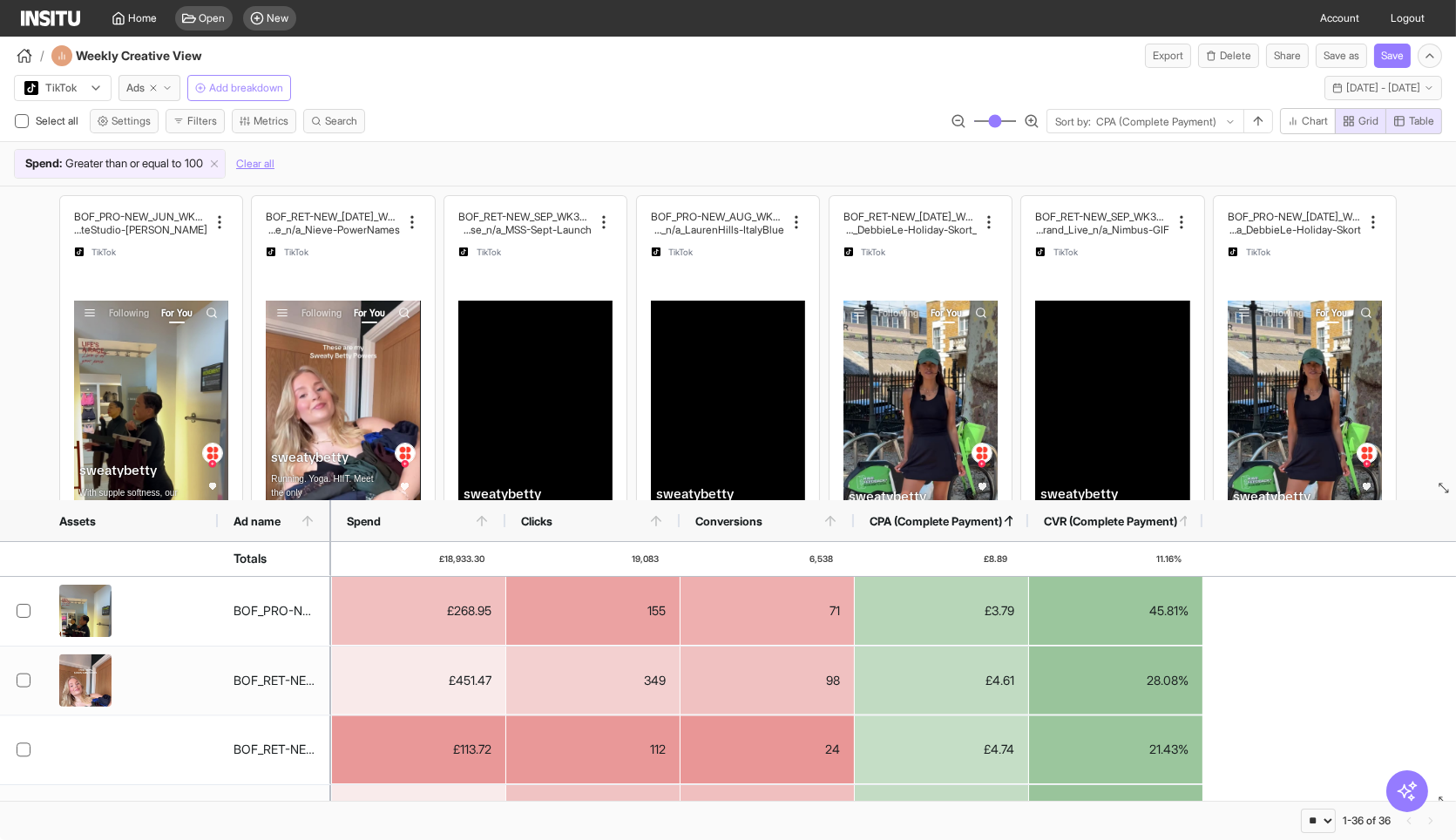
click at [937, 49] on div "/ Weekly Creative View Export Delete Share Save as Save" at bounding box center [728, 52] width 1456 height 32
click at [811, 73] on div "TikTok Ads Add breakdown Last 7 days - Fri 12 - Thu 18 Sep, 2025 12 Sep 25 - 18…" at bounding box center [728, 84] width 1456 height 34
click at [1276, 56] on button "Share" at bounding box center [1287, 55] width 43 height 24
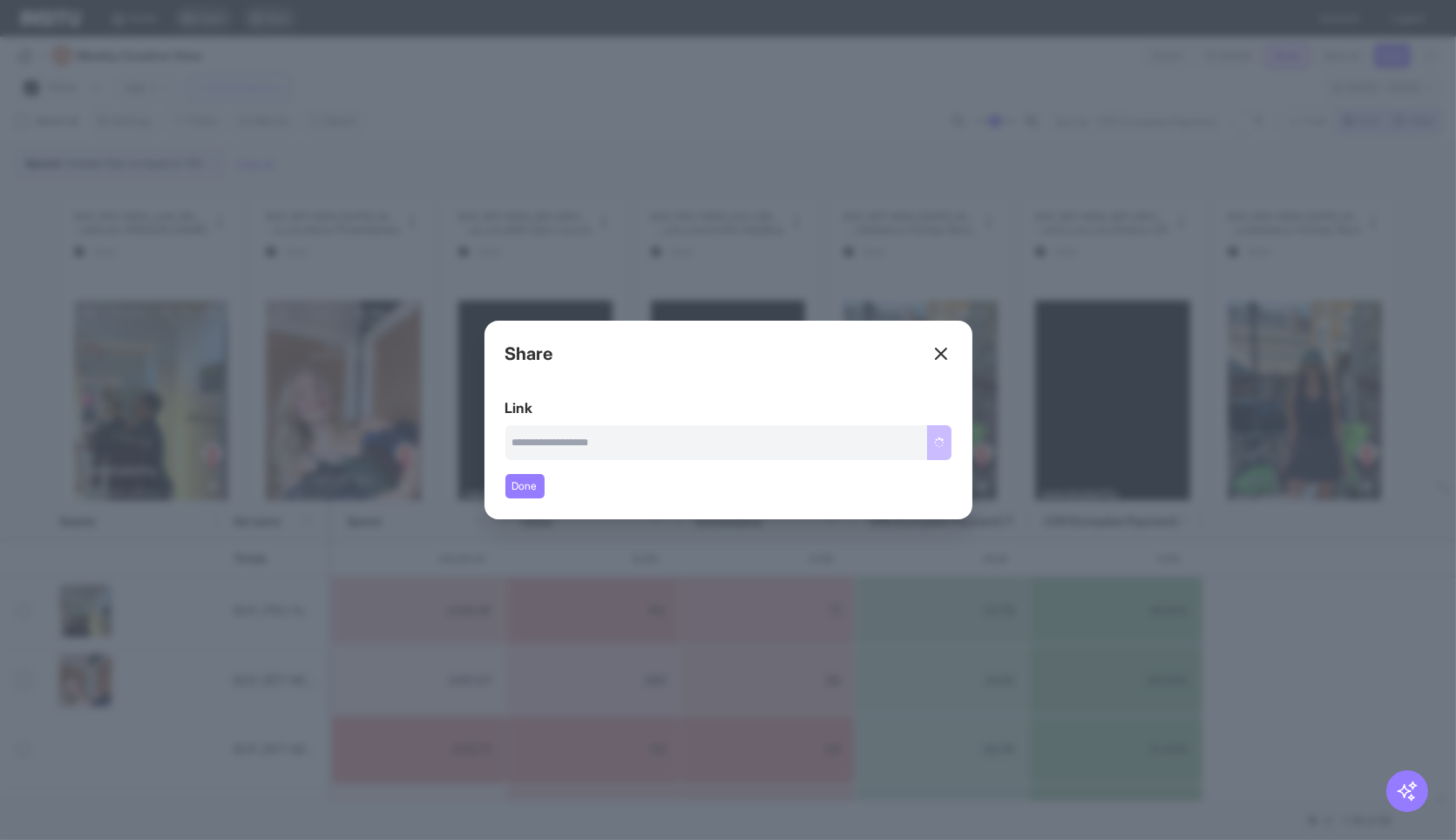
type input "**********"
click at [916, 441] on button "Copy link" at bounding box center [921, 443] width 58 height 34
click at [936, 343] on icon at bounding box center [942, 353] width 21 height 21
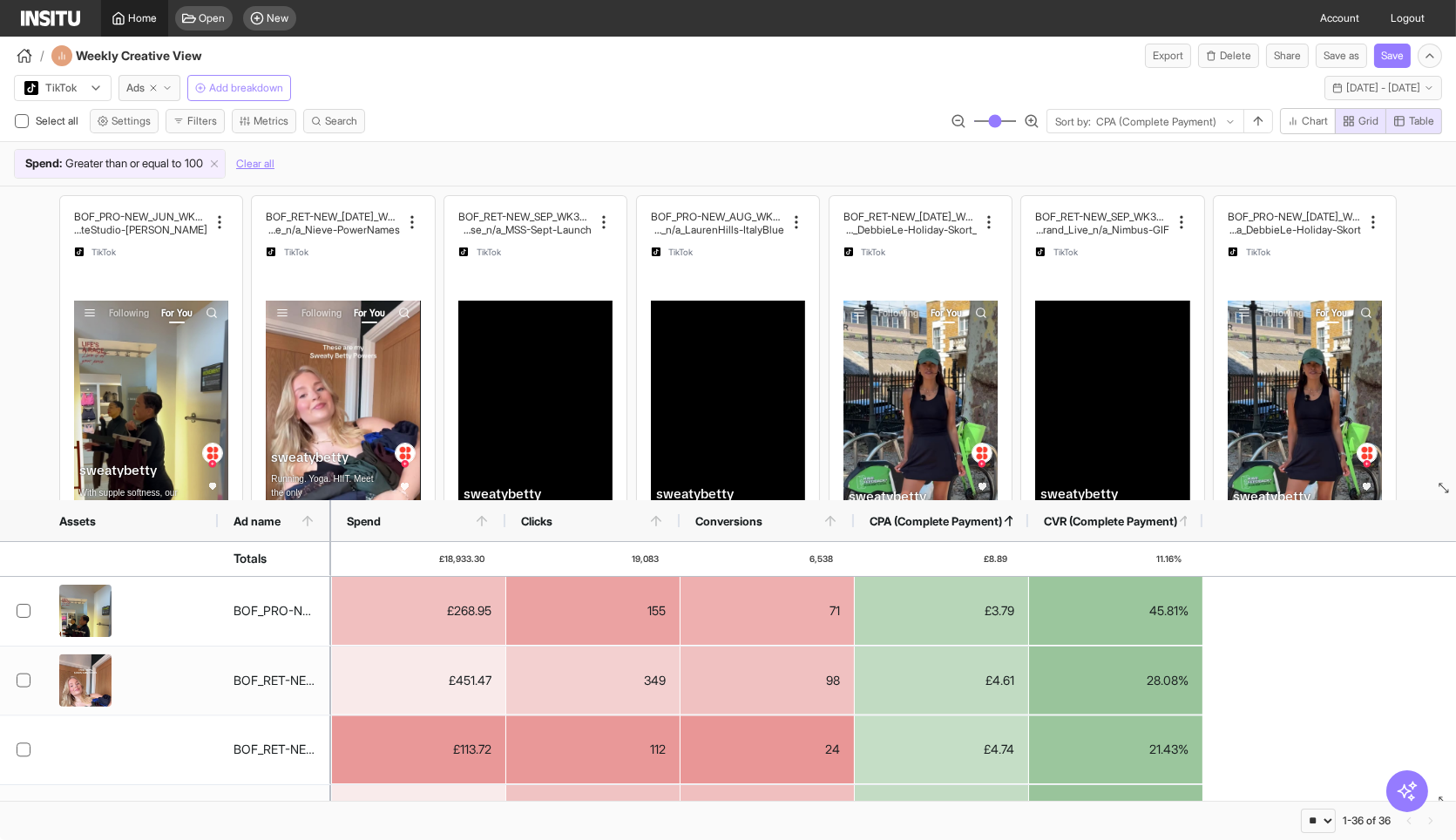
click at [134, 15] on span "Home" at bounding box center [144, 18] width 29 height 14
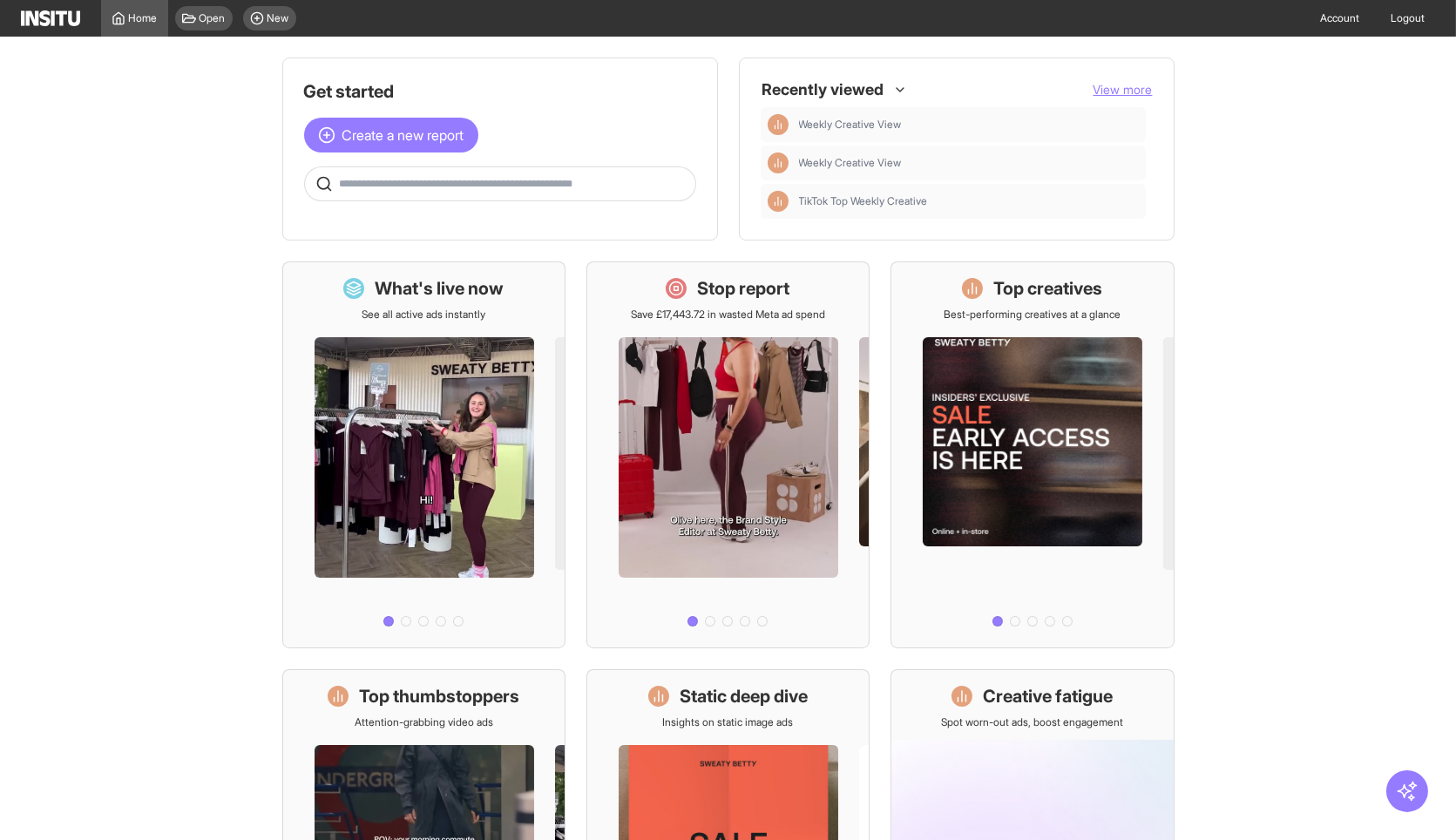
click at [1100, 91] on span "View more" at bounding box center [1124, 89] width 59 height 14
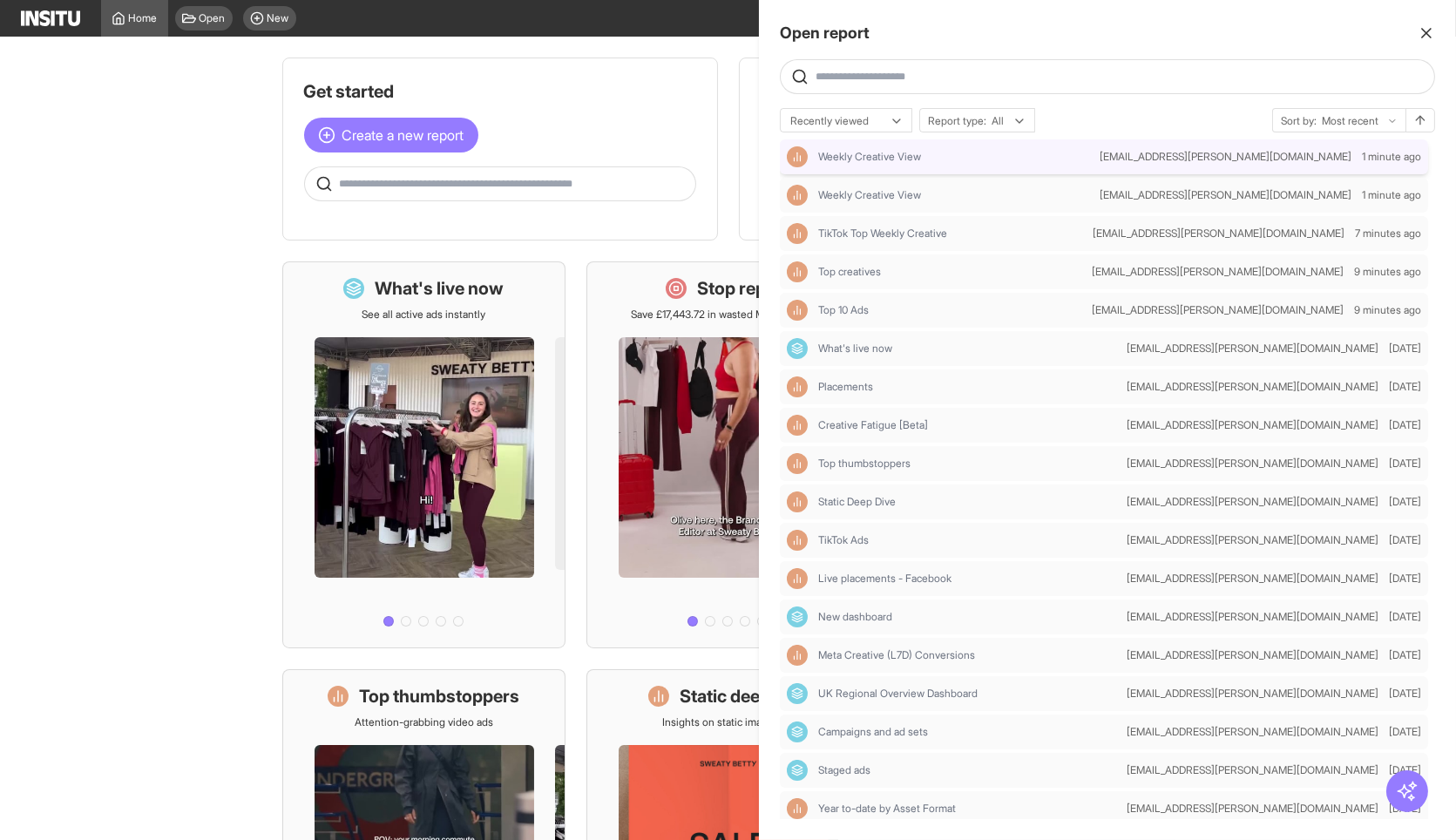
click at [906, 155] on span "Weekly Creative View" at bounding box center [869, 156] width 102 height 14
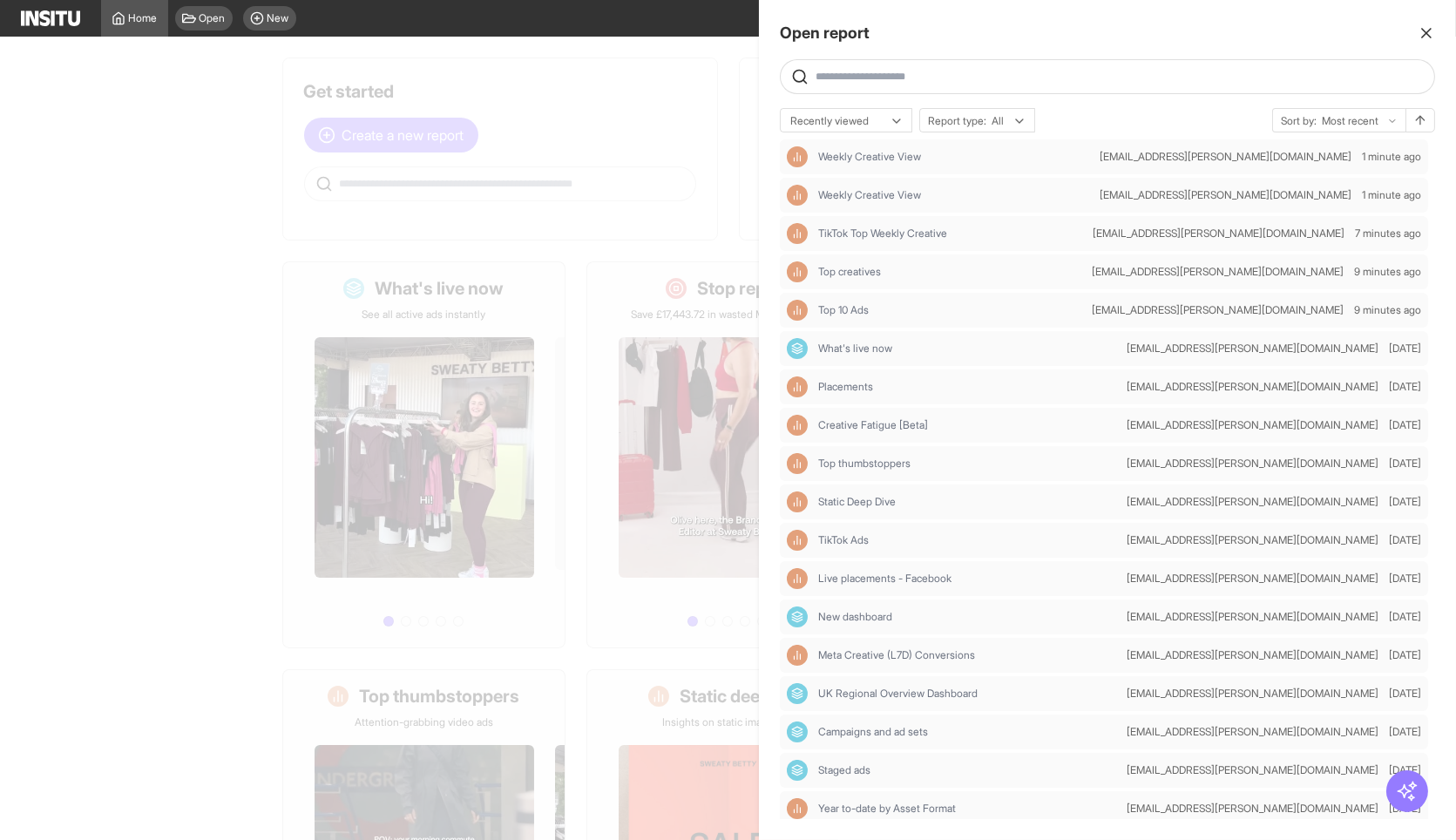
select select "**"
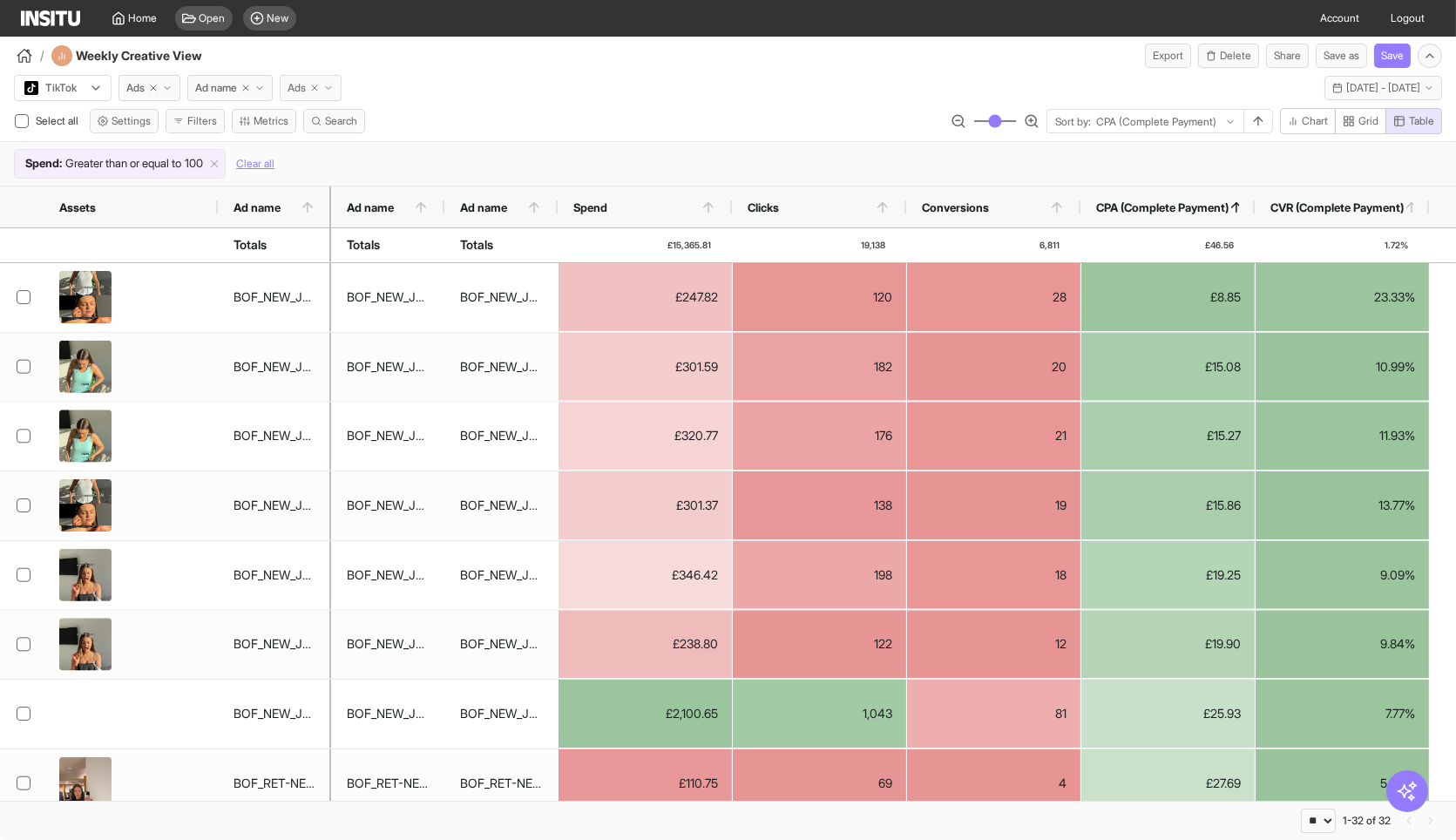
click at [293, 86] on span "Ads" at bounding box center [296, 88] width 18 height 14
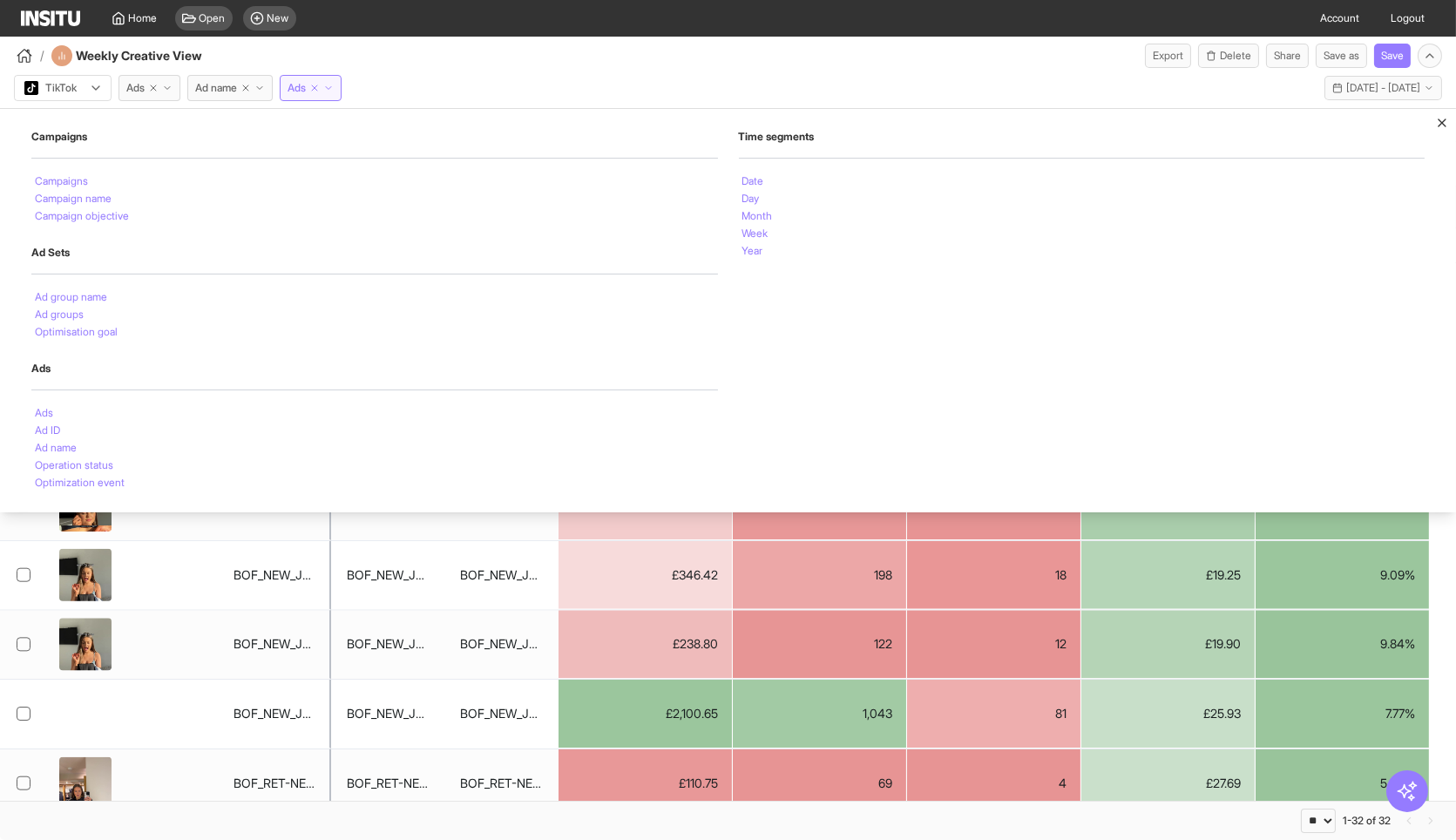
click at [516, 43] on div "/ Weekly Creative View Export Delete Share Save as Save" at bounding box center [728, 52] width 1456 height 32
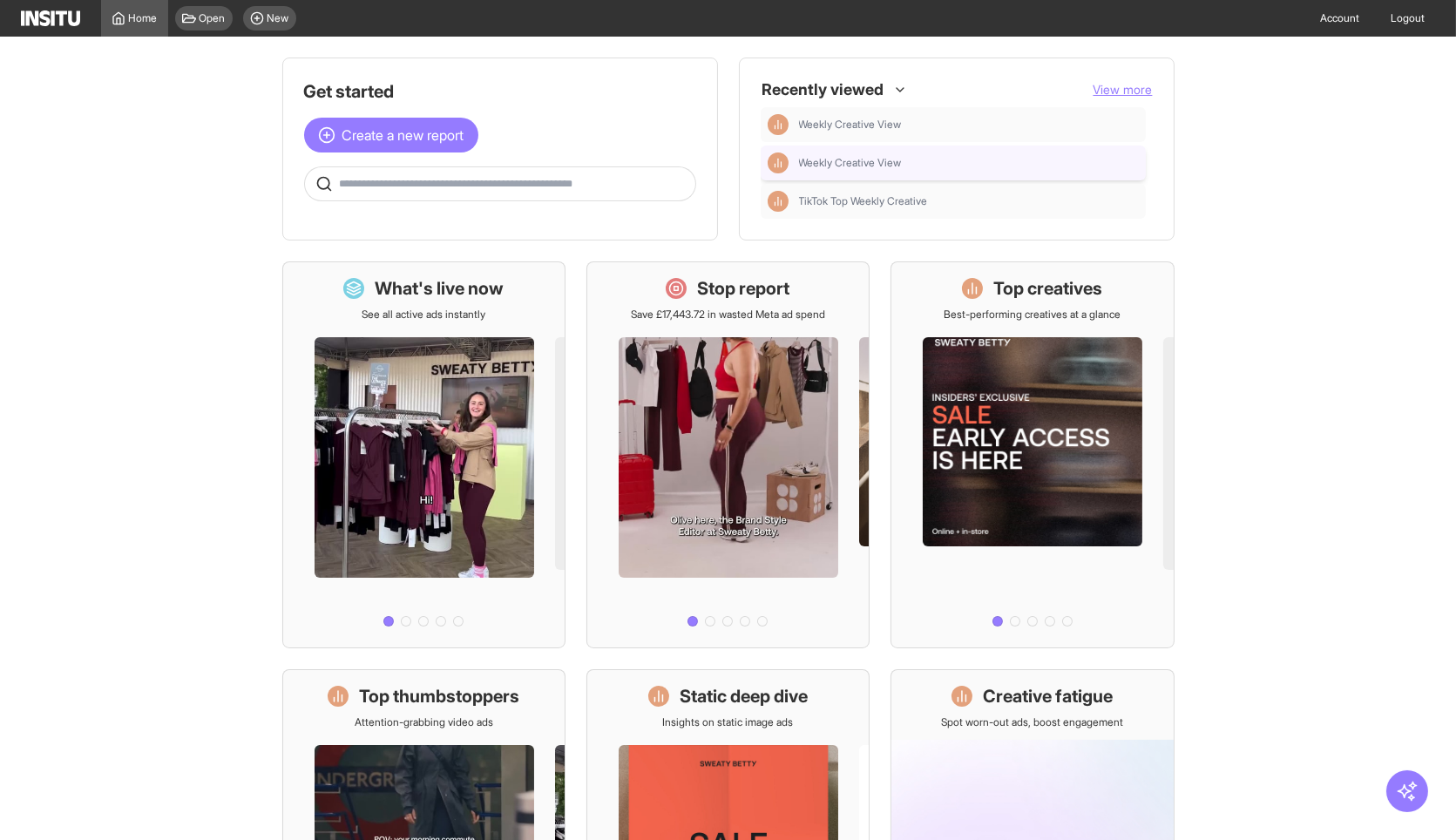
click at [919, 172] on div "Weekly Creative View" at bounding box center [953, 163] width 372 height 21
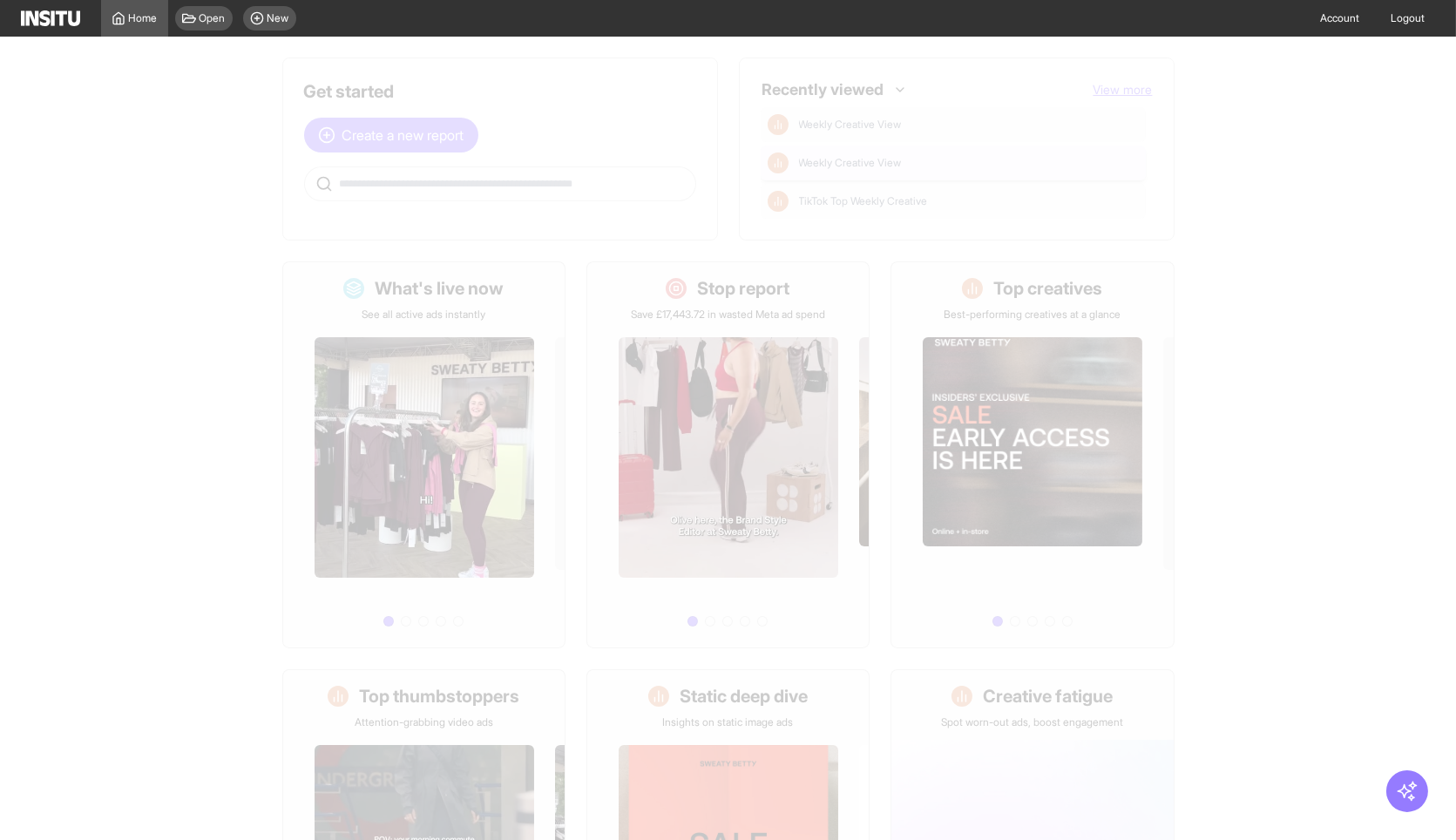
select select "**"
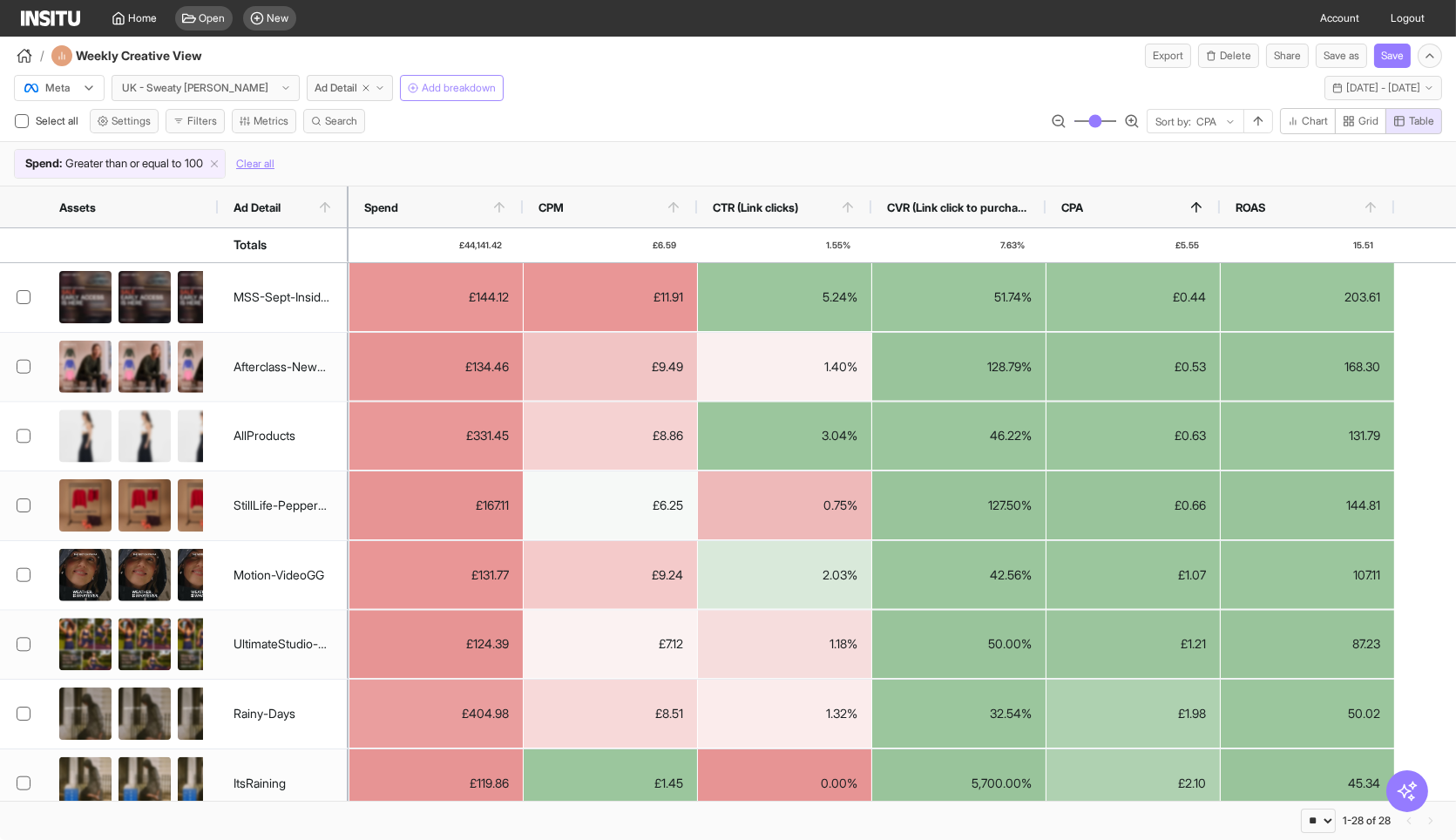
click at [421, 91] on span "Add breakdown" at bounding box center [458, 88] width 74 height 14
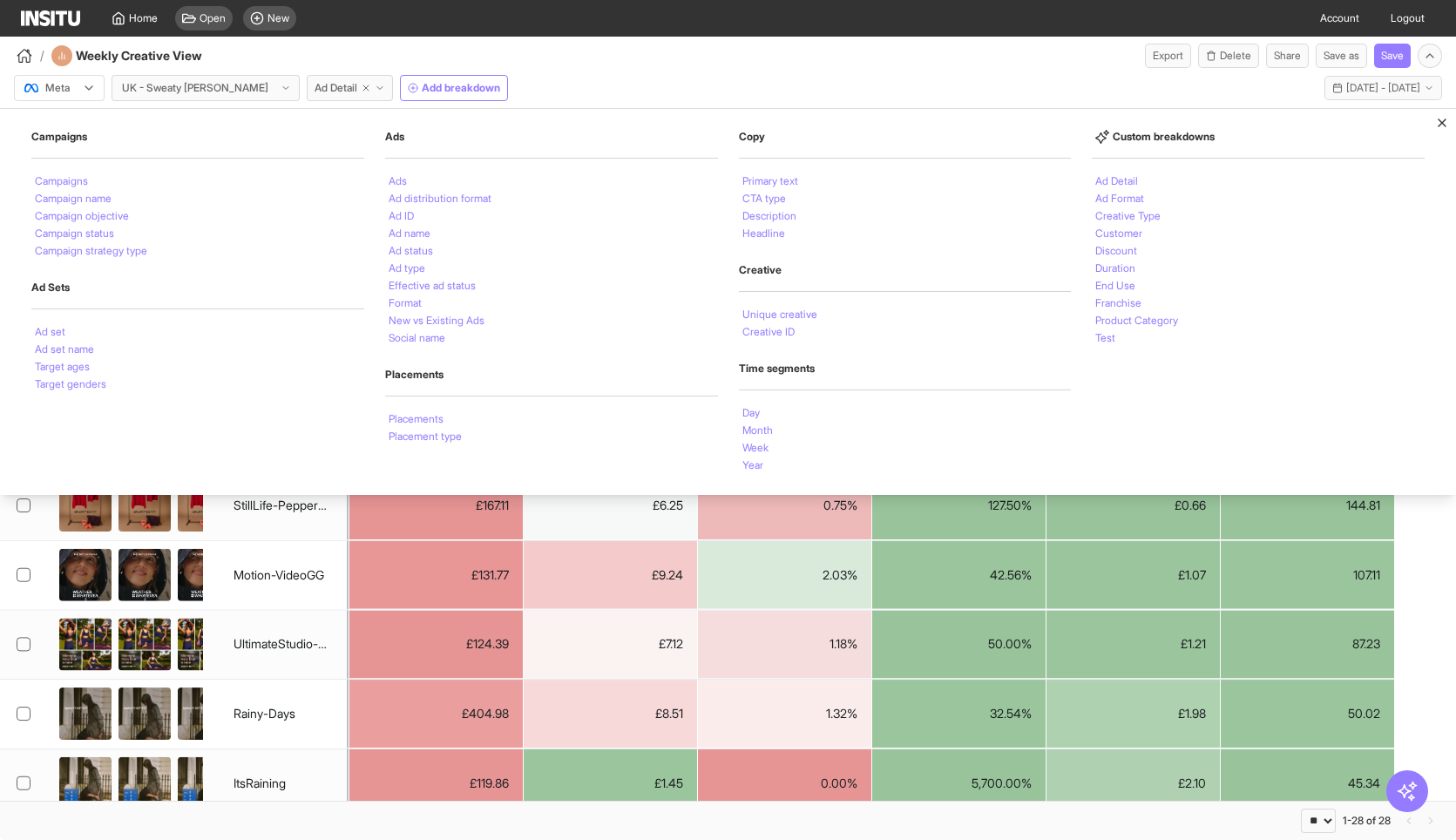
select select "**"
click at [754, 24] on div "Home Open New Account Logout" at bounding box center [728, 18] width 1414 height 36
